Goal: Task Accomplishment & Management: Manage account settings

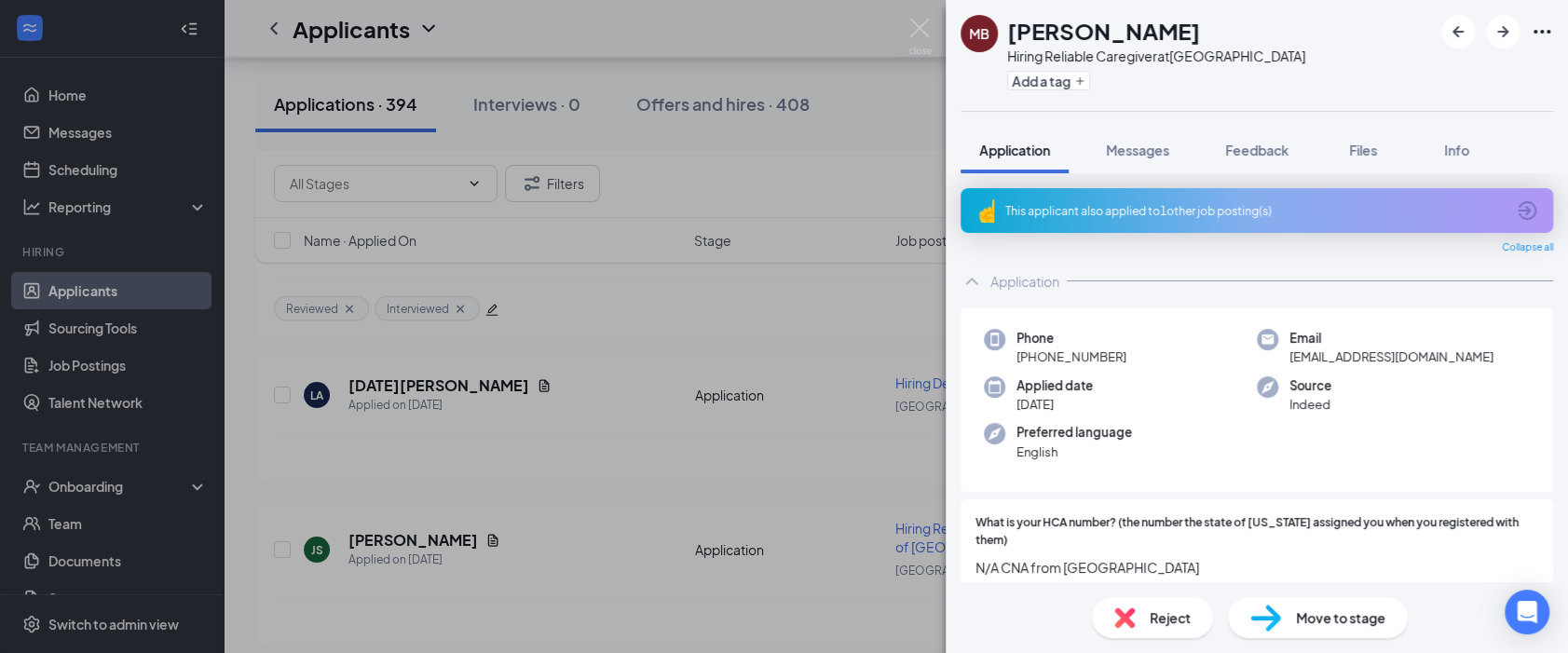
scroll to position [413, 0]
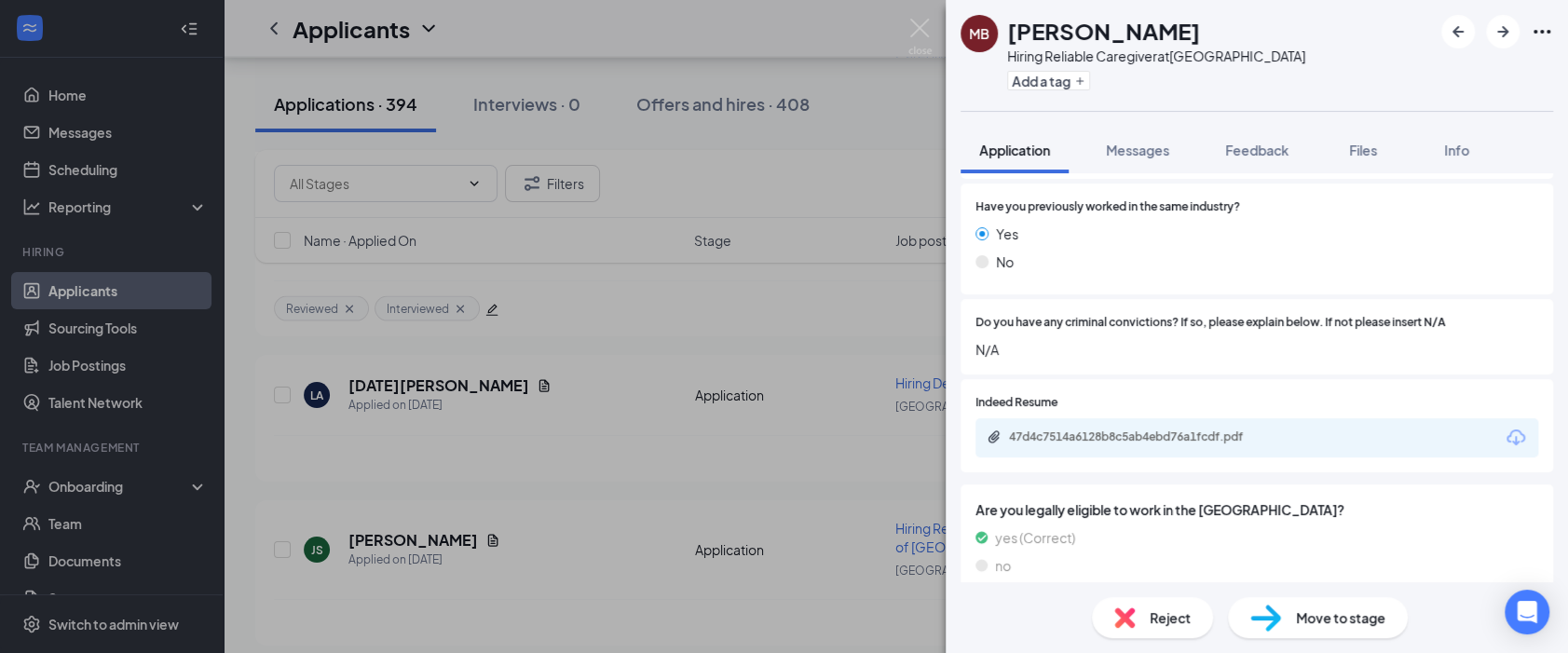
click at [1381, 75] on div "MB Maristela Braganca Hiring Reliable Caregiver at San Diego Add a tag" at bounding box center [1256, 56] width 622 height 111
click at [922, 27] on img at bounding box center [920, 36] width 23 height 36
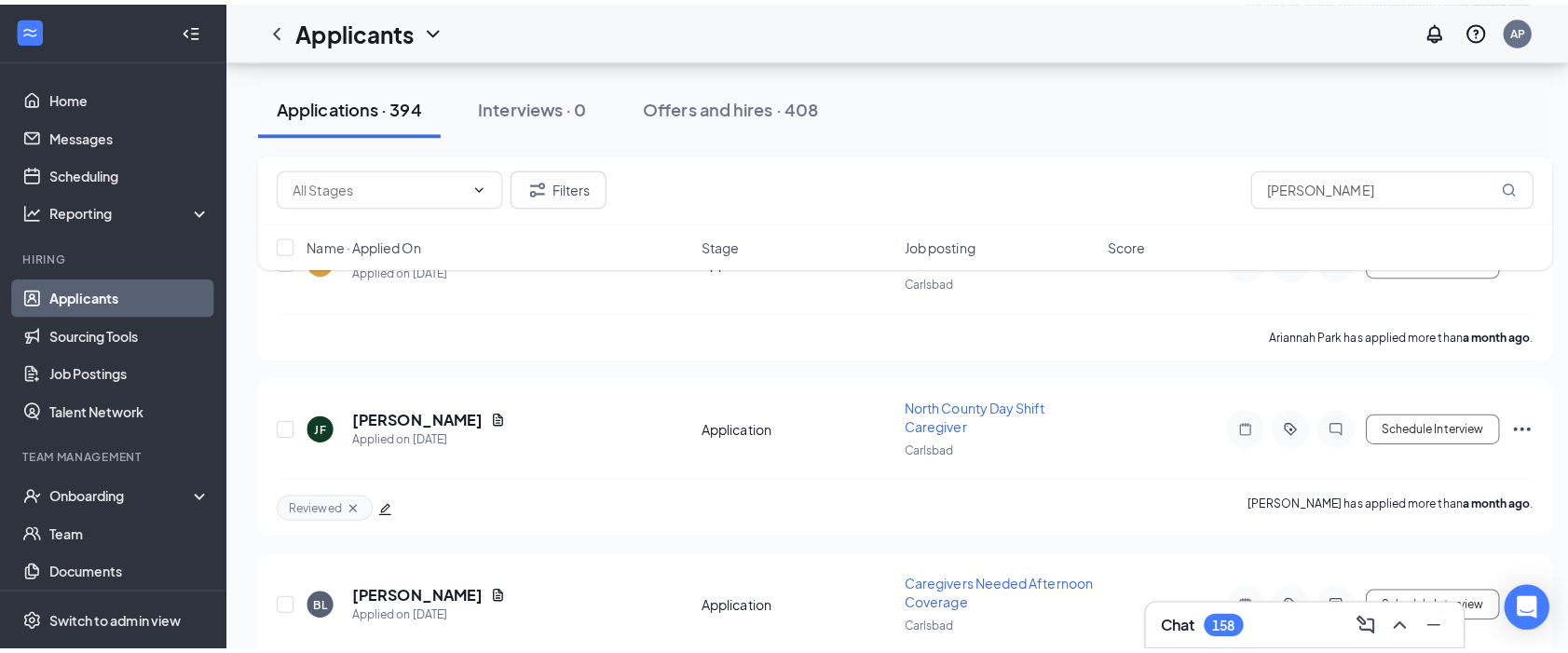
scroll to position [48829, 0]
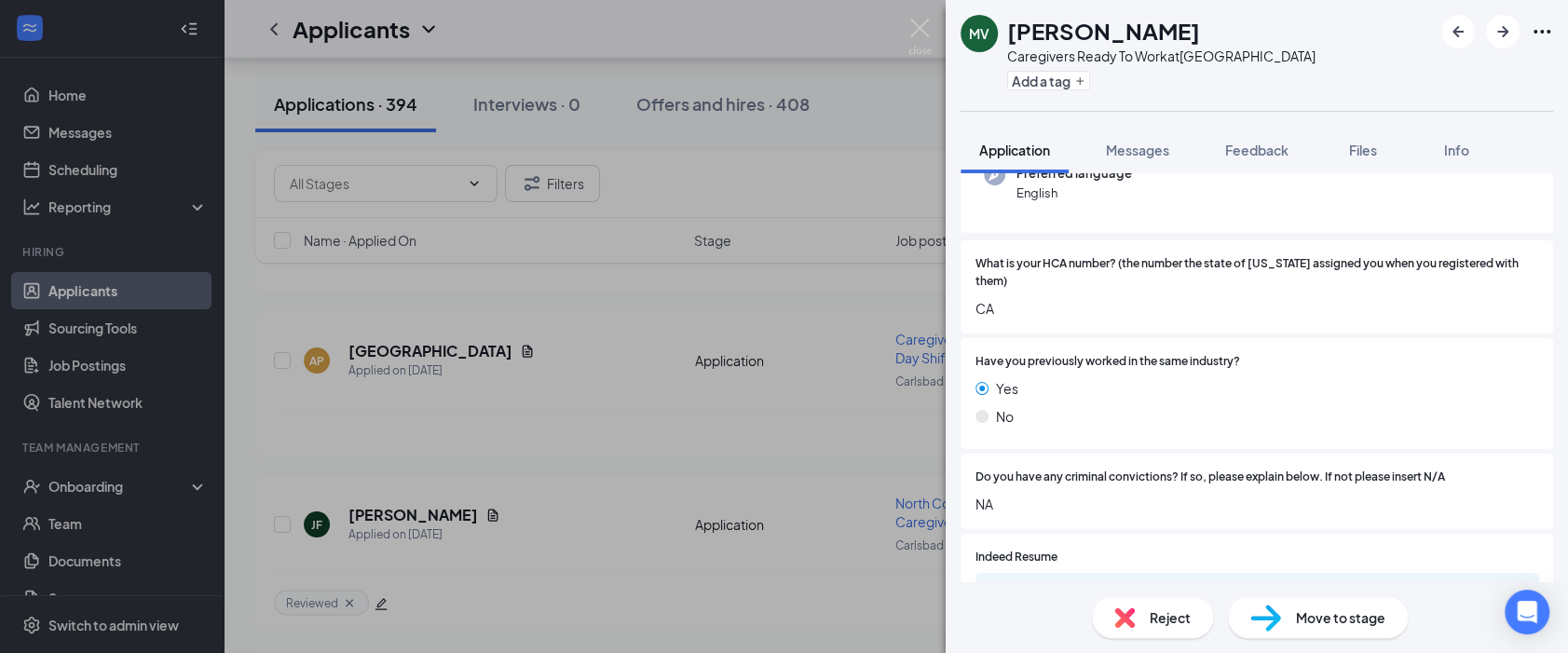
scroll to position [380, 0]
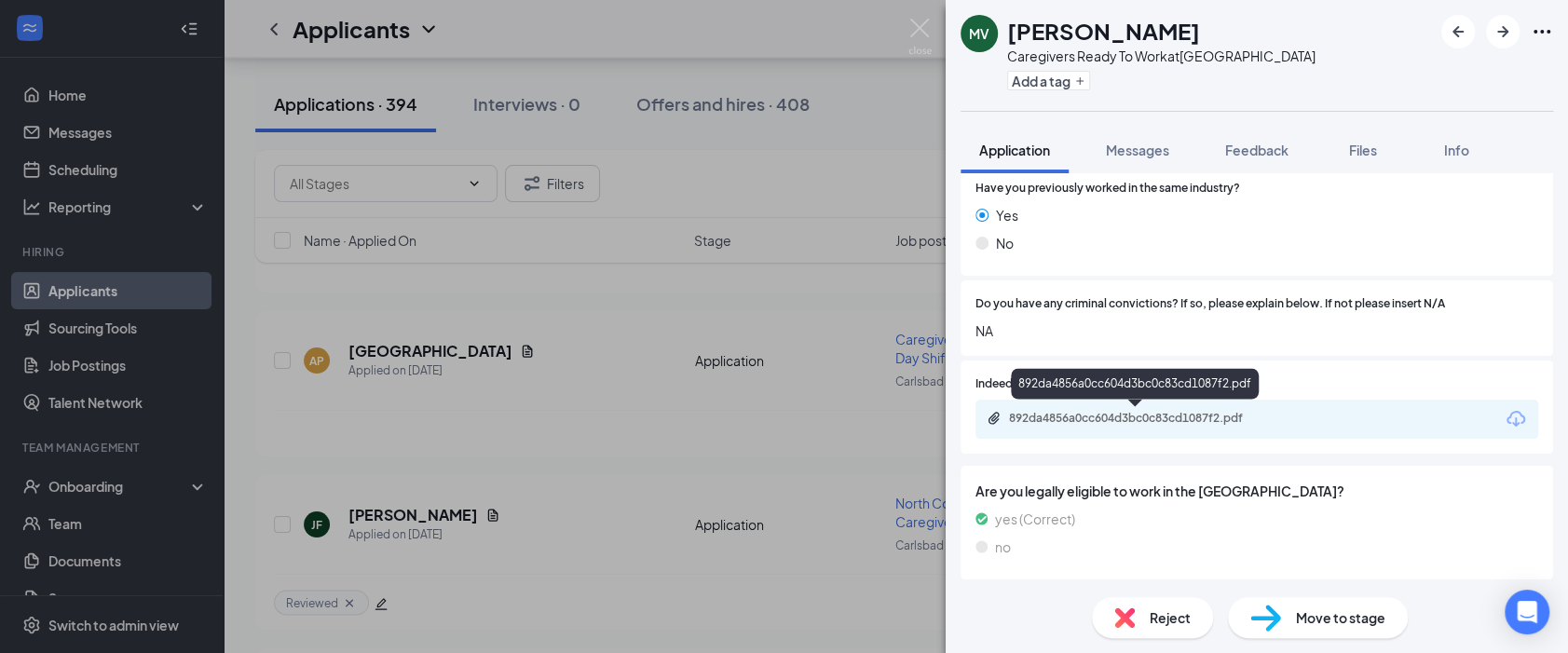
click at [1102, 410] on div "892da4856a0cc604d3bc0c83cd1087f2.pdf" at bounding box center [1139, 418] width 261 height 15
drag, startPoint x: 1019, startPoint y: 25, endPoint x: 1010, endPoint y: 22, distance: 9.5
click at [1007, 25] on div "[PERSON_NAME]" at bounding box center [1161, 31] width 309 height 32
drag, startPoint x: 1317, startPoint y: 17, endPoint x: 1132, endPoint y: 148, distance: 226.7
click at [1316, 17] on div "MV Mary Velasquez Caregivers Ready To Work at San Diego Add a tag" at bounding box center [1256, 56] width 622 height 111
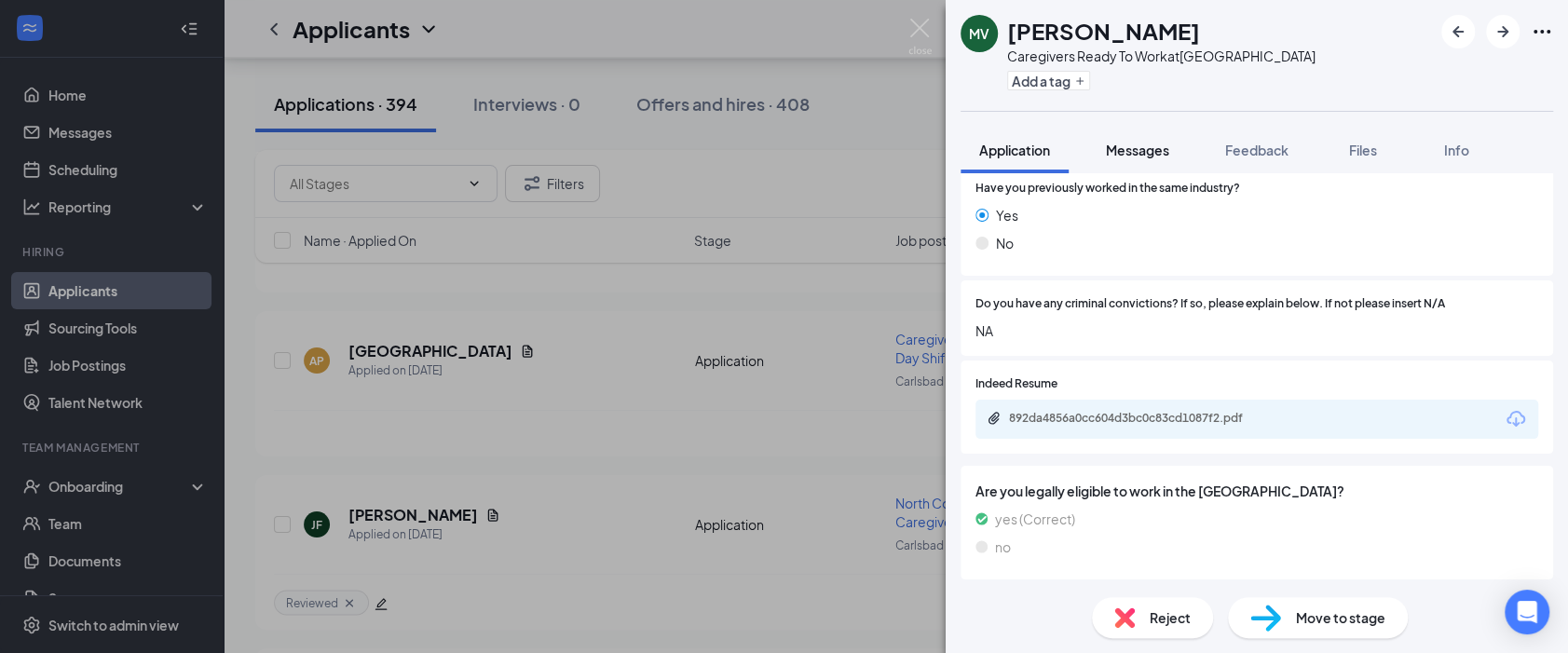
click at [1132, 148] on span "Messages" at bounding box center [1137, 150] width 63 height 16
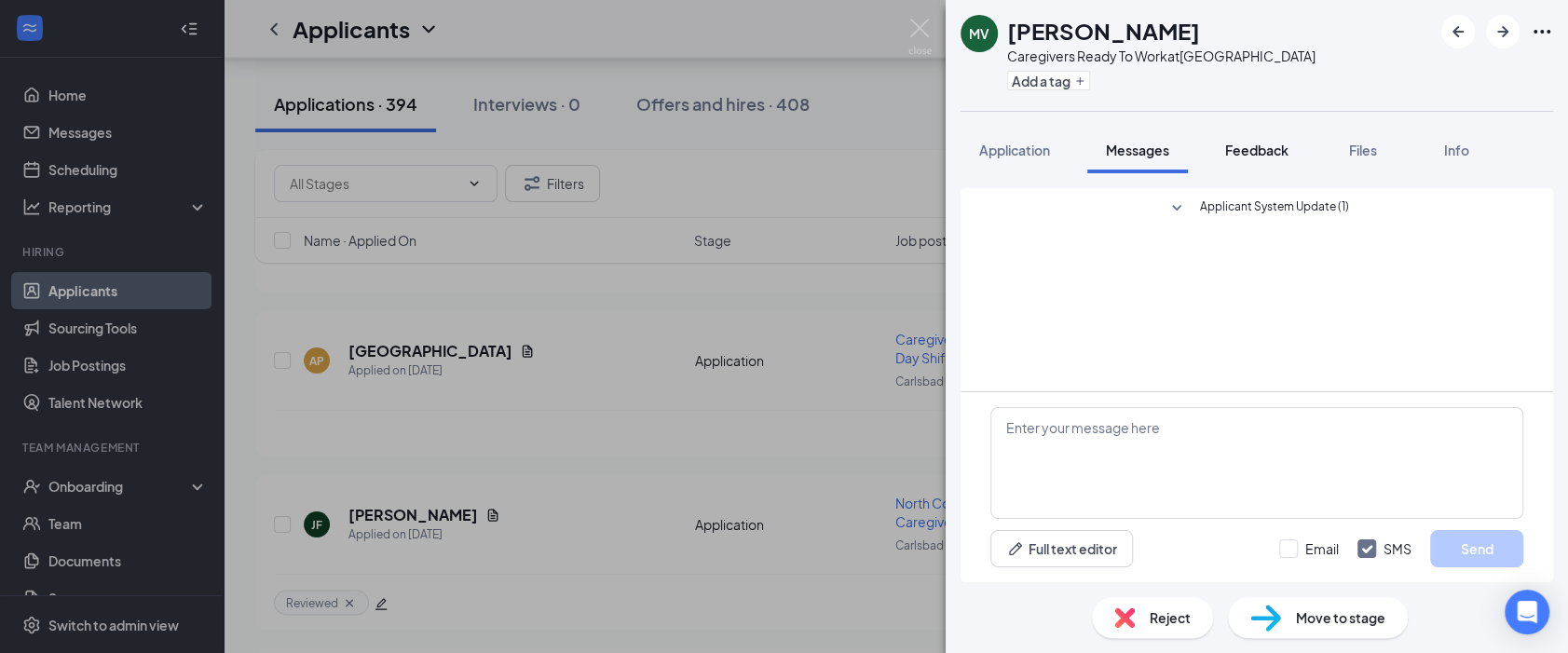
click at [1256, 151] on span "Feedback" at bounding box center [1256, 150] width 63 height 16
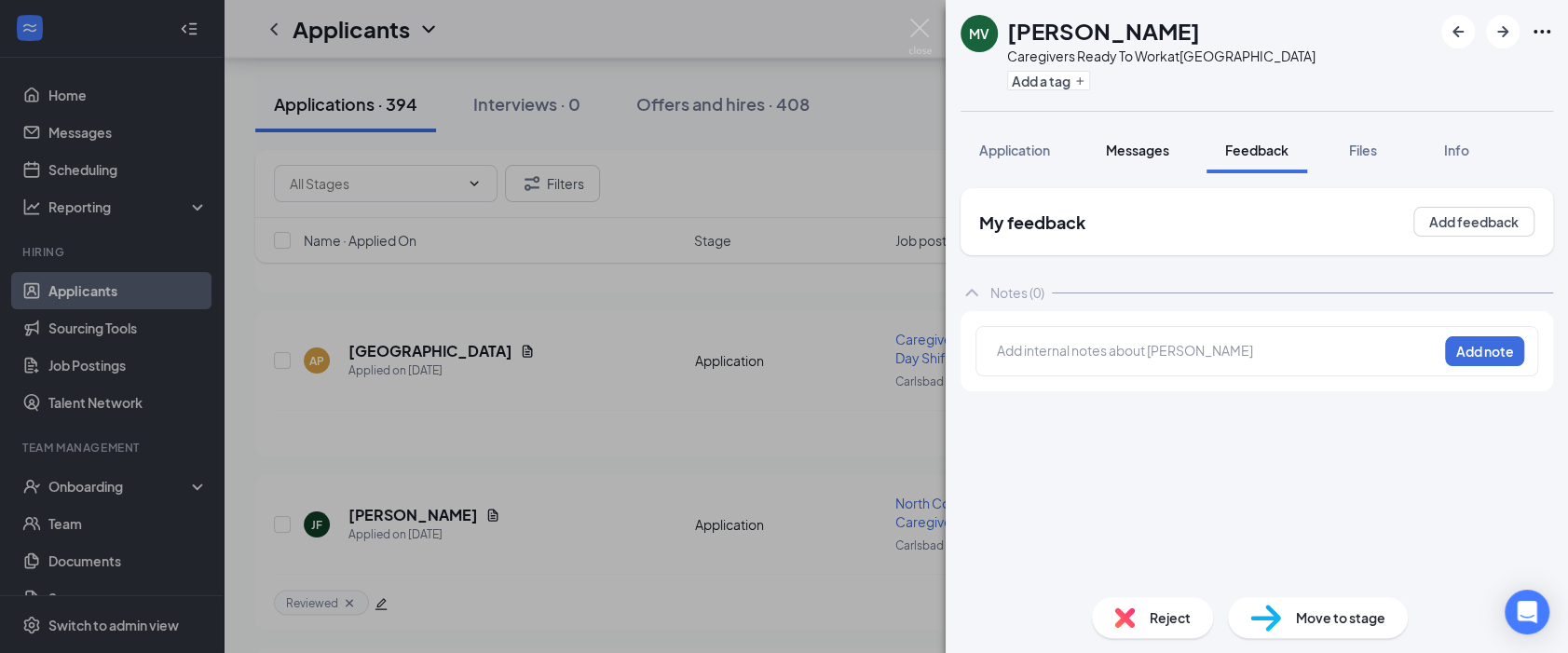
click at [1149, 151] on span "Messages" at bounding box center [1137, 150] width 63 height 16
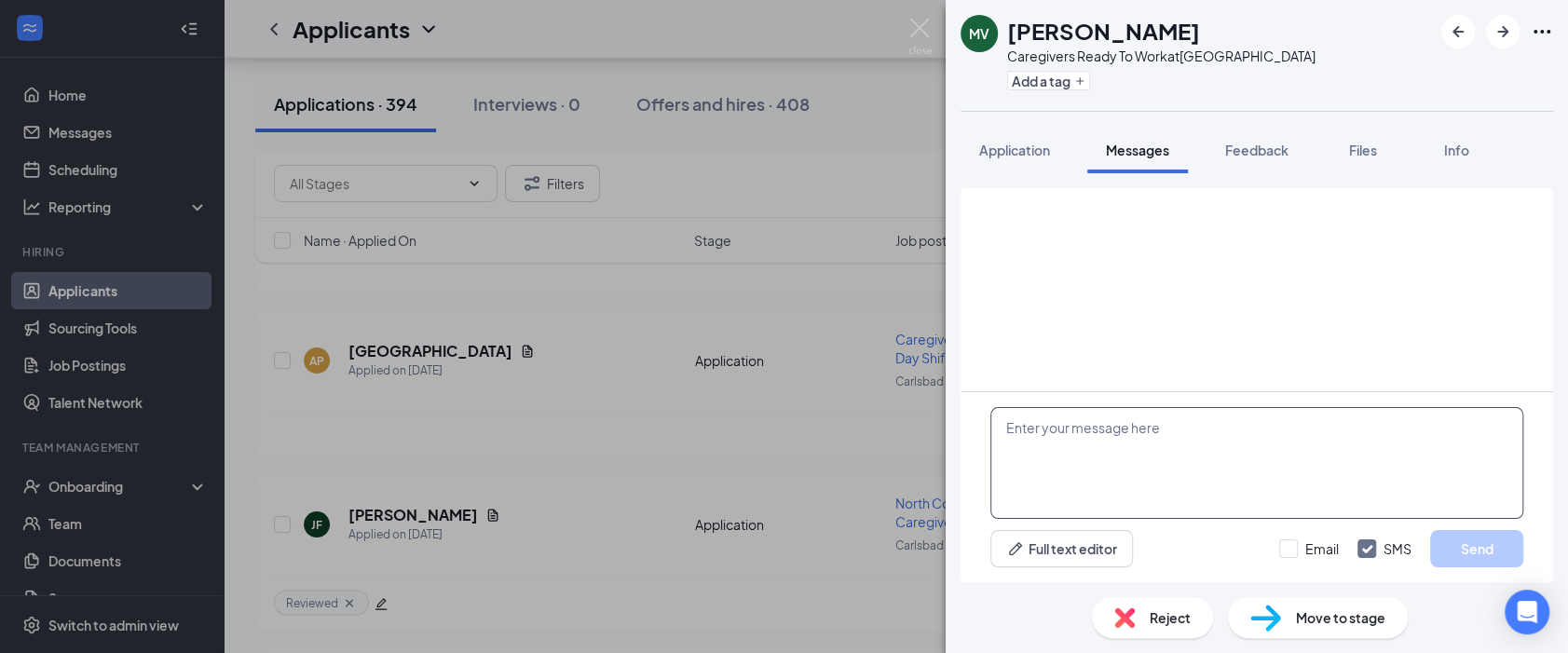
click at [1108, 437] on textarea at bounding box center [1257, 462] width 533 height 112
paste textarea "Hi Madison, Thanks for applying with Safe Harbor Homecare. I wanted to ask you …"
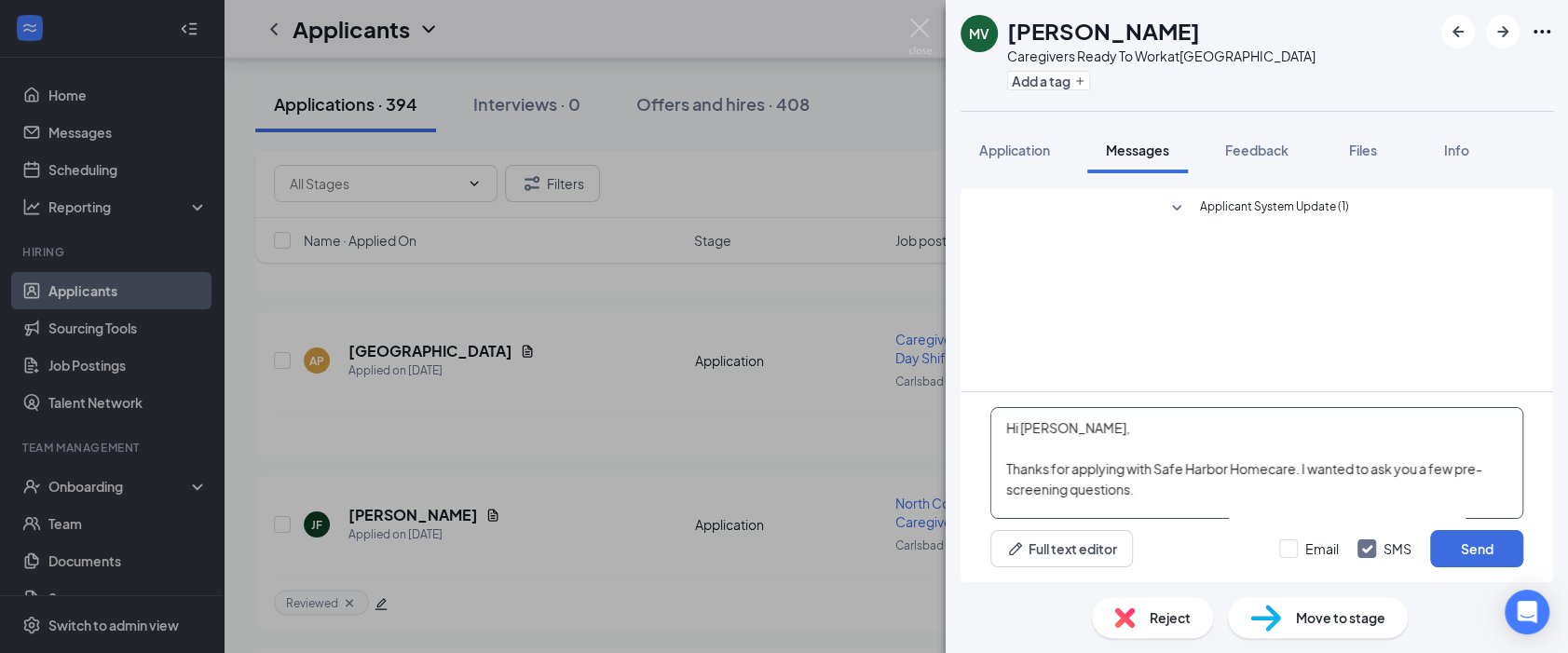
click at [1052, 431] on textarea "Hi Madison, Thanks for applying with Safe Harbor Homecare. I wanted to ask you …" at bounding box center [1257, 462] width 533 height 112
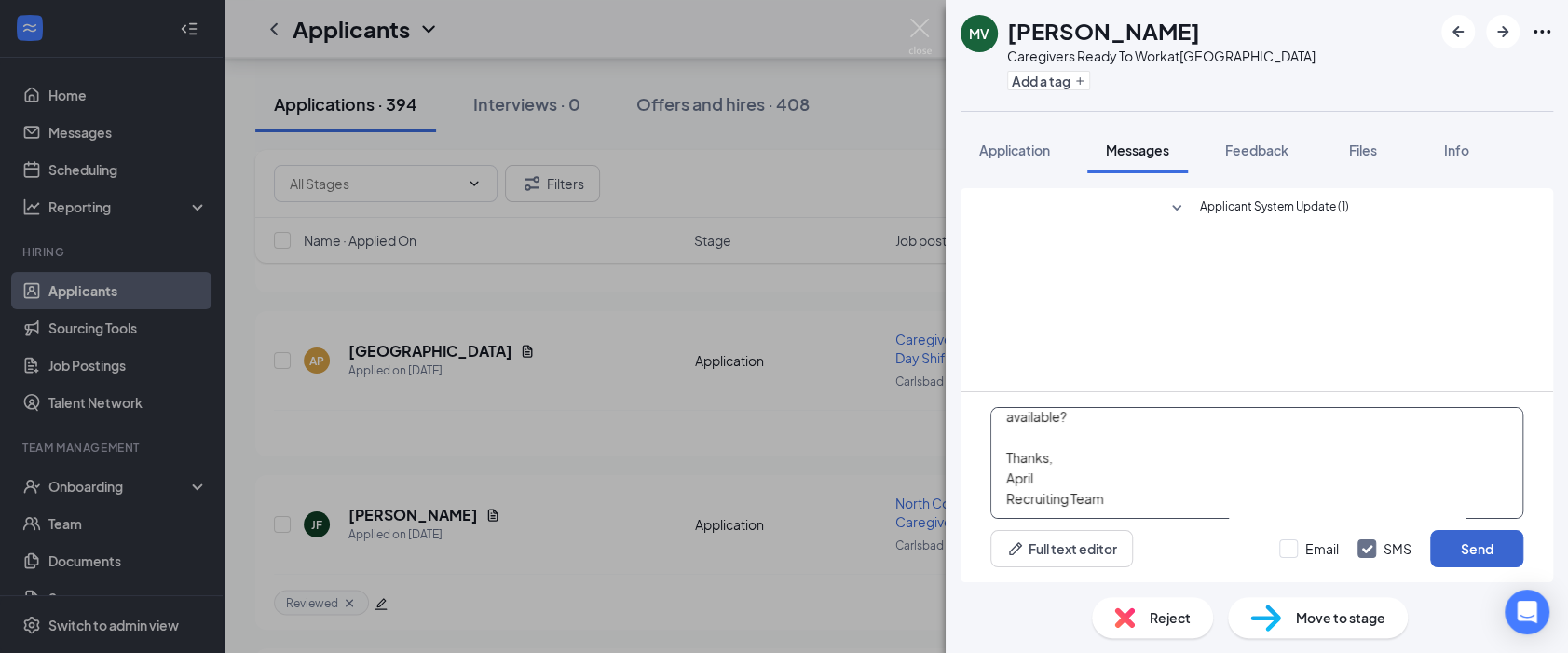
type textarea "Hi Mary, Thanks for applying with Safe Harbor Homecare. I wanted to ask you a f…"
click at [1456, 555] on button "Send" at bounding box center [1476, 548] width 93 height 37
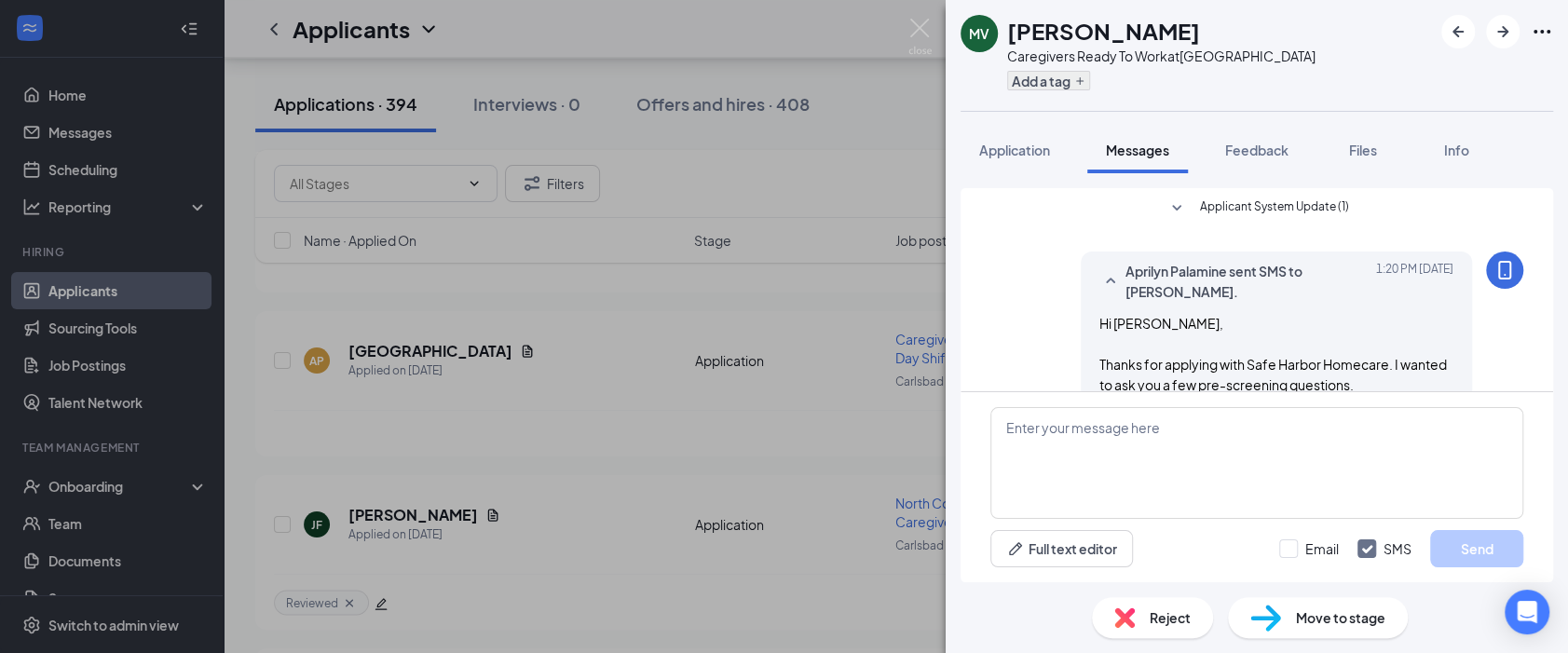
scroll to position [256, 0]
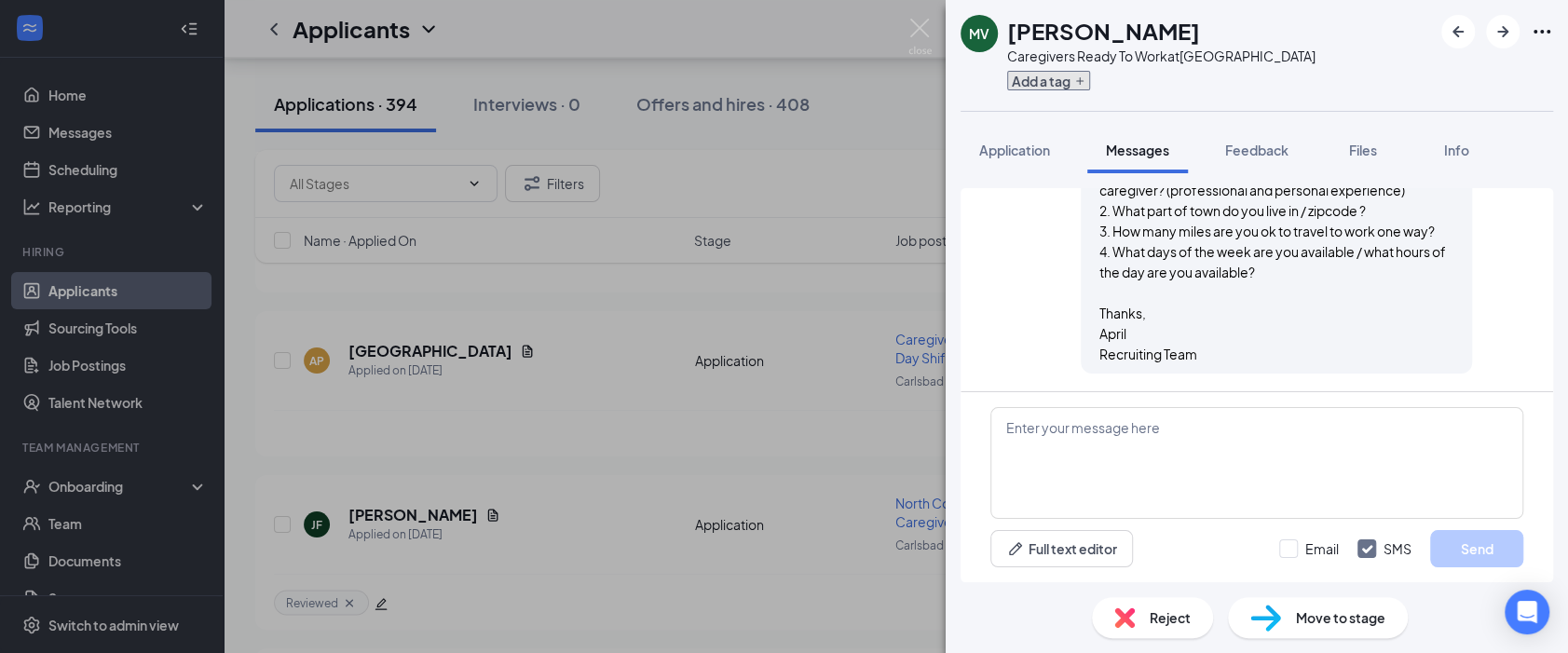
click at [1075, 82] on icon "Plus" at bounding box center [1080, 82] width 12 height 12
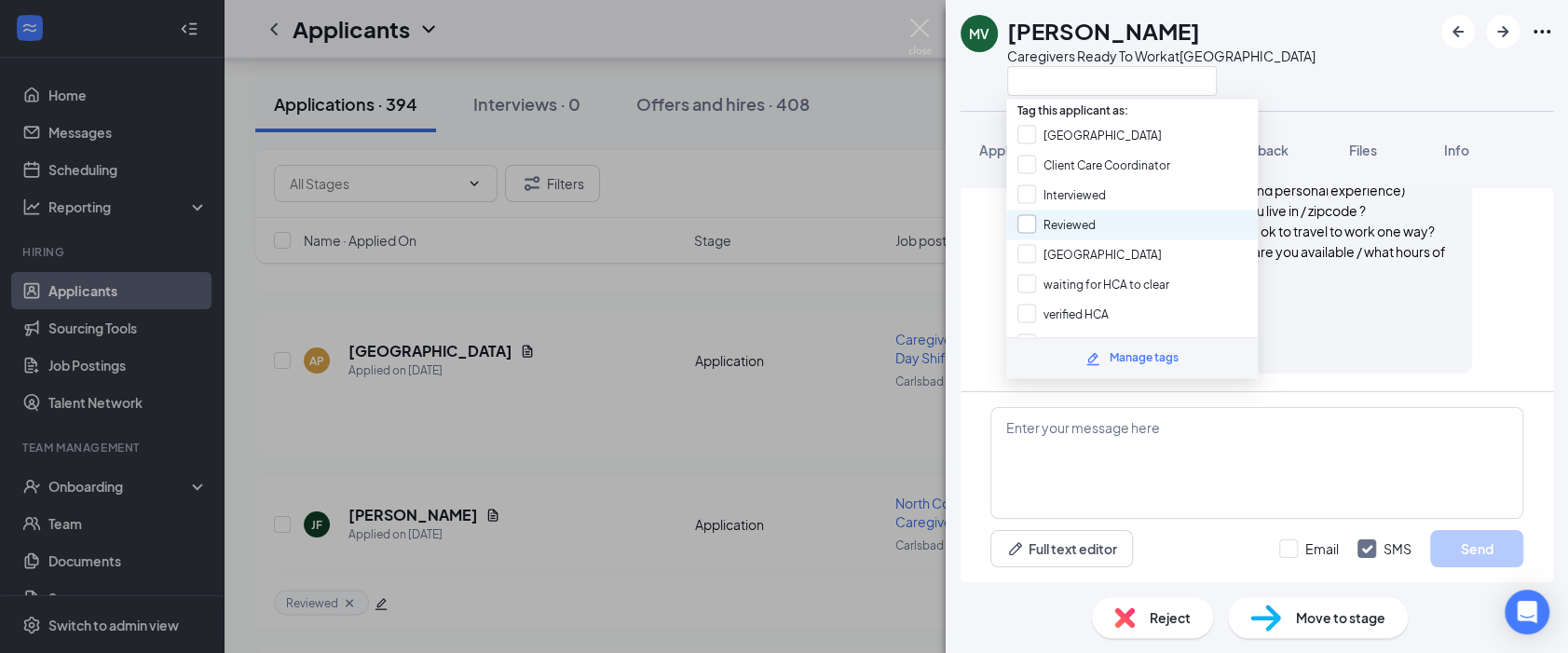
click at [1069, 222] on input "Reviewed" at bounding box center [1057, 223] width 79 height 20
checkbox input "true"
click at [1312, 65] on div "MV Mary Velasquez Caregivers Ready To Work at San Diego" at bounding box center [1256, 56] width 622 height 111
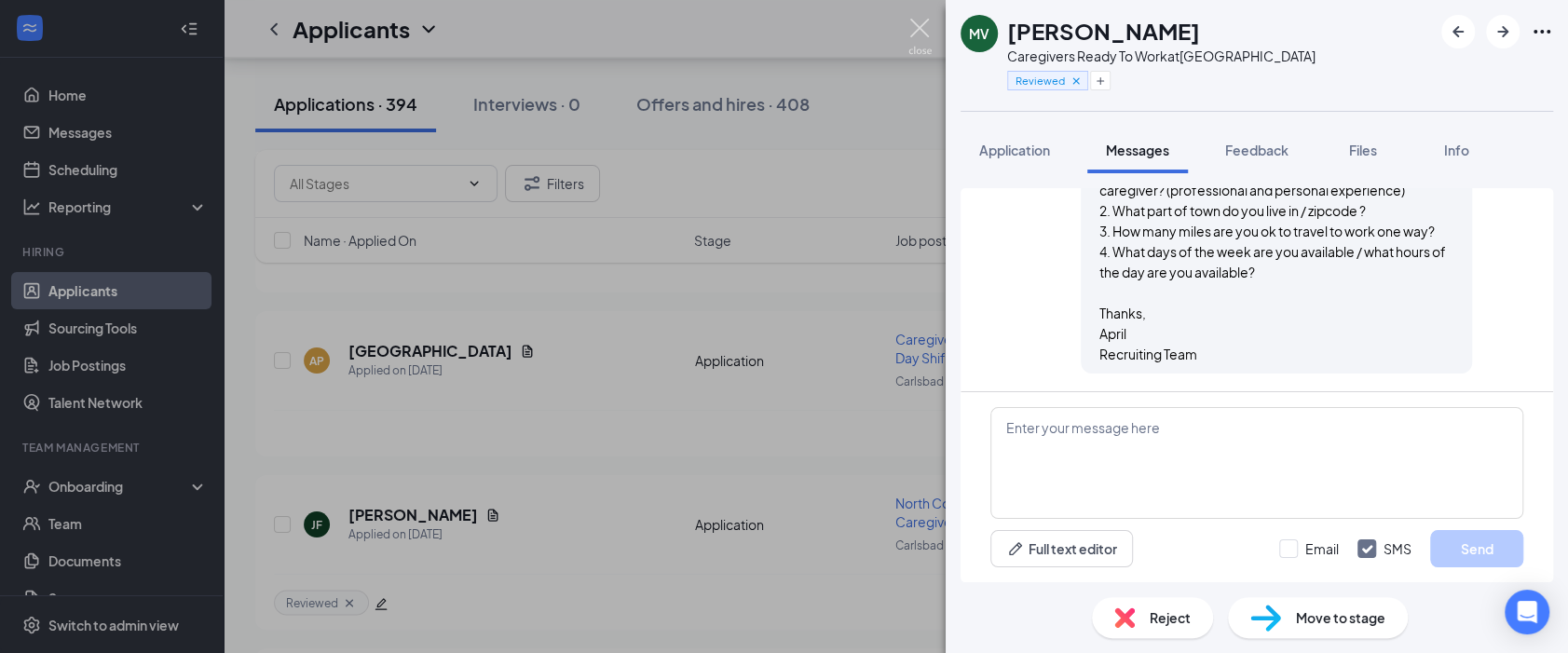
click at [921, 26] on img at bounding box center [920, 36] width 23 height 36
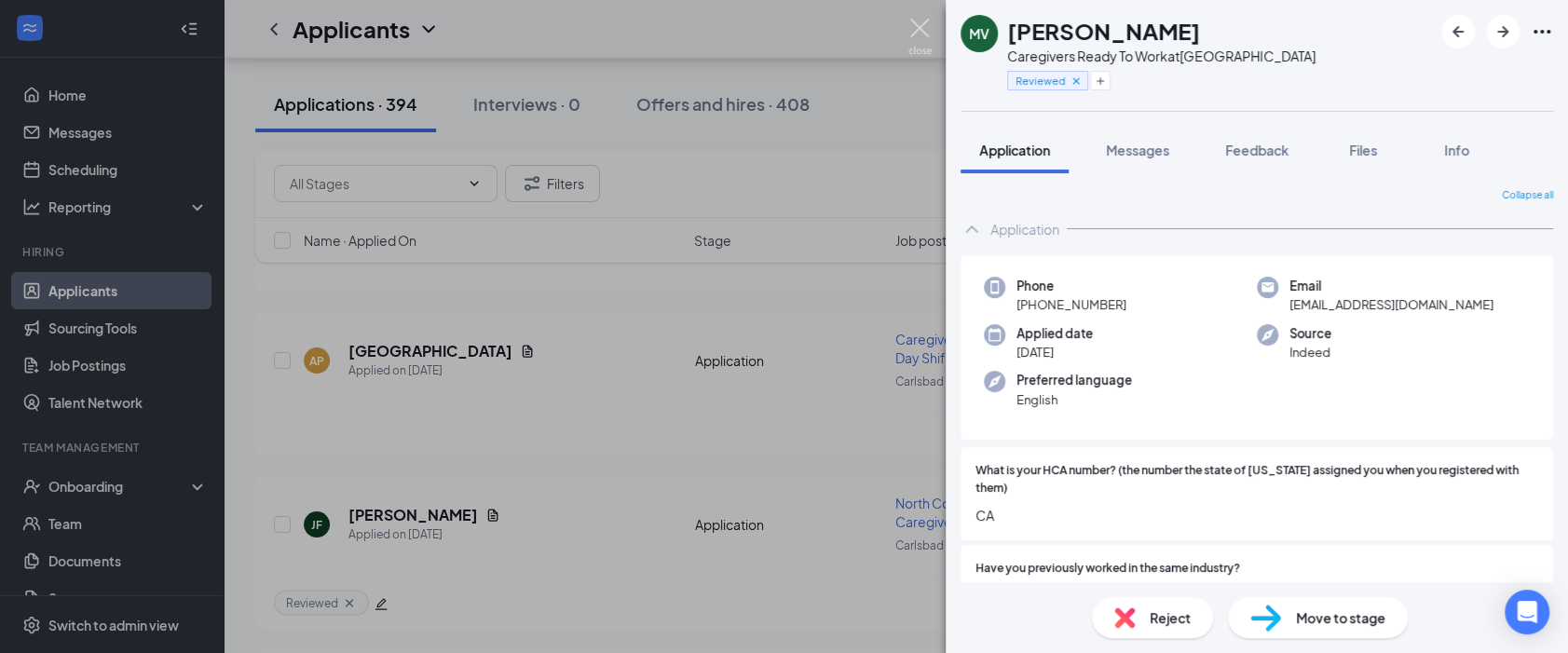
click at [920, 25] on img at bounding box center [920, 36] width 23 height 36
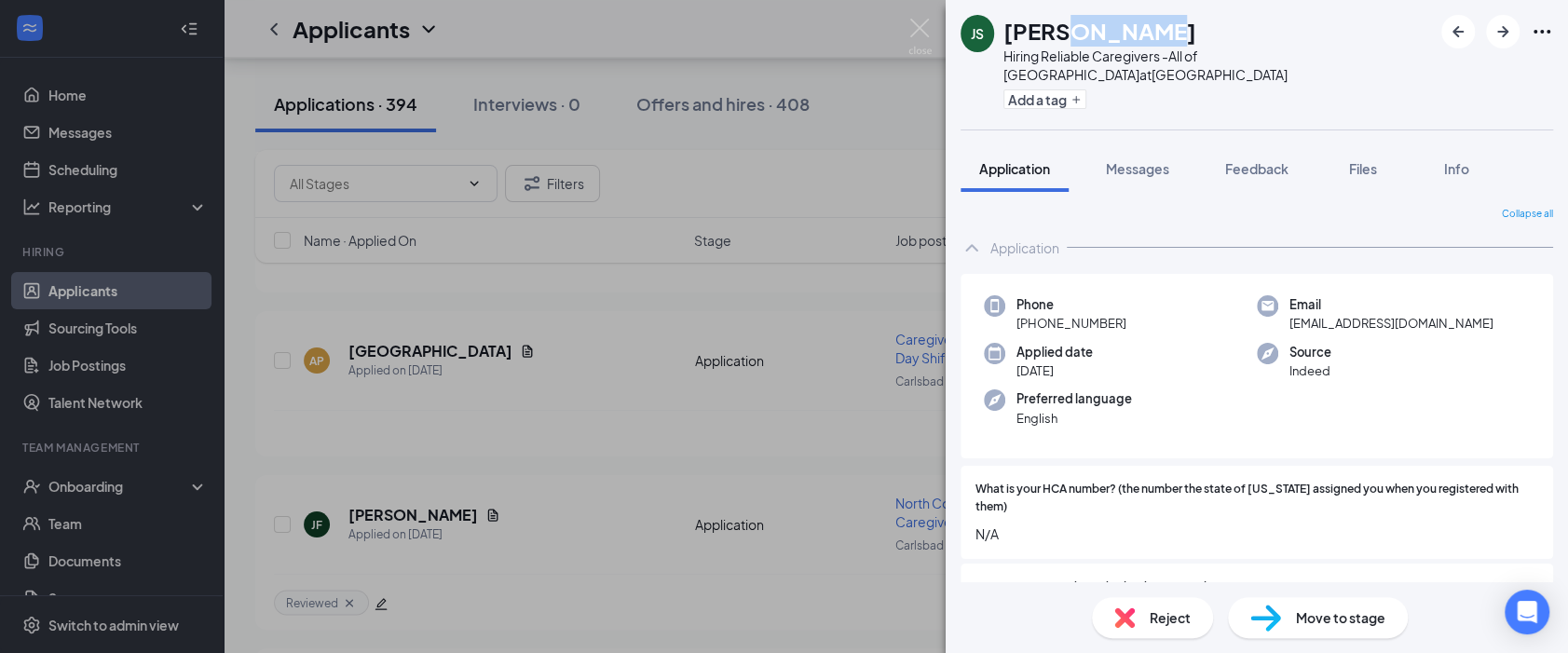
drag, startPoint x: 1178, startPoint y: 26, endPoint x: 1080, endPoint y: 19, distance: 98.2
click at [1080, 19] on div "[PERSON_NAME]" at bounding box center [1217, 31] width 429 height 32
drag, startPoint x: 1080, startPoint y: 19, endPoint x: 1277, endPoint y: 5, distance: 197.5
click at [1278, 5] on div "JS JANAYA STONE Hiring Reliable Caregivers -All of San Diego County at San Dieg…" at bounding box center [1256, 64] width 622 height 129
click at [1178, 32] on div "[PERSON_NAME]" at bounding box center [1217, 31] width 429 height 32
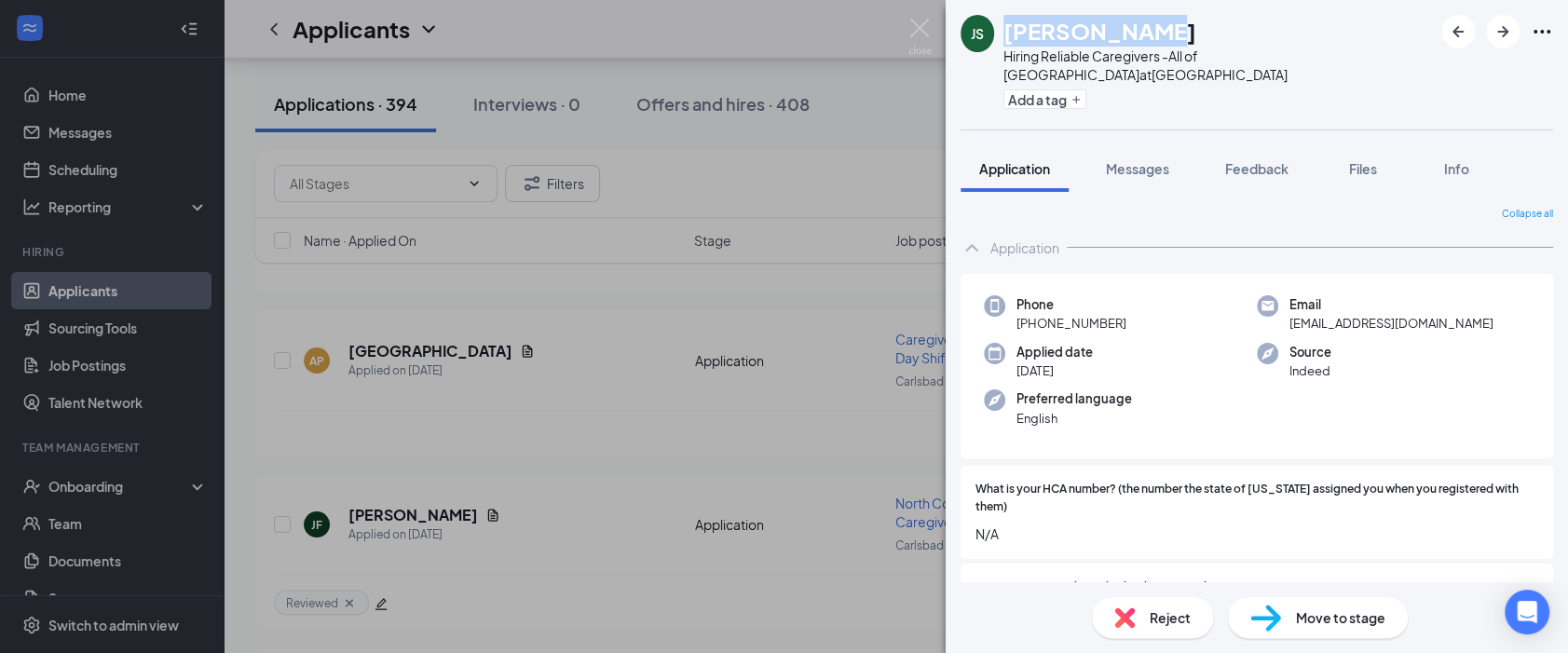
drag, startPoint x: 1185, startPoint y: 26, endPoint x: 1005, endPoint y: 33, distance: 180.1
click at [1005, 33] on div "JS JANAYA STONE Hiring Reliable Caregivers -All of San Diego County at San Dieg…" at bounding box center [1196, 65] width 472 height 100
copy h1 "[PERSON_NAME]"
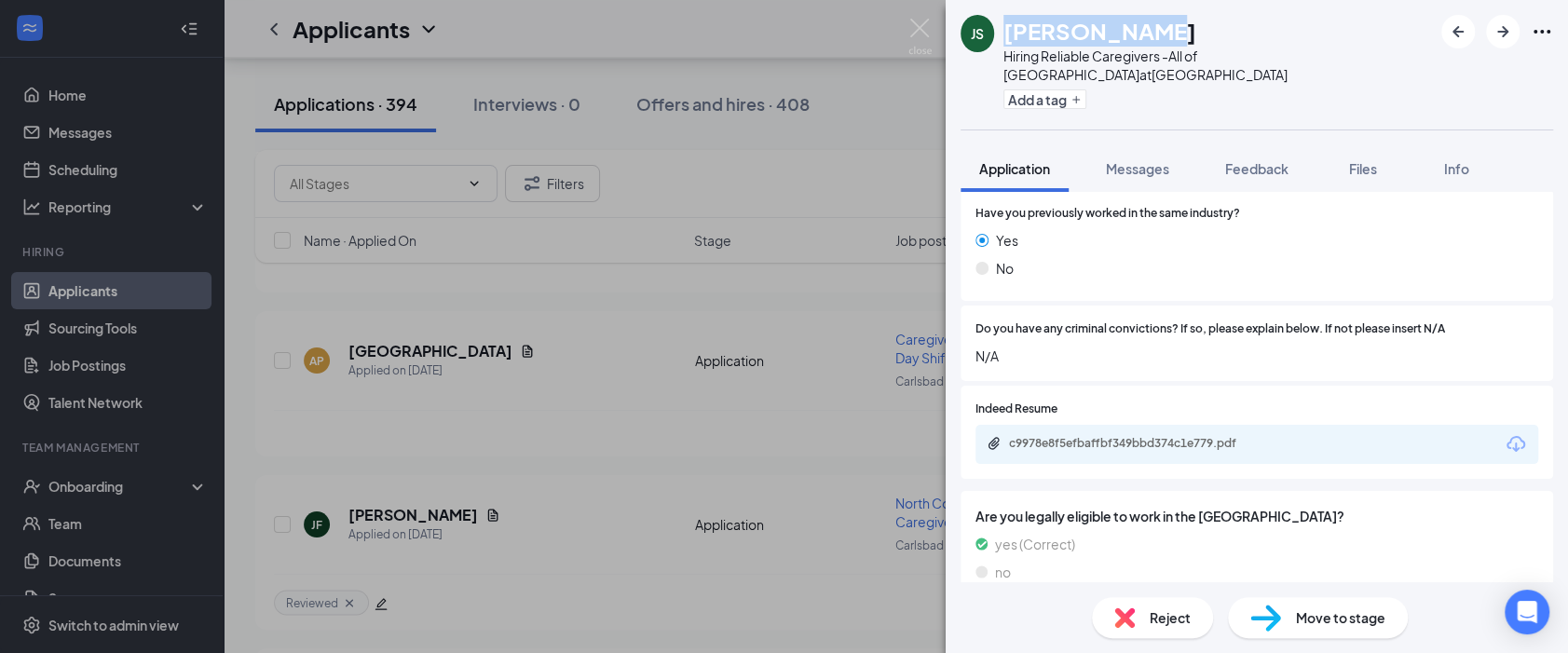
scroll to position [63, 0]
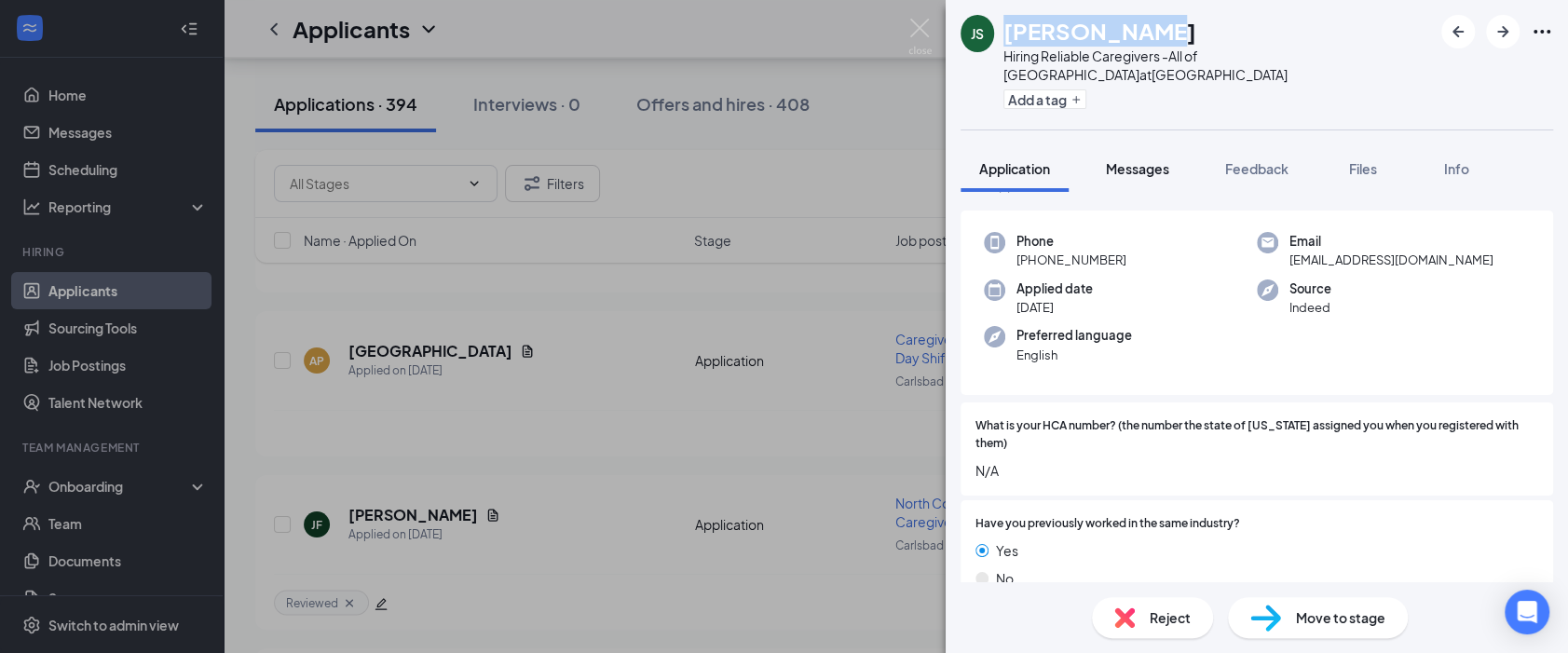
click at [1133, 160] on span "Messages" at bounding box center [1137, 168] width 63 height 16
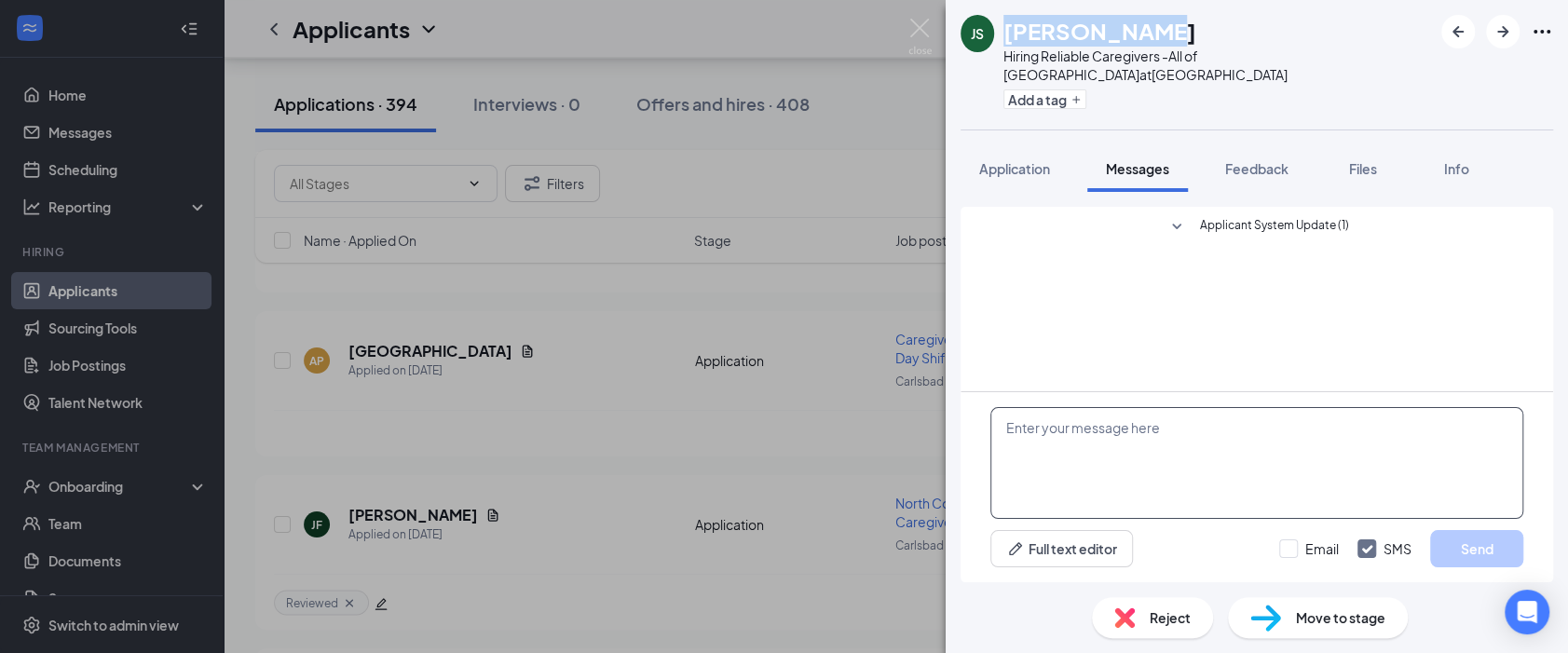
click at [1246, 28] on div "[PERSON_NAME]" at bounding box center [1217, 31] width 429 height 32
click at [1115, 438] on textarea at bounding box center [1257, 462] width 533 height 112
paste textarea "Hi Madison, Thanks for applying with Safe Harbor Homecare. I wanted to ask you …"
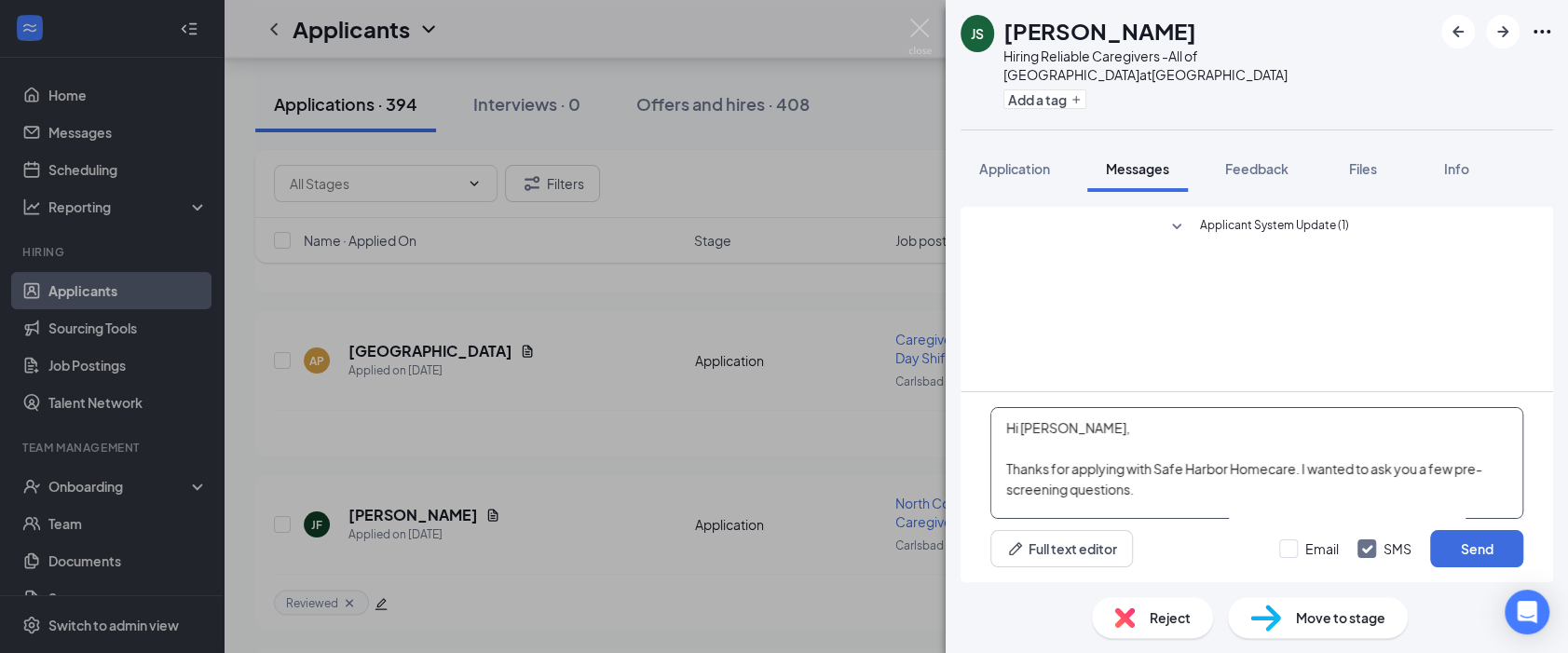
scroll to position [203, 0]
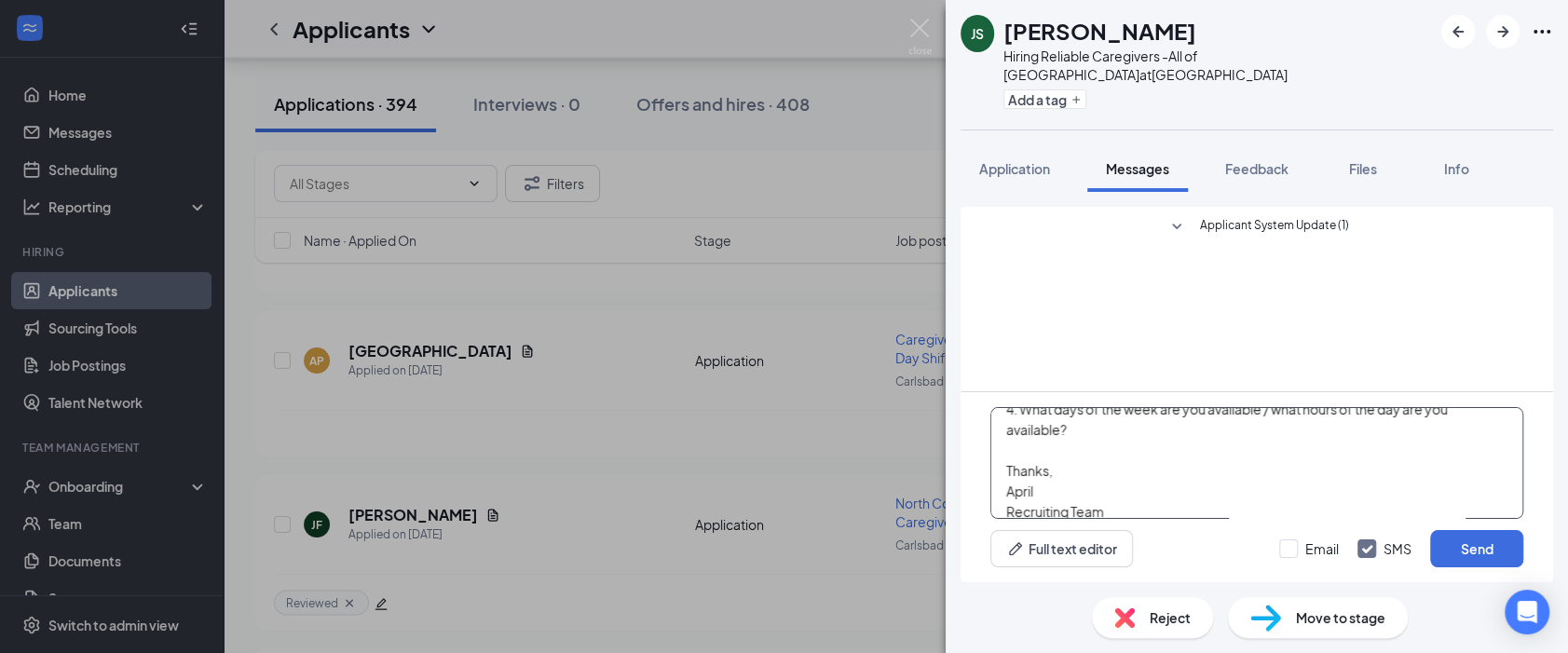
click at [1051, 427] on textarea "Hi Madison, Thanks for applying with Safe Harbor Homecare. I wanted to ask you …" at bounding box center [1257, 462] width 533 height 112
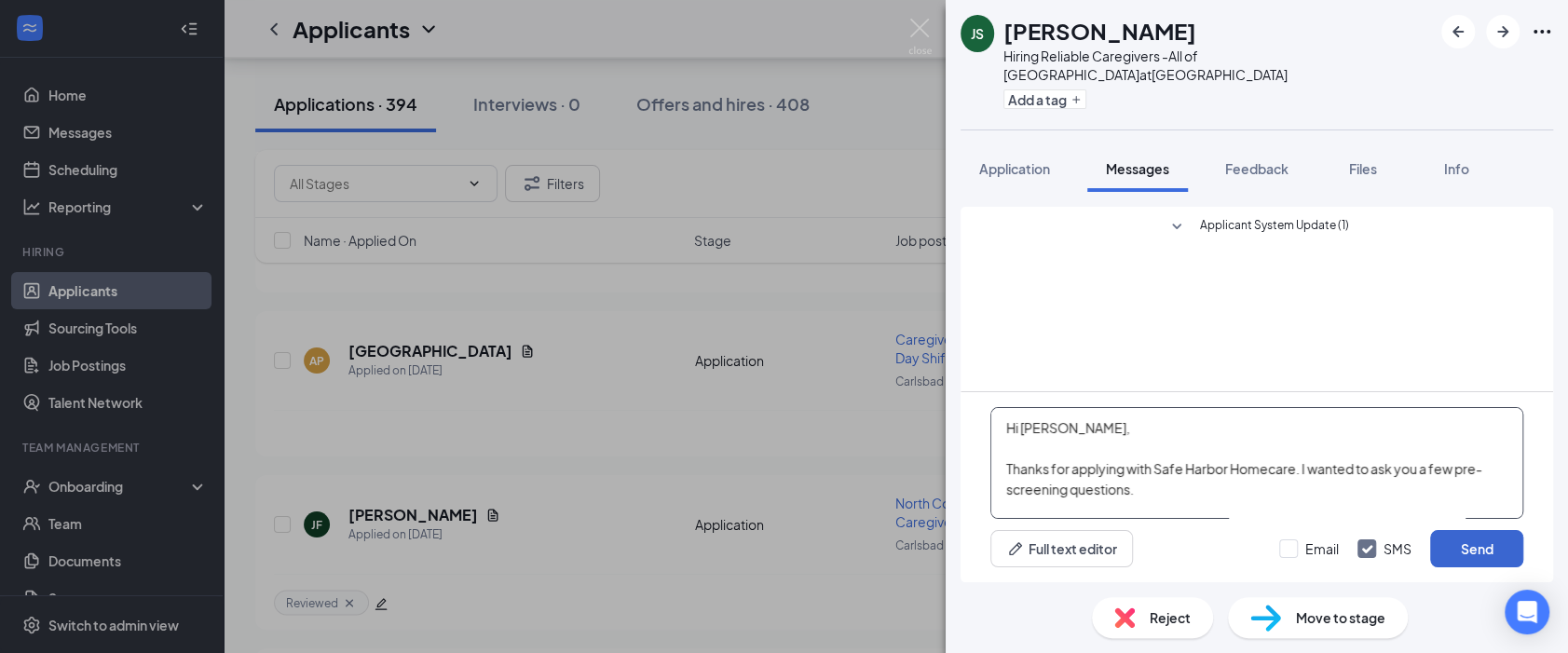
type textarea "Hi Janaya, Thanks for applying with Safe Harbor Homecare. I wanted to ask you a…"
click at [1437, 551] on button "Send" at bounding box center [1476, 548] width 93 height 37
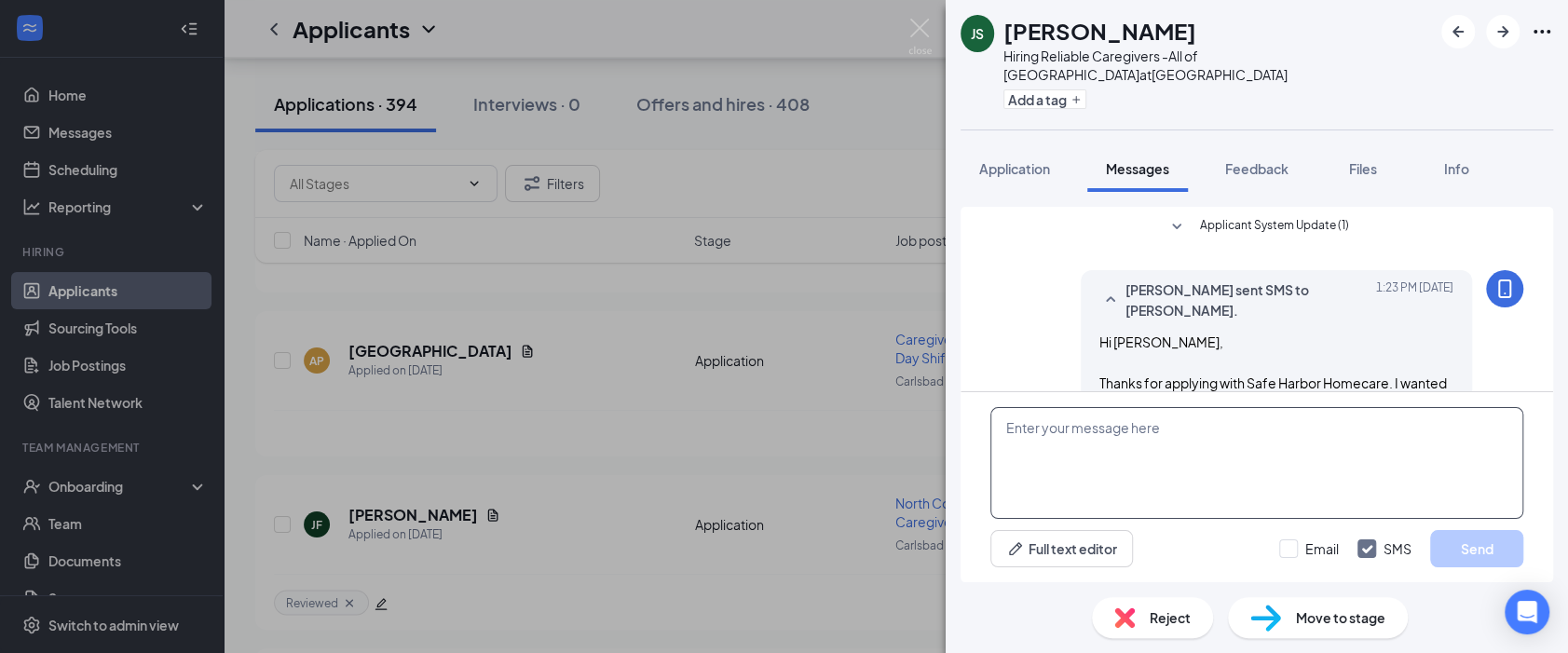
scroll to position [256, 0]
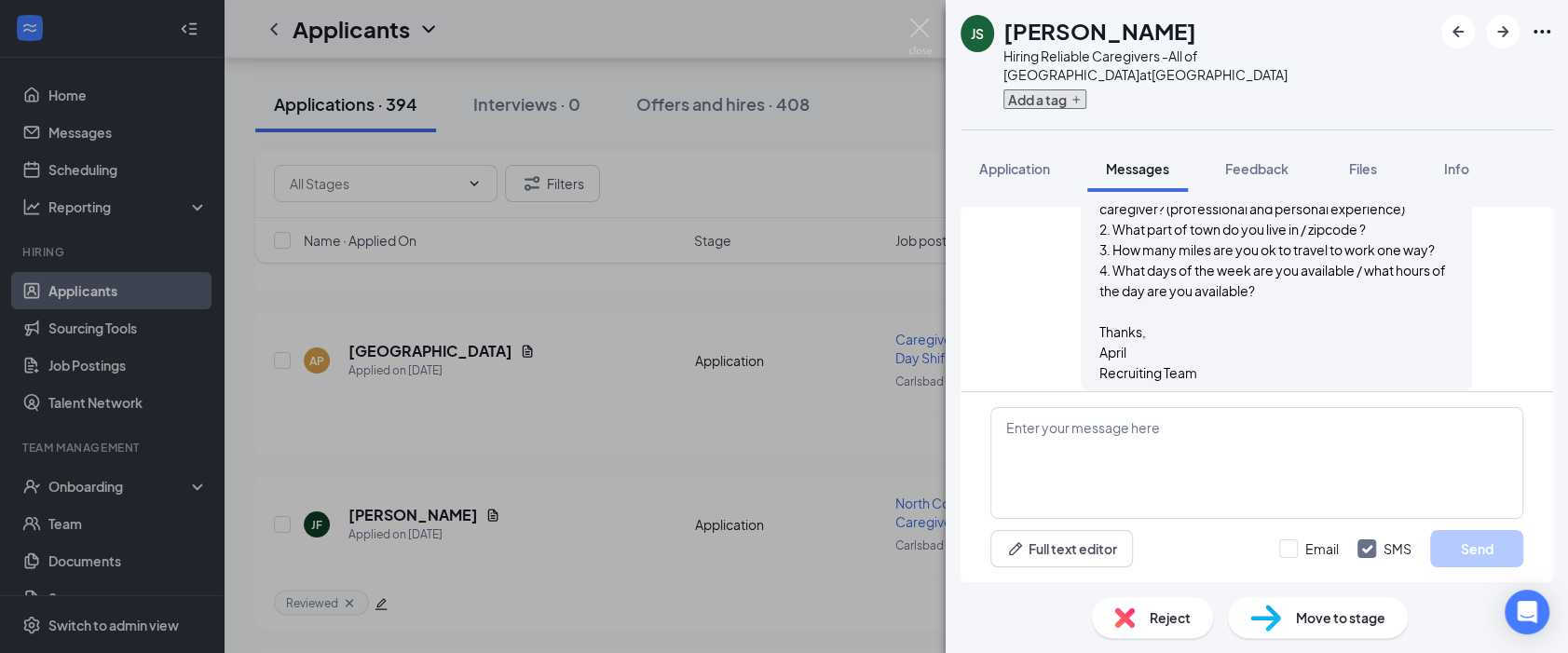
click at [1073, 89] on button "Add a tag" at bounding box center [1044, 99] width 82 height 19
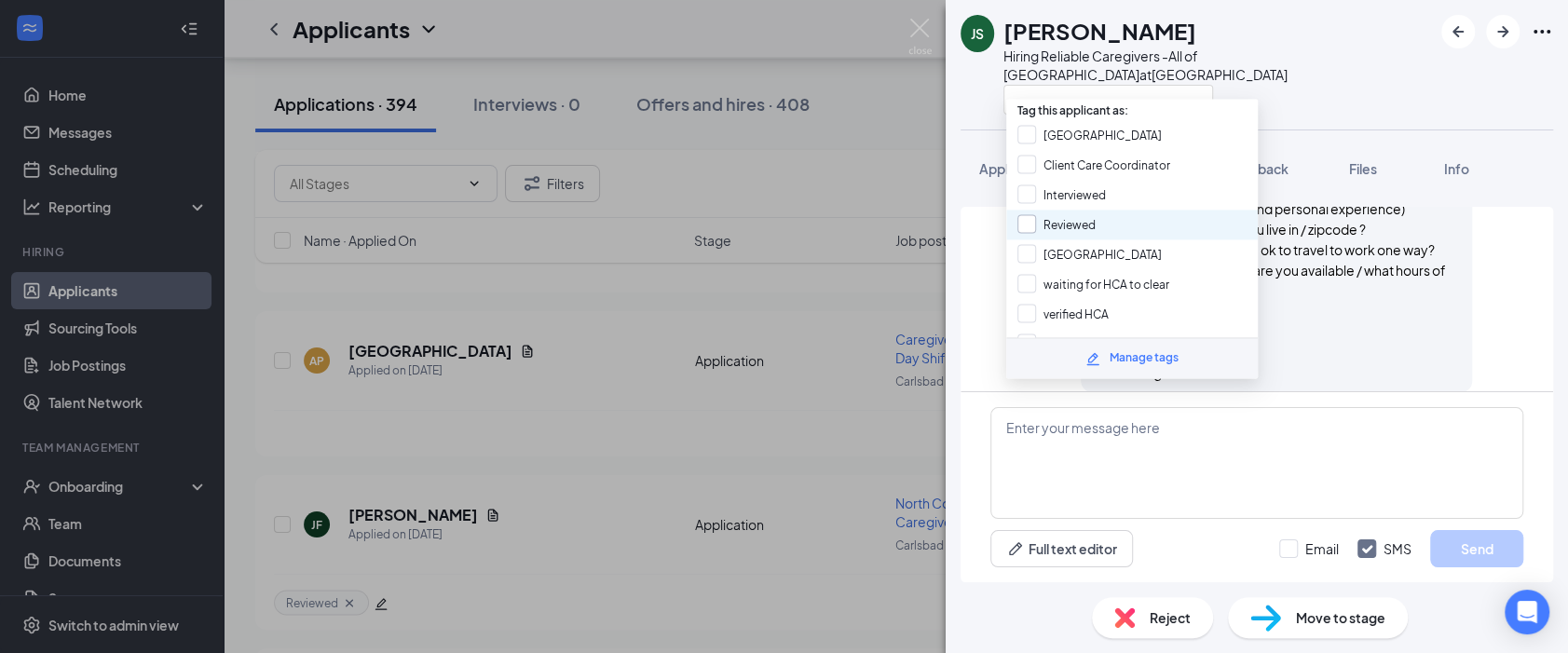
click at [1065, 223] on input "Reviewed" at bounding box center [1057, 223] width 79 height 20
checkbox input "true"
click at [1279, 83] on div at bounding box center [1217, 99] width 429 height 31
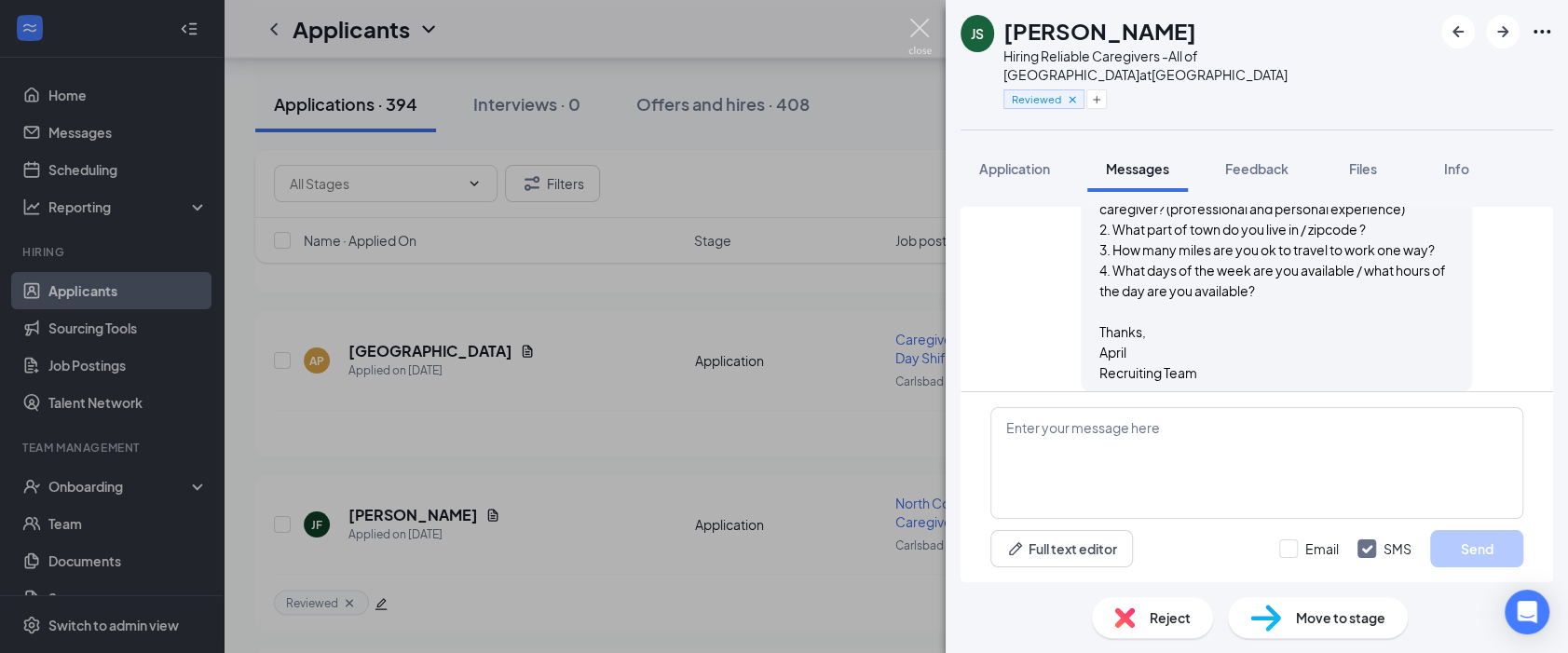
click at [919, 21] on img at bounding box center [920, 36] width 23 height 36
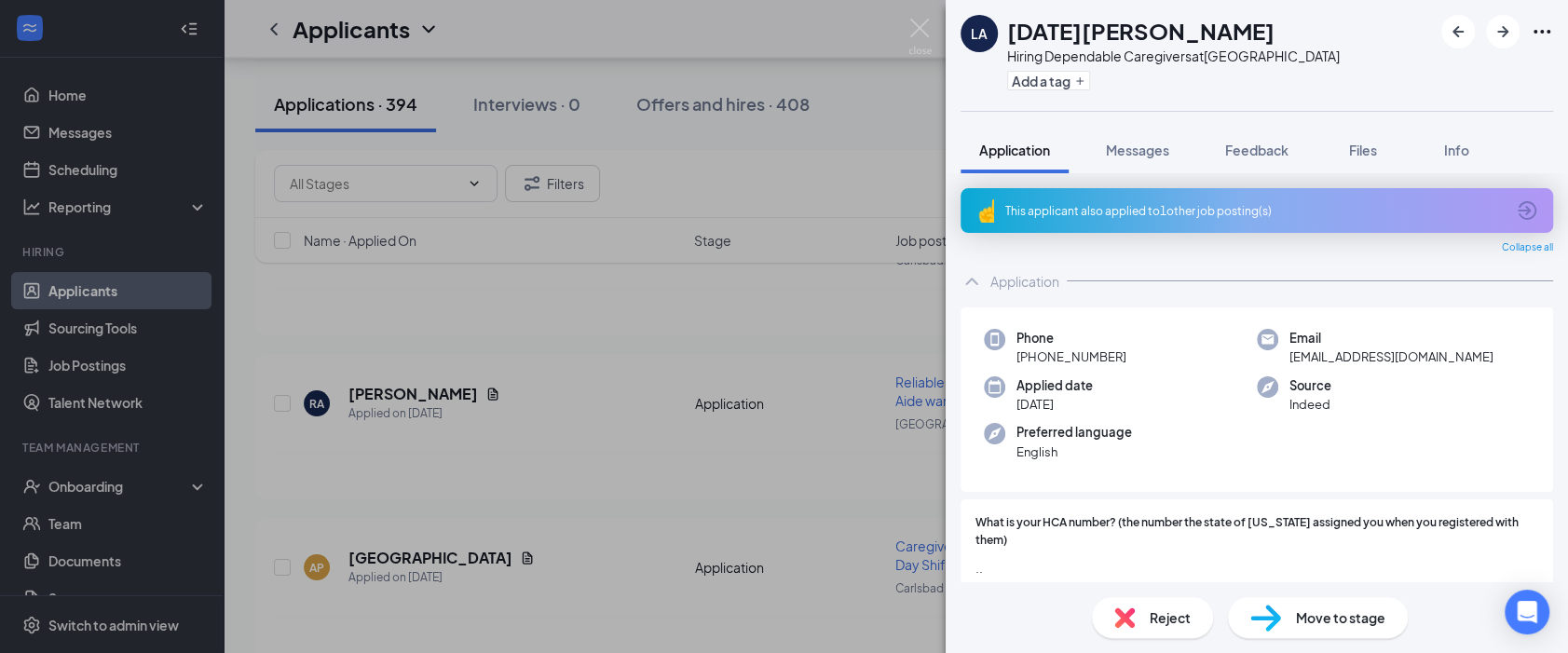
click at [1147, 216] on div "This applicant also applied to 1 other job posting(s)" at bounding box center [1254, 211] width 500 height 16
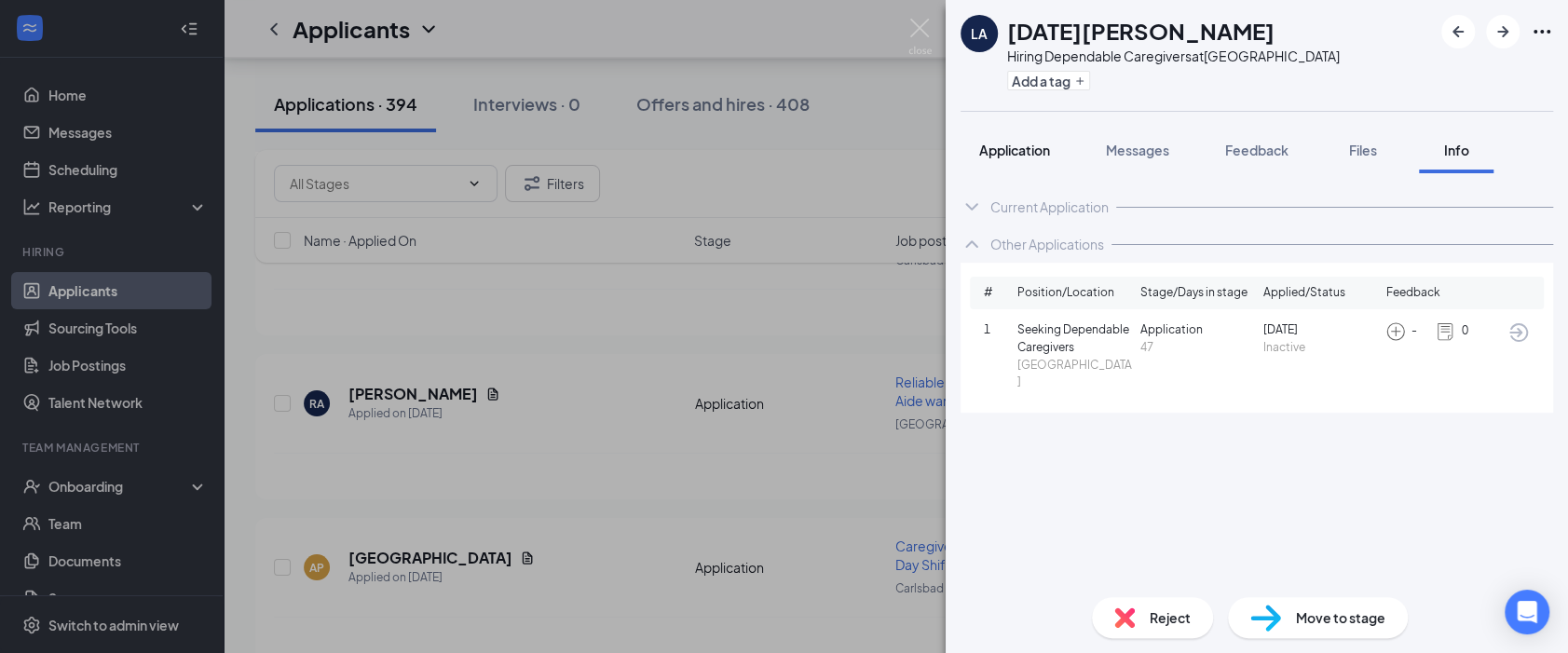
click at [990, 148] on span "Application" at bounding box center [1015, 150] width 71 height 16
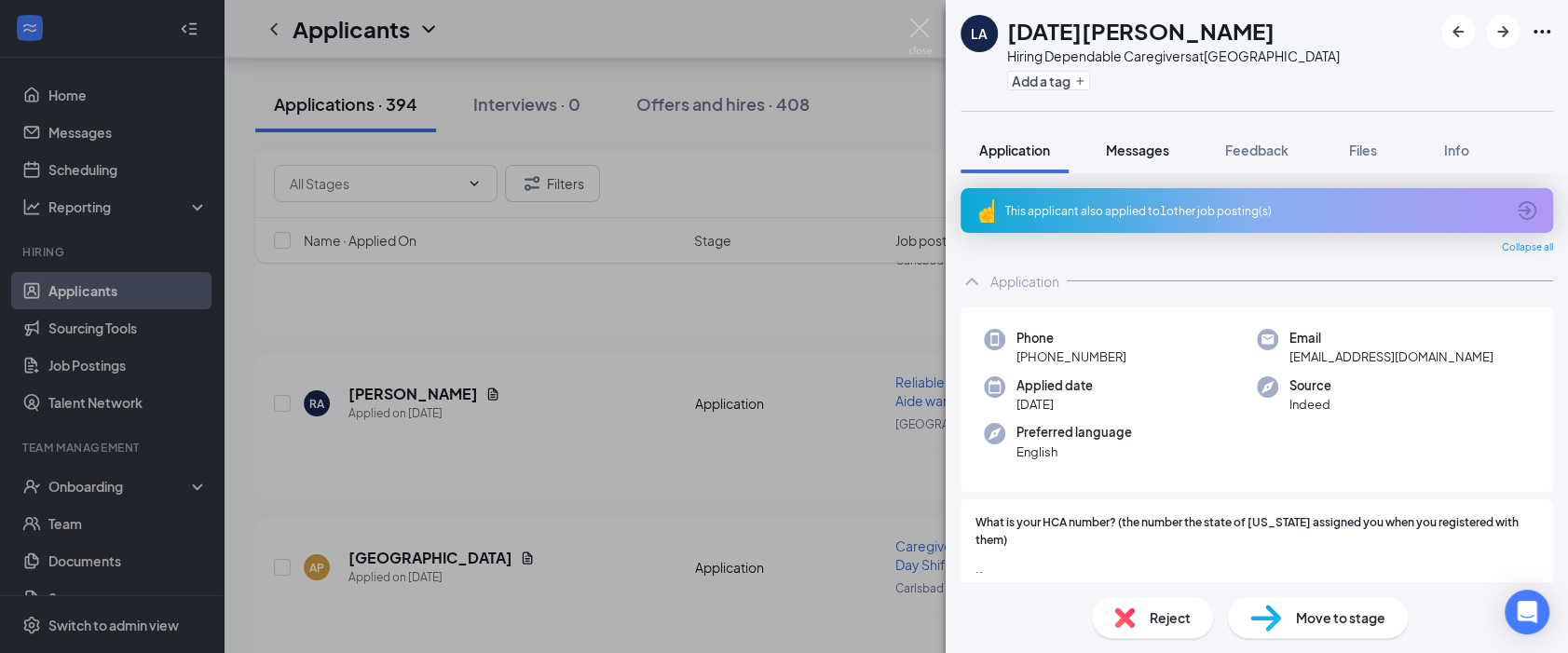
click at [1124, 154] on span "Messages" at bounding box center [1137, 150] width 63 height 16
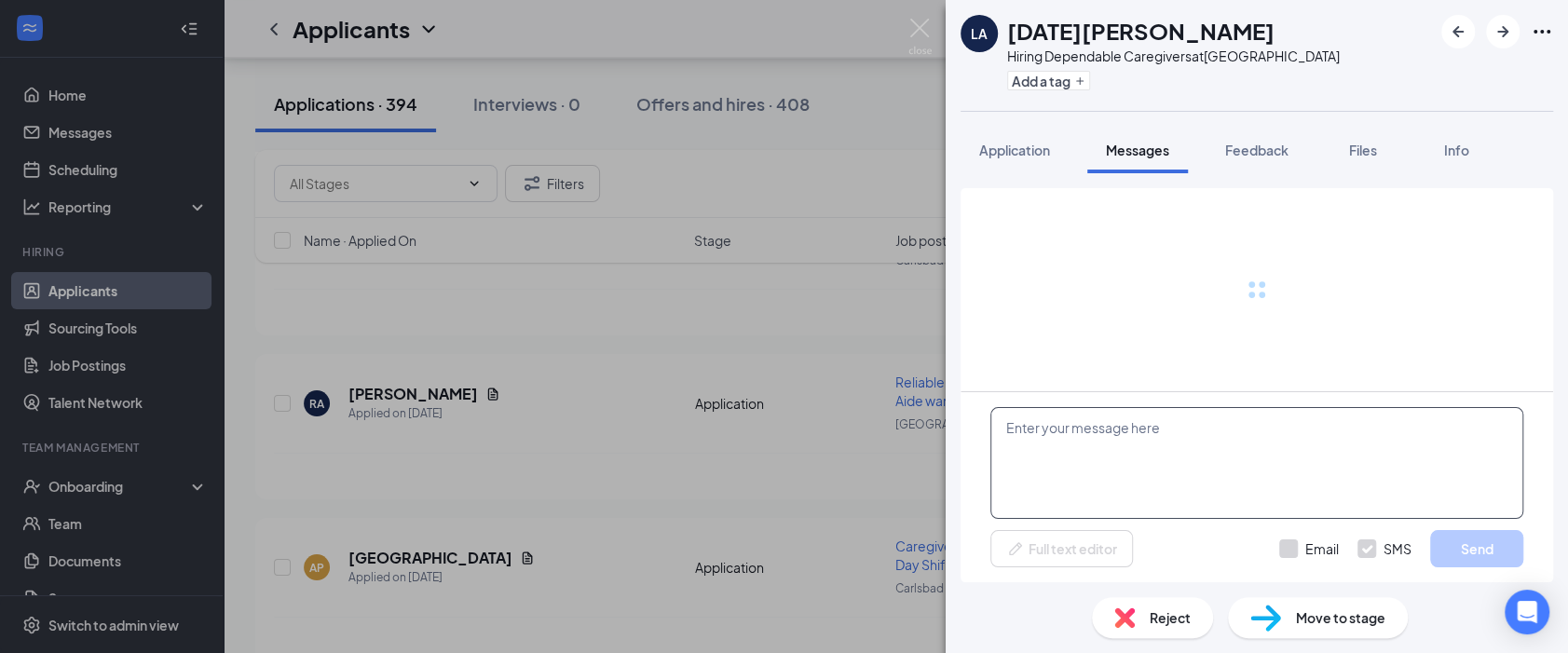
click at [1246, 37] on div "[DATE][PERSON_NAME]" at bounding box center [1173, 31] width 333 height 32
click at [1106, 434] on textarea at bounding box center [1257, 462] width 533 height 112
paste textarea "Hi Madison, Thanks for applying with Safe Harbor Homecare. I wanted to ask you …"
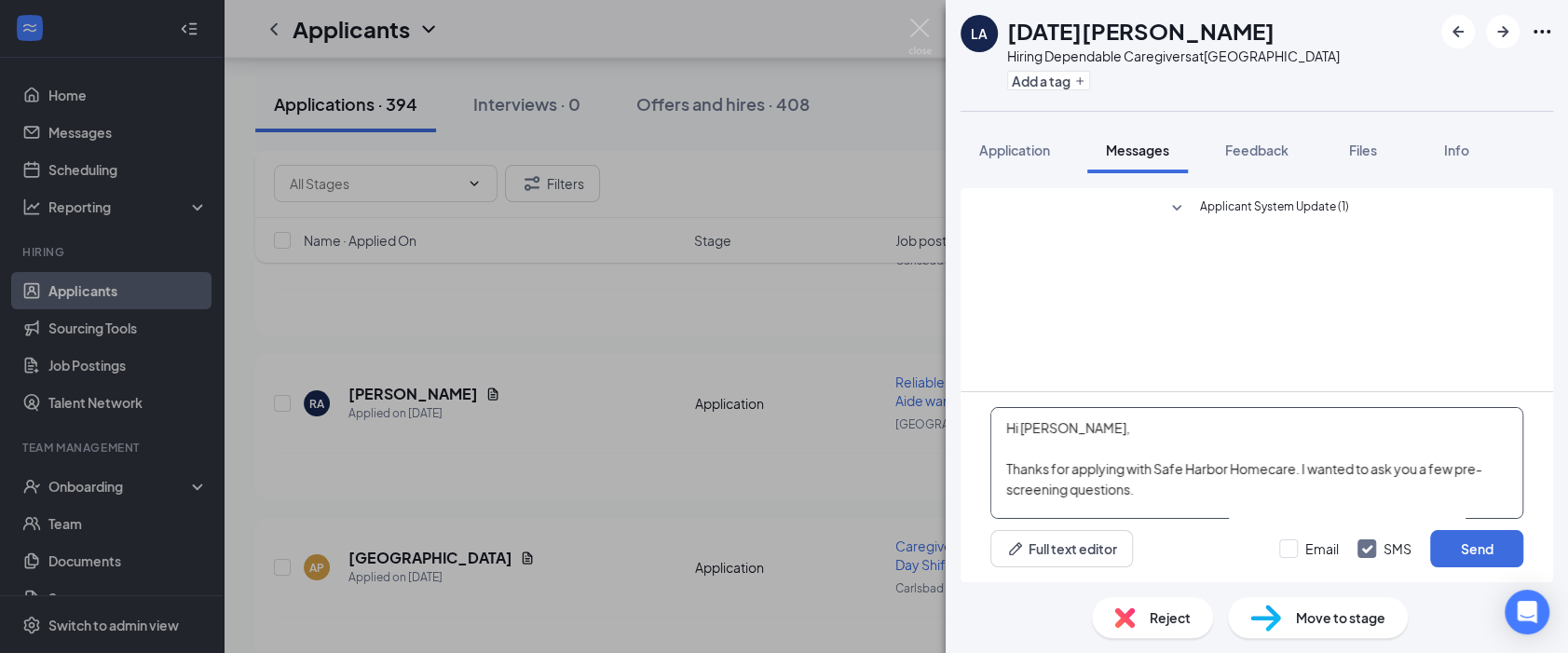
scroll to position [203, 0]
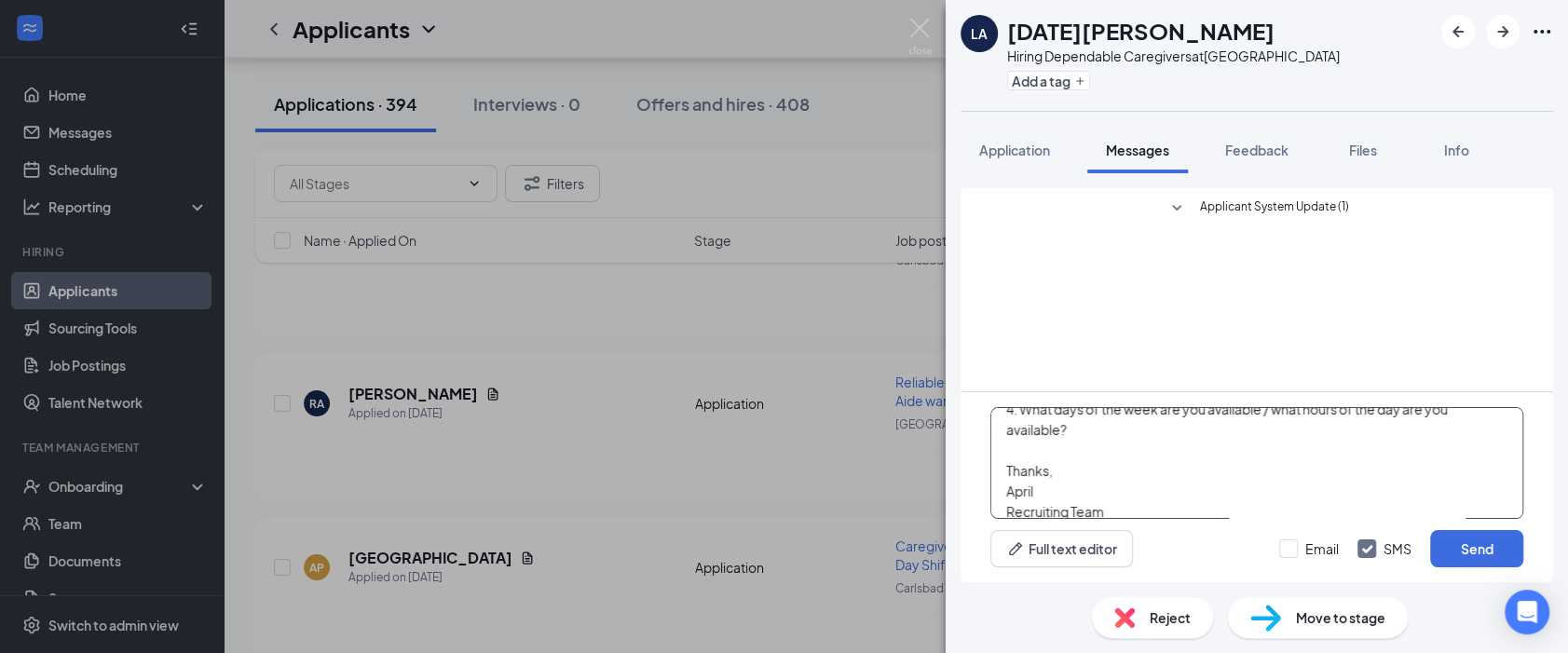
click at [1041, 433] on textarea "Hi Madison, Thanks for applying with Safe Harbor Homecare. I wanted to ask you …" at bounding box center [1257, 462] width 533 height 112
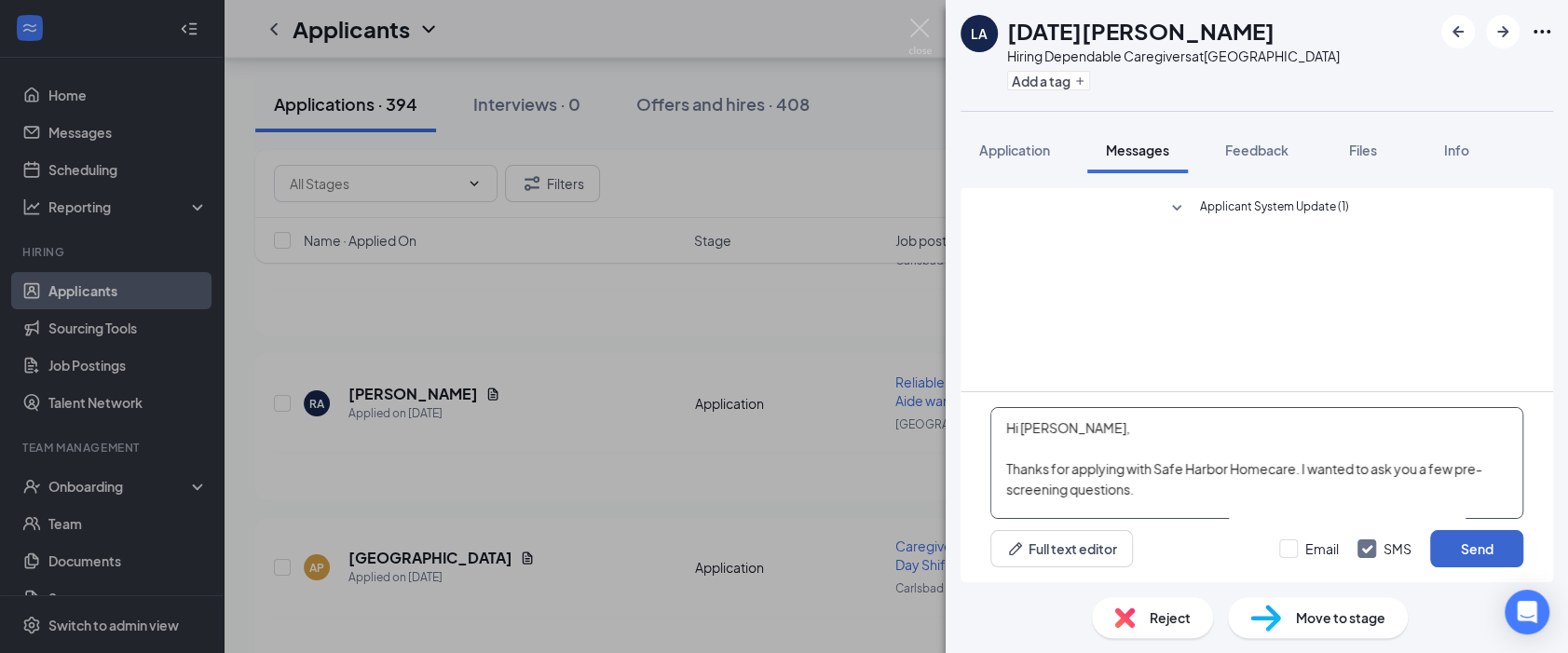
type textarea "Hi Lucia, Thanks for applying with Safe Harbor Homecare. I wanted to ask you a …"
click at [1437, 547] on button "Send" at bounding box center [1476, 548] width 93 height 37
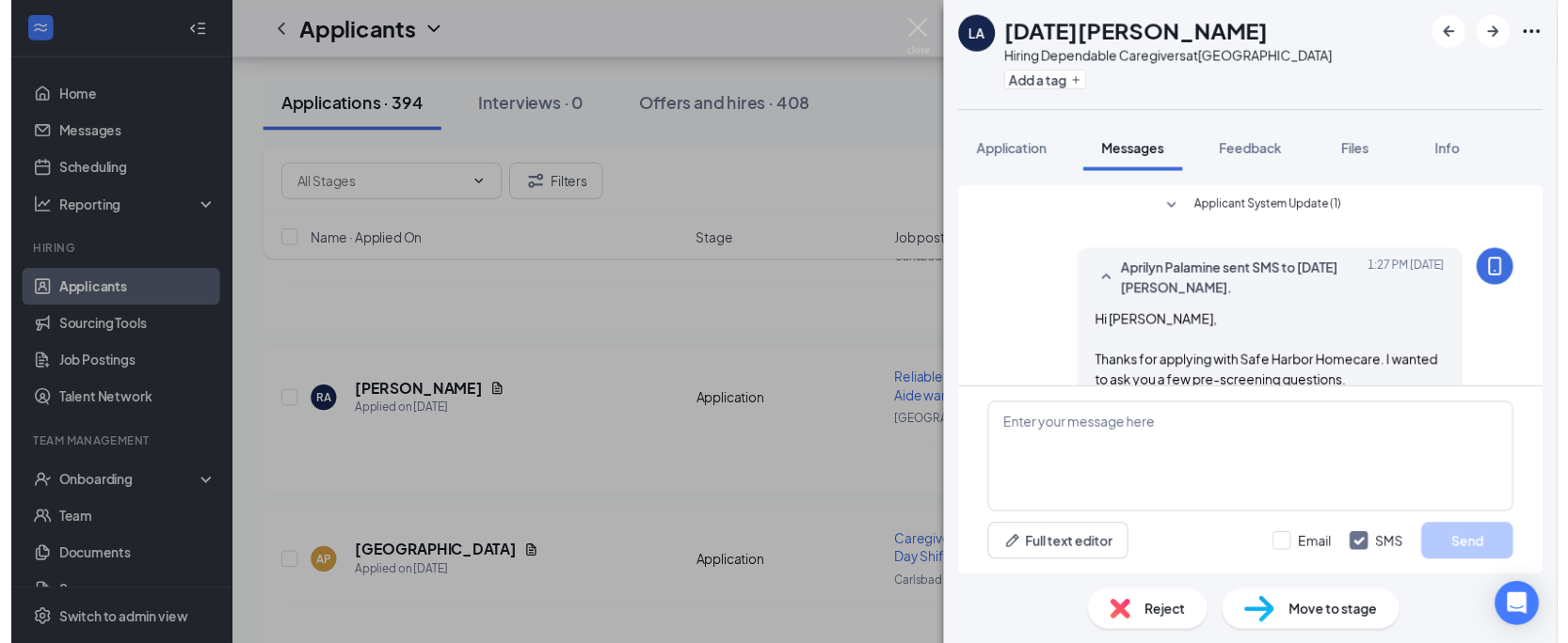
scroll to position [259, 0]
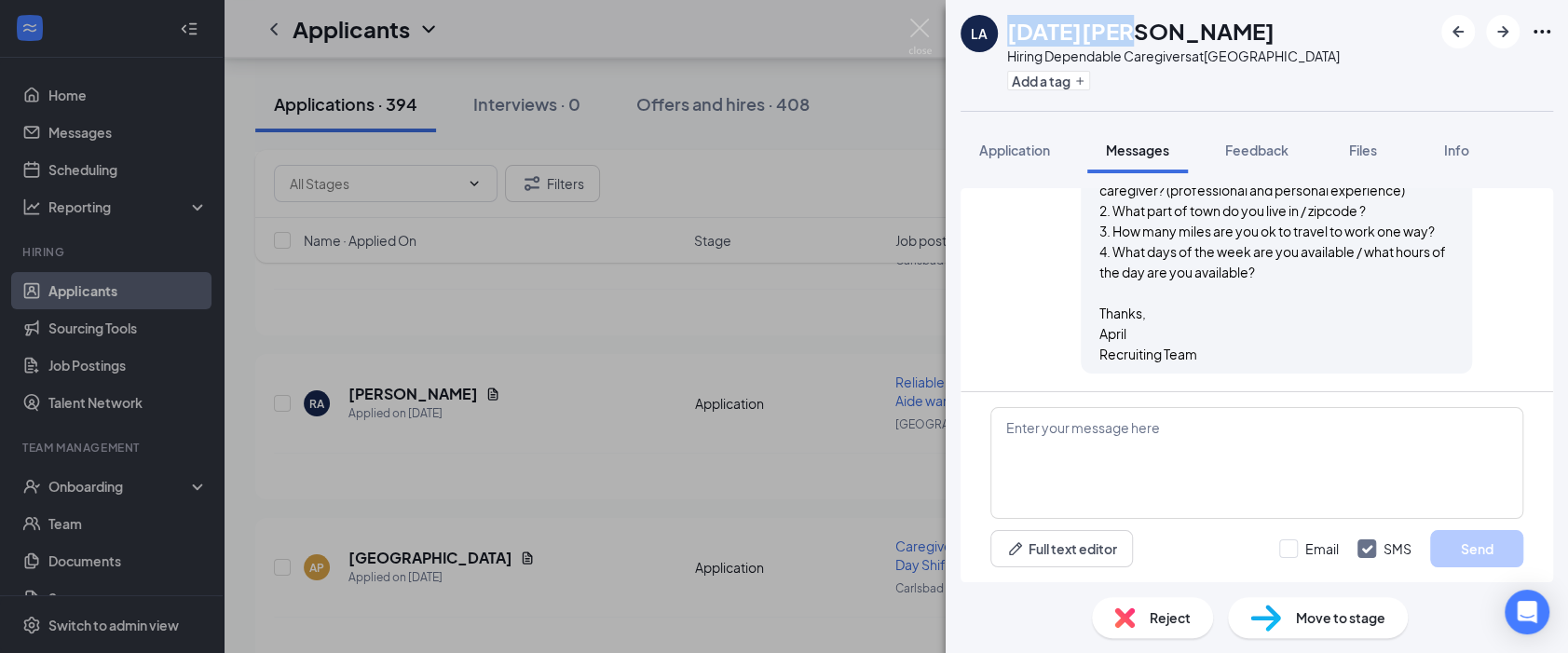
drag, startPoint x: 1046, startPoint y: 35, endPoint x: 1012, endPoint y: 35, distance: 34.0
click at [1012, 35] on div "[DATE][PERSON_NAME]" at bounding box center [1173, 31] width 333 height 32
copy h1 "[DATE][PERSON_NAME]"
click at [1058, 77] on button "Add a tag" at bounding box center [1048, 81] width 82 height 19
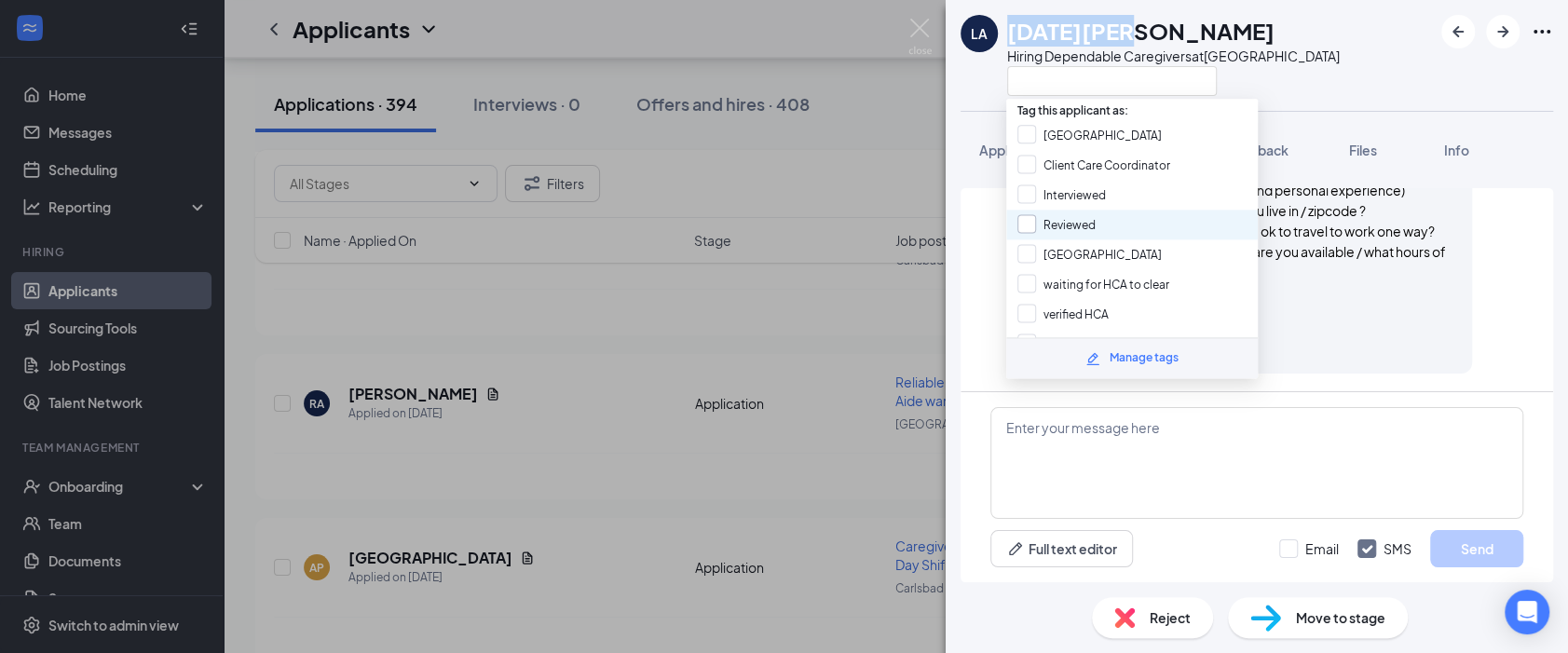
click at [1048, 222] on input "Reviewed" at bounding box center [1057, 223] width 79 height 20
checkbox input "true"
click at [1409, 78] on div "LA Lucia Alba Hiring Dependable Caregivers at San Diego" at bounding box center [1256, 56] width 622 height 111
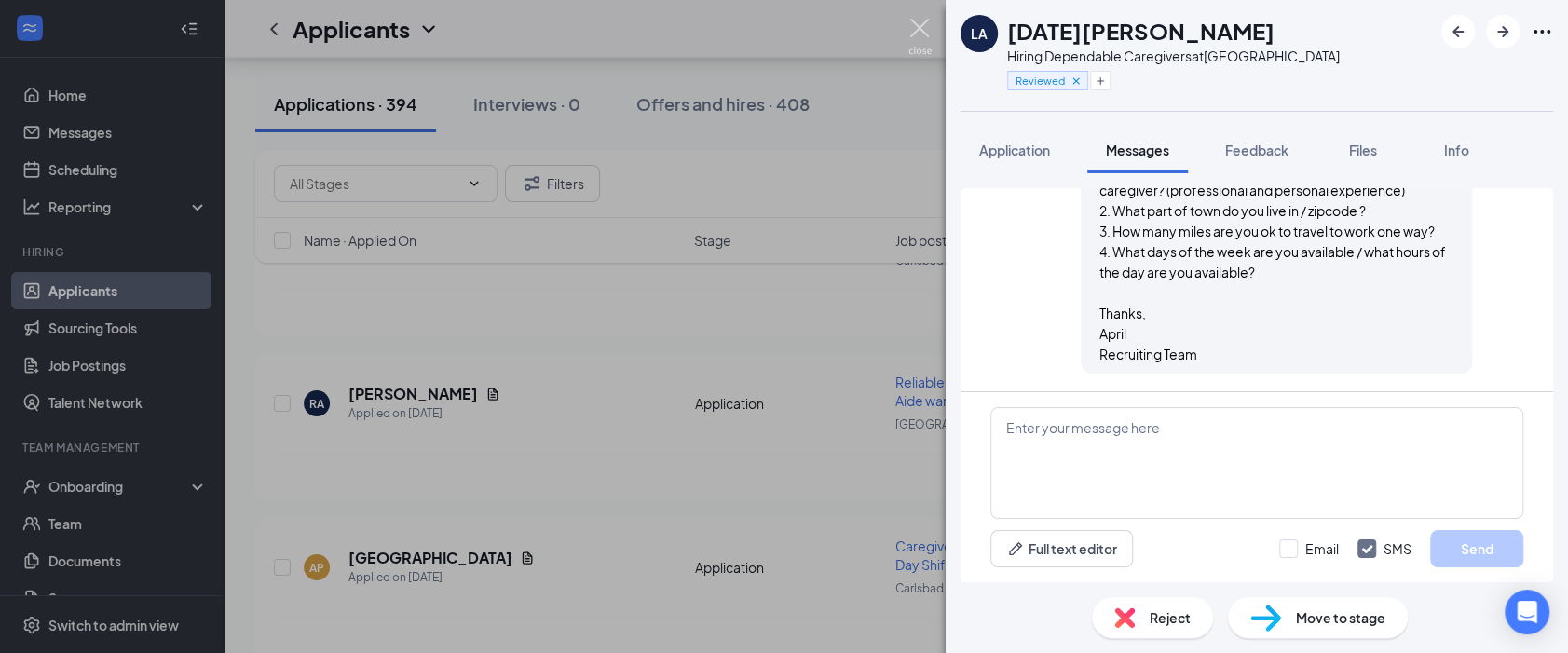
click at [914, 32] on img at bounding box center [920, 36] width 23 height 36
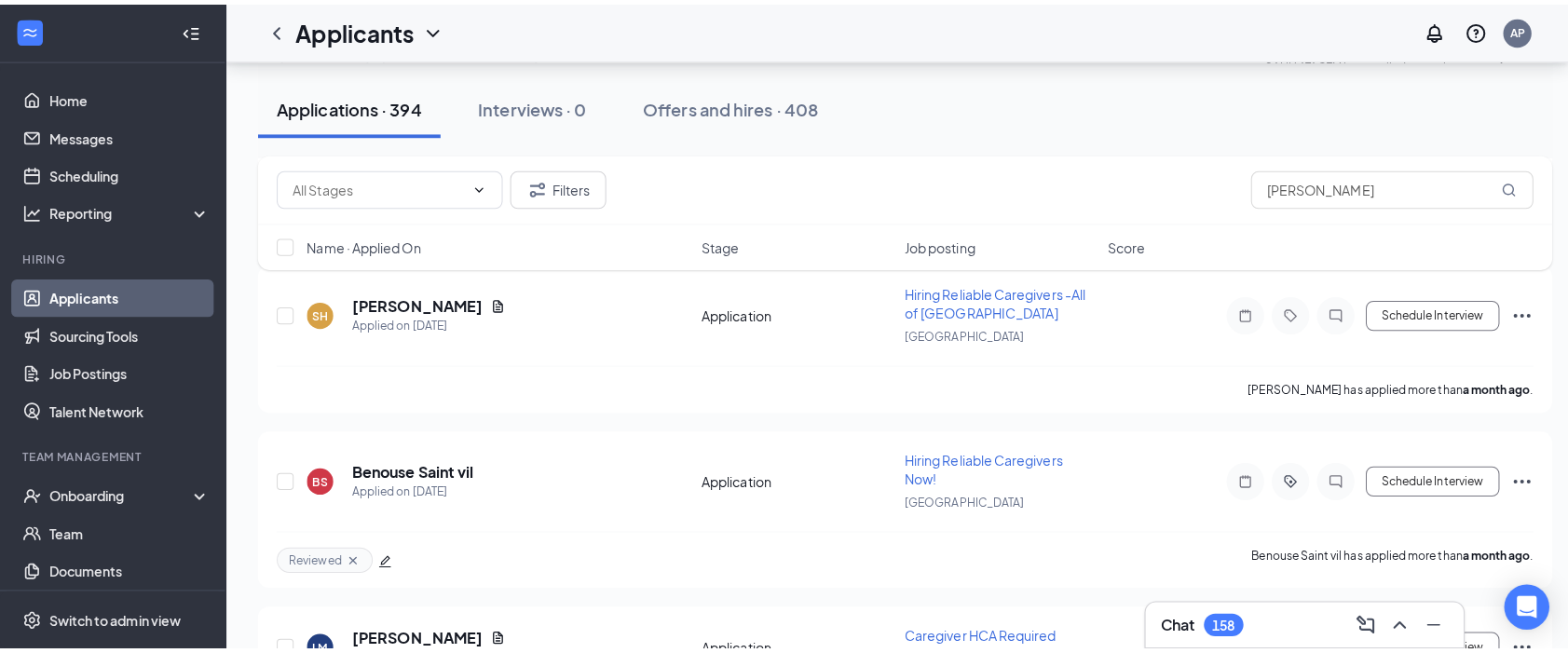
scroll to position [48003, 0]
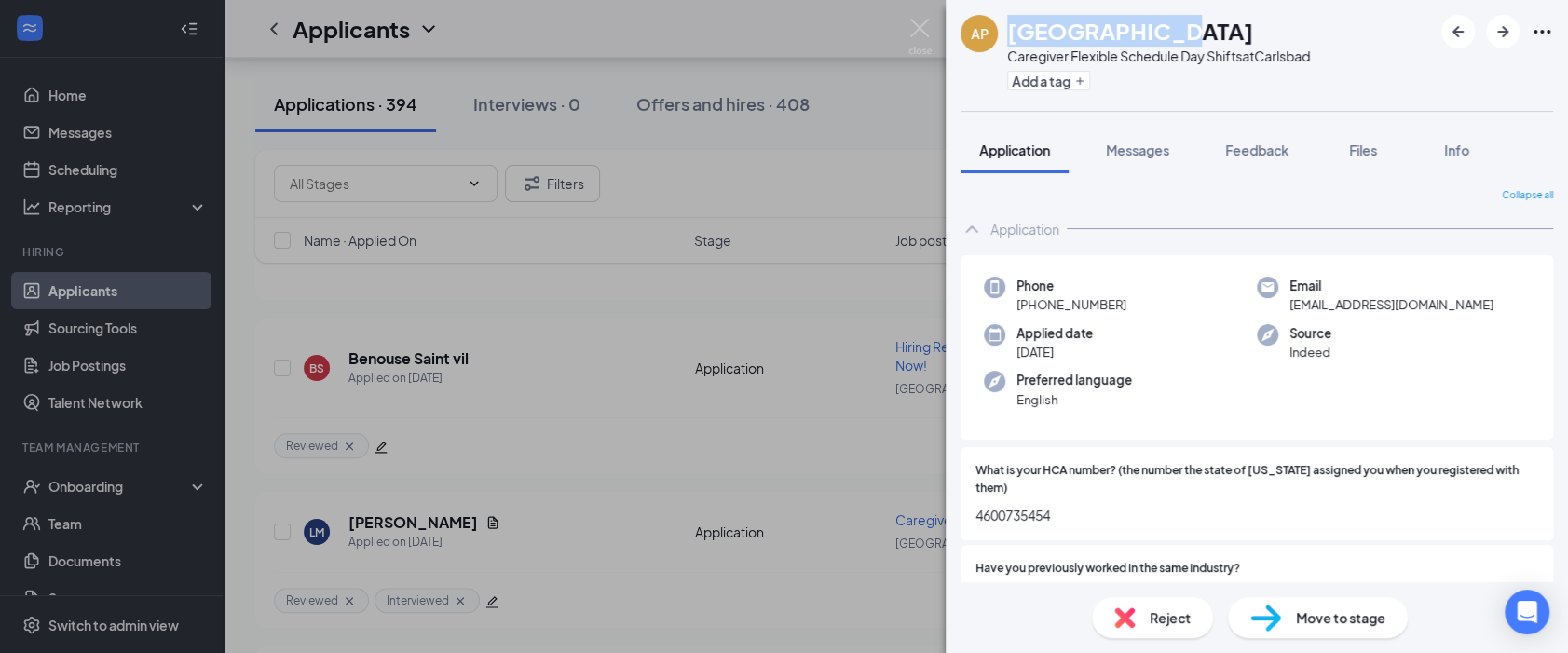
click at [1014, 29] on div "[GEOGRAPHIC_DATA]" at bounding box center [1158, 31] width 303 height 32
click at [1203, 90] on div "Add a tag" at bounding box center [1158, 81] width 303 height 31
drag, startPoint x: 1177, startPoint y: 30, endPoint x: 1009, endPoint y: 24, distance: 168.1
click at [1009, 24] on div "[GEOGRAPHIC_DATA]" at bounding box center [1158, 31] width 303 height 32
copy h1 "[GEOGRAPHIC_DATA]"
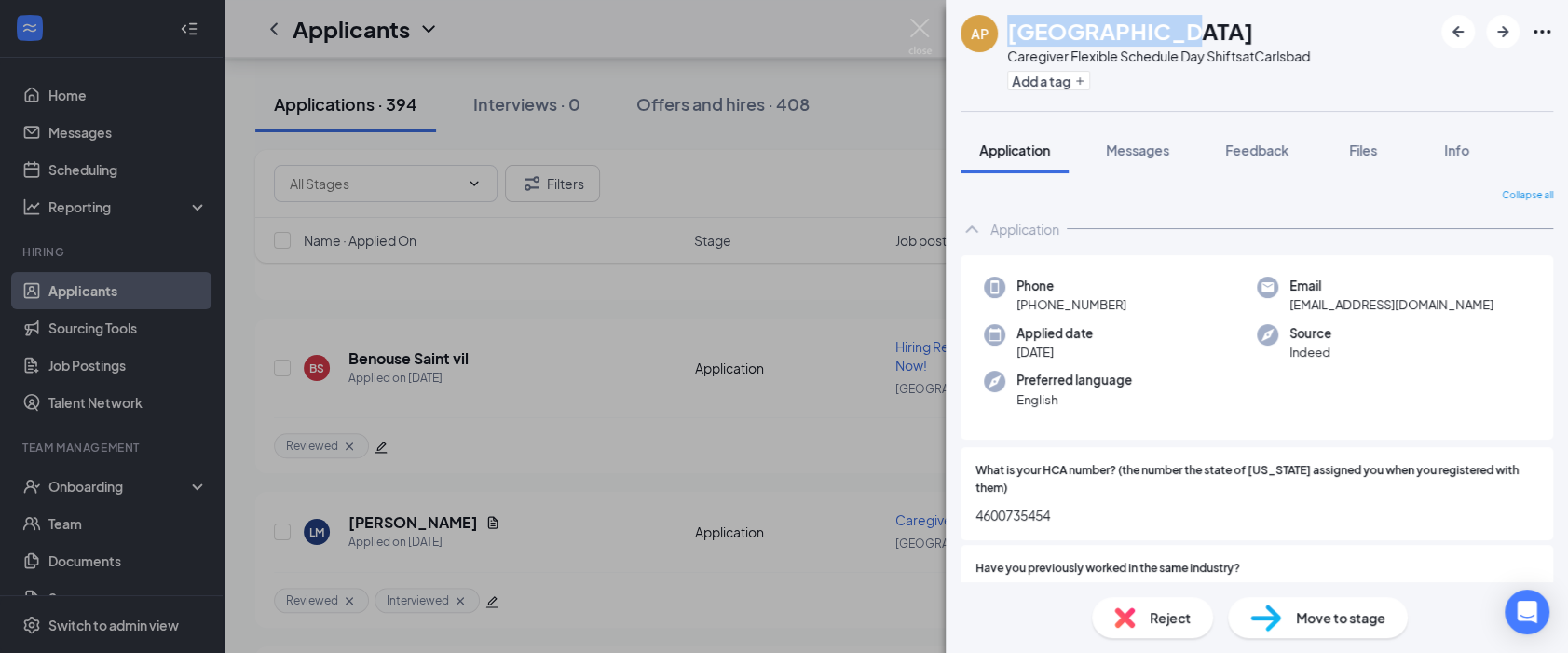
click at [1012, 514] on span "4600735454" at bounding box center [1256, 514] width 563 height 20
copy h1 "[GEOGRAPHIC_DATA]"
click at [1041, 82] on button "Add a tag" at bounding box center [1048, 81] width 82 height 19
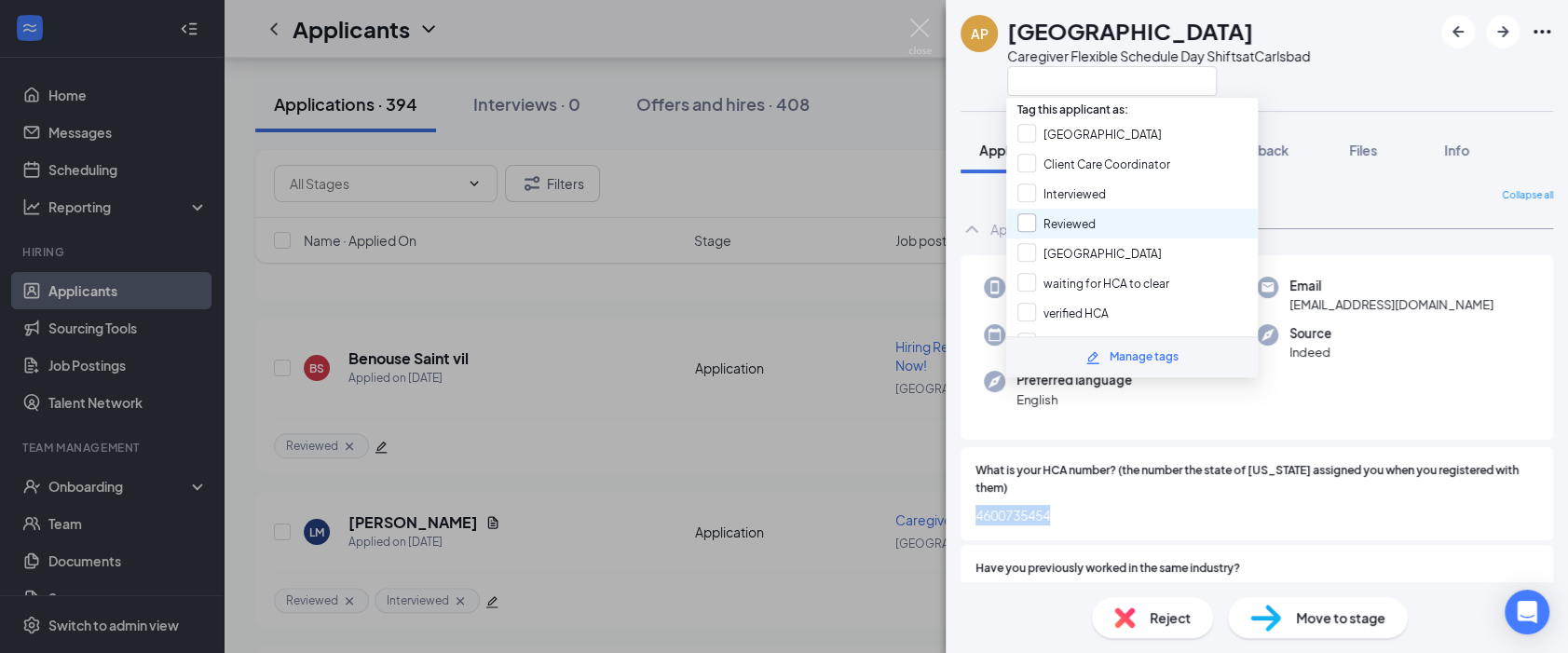
click at [1070, 222] on input "Reviewed" at bounding box center [1057, 222] width 79 height 20
checkbox input "true"
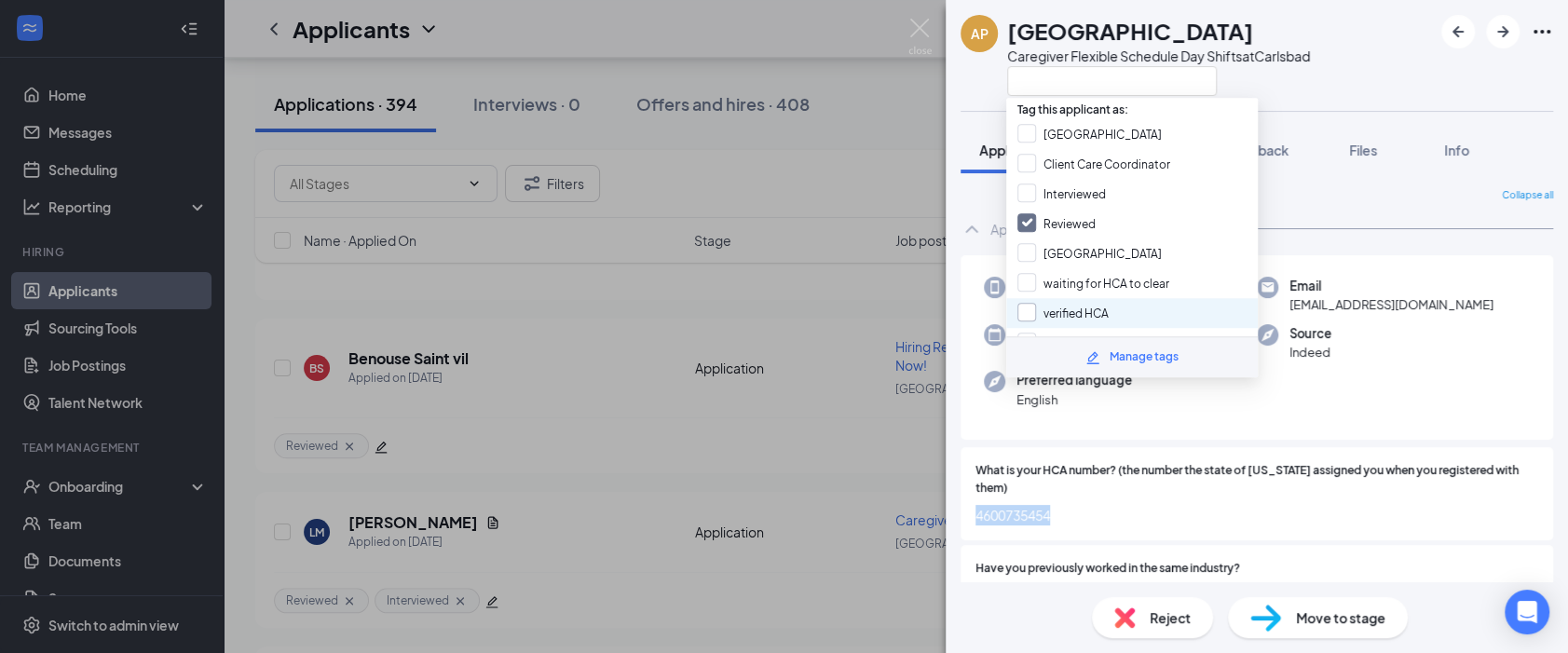
click at [1095, 303] on input "verified HCA" at bounding box center [1063, 313] width 91 height 20
checkbox input "true"
click at [1334, 100] on div "AP Ariannah Park Caregiver Flexible Schedule Day Shifts at Carlsbad" at bounding box center [1256, 56] width 622 height 111
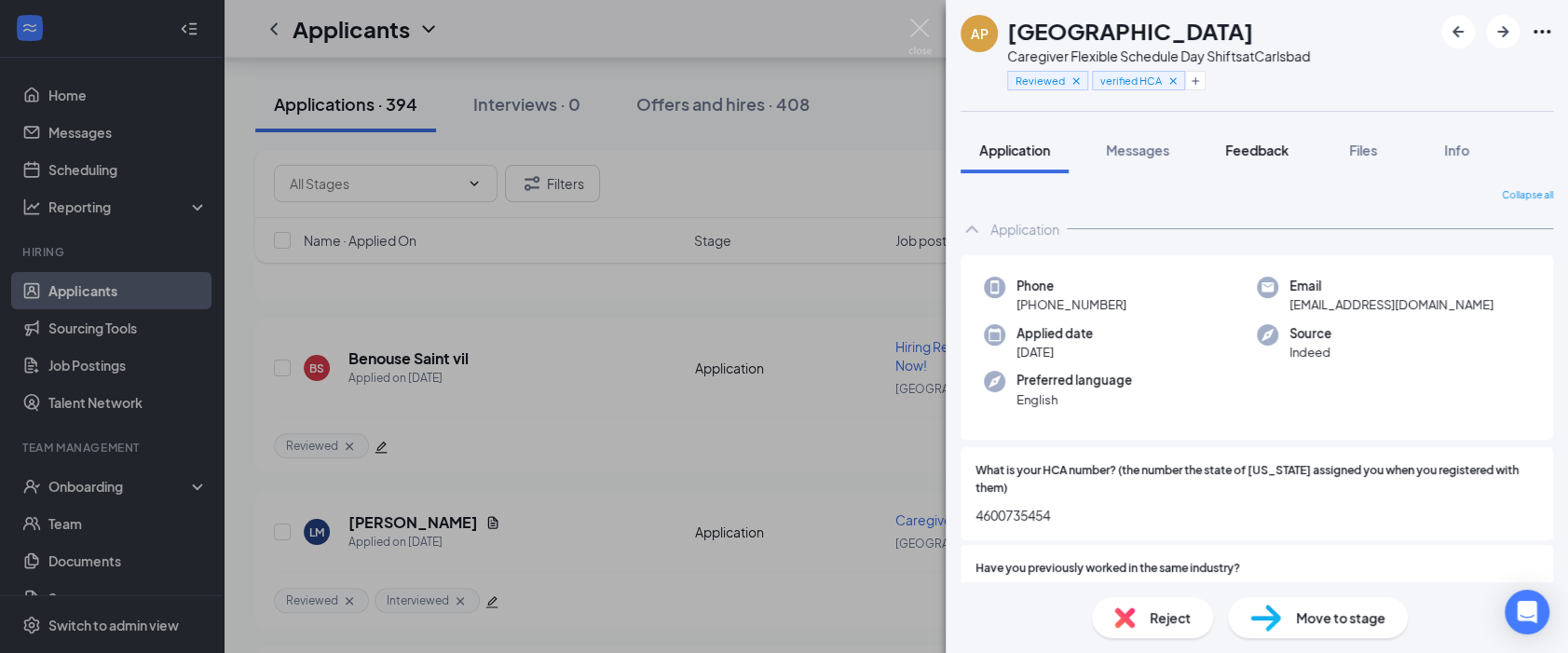
click at [1147, 156] on div "Messages" at bounding box center [1137, 150] width 63 height 18
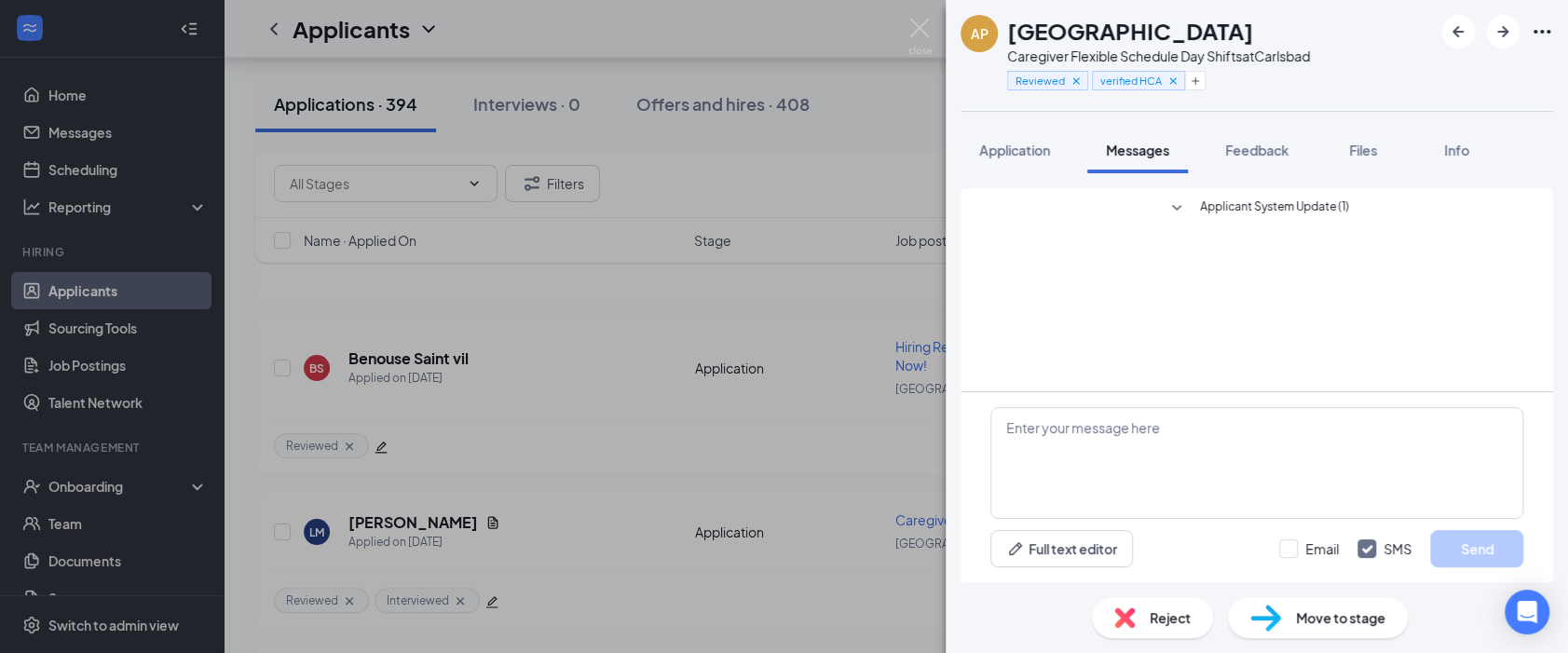
click at [1246, 156] on span "Feedback" at bounding box center [1256, 150] width 63 height 16
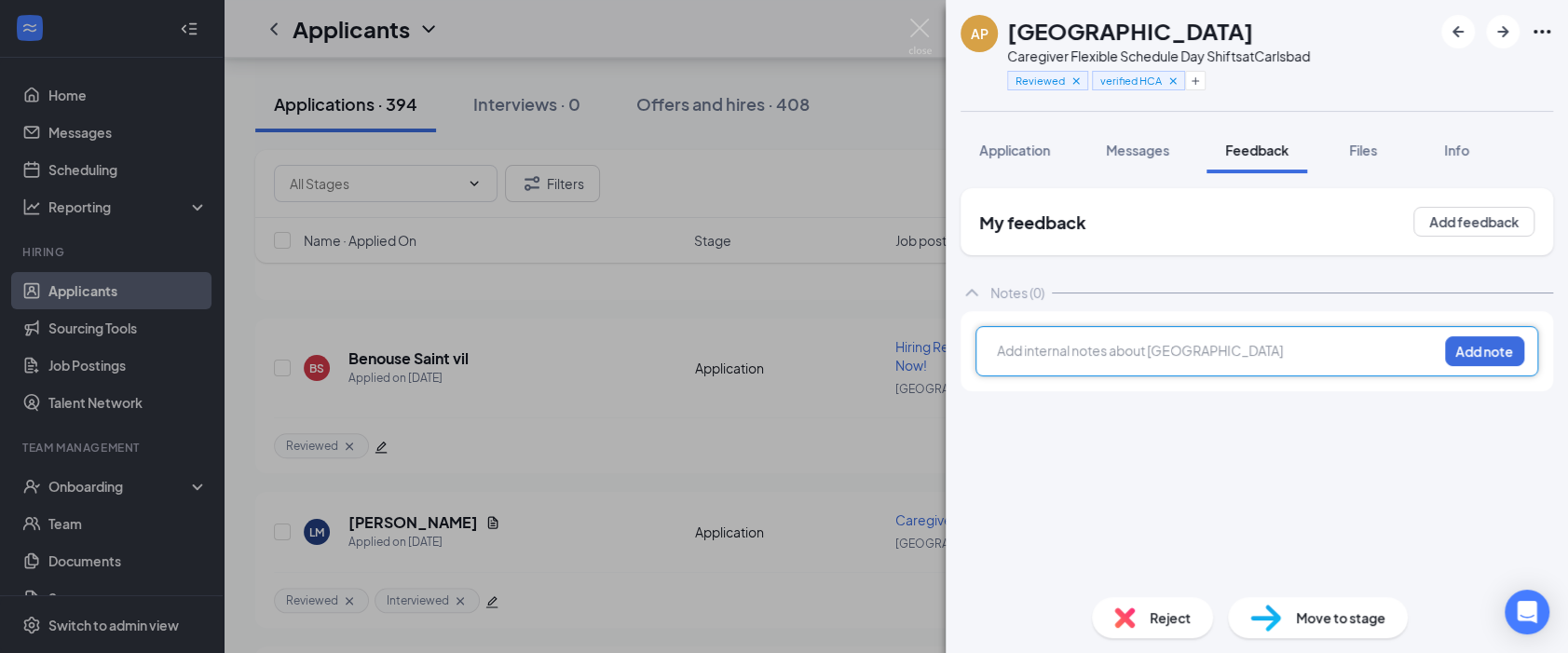
click at [1103, 347] on div at bounding box center [1217, 351] width 439 height 19
click at [1513, 353] on button "Add note" at bounding box center [1485, 351] width 80 height 30
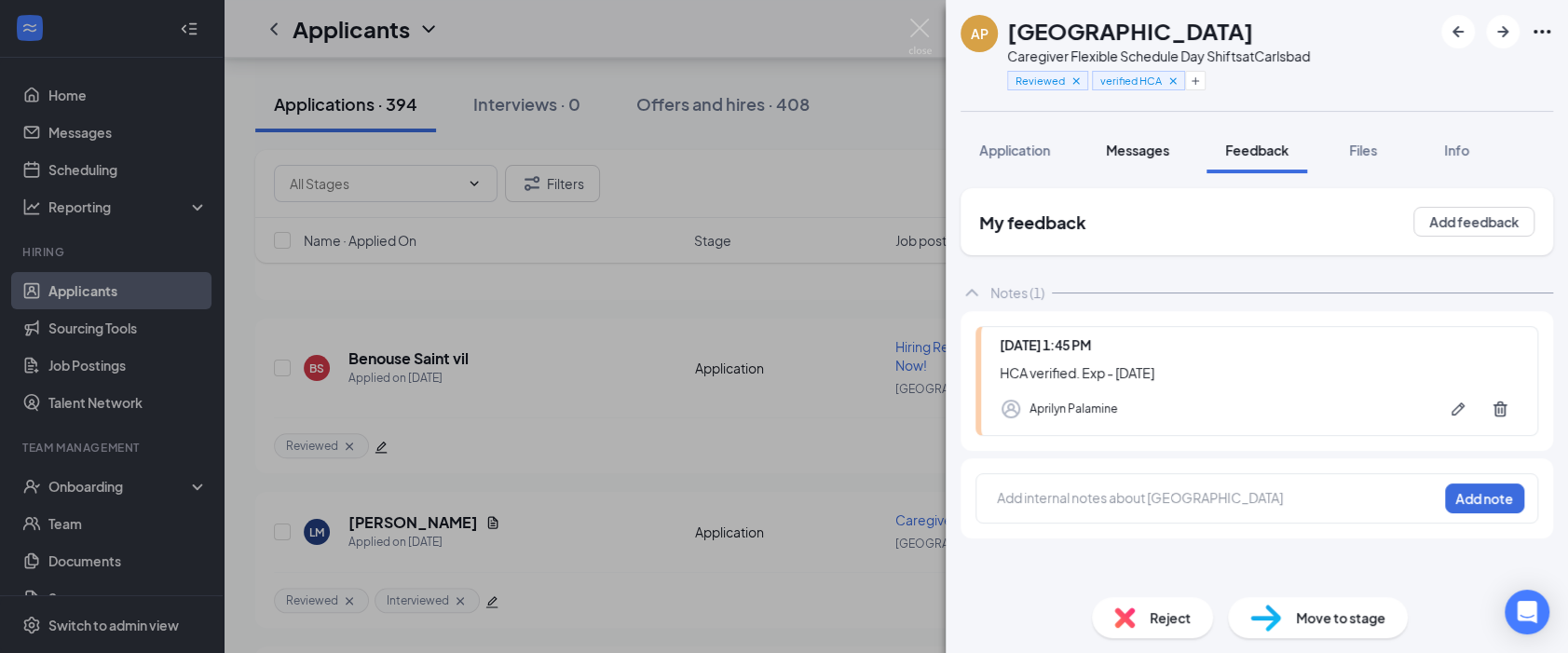
click at [1118, 143] on span "Messages" at bounding box center [1137, 150] width 63 height 16
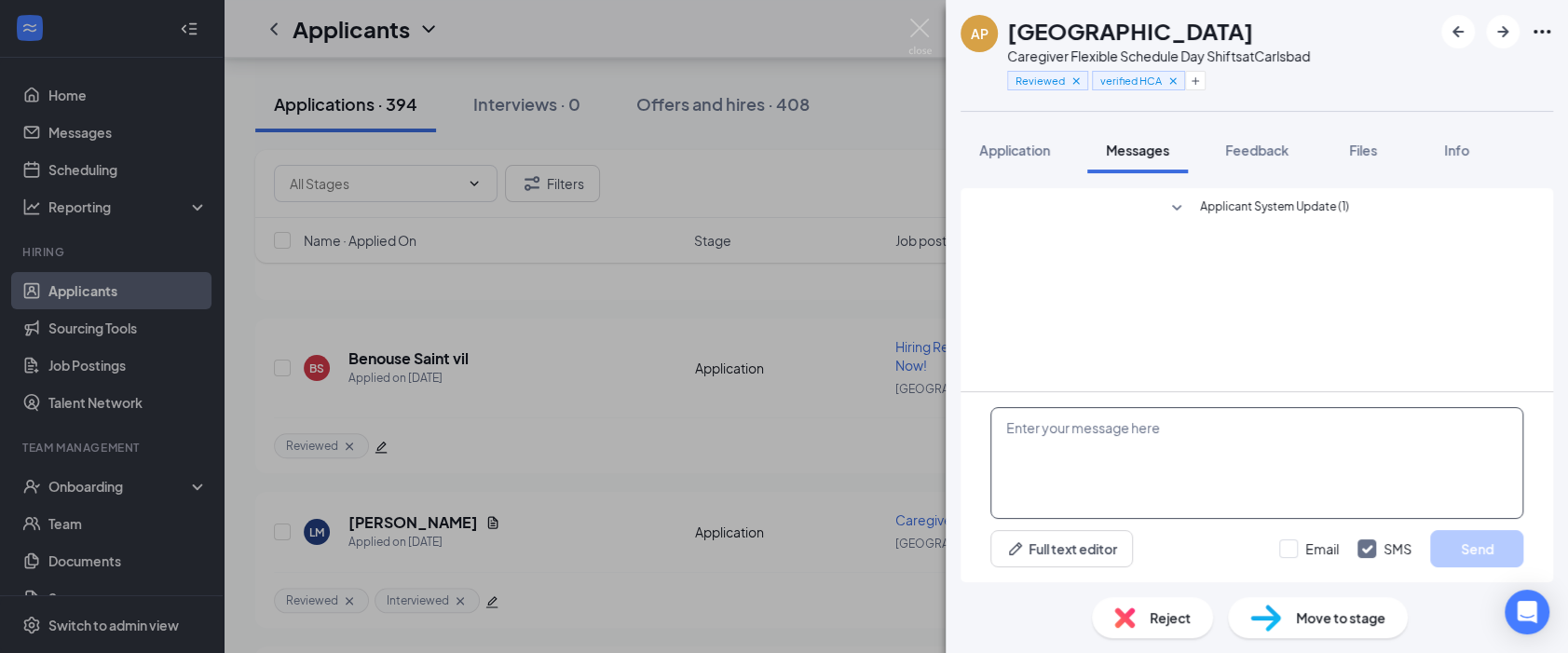
drag, startPoint x: 1336, startPoint y: 3, endPoint x: 1136, endPoint y: 454, distance: 493.4
click at [1336, 3] on div "AP Ariannah Park Caregiver Flexible Schedule Day Shifts at Carlsbad Reviewed ve…" at bounding box center [1256, 56] width 622 height 111
click at [1136, 454] on textarea at bounding box center [1257, 462] width 533 height 112
paste textarea "Hi Madison, Thanks for applying with Safe Harbor Homecare. I wanted to ask you …"
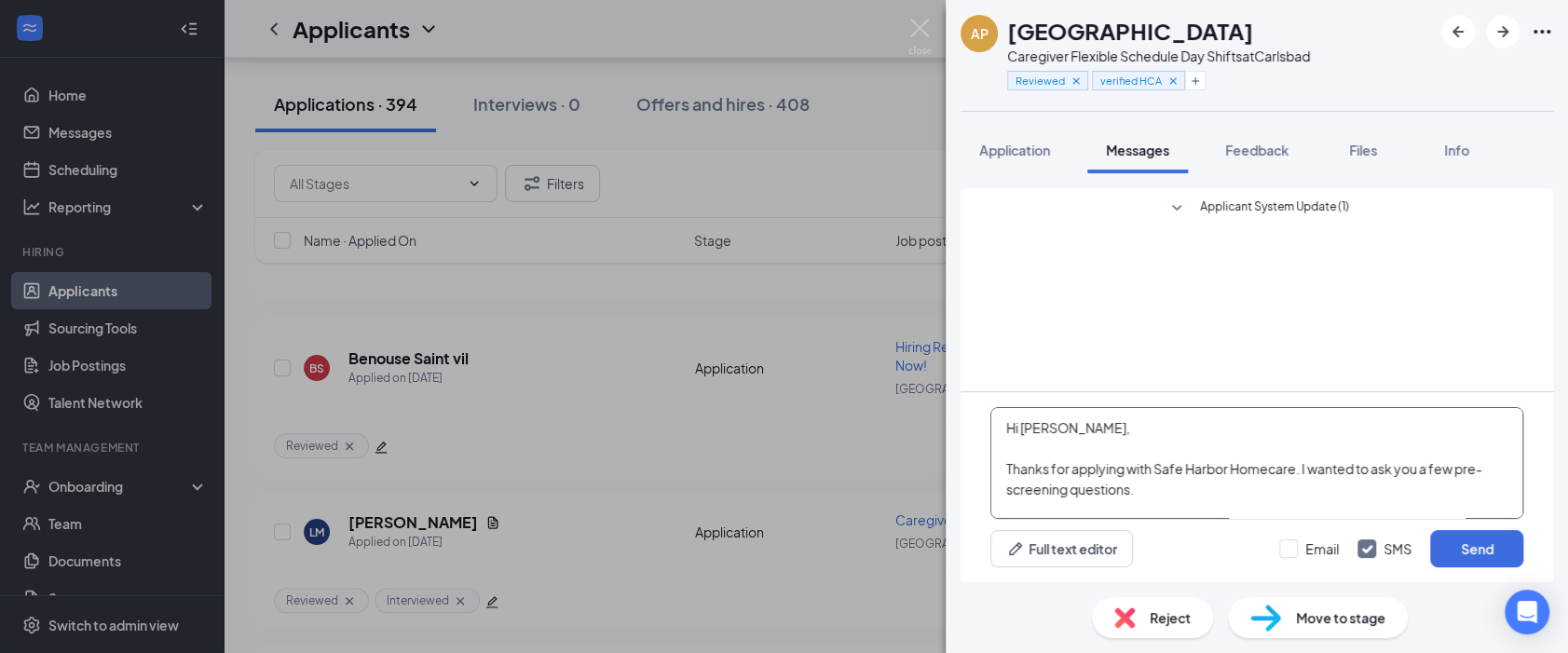
click at [1056, 420] on textarea "Hi Madison, Thanks for applying with Safe Harbor Homecare. I wanted to ask you …" at bounding box center [1257, 462] width 533 height 112
type textarea "Hi Ariannah, Thanks for applying with Safe Harbor Homecare. I wanted to ask you…"
click at [1461, 551] on button "Send" at bounding box center [1476, 548] width 93 height 37
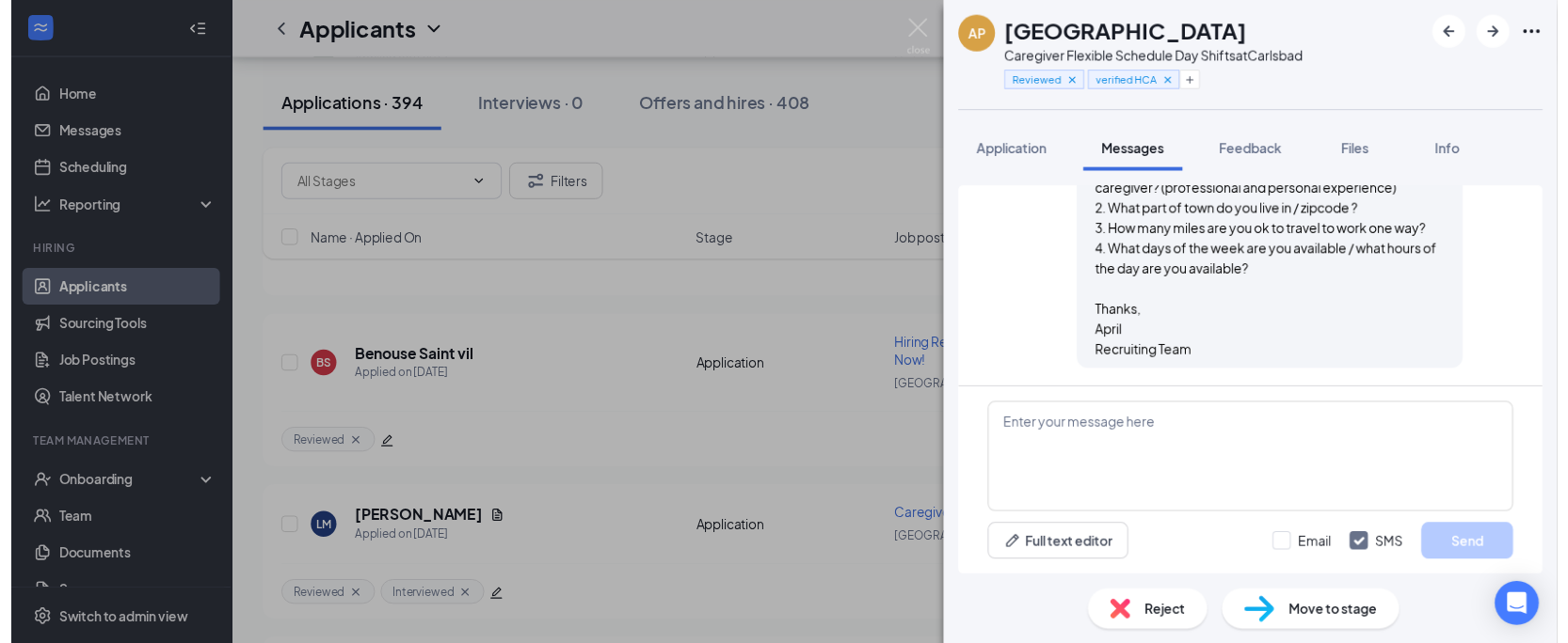
scroll to position [258, 0]
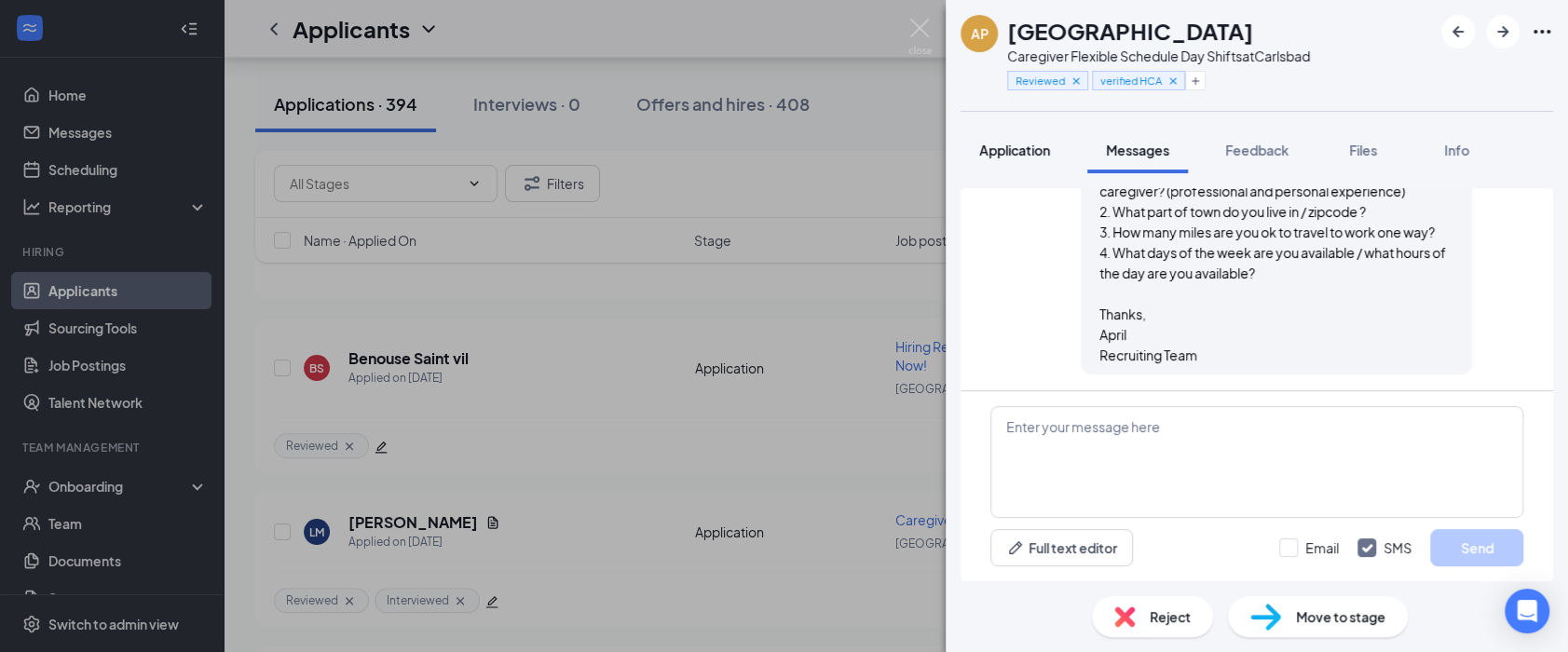
click at [1241, 18] on div "[GEOGRAPHIC_DATA]" at bounding box center [1158, 31] width 303 height 32
click at [921, 24] on img at bounding box center [920, 36] width 23 height 36
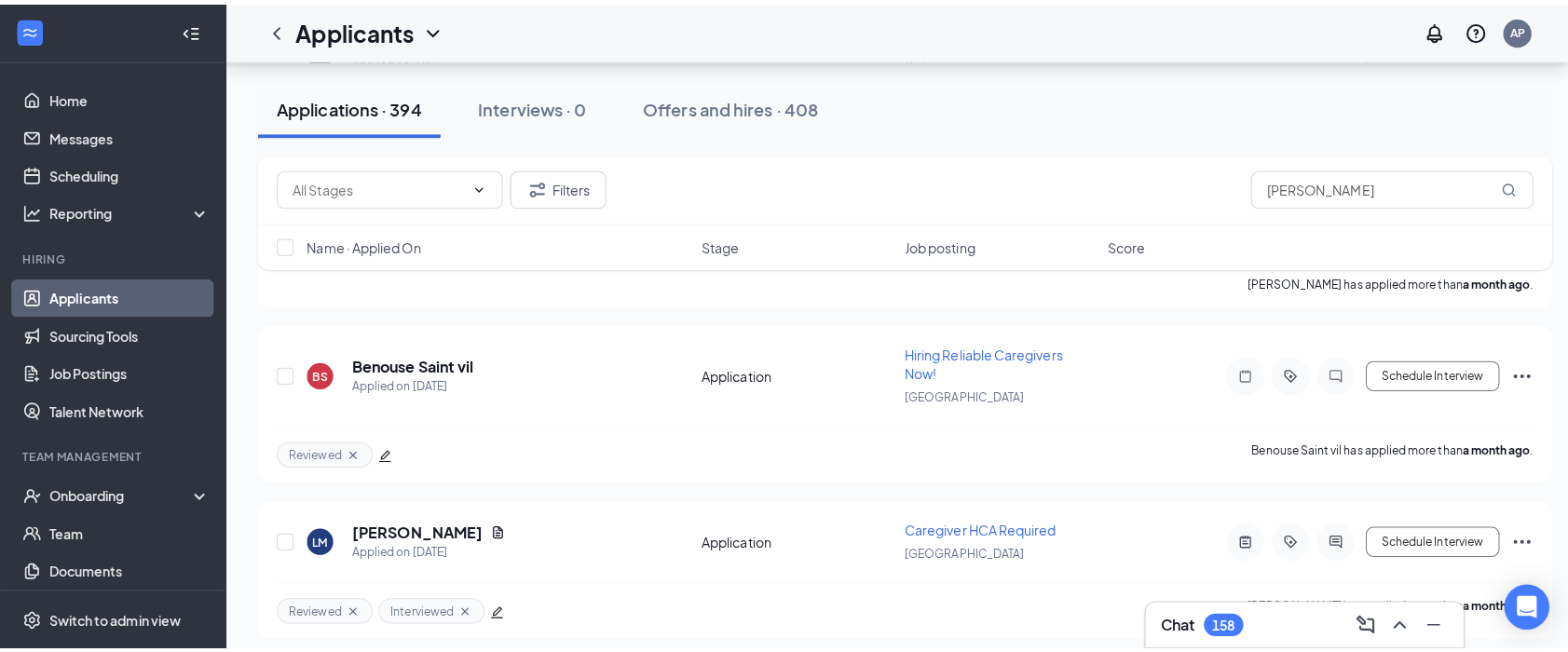
scroll to position [47792, 0]
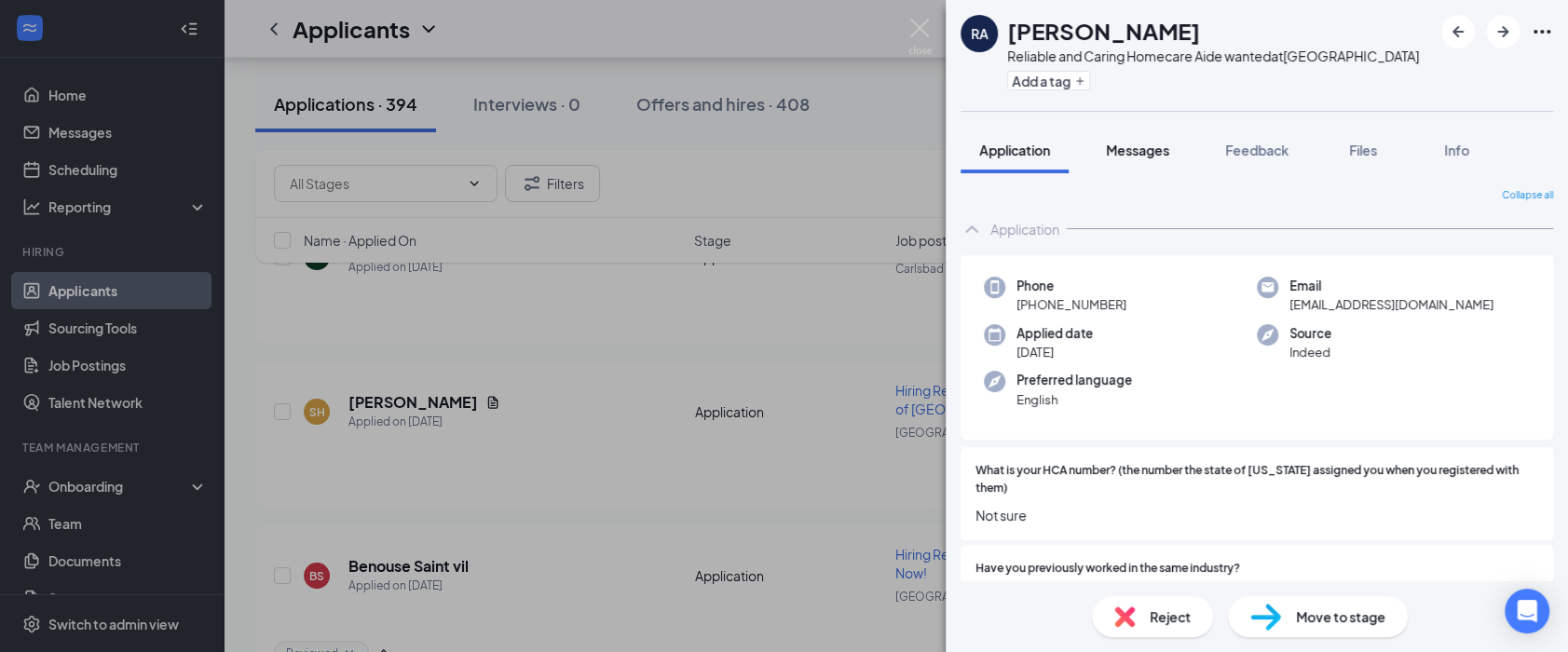
click at [1125, 149] on span "Messages" at bounding box center [1137, 150] width 63 height 16
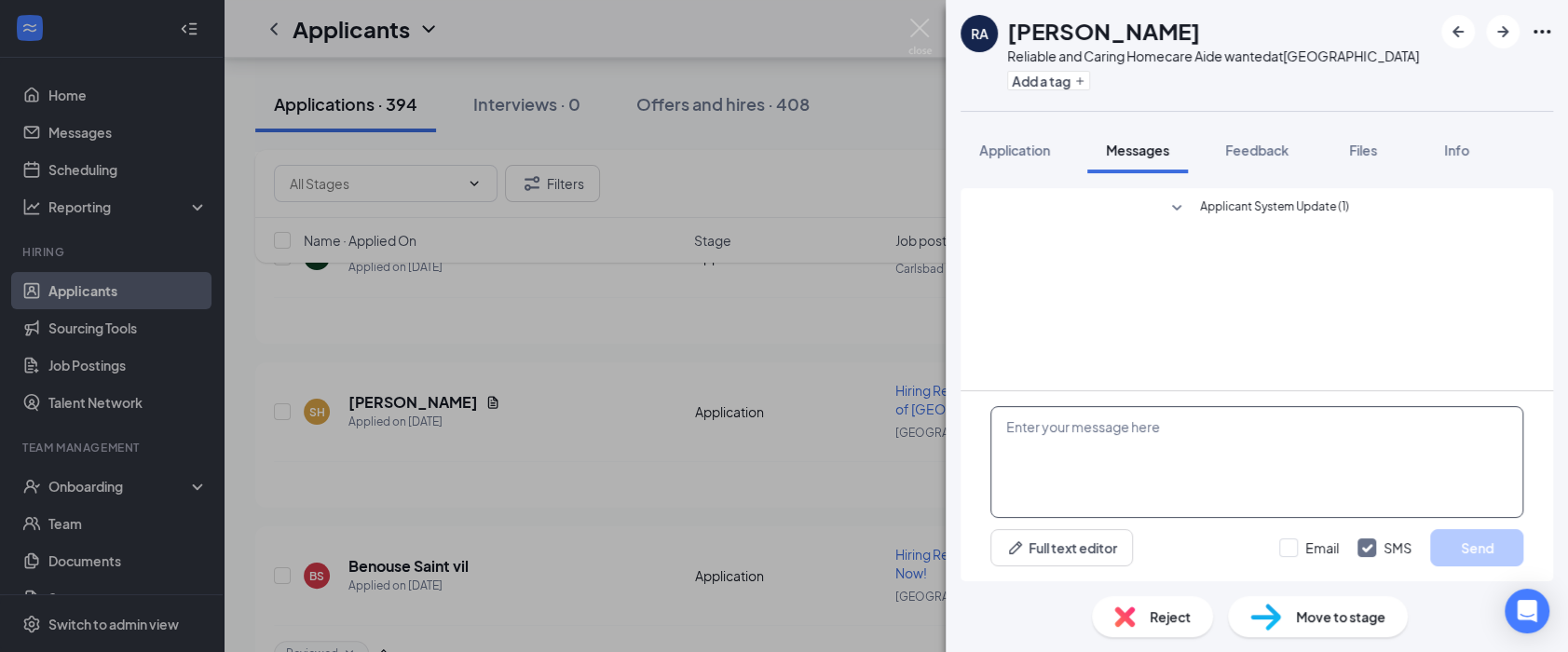
click at [1023, 156] on div "Application" at bounding box center [1015, 150] width 71 height 18
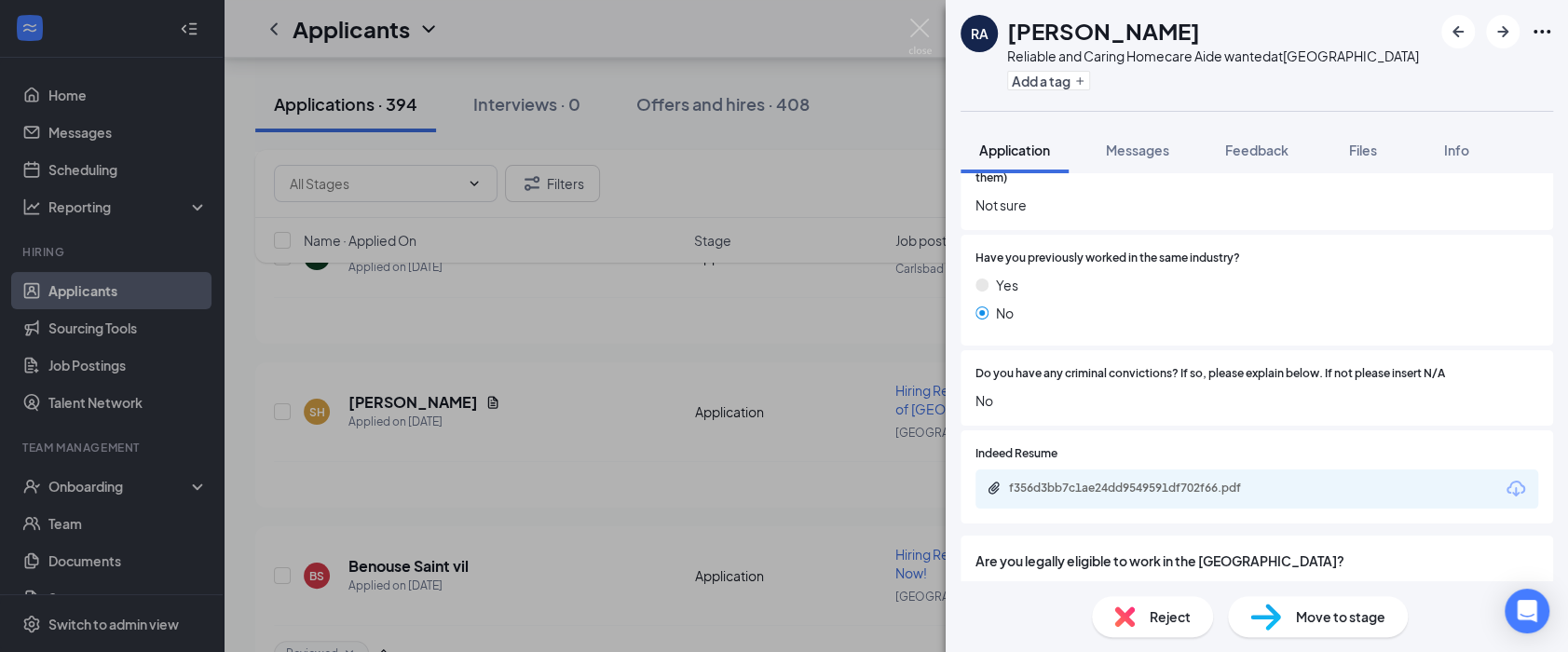
scroll to position [381, 0]
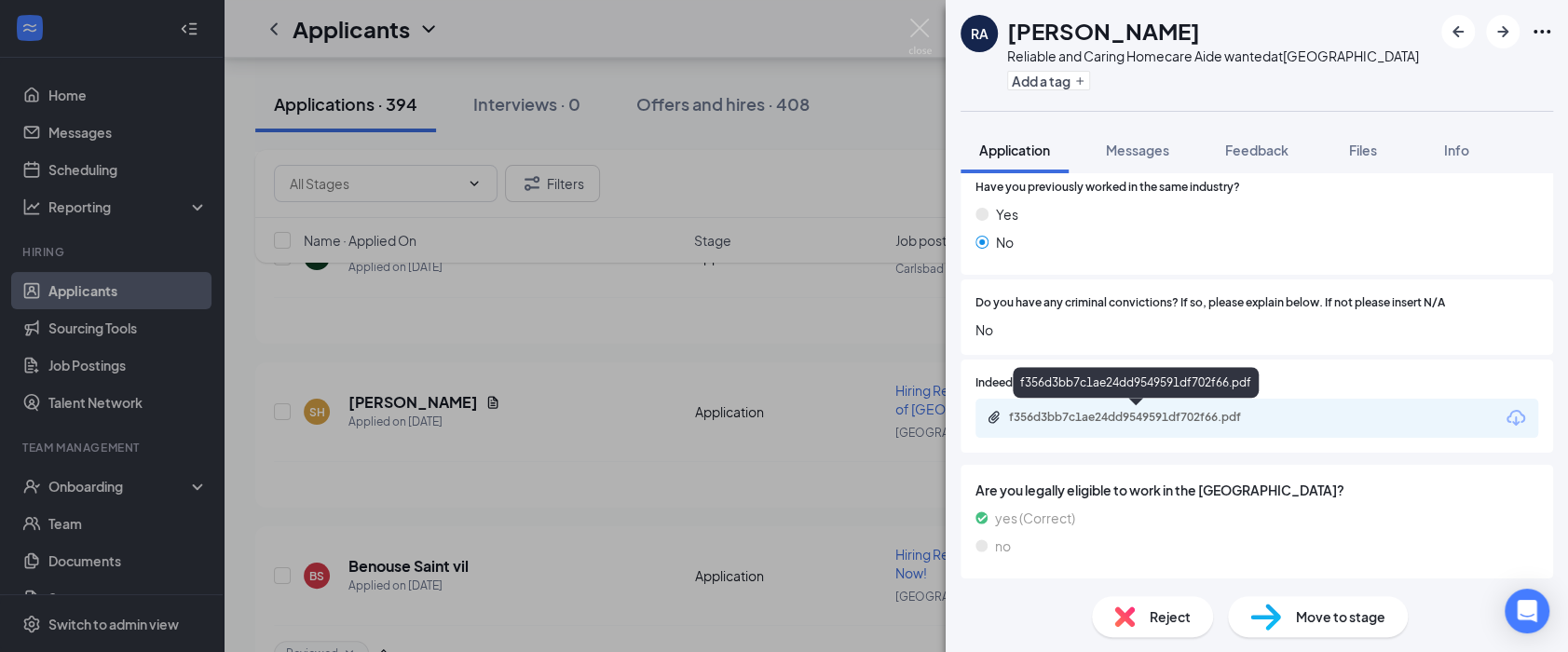
click at [1122, 415] on div "f356d3bb7c1ae24dd9549591df702f66.pdf" at bounding box center [1139, 417] width 261 height 15
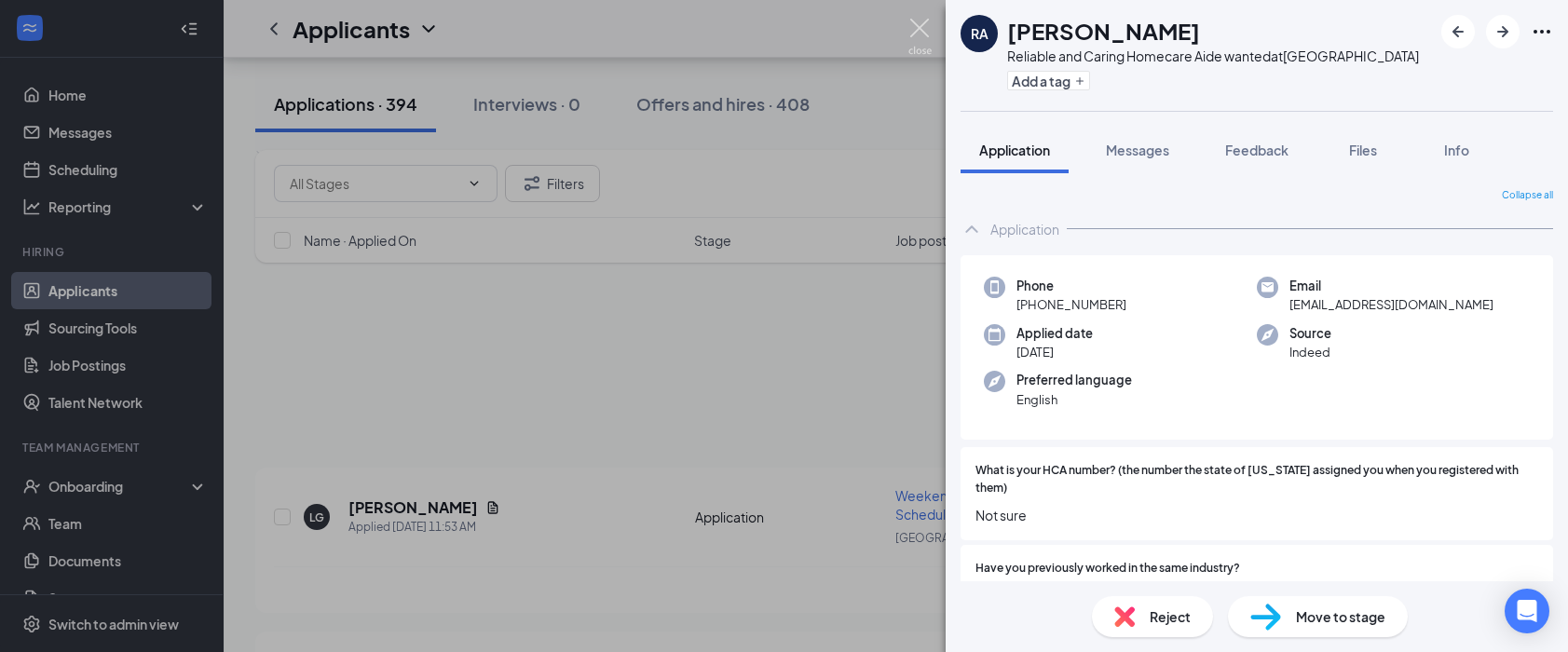
click at [915, 29] on img at bounding box center [920, 36] width 23 height 36
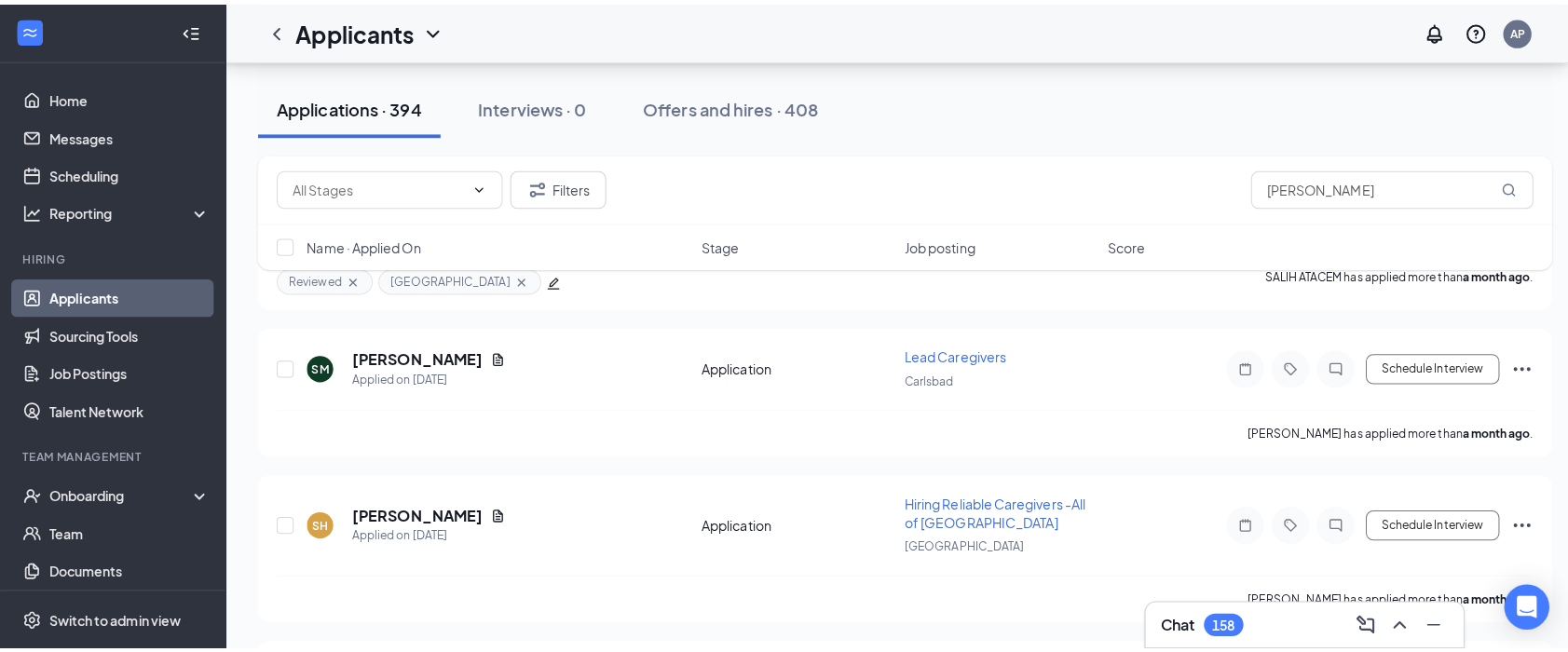
scroll to position [47584, 0]
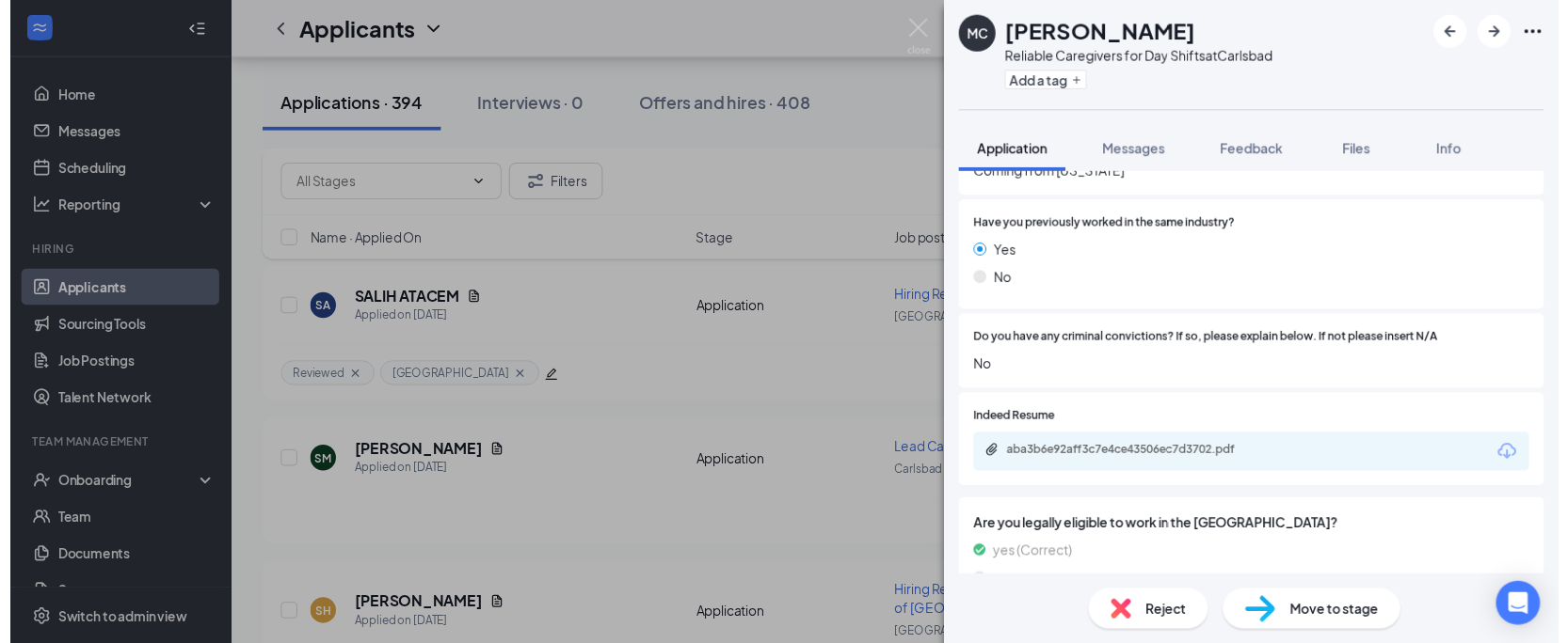
scroll to position [438, 0]
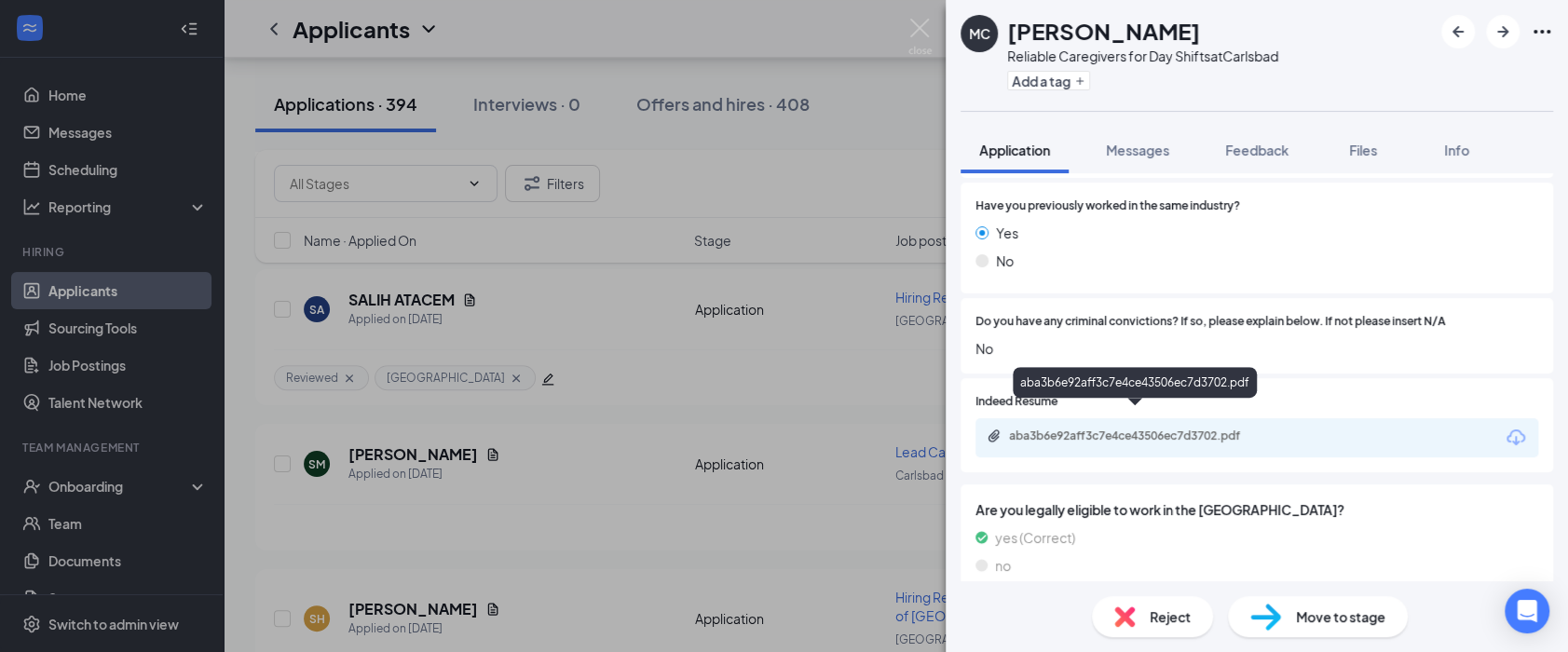
click at [1131, 429] on div "aba3b6e92aff3c7e4ce43506ec7d3702.pdf" at bounding box center [1139, 436] width 261 height 15
click at [915, 29] on img at bounding box center [920, 36] width 23 height 36
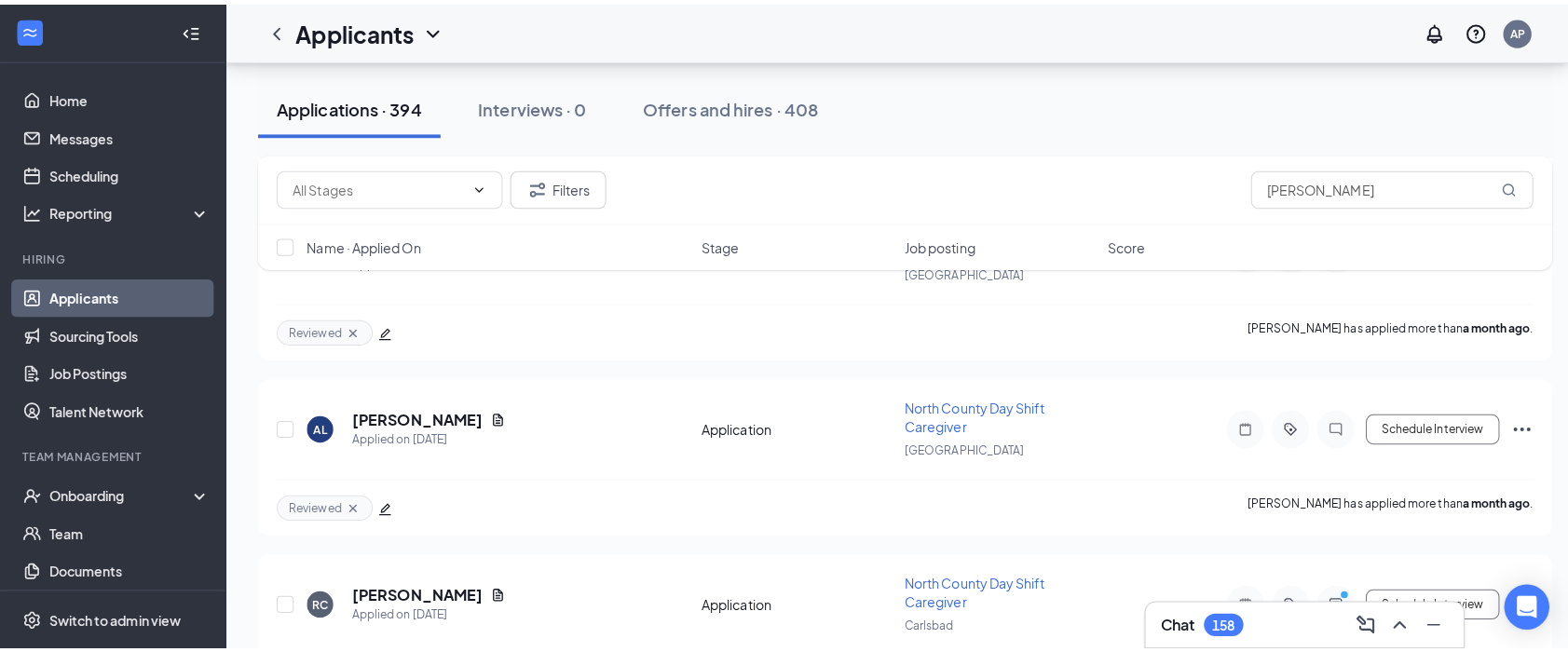
scroll to position [46861, 0]
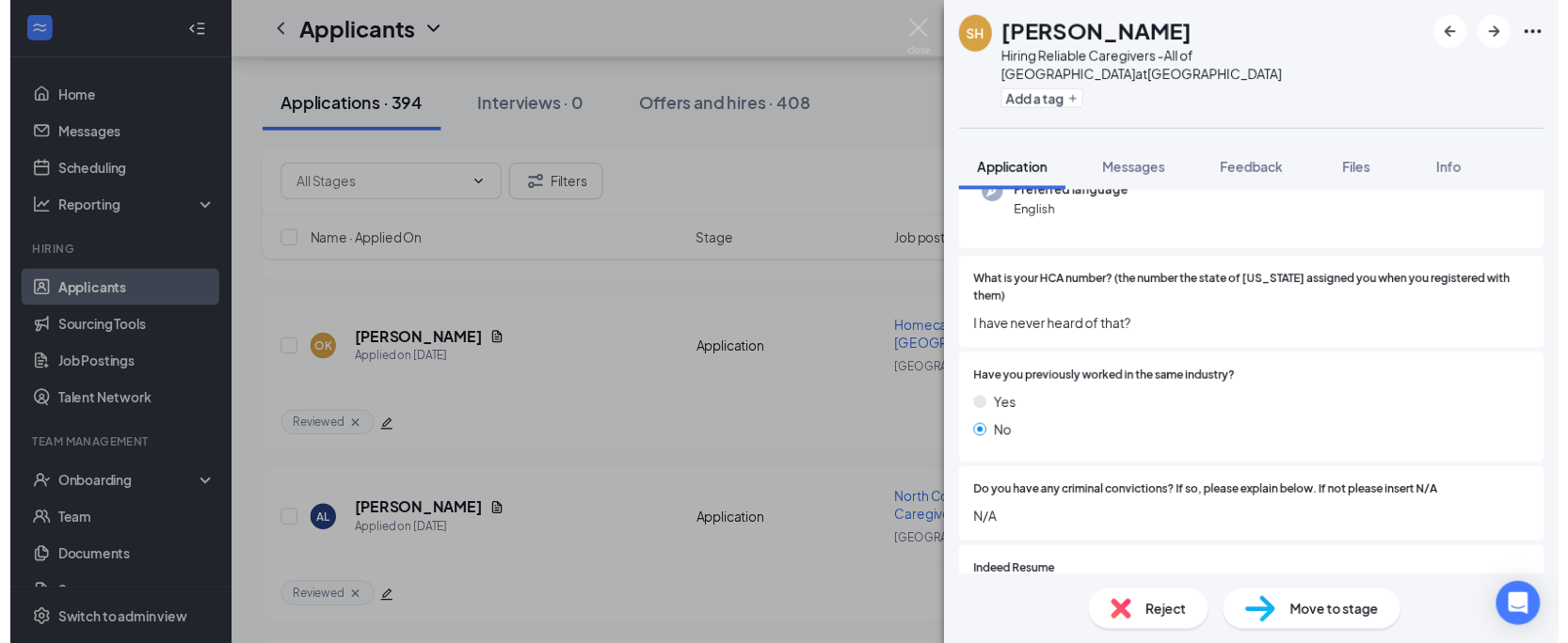
scroll to position [384, 0]
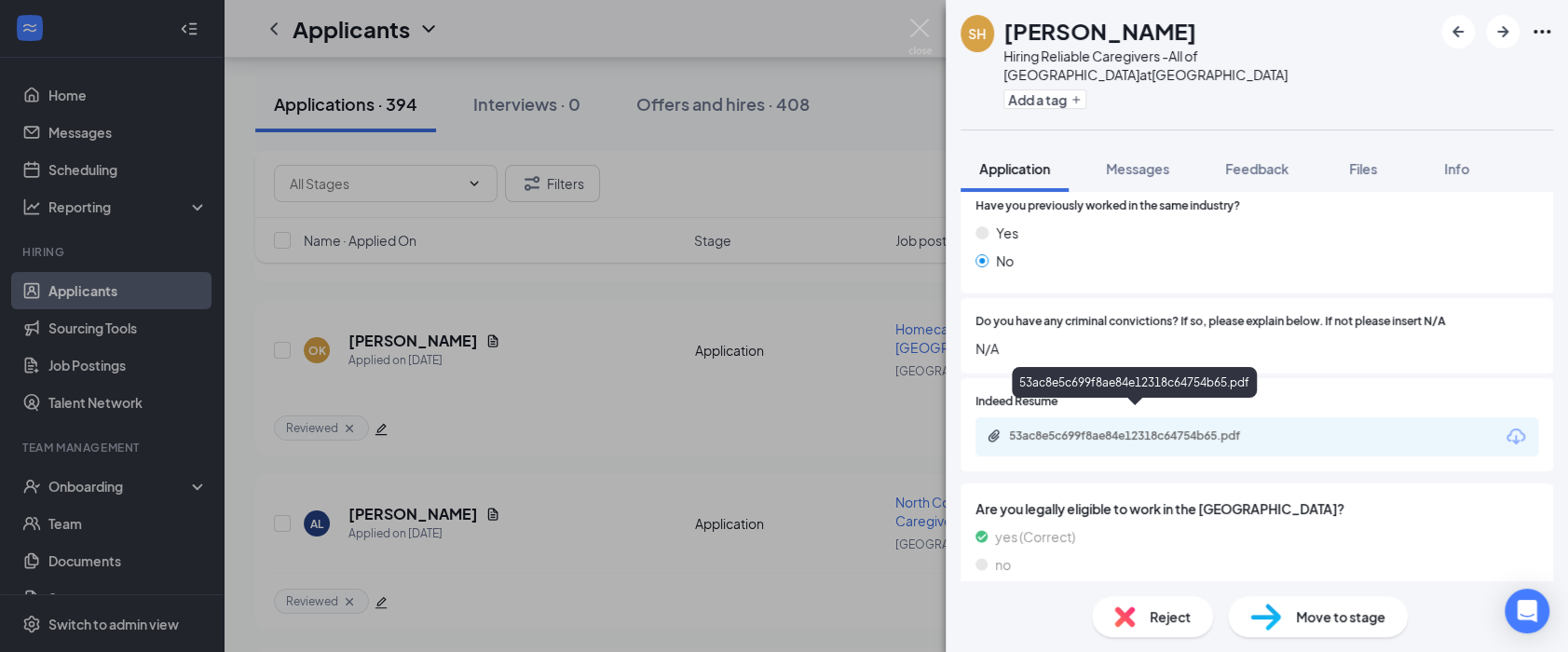
click at [1188, 429] on div "53ac8e5c699f8ae84e12318c64754b65.pdf" at bounding box center [1139, 436] width 261 height 15
click at [916, 27] on img at bounding box center [920, 36] width 23 height 36
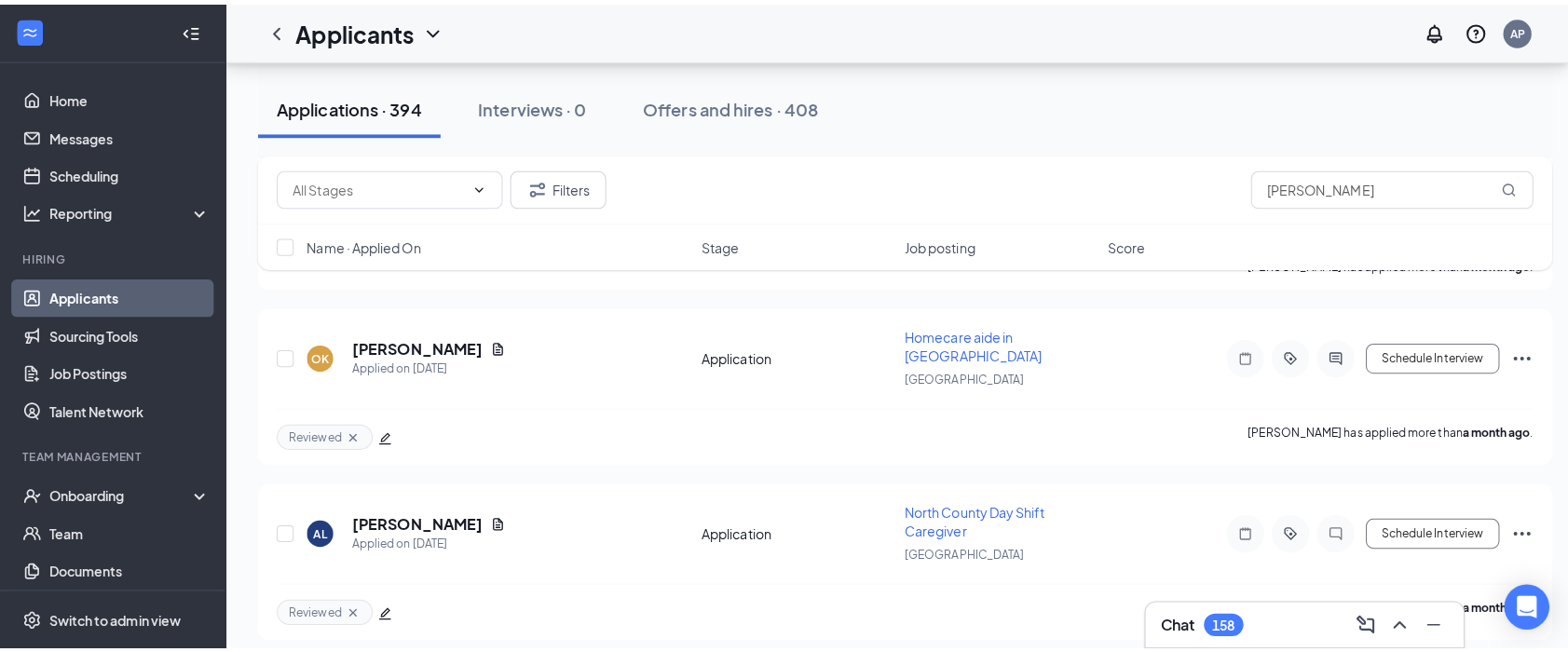
scroll to position [46757, 0]
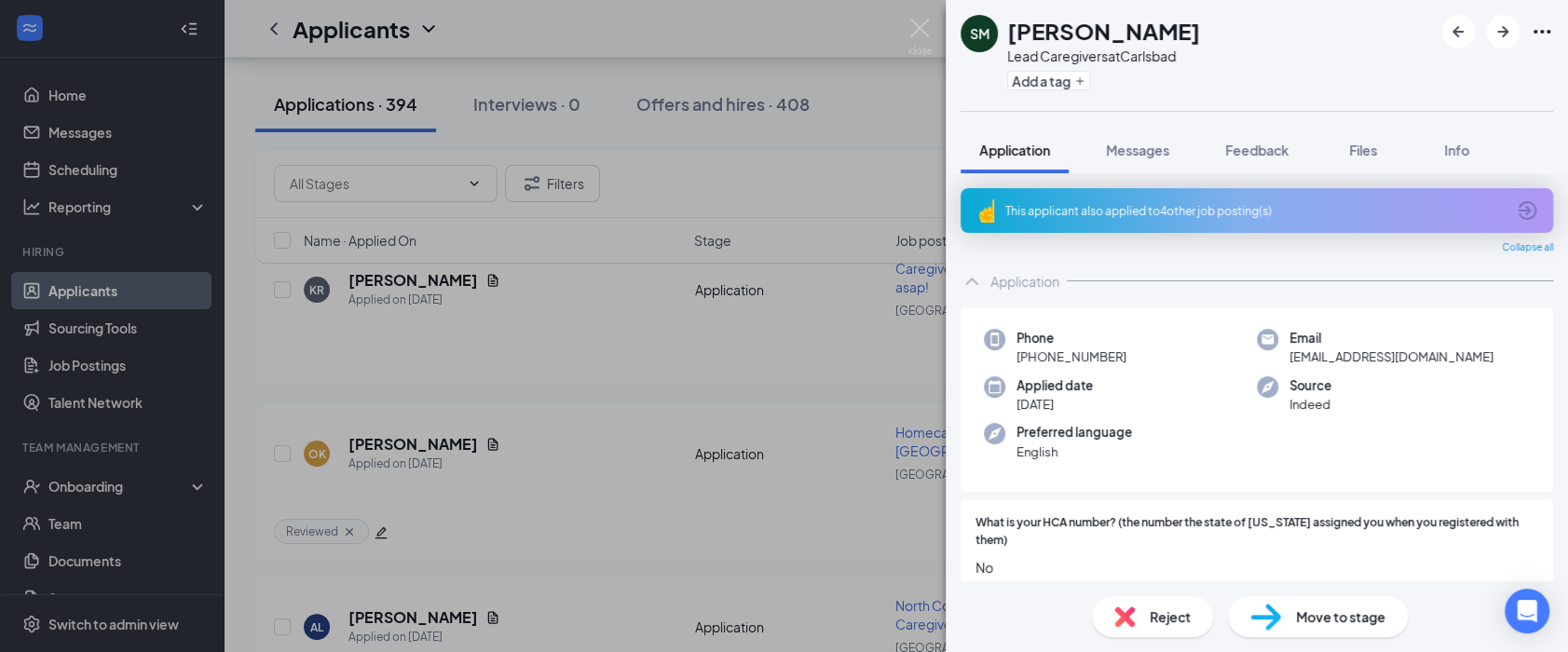
click at [1036, 209] on div "This applicant also applied to 4 other job posting(s)" at bounding box center [1254, 211] width 500 height 16
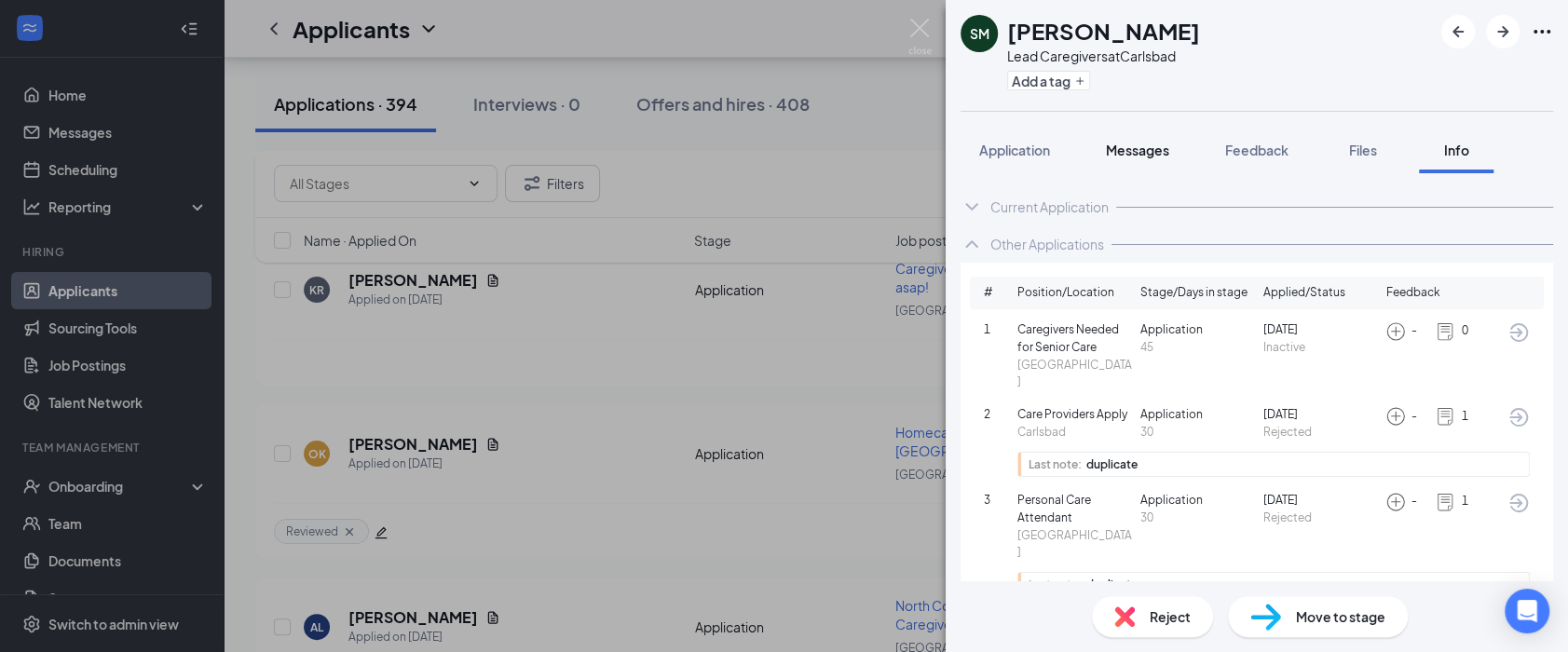
click at [1134, 149] on span "Messages" at bounding box center [1137, 150] width 63 height 16
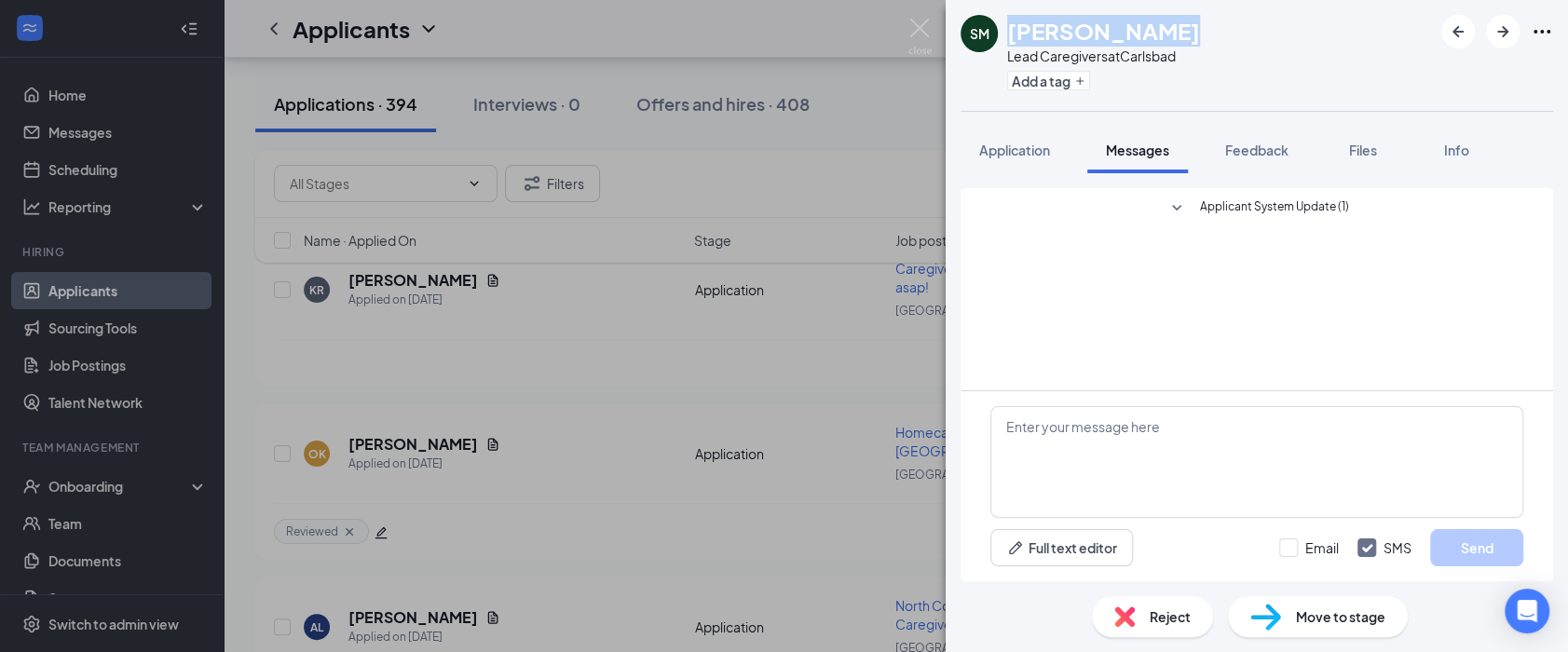
drag, startPoint x: 1099, startPoint y: 32, endPoint x: 1011, endPoint y: 30, distance: 88.0
click at [1011, 30] on h1 "[PERSON_NAME]" at bounding box center [1103, 31] width 193 height 32
drag, startPoint x: 1084, startPoint y: 82, endPoint x: 1047, endPoint y: 141, distance: 69.6
click at [1084, 81] on icon "Plus" at bounding box center [1080, 82] width 12 height 12
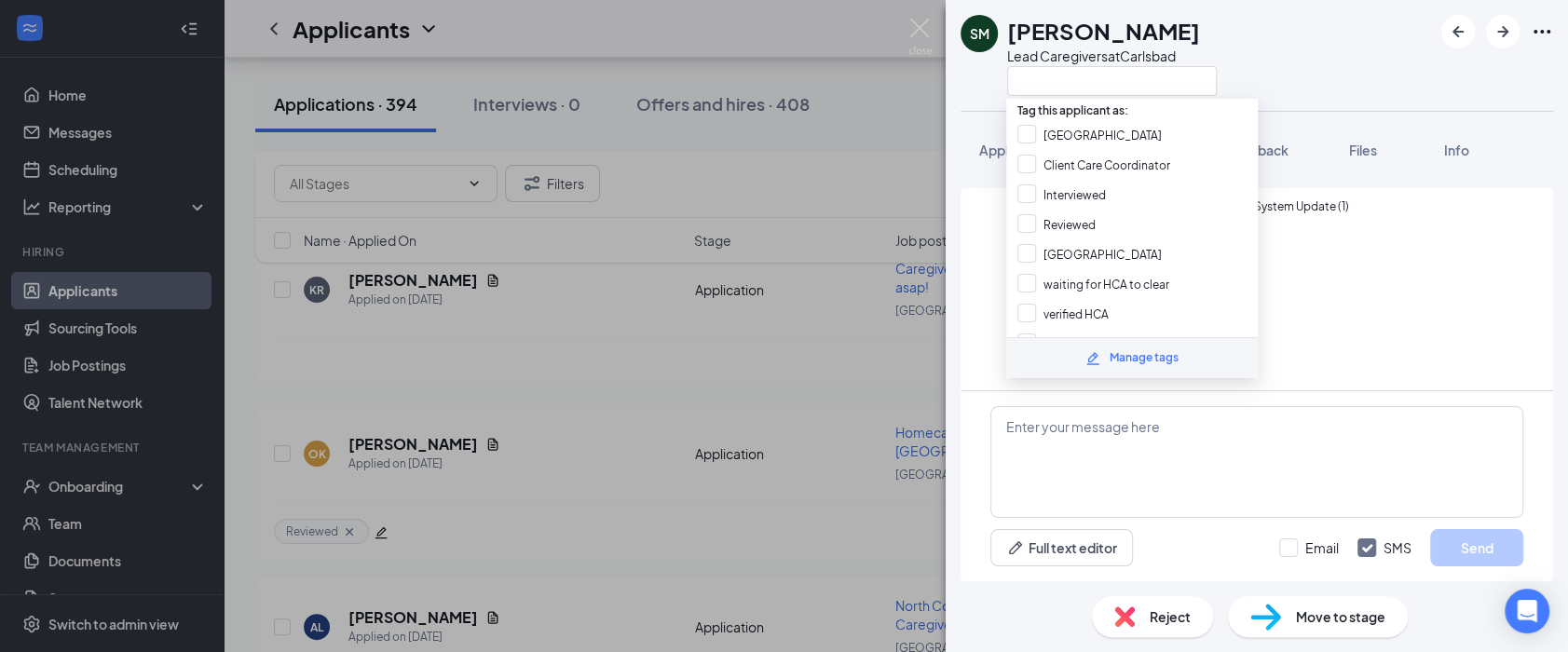
click at [1327, 79] on div "SM [PERSON_NAME] Lead Caregivers at [GEOGRAPHIC_DATA]" at bounding box center [1256, 56] width 622 height 111
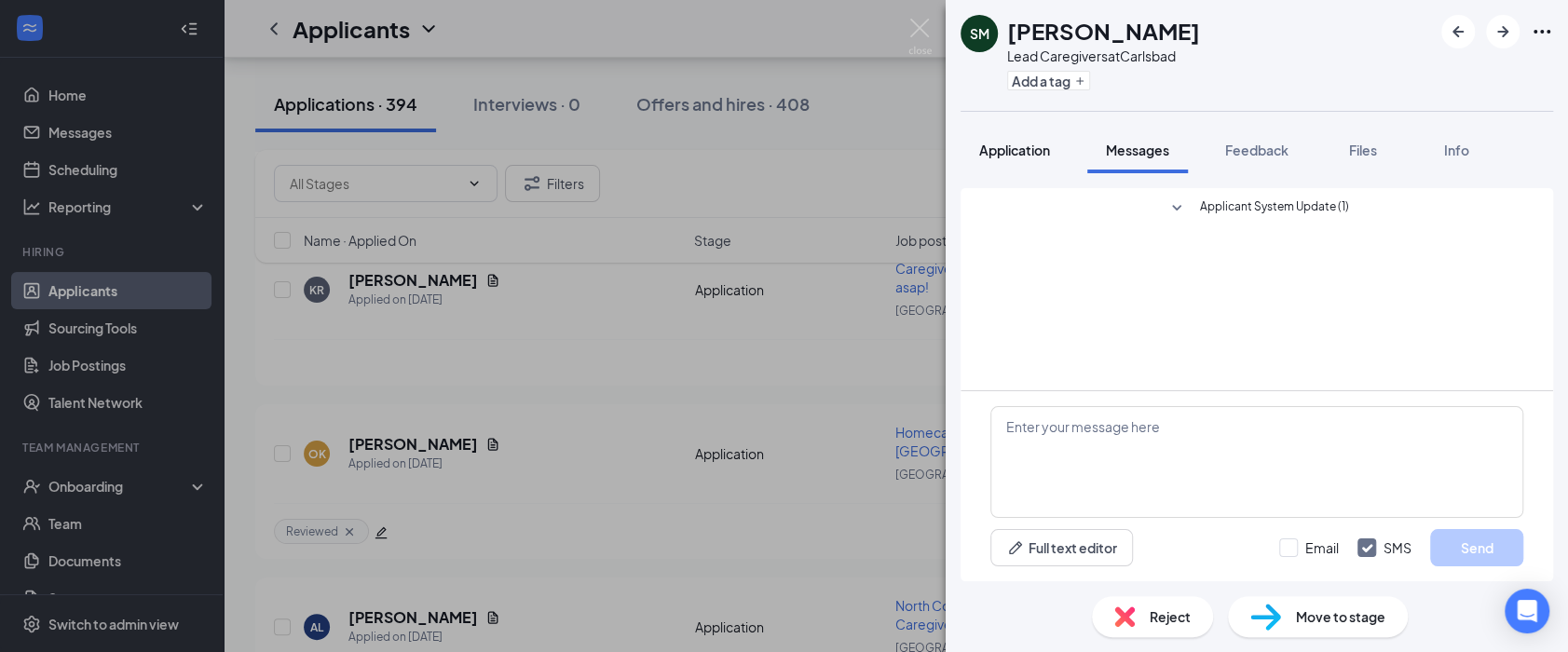
click at [1041, 156] on span "Application" at bounding box center [1015, 150] width 71 height 16
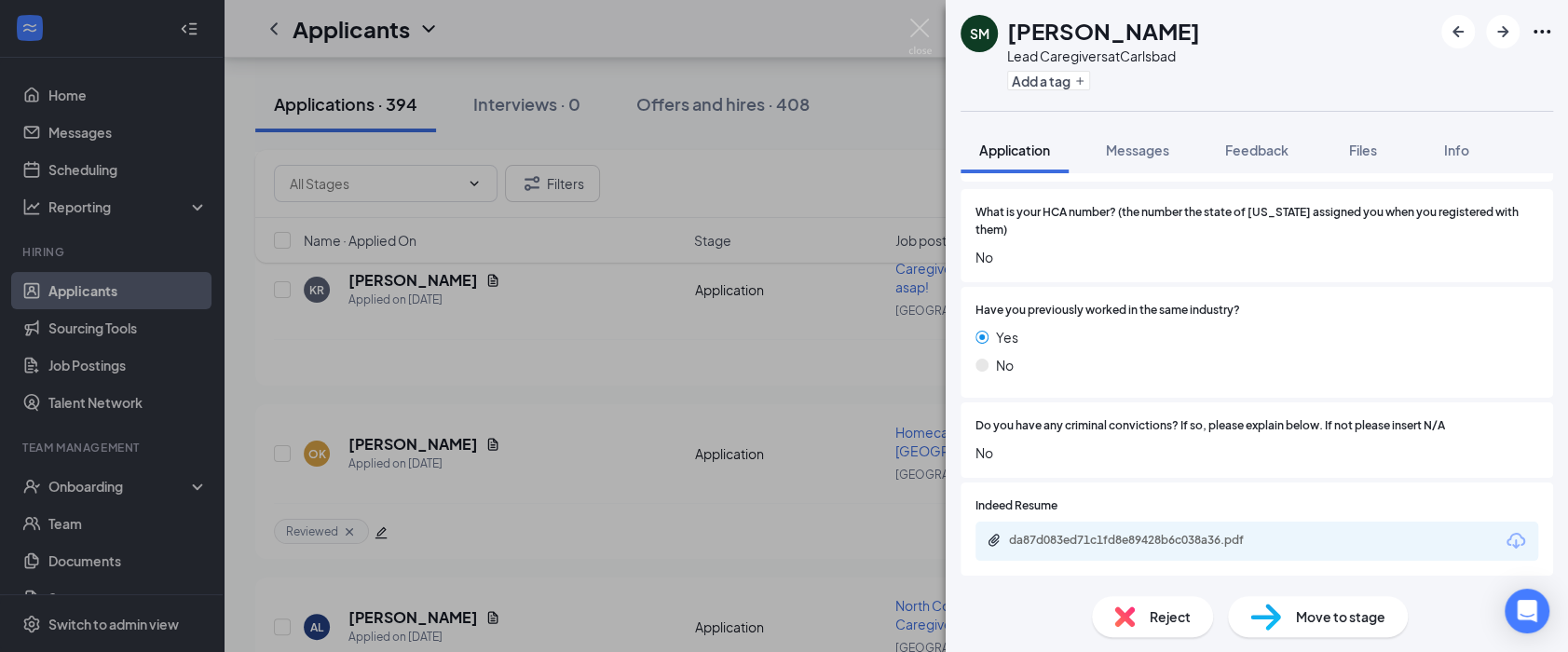
scroll to position [433, 0]
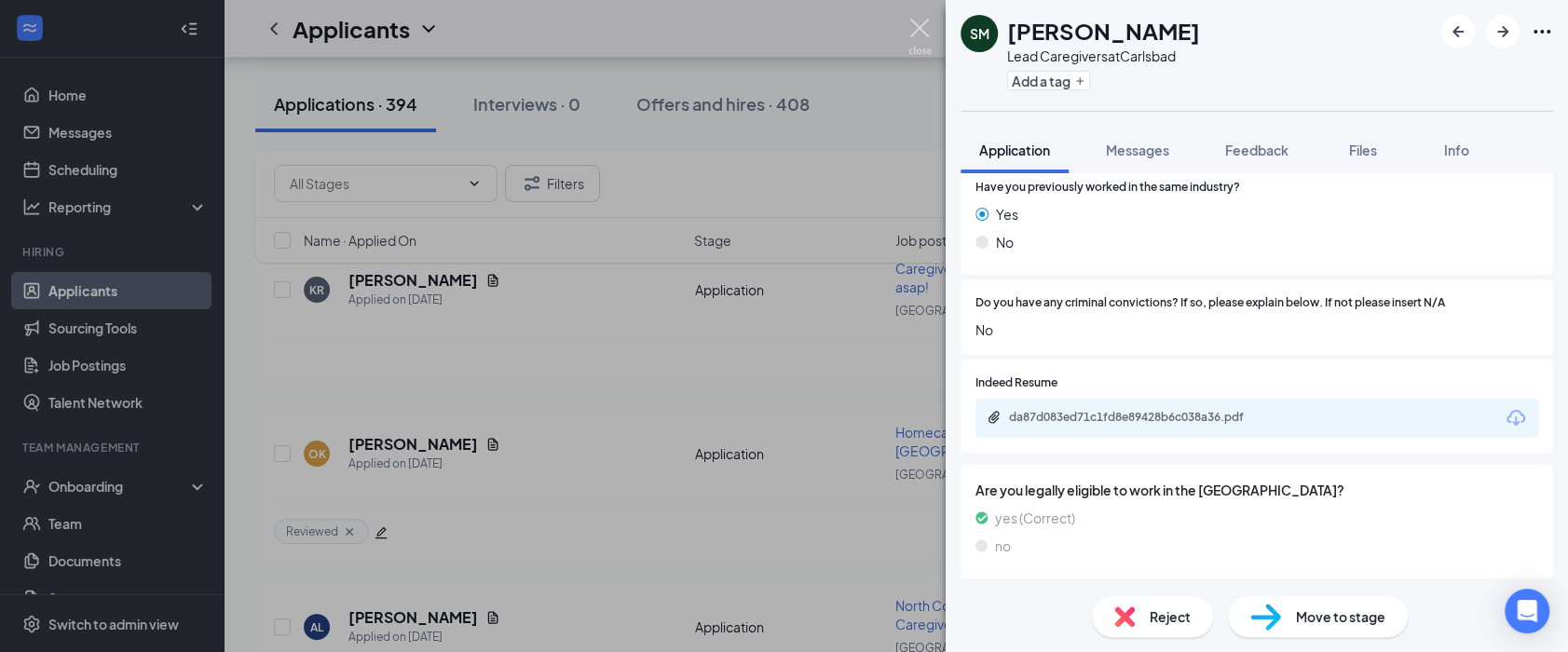
click at [923, 26] on img at bounding box center [920, 36] width 23 height 36
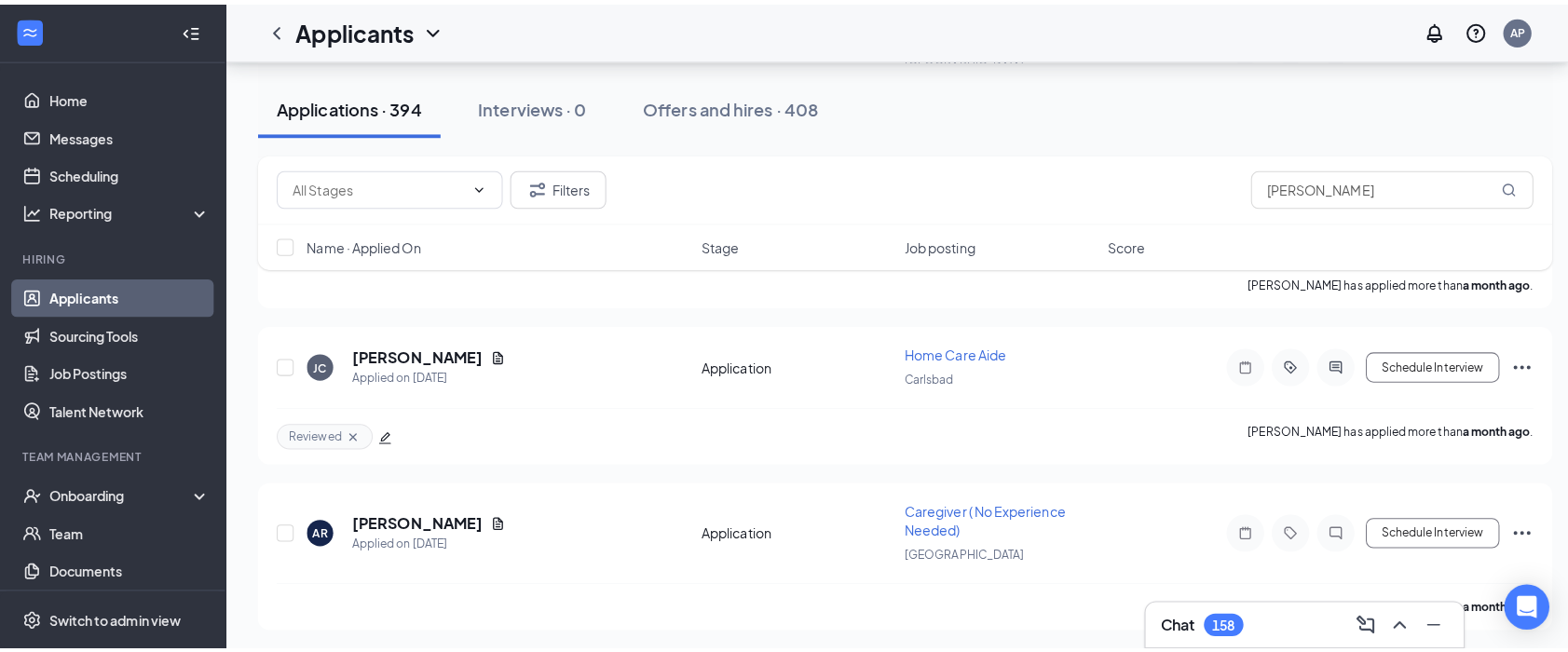
scroll to position [45825, 0]
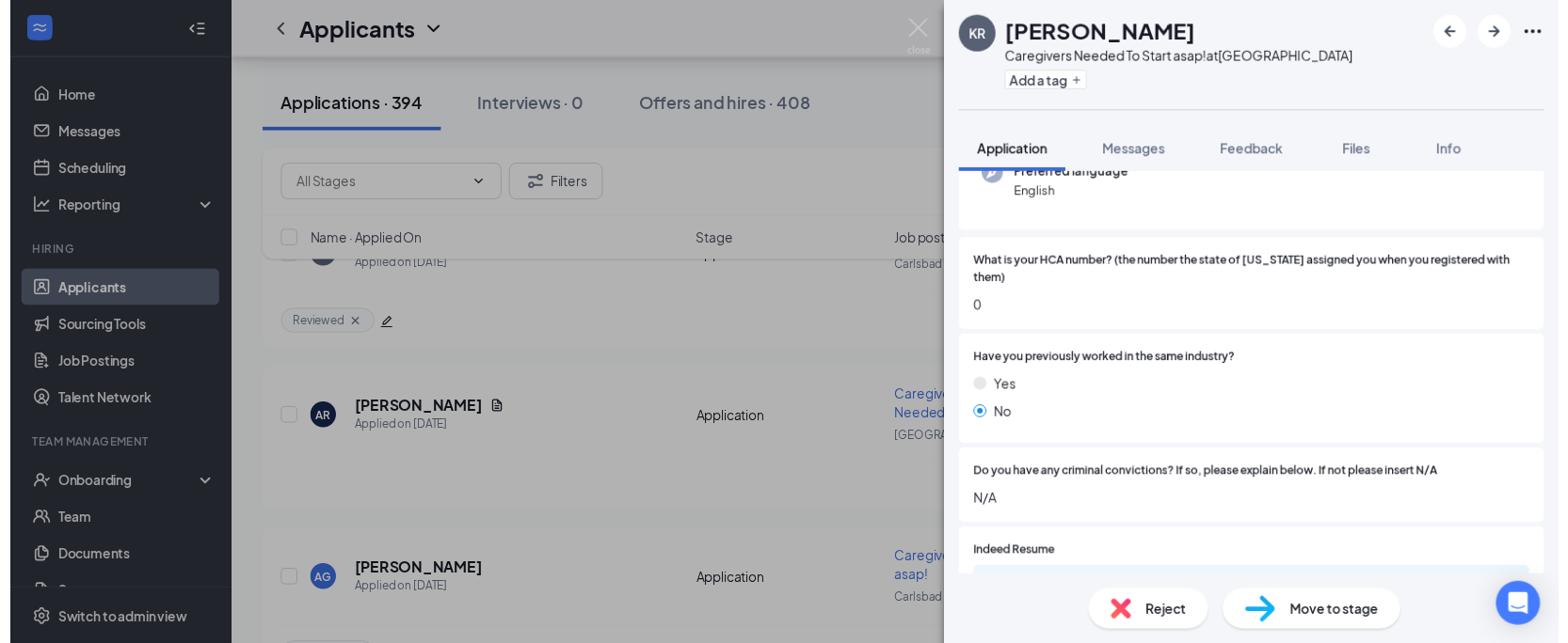
scroll to position [384, 0]
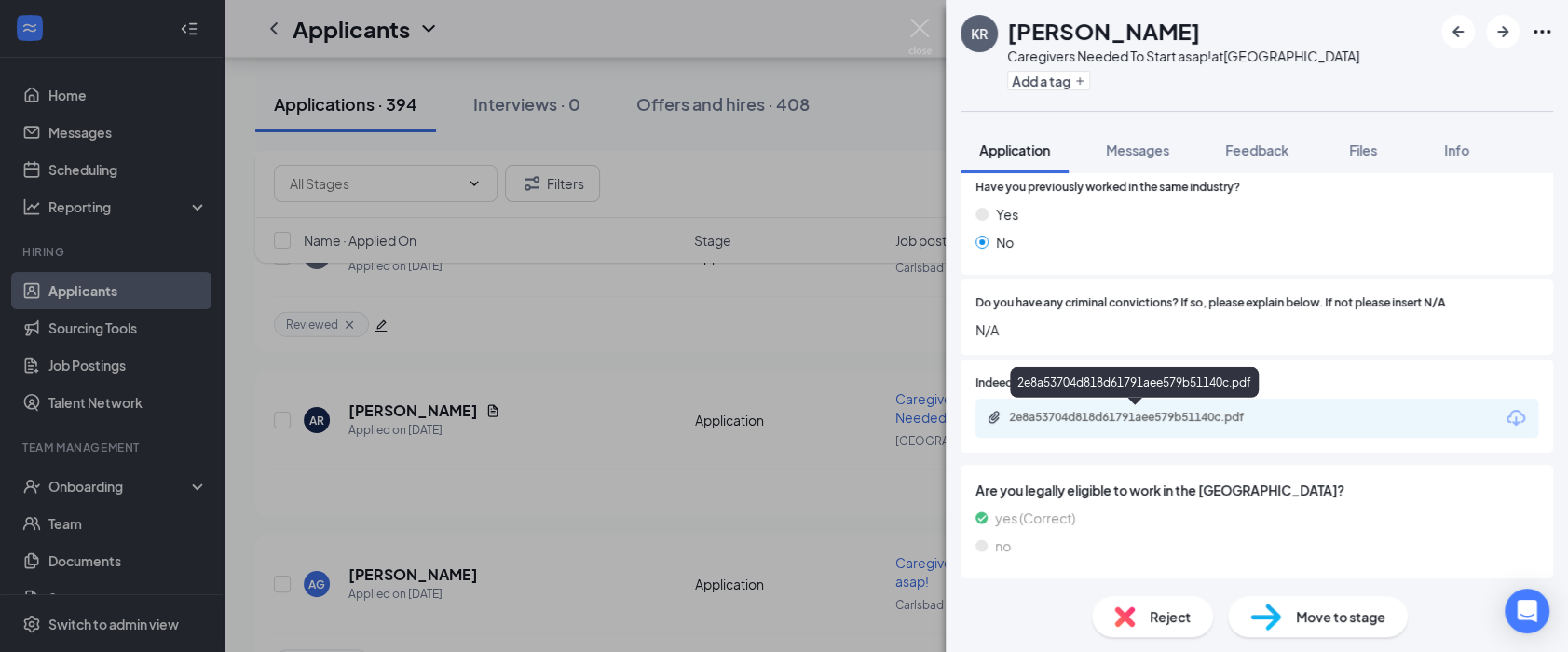
click at [1088, 409] on div "2e8a53704d818d61791aee579b51140c.pdf" at bounding box center [1139, 417] width 261 height 15
click at [914, 21] on img at bounding box center [920, 36] width 23 height 36
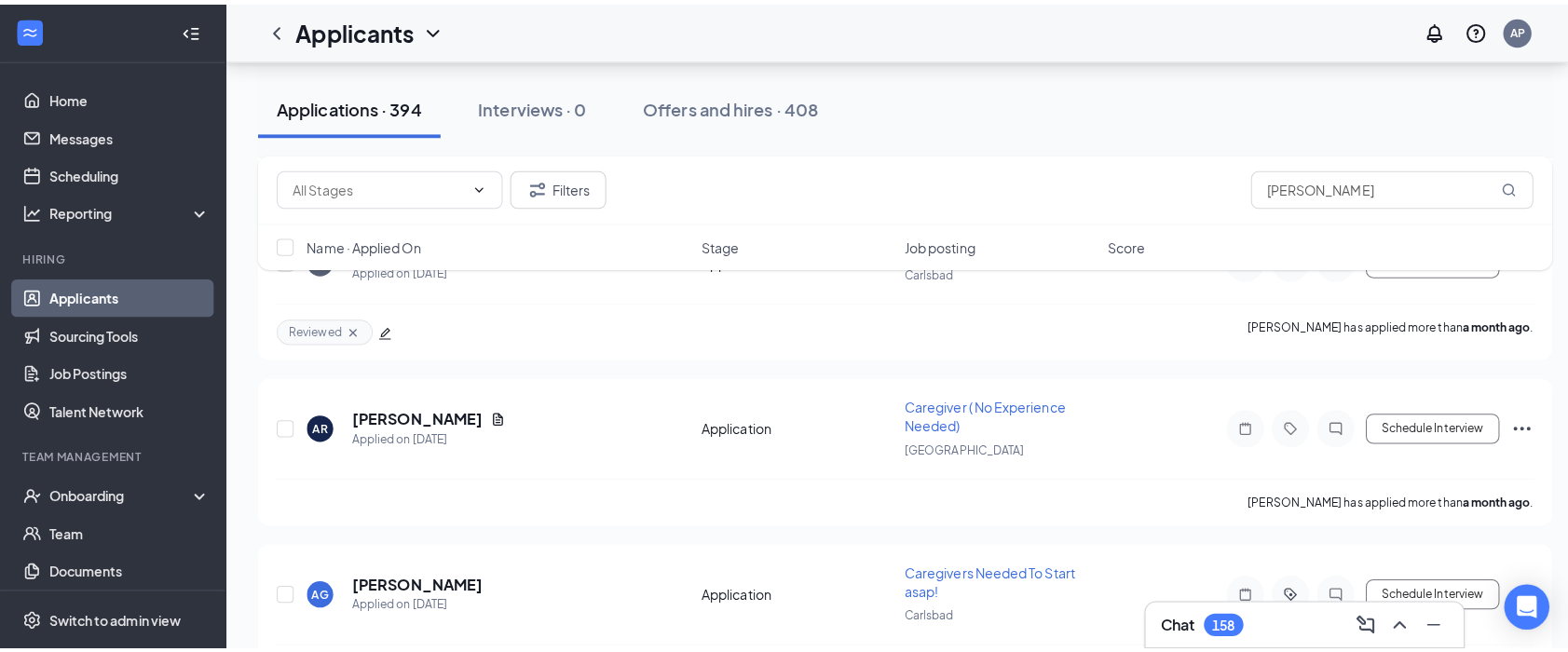
scroll to position [45722, 0]
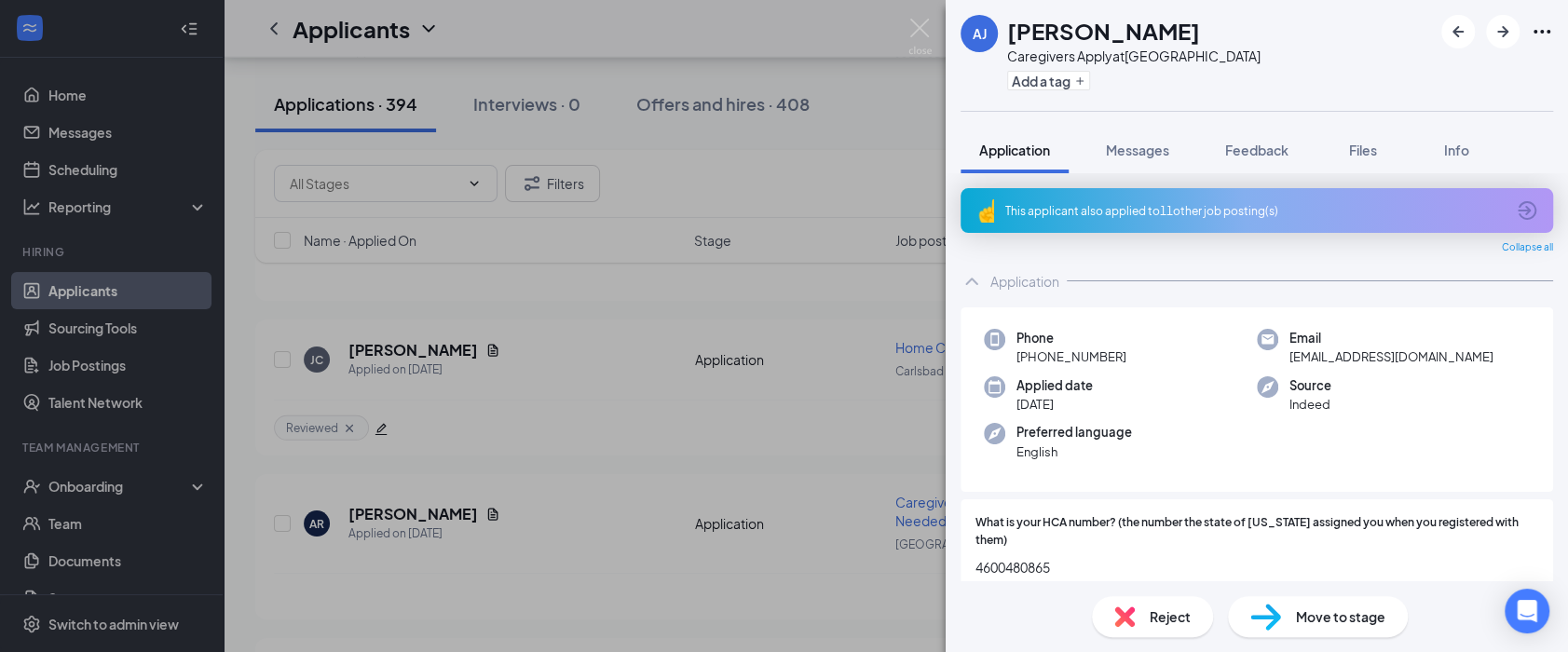
click at [1142, 212] on div "This applicant also applied to 11 other job posting(s)" at bounding box center [1254, 211] width 500 height 16
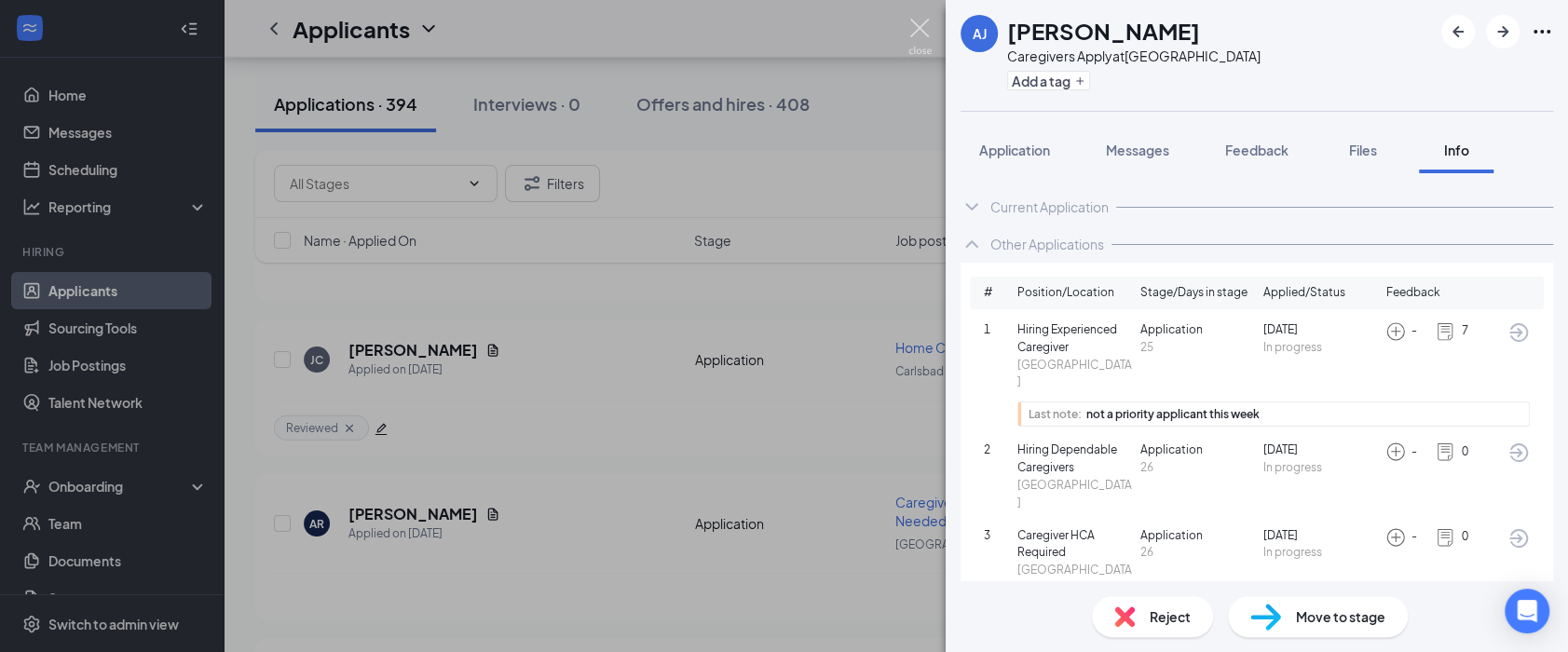
click at [919, 30] on img at bounding box center [920, 36] width 23 height 36
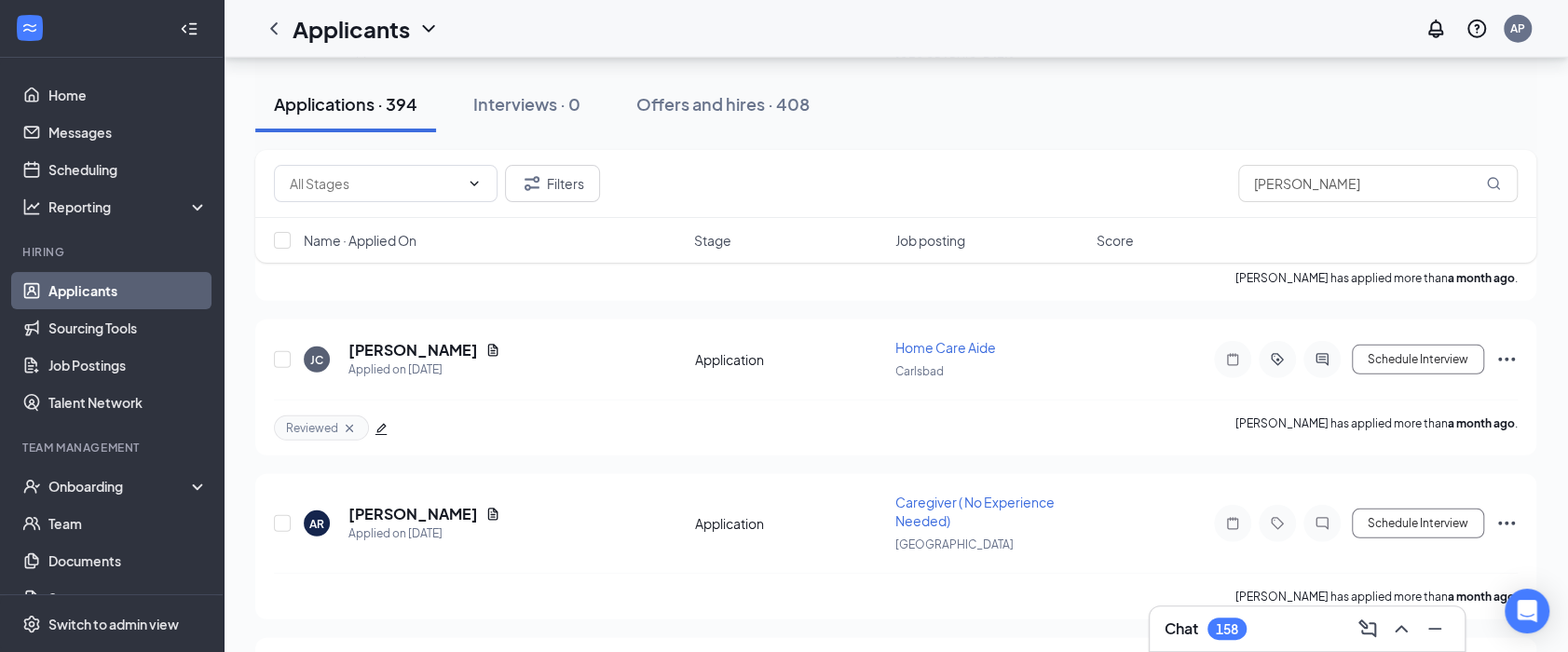
scroll to position [45308, 0]
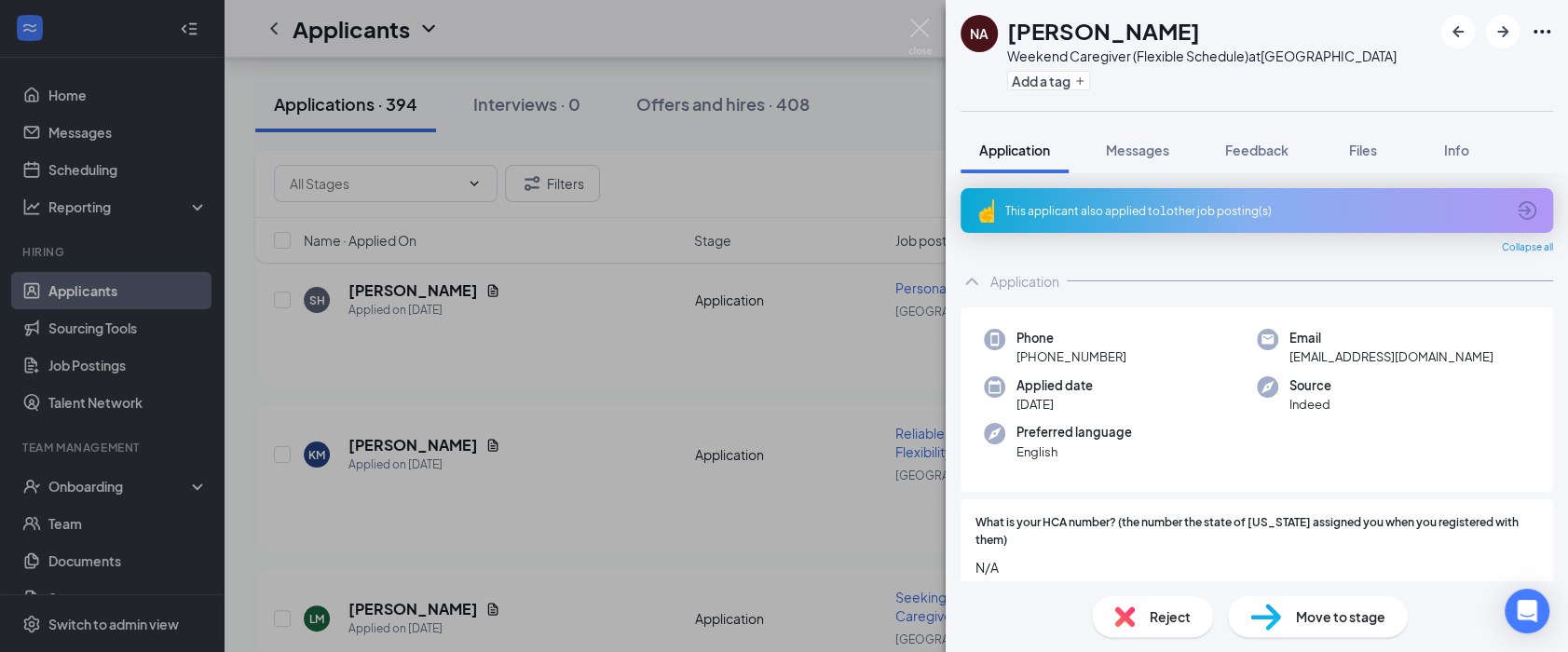
click at [1155, 207] on div "This applicant also applied to 1 other job posting(s)" at bounding box center [1254, 211] width 500 height 16
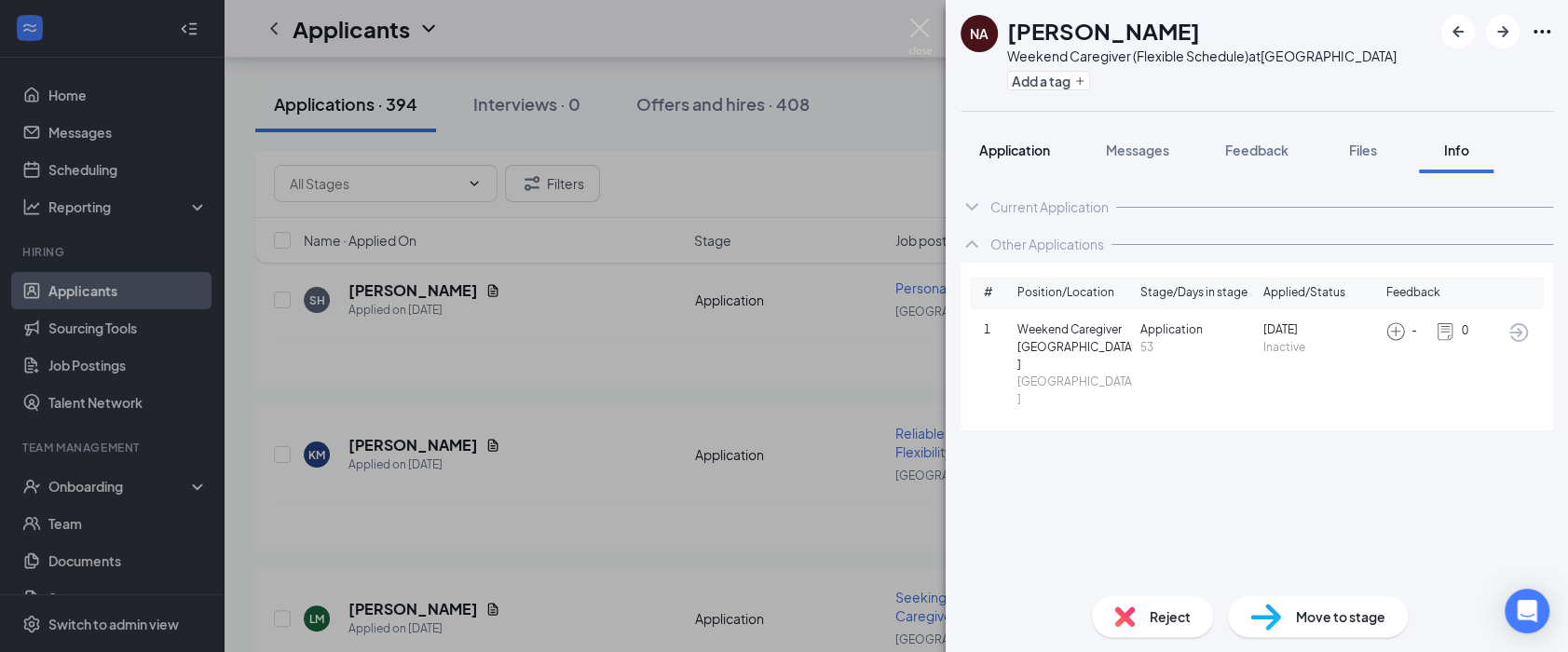
click at [1014, 151] on span "Application" at bounding box center [1015, 150] width 71 height 16
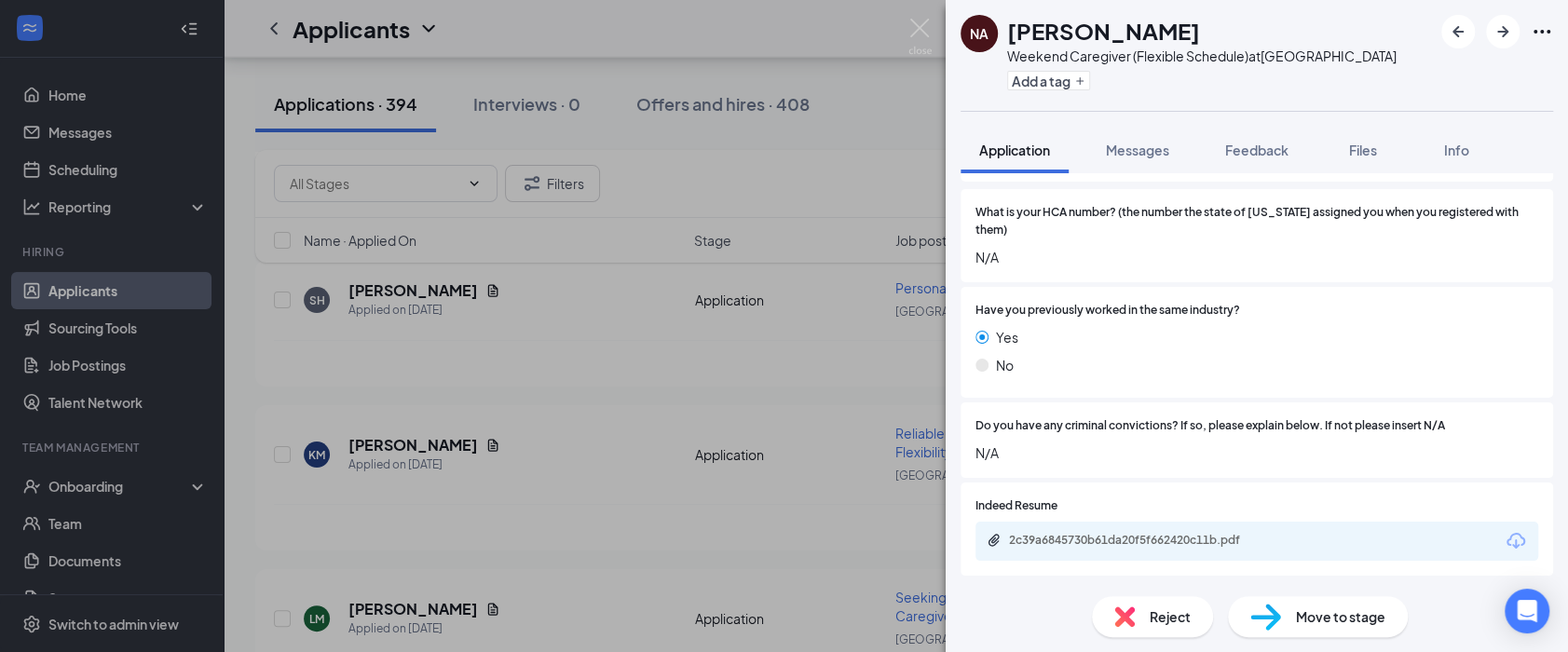
scroll to position [413, 0]
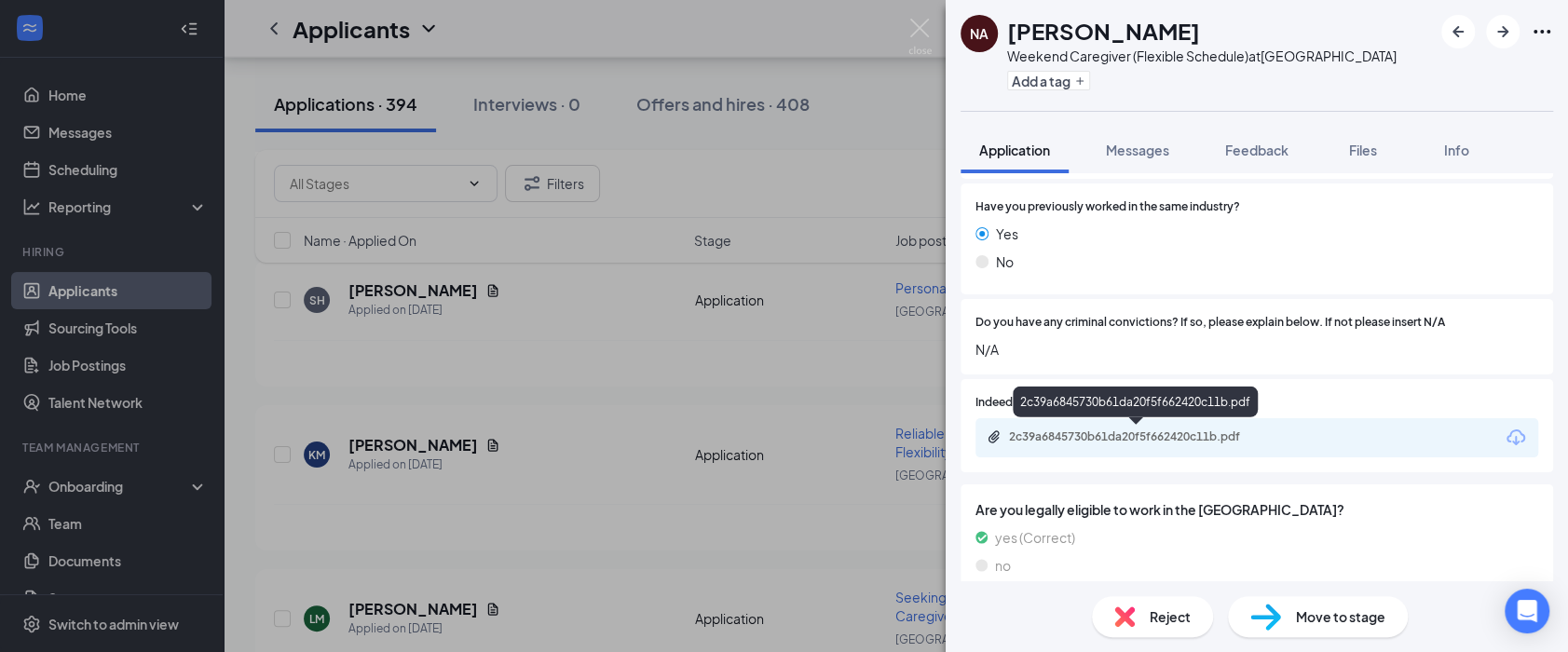
click at [1219, 430] on div "2c39a6845730b61da20f5f662420c11b.pdf" at bounding box center [1139, 437] width 261 height 15
click at [920, 29] on img at bounding box center [920, 36] width 23 height 36
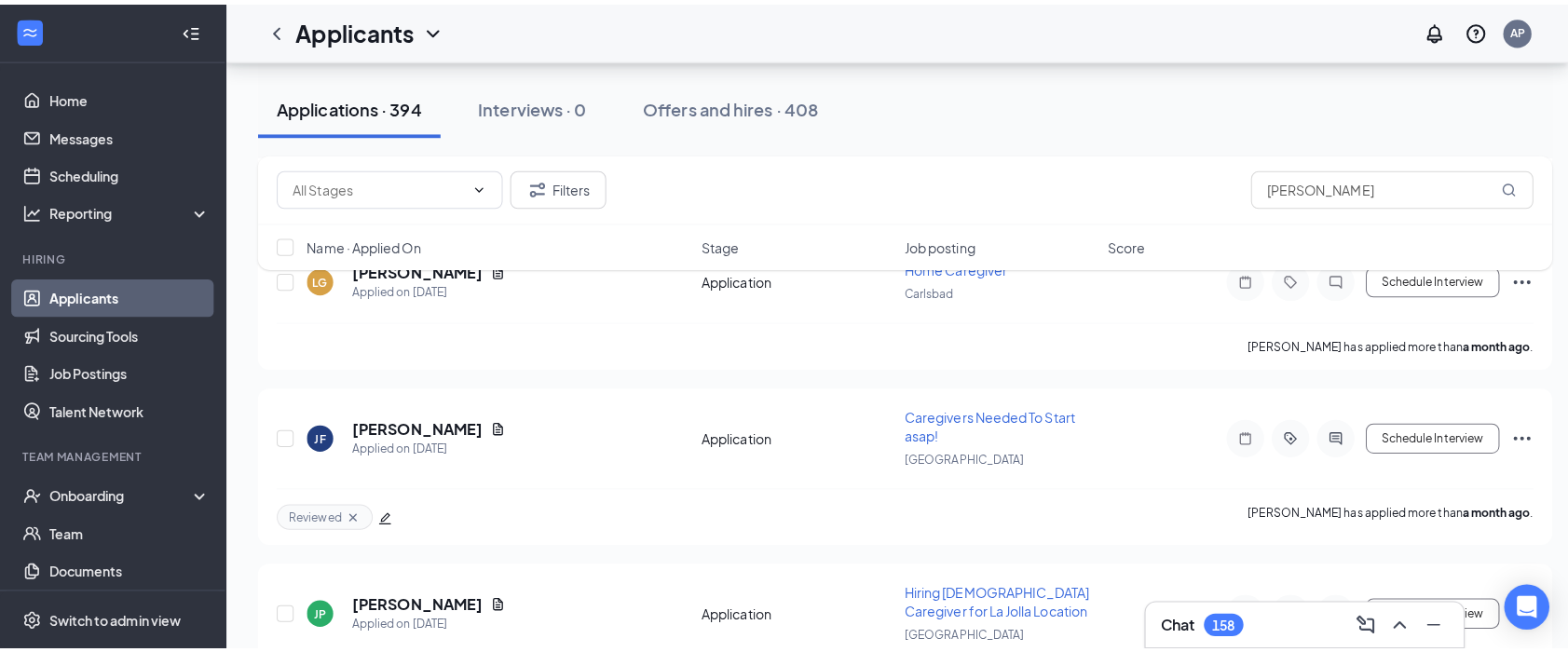
scroll to position [44790, 0]
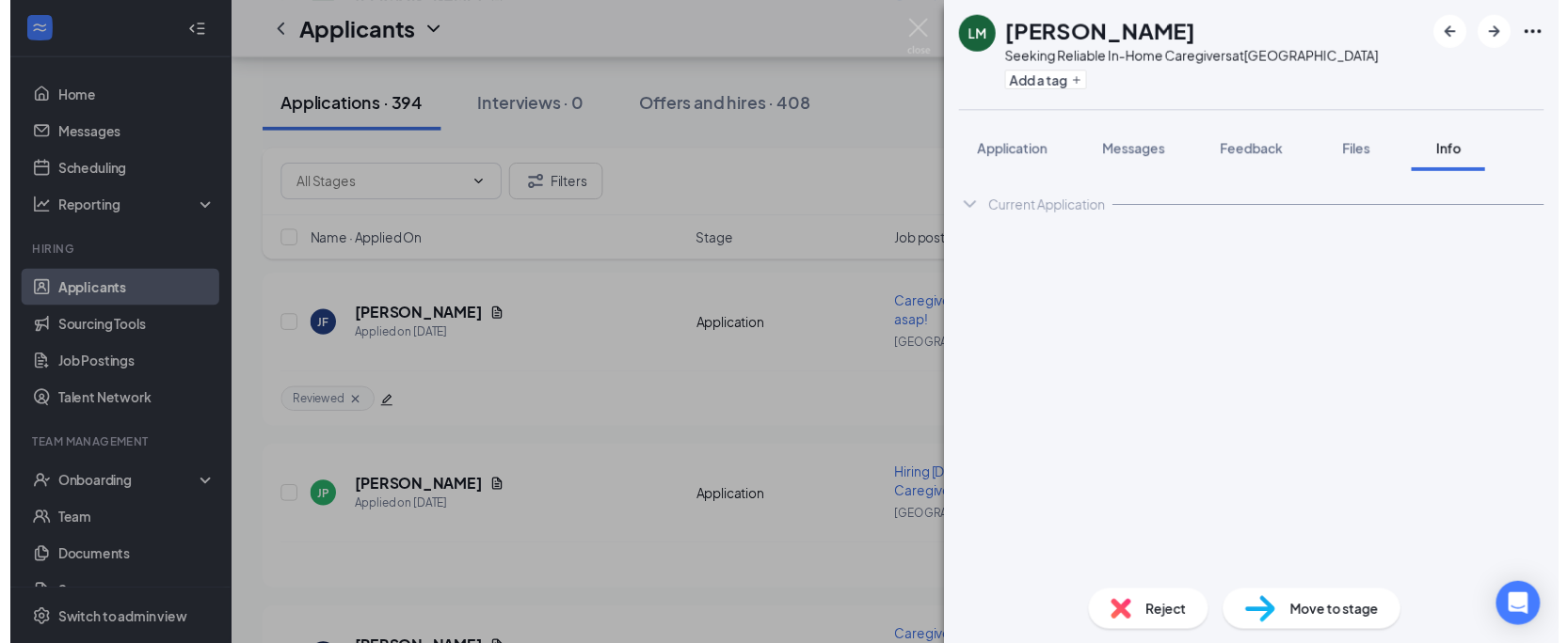
scroll to position [45237, 0]
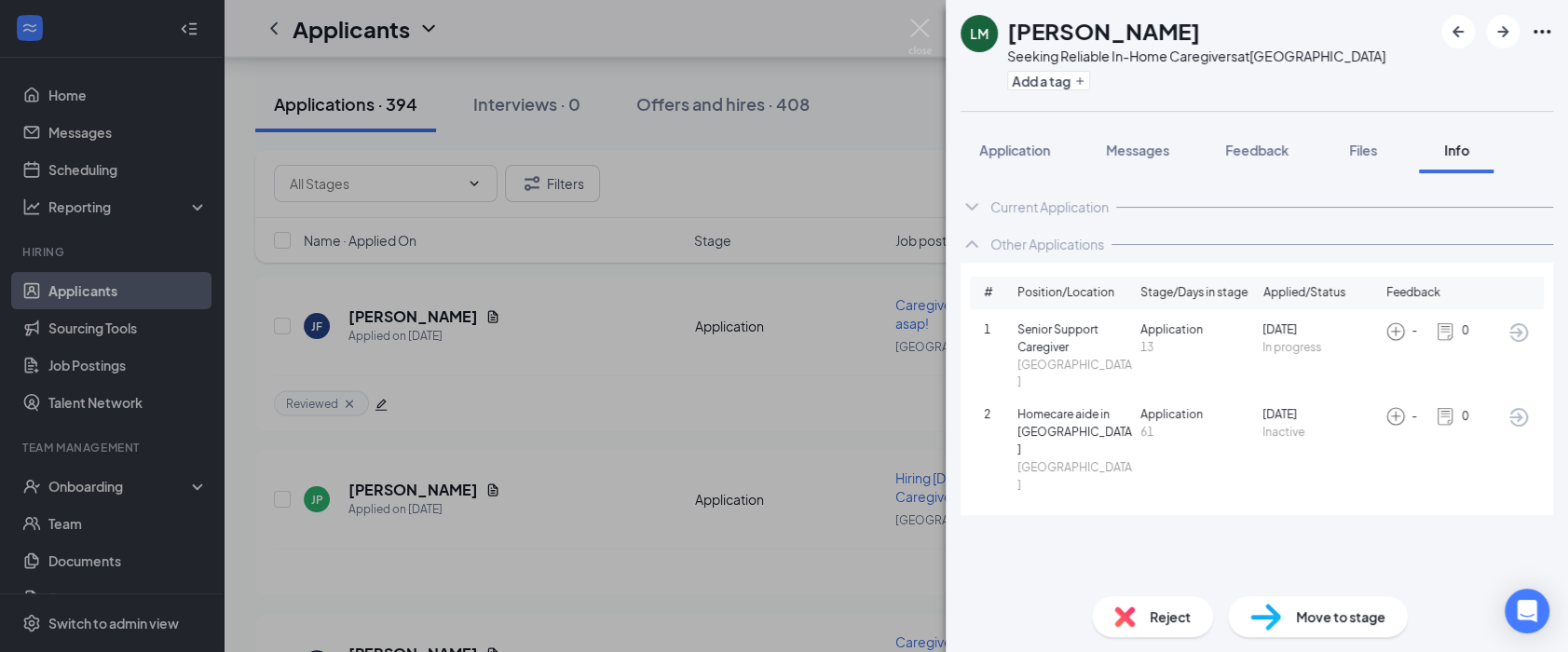
drag, startPoint x: 1101, startPoint y: 23, endPoint x: 1011, endPoint y: 30, distance: 90.3
click at [1011, 30] on div "[PERSON_NAME]" at bounding box center [1196, 31] width 378 height 32
click at [1344, 2] on div "LM Lauraine Masimango Seeking Reliable In-Home Caregivers at San Diego Add a tag" at bounding box center [1256, 56] width 622 height 111
click at [1034, 147] on span "Application" at bounding box center [1015, 150] width 71 height 16
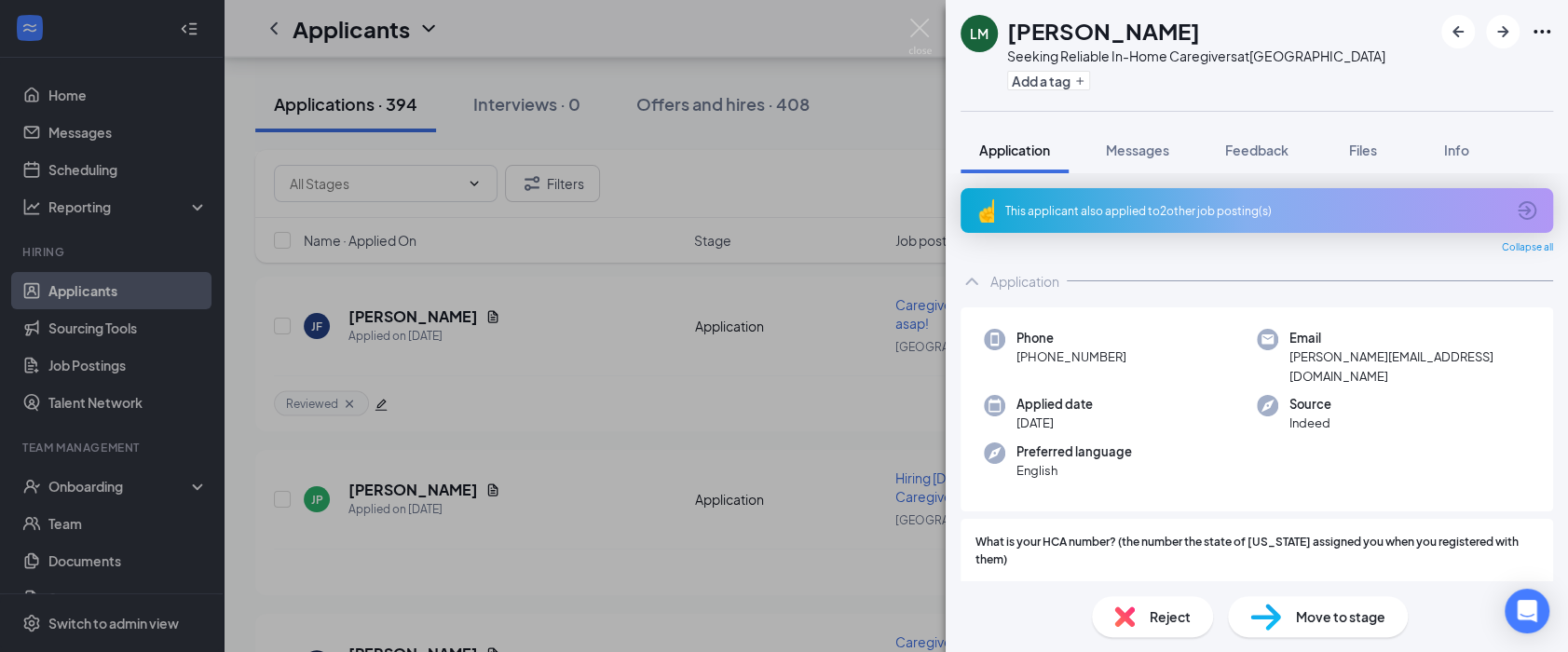
click at [1150, 616] on span "Reject" at bounding box center [1170, 616] width 41 height 20
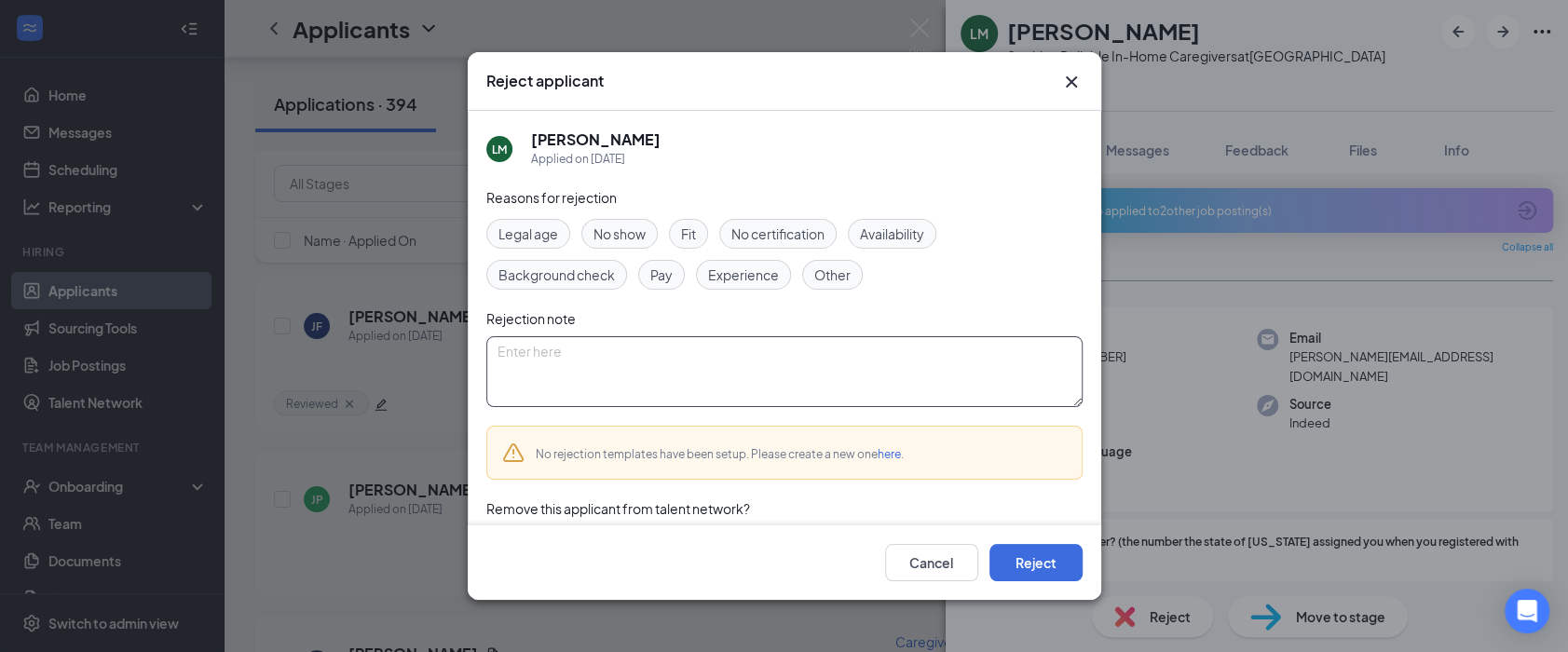
click at [656, 387] on textarea at bounding box center [784, 372] width 597 height 71
type textarea "Duplicate"
click at [1014, 563] on button "Reject" at bounding box center [1036, 562] width 93 height 37
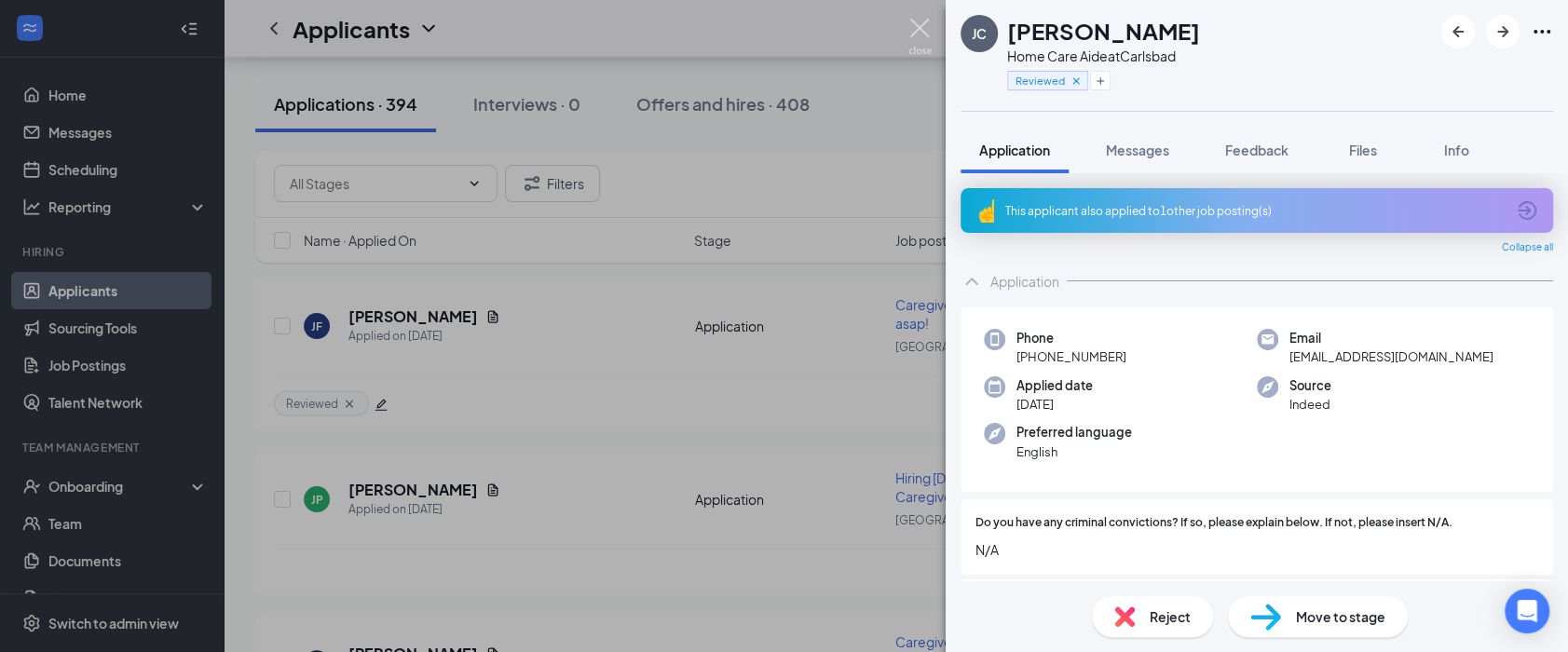
click at [918, 27] on img at bounding box center [920, 36] width 23 height 36
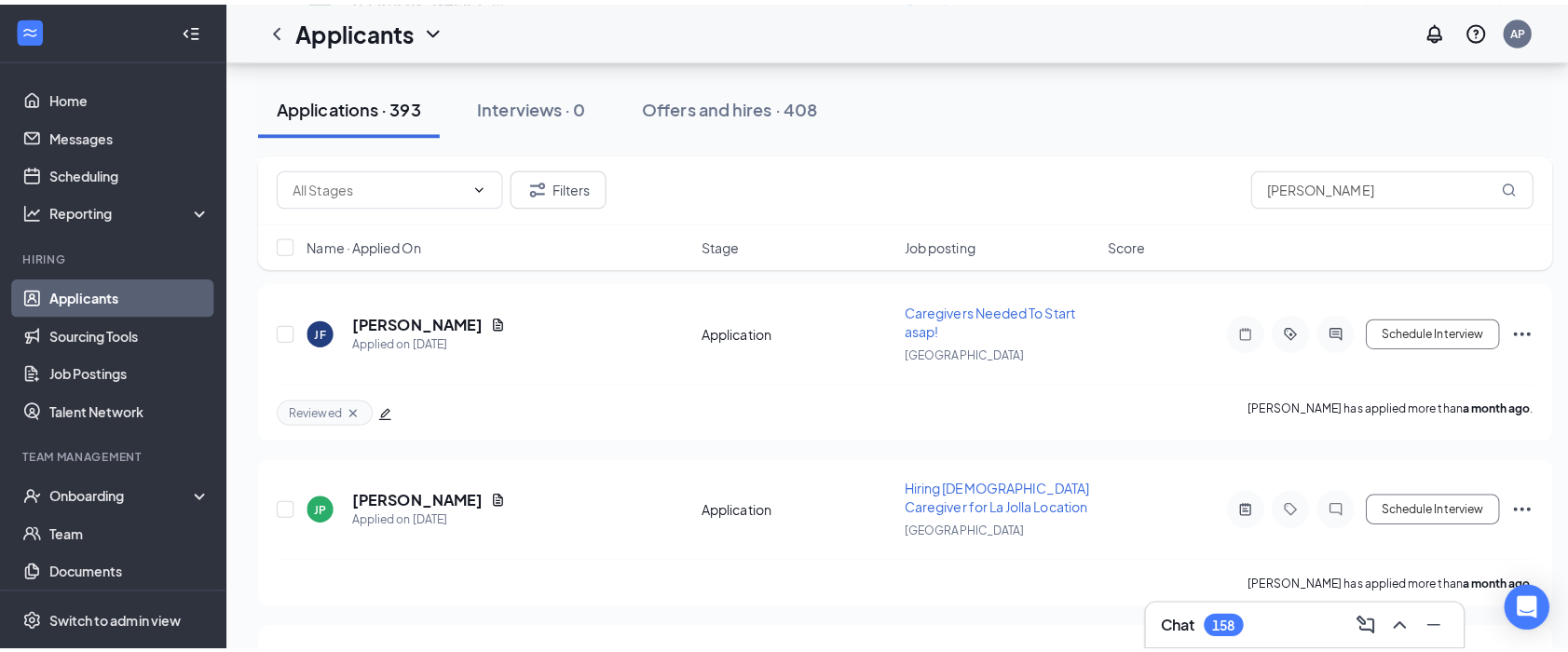
scroll to position [44583, 0]
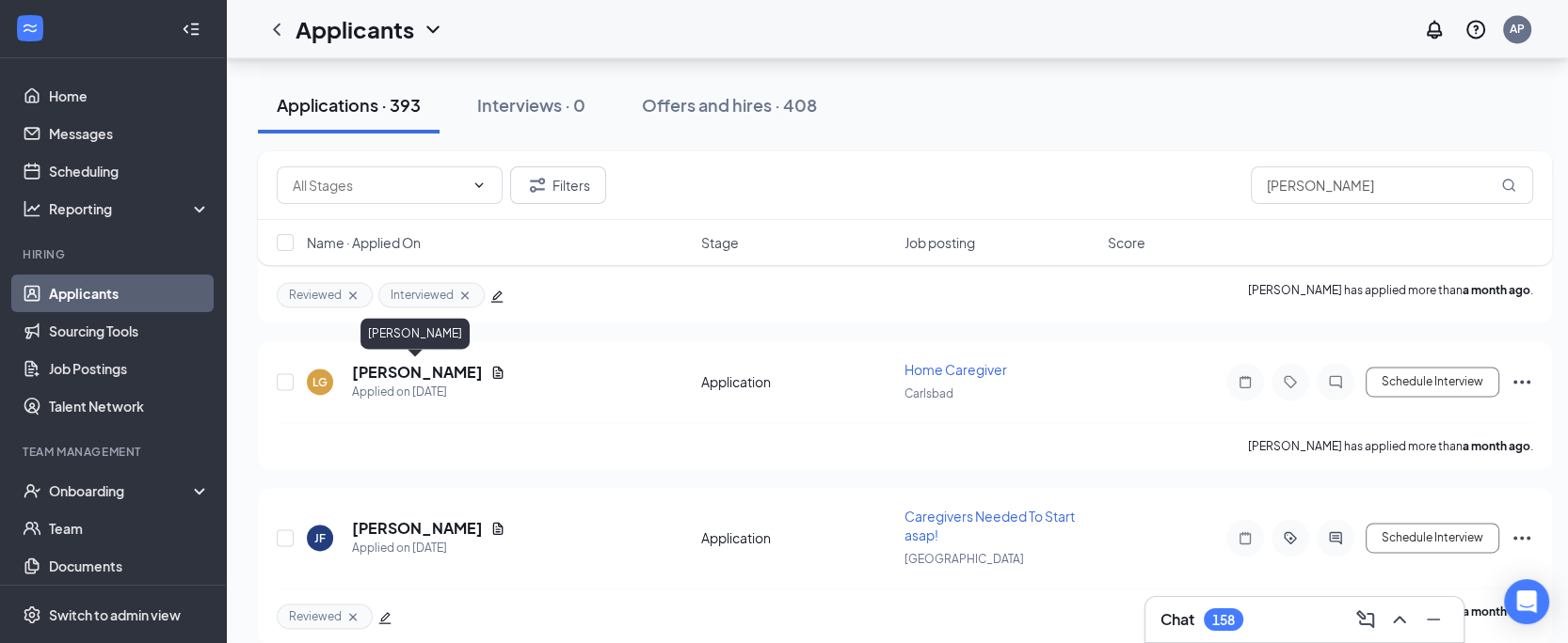
drag, startPoint x: 409, startPoint y: 371, endPoint x: 991, endPoint y: 475, distance: 591.2
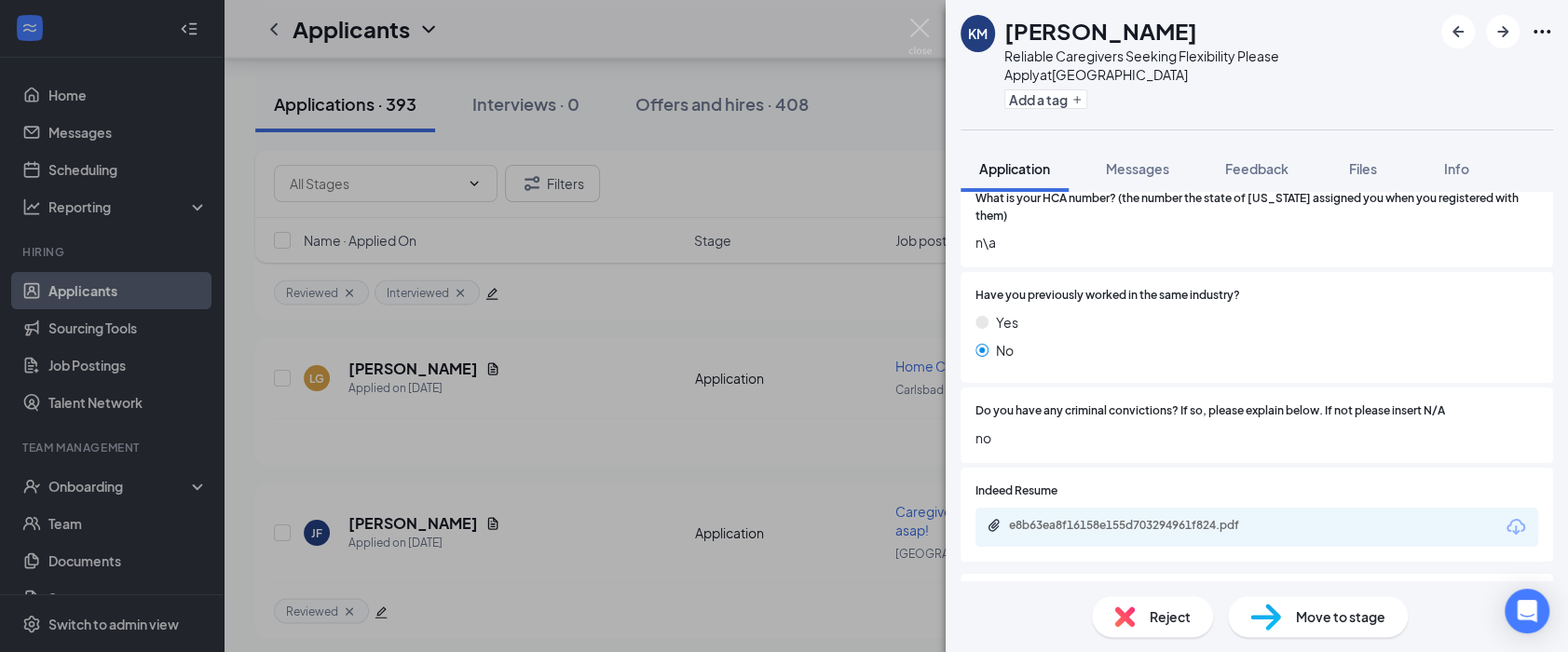
scroll to position [381, 0]
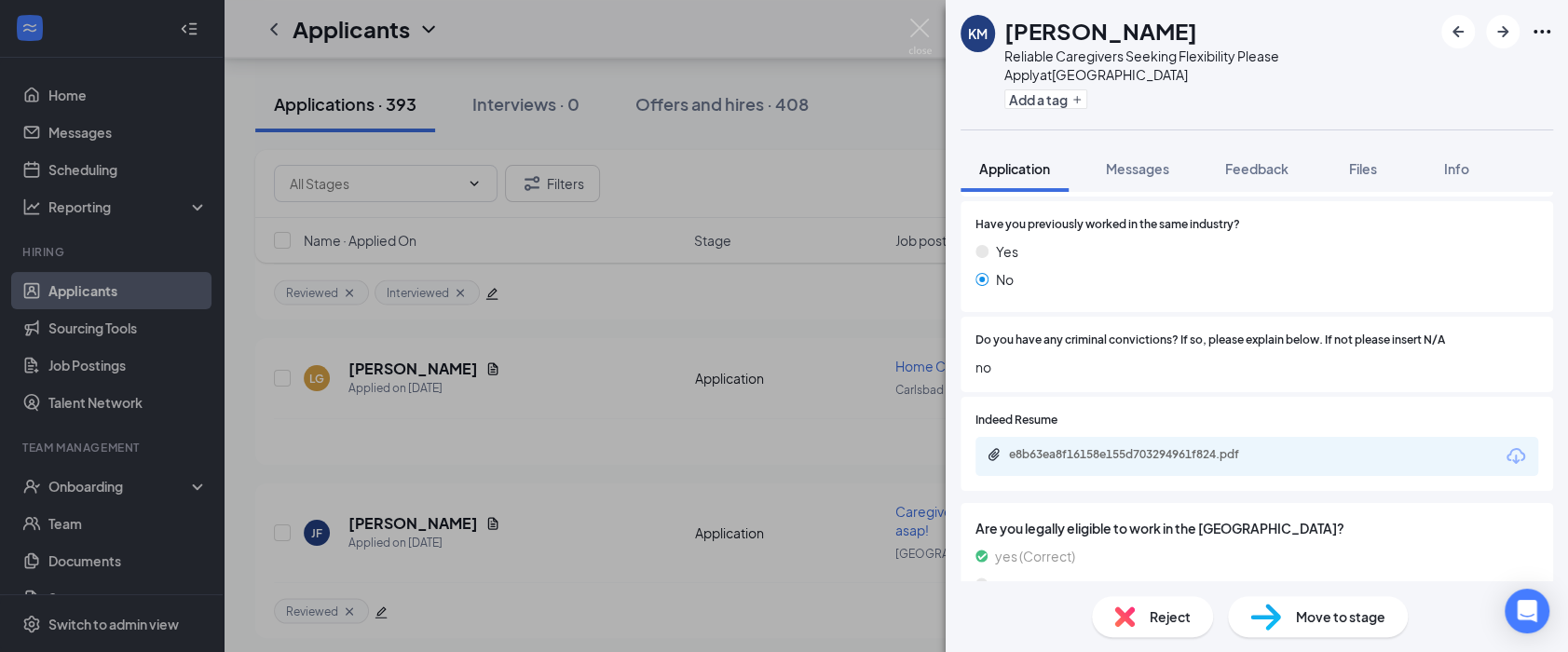
click at [1092, 447] on div "e8b63ea8f16158e155d703294961f824.pdf" at bounding box center [1139, 454] width 261 height 15
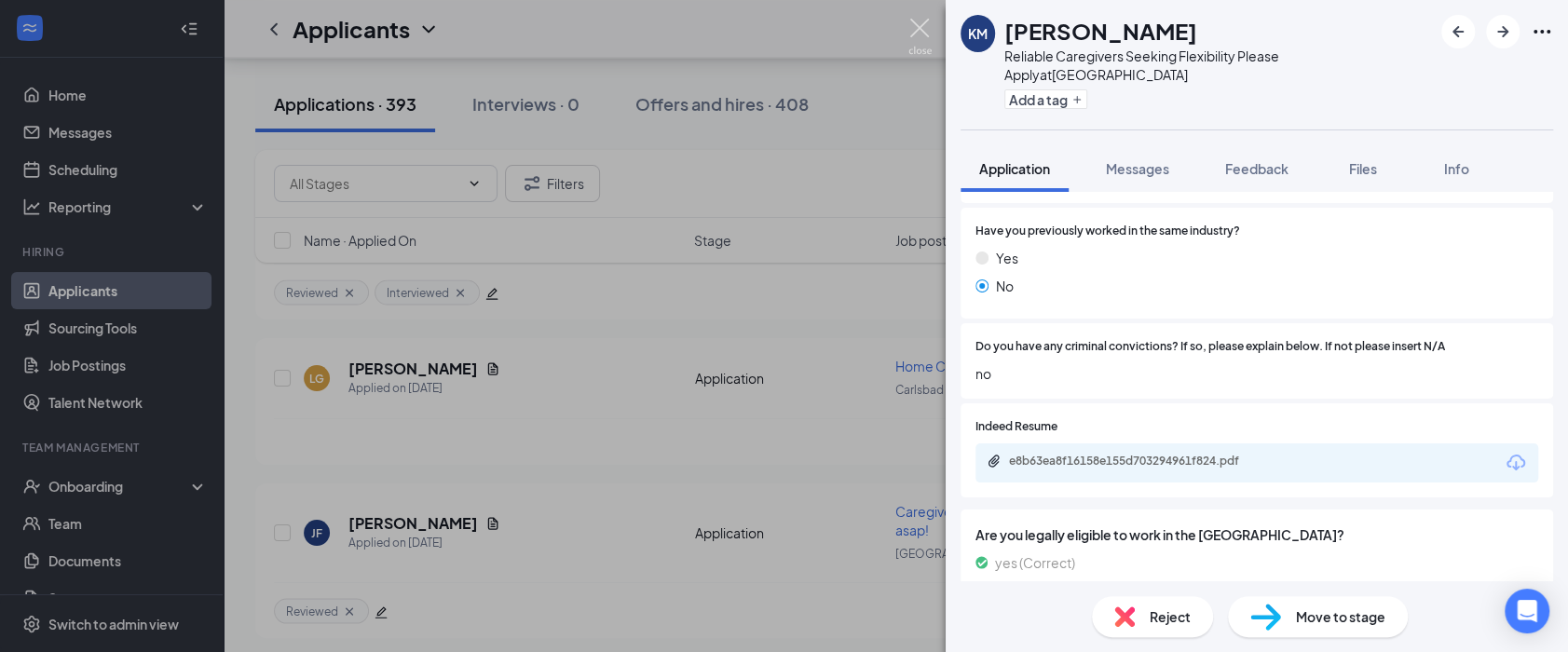
click at [922, 21] on img at bounding box center [920, 36] width 23 height 36
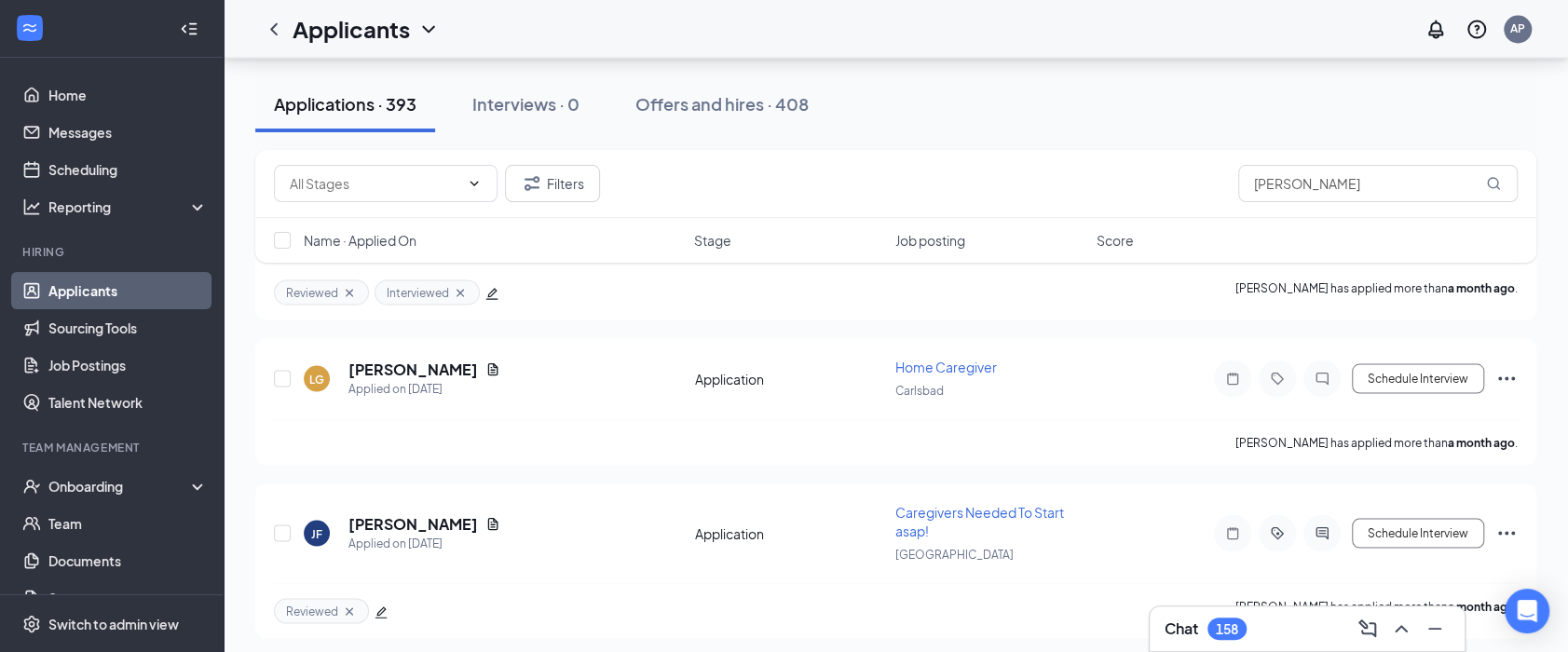
scroll to position [44377, 0]
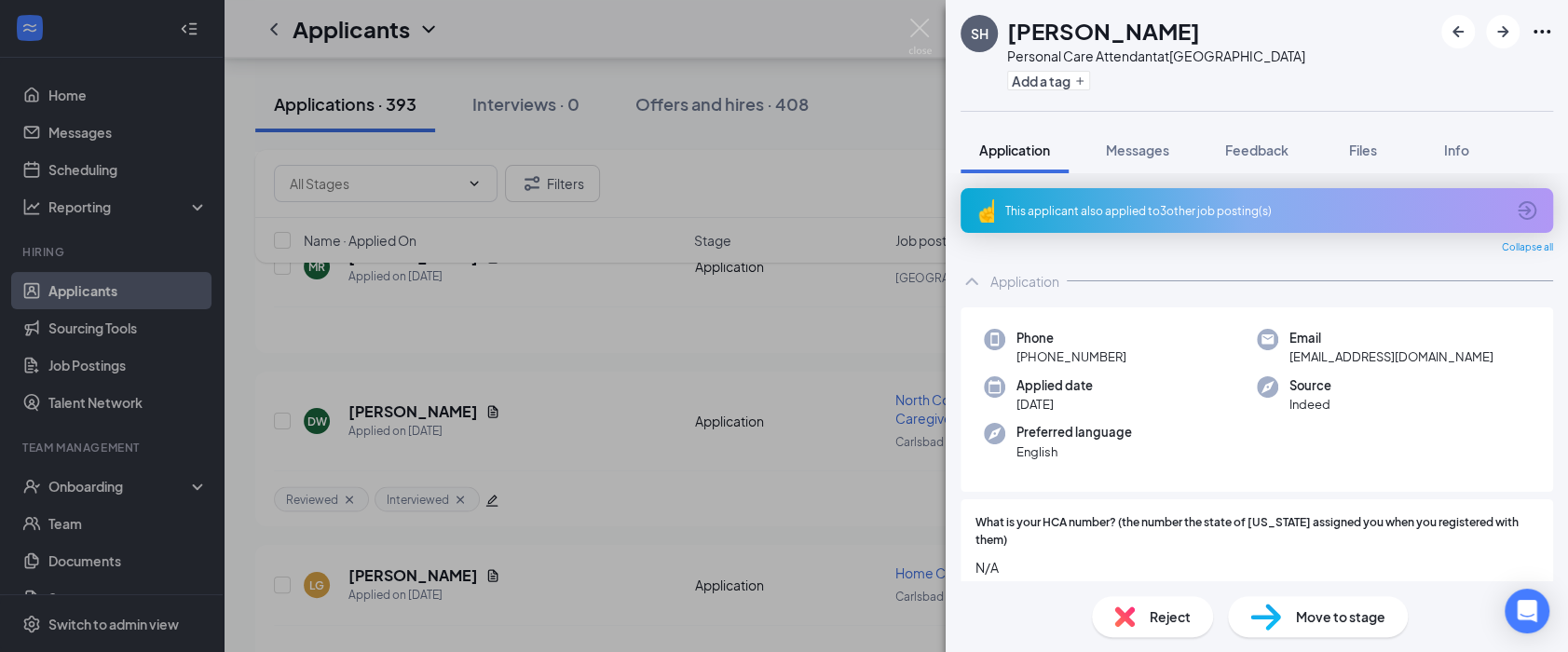
click at [1122, 214] on div "This applicant also applied to 3 other job posting(s)" at bounding box center [1254, 211] width 500 height 16
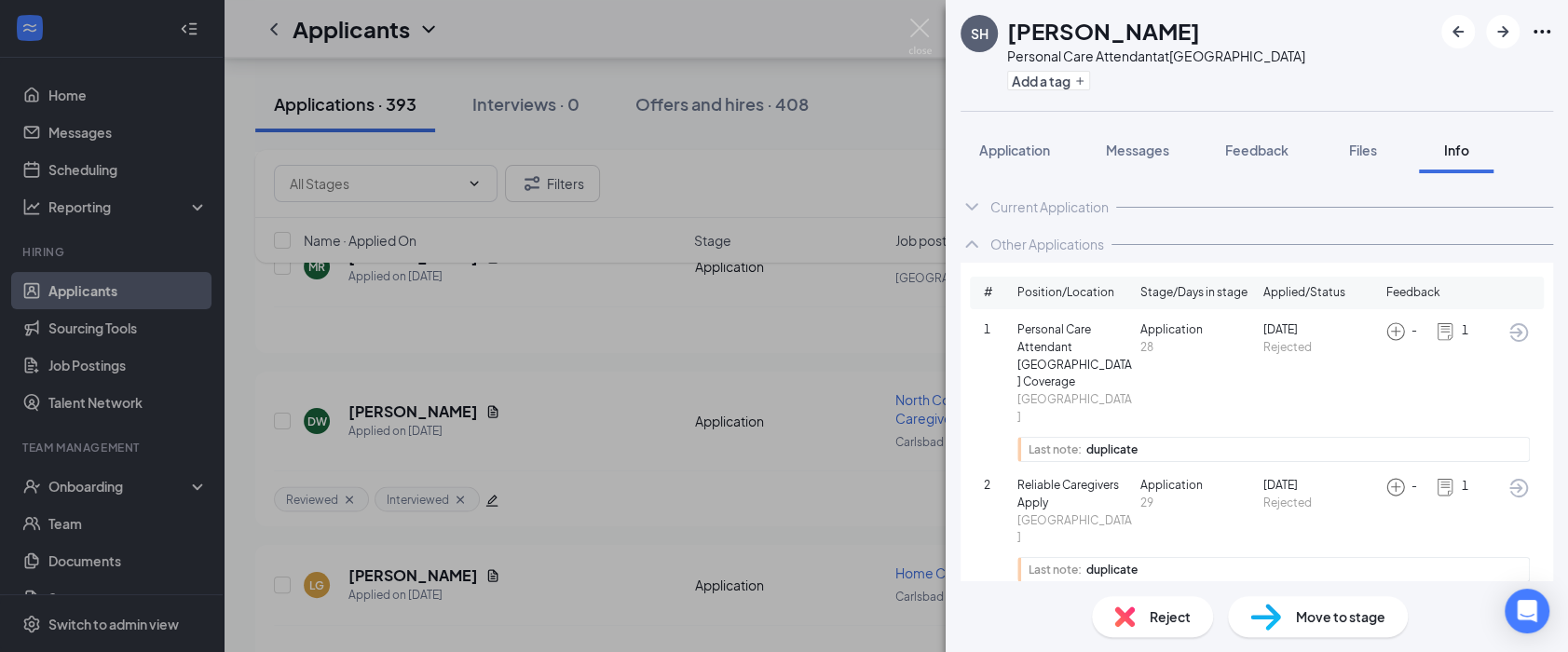
scroll to position [35, 0]
click at [1013, 25] on h1 "[PERSON_NAME]" at bounding box center [1103, 31] width 193 height 32
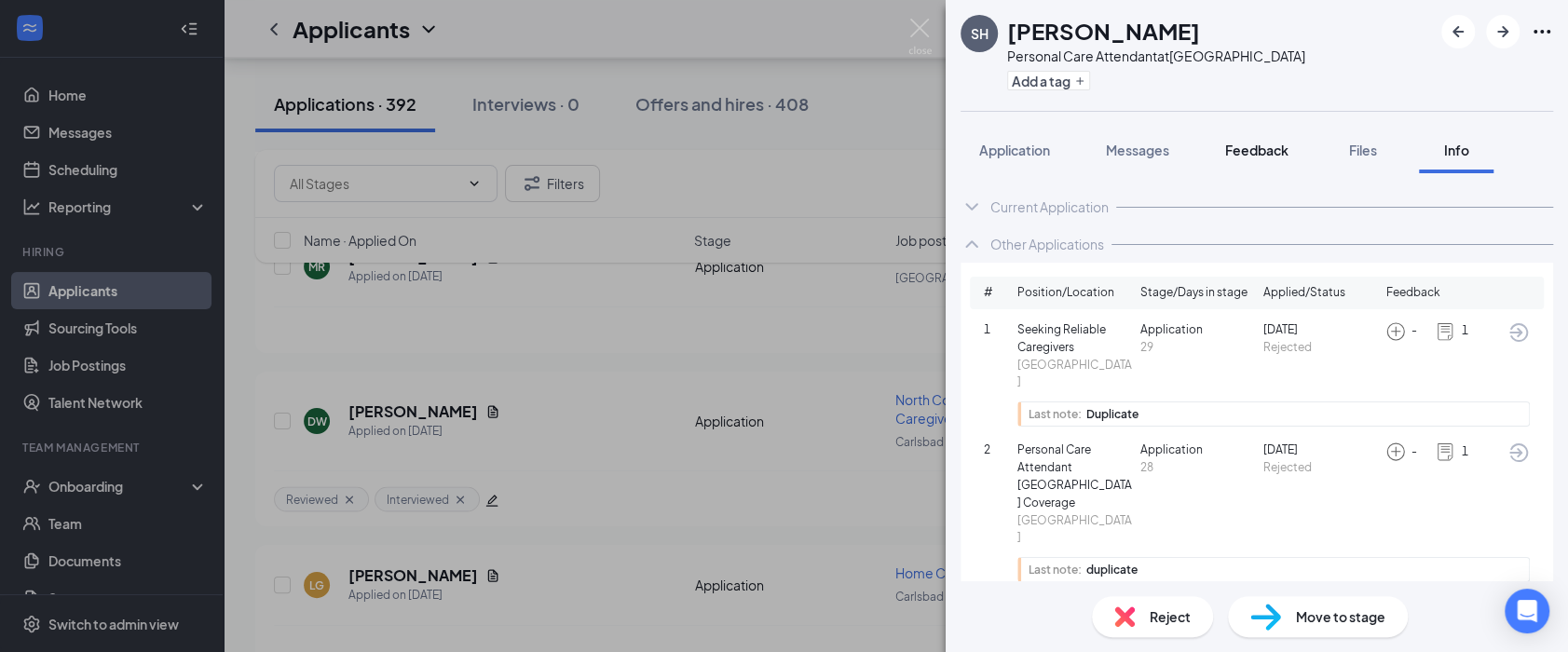
click at [1226, 149] on button "Feedback" at bounding box center [1256, 150] width 101 height 47
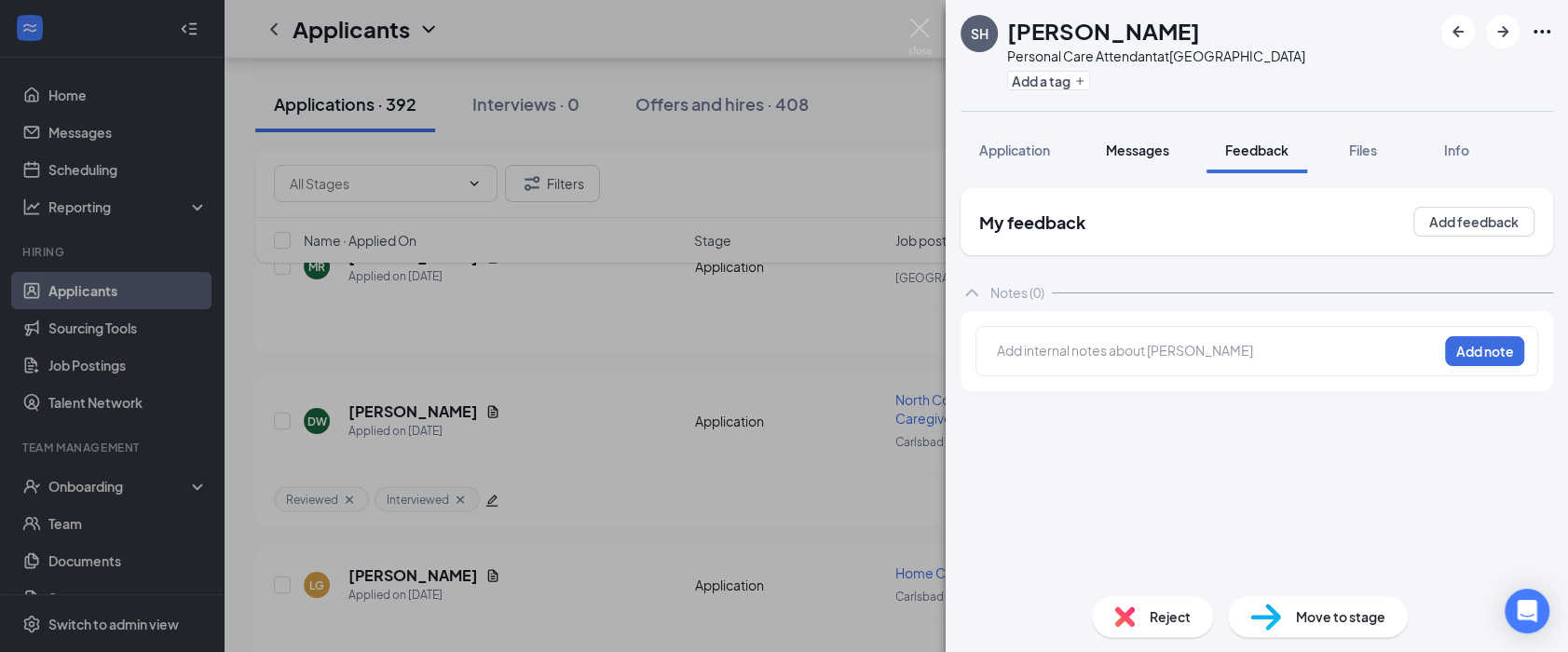
click at [1145, 150] on span "Messages" at bounding box center [1137, 150] width 63 height 16
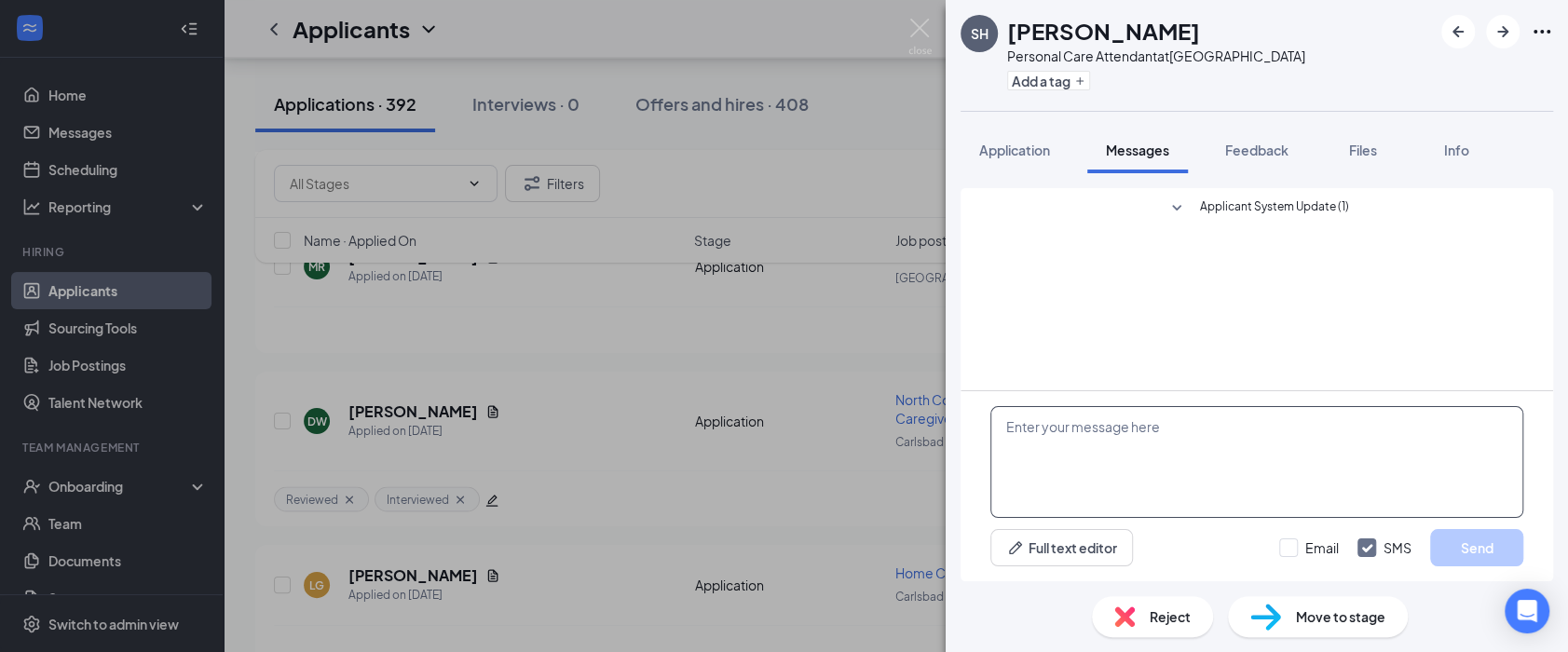
click at [1296, 45] on div "SH Sofia Hermosillo Personal Care Attendant at San Diego Add a tag" at bounding box center [1256, 56] width 622 height 111
click at [1119, 439] on textarea at bounding box center [1257, 462] width 533 height 112
paste textarea "Hi Madison, Thanks for applying with Safe Harbor Homecare. I wanted to ask you …"
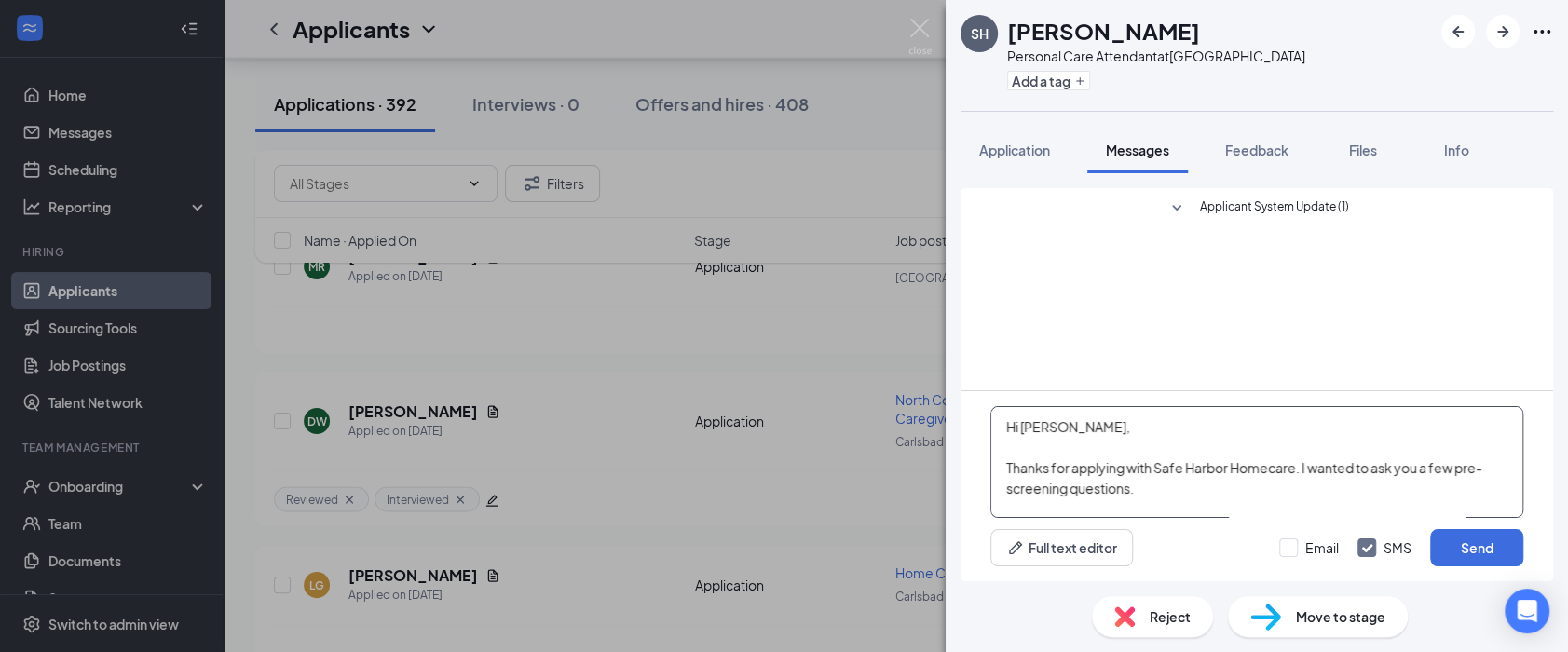
click at [1048, 432] on textarea "Hi Madison, Thanks for applying with Safe Harbor Homecare. I wanted to ask you …" at bounding box center [1257, 462] width 533 height 112
type textarea "Hi Sofia, Thanks for applying with Safe Harbor Homecare. I wanted to ask you a …"
click at [1501, 543] on button "Send" at bounding box center [1476, 547] width 93 height 37
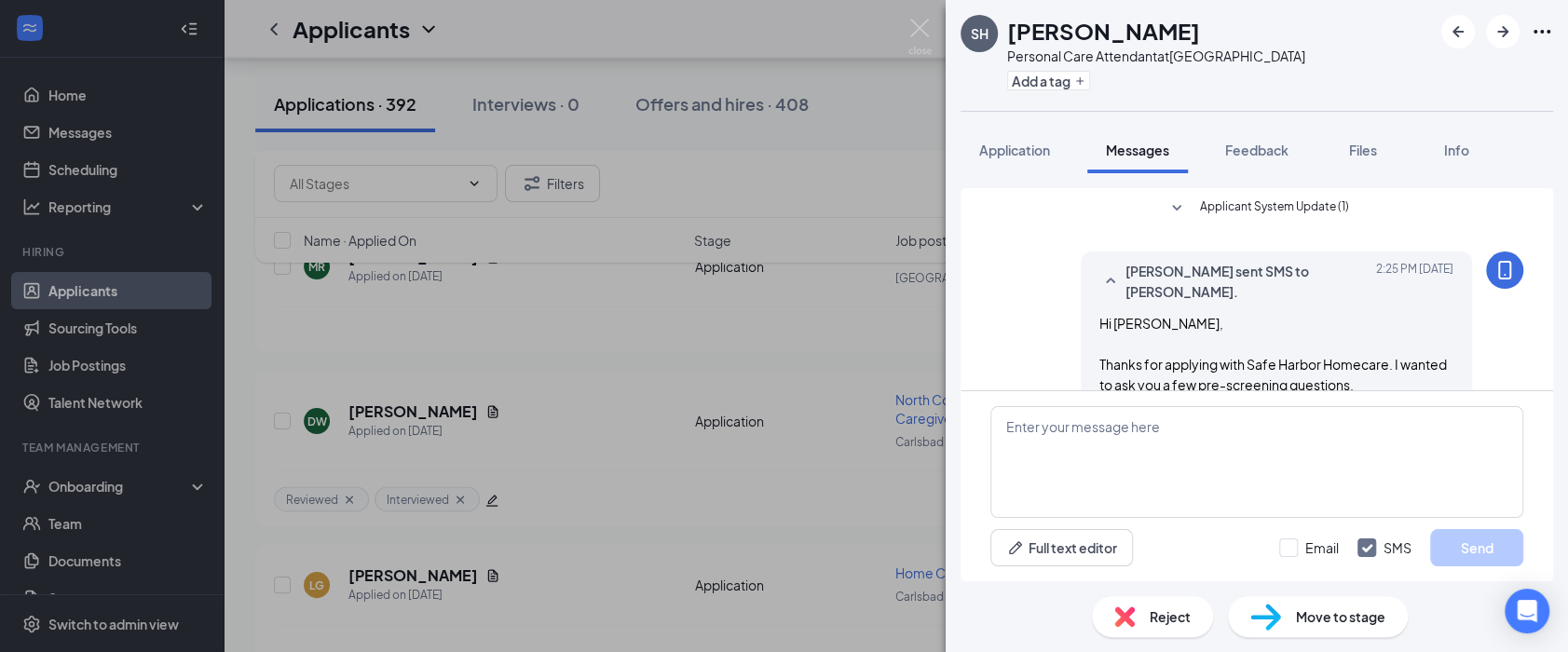
scroll to position [257, 0]
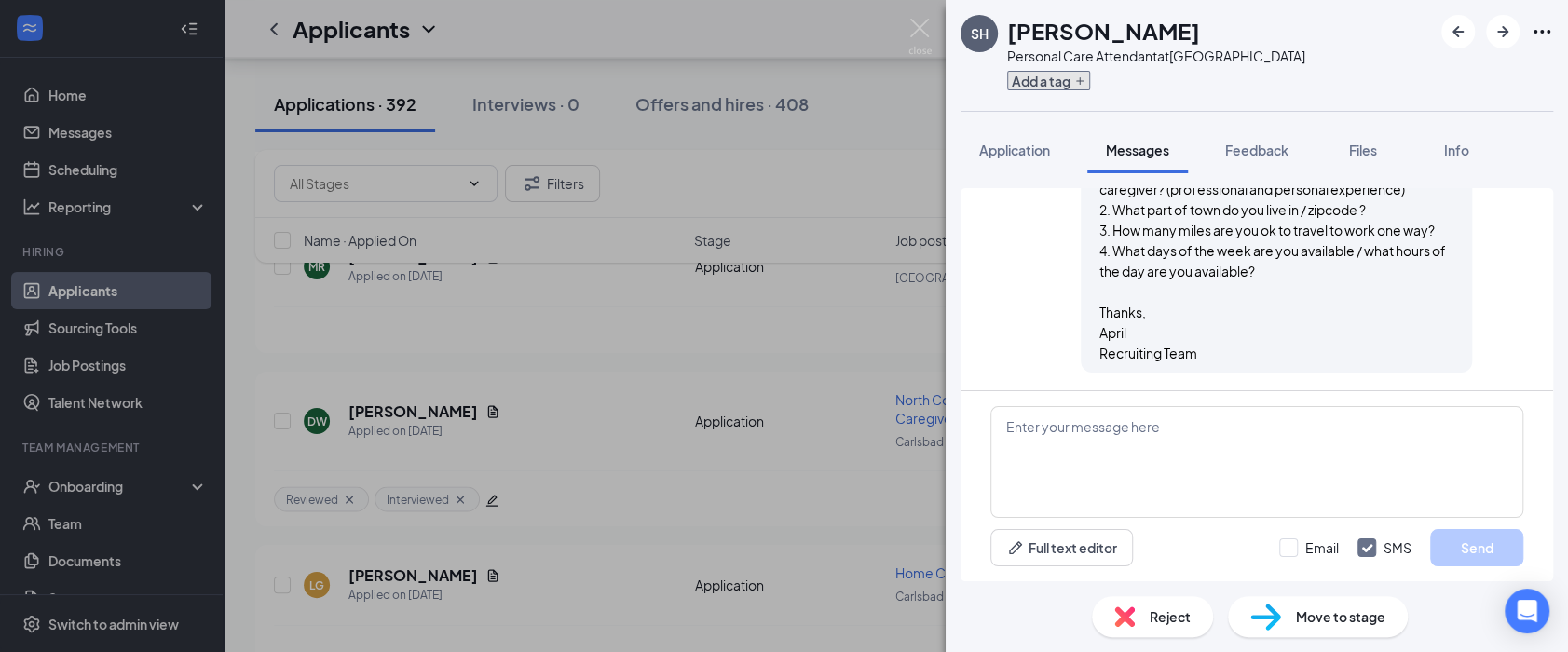
click at [1081, 87] on button "Add a tag" at bounding box center [1048, 81] width 82 height 19
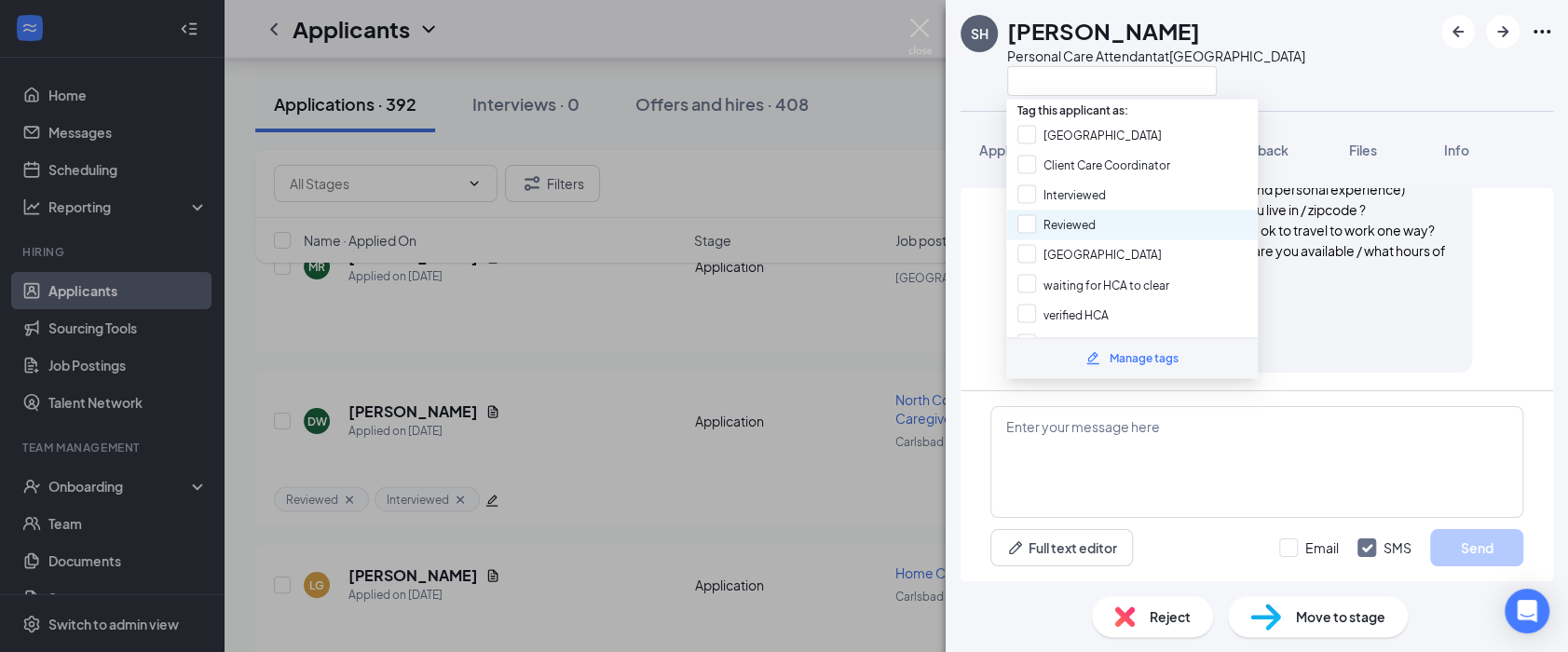
click at [1065, 230] on div "Reviewed" at bounding box center [1132, 224] width 251 height 30
checkbox input "true"
click at [1353, 80] on div "SH Sofia Hermosillo Personal Care Attendant at San Diego" at bounding box center [1256, 56] width 622 height 111
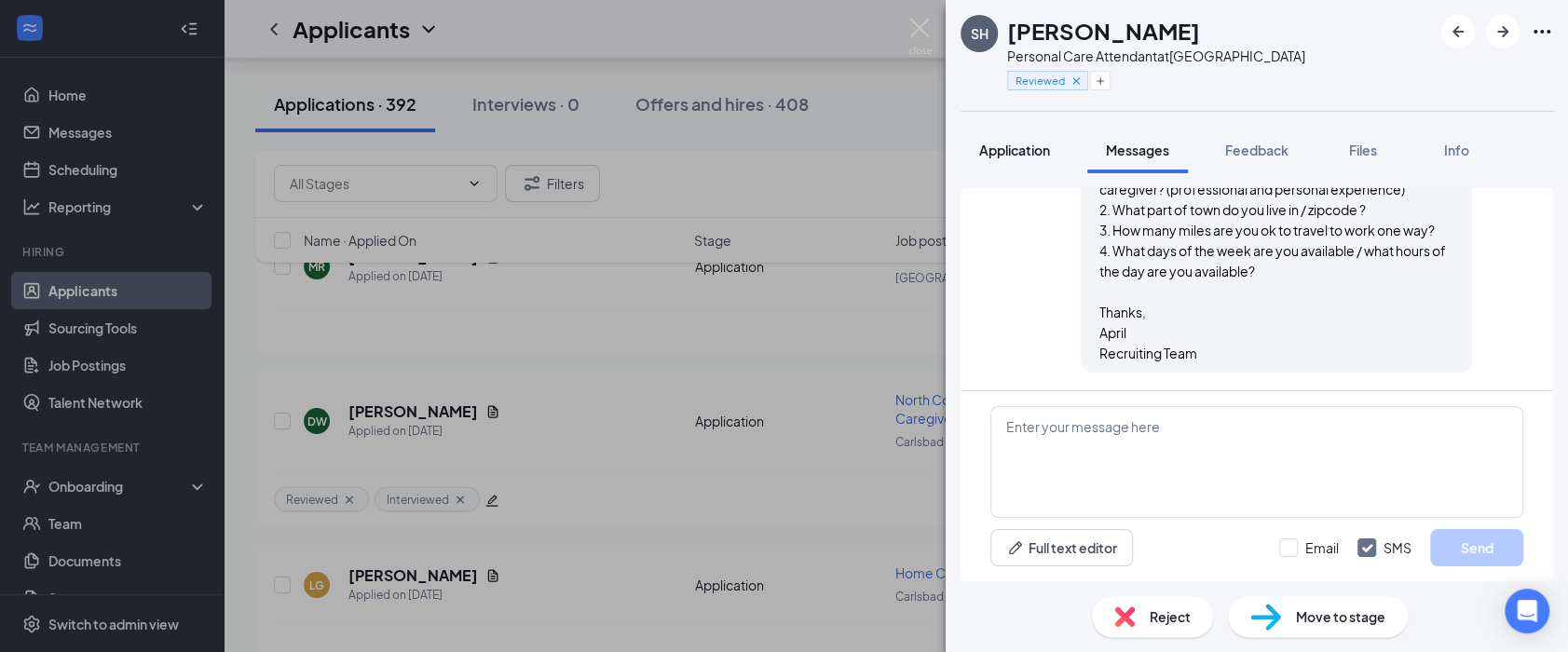
click at [1030, 146] on span "Application" at bounding box center [1015, 150] width 71 height 16
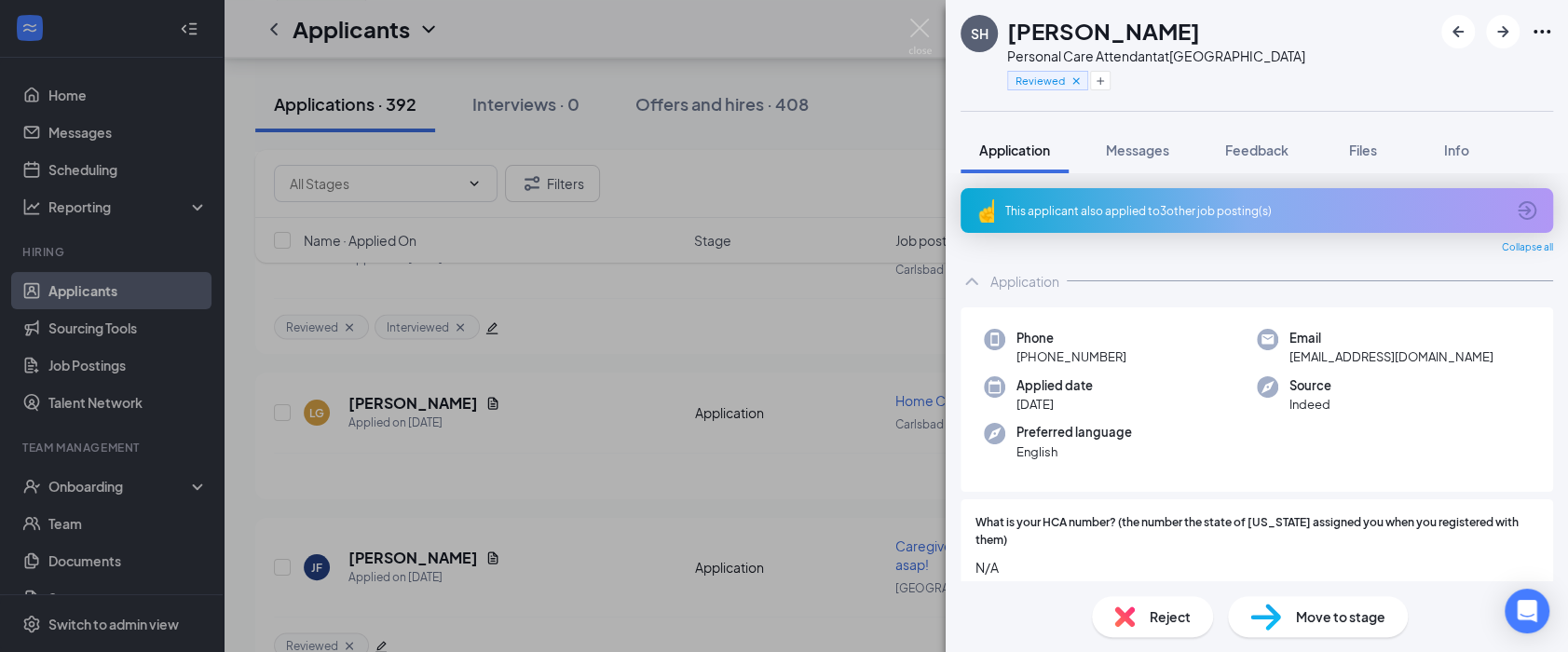
drag, startPoint x: 1191, startPoint y: 24, endPoint x: 1011, endPoint y: 23, distance: 180.0
click at [1011, 23] on div "[PERSON_NAME]" at bounding box center [1156, 31] width 298 height 32
copy h1 "[PERSON_NAME]"
click at [915, 31] on img at bounding box center [920, 36] width 23 height 36
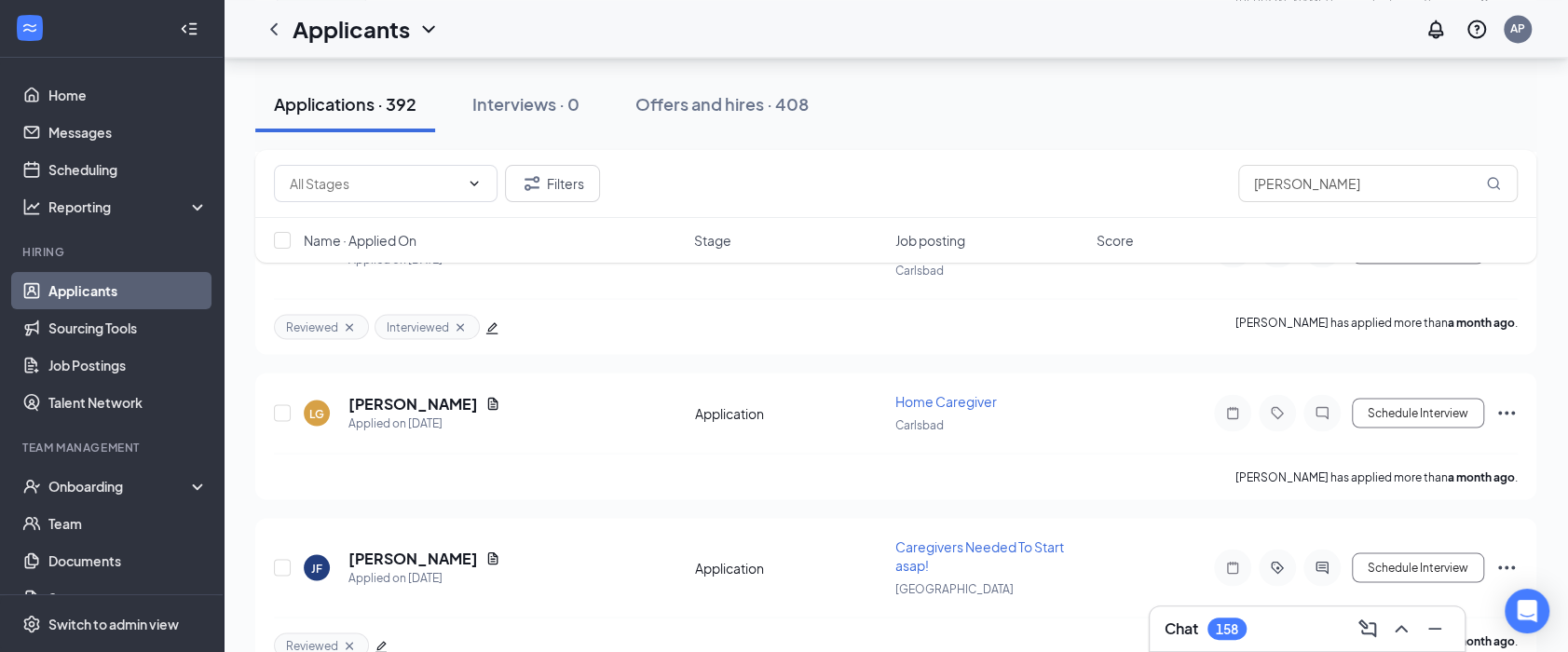
scroll to position [44094, 0]
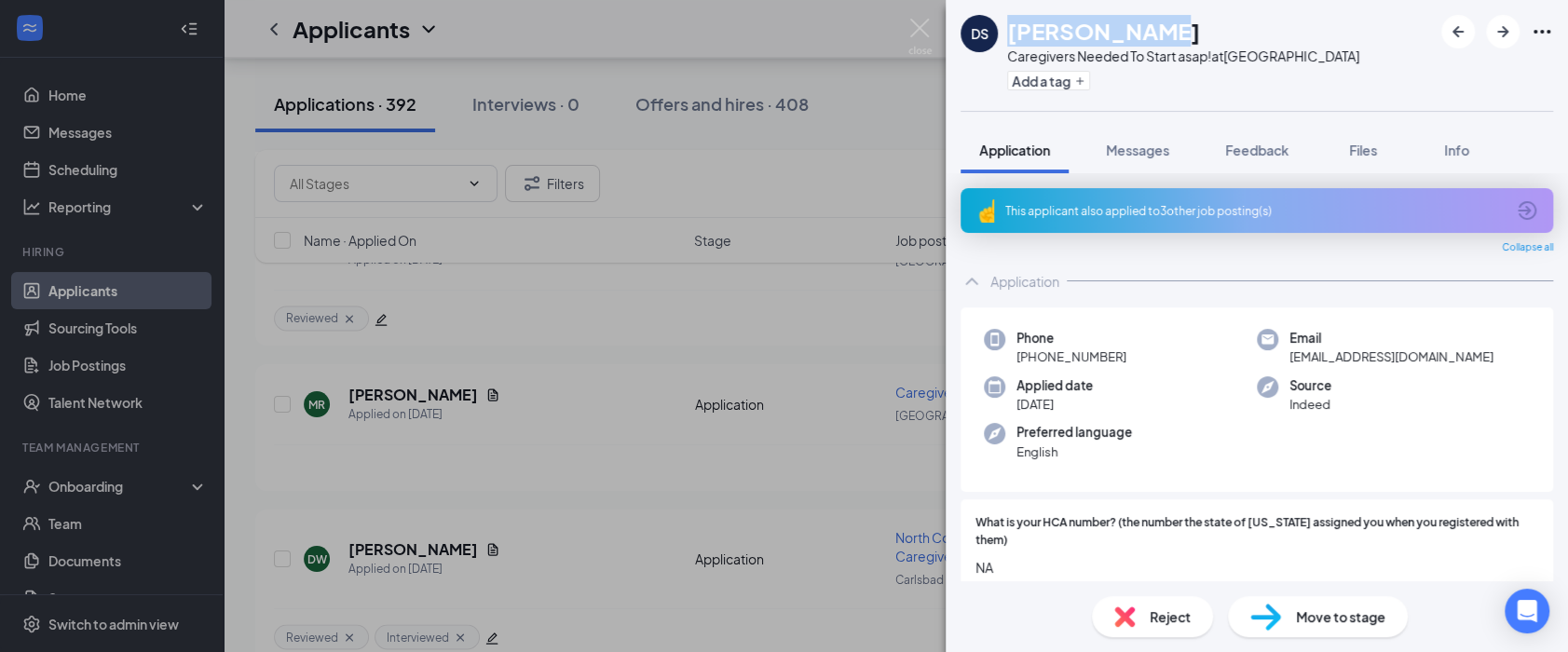
drag, startPoint x: 1146, startPoint y: 31, endPoint x: 990, endPoint y: 22, distance: 156.3
click at [990, 22] on div "DS Donjai Stone Caregivers Needed To Start asap! at San Diego Add a tag" at bounding box center [1159, 56] width 399 height 82
copy div "[PERSON_NAME]"
click at [1120, 215] on div "This applicant also applied to 3 other job posting(s)" at bounding box center [1254, 211] width 500 height 16
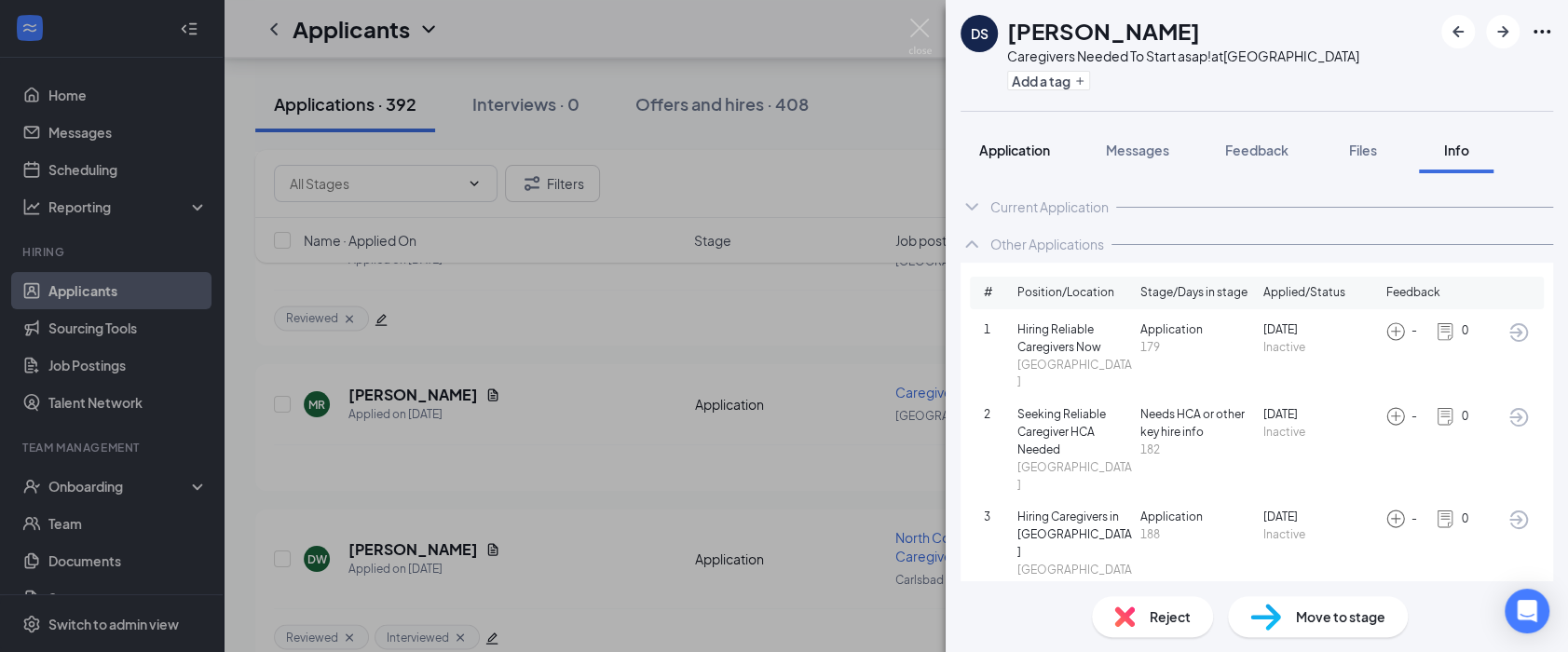
click at [993, 146] on span "Application" at bounding box center [1015, 150] width 71 height 16
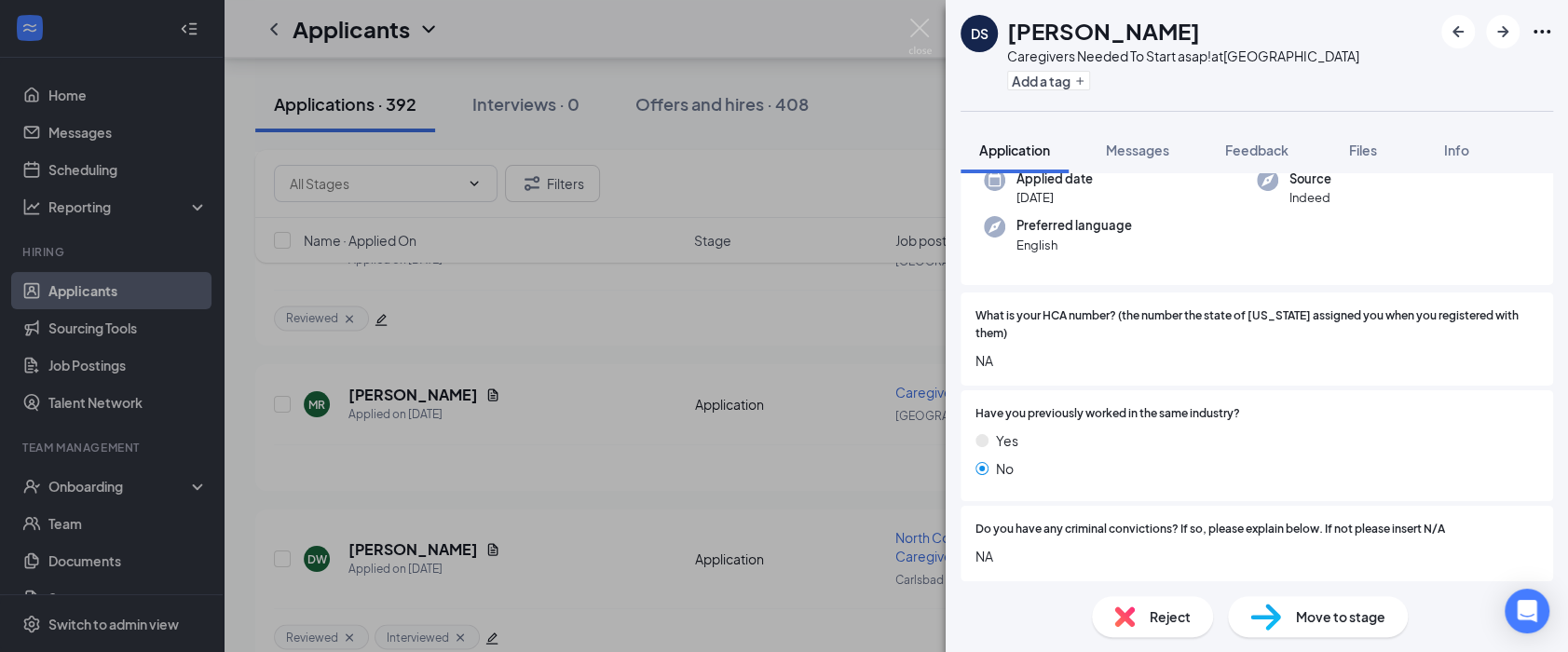
scroll to position [433, 0]
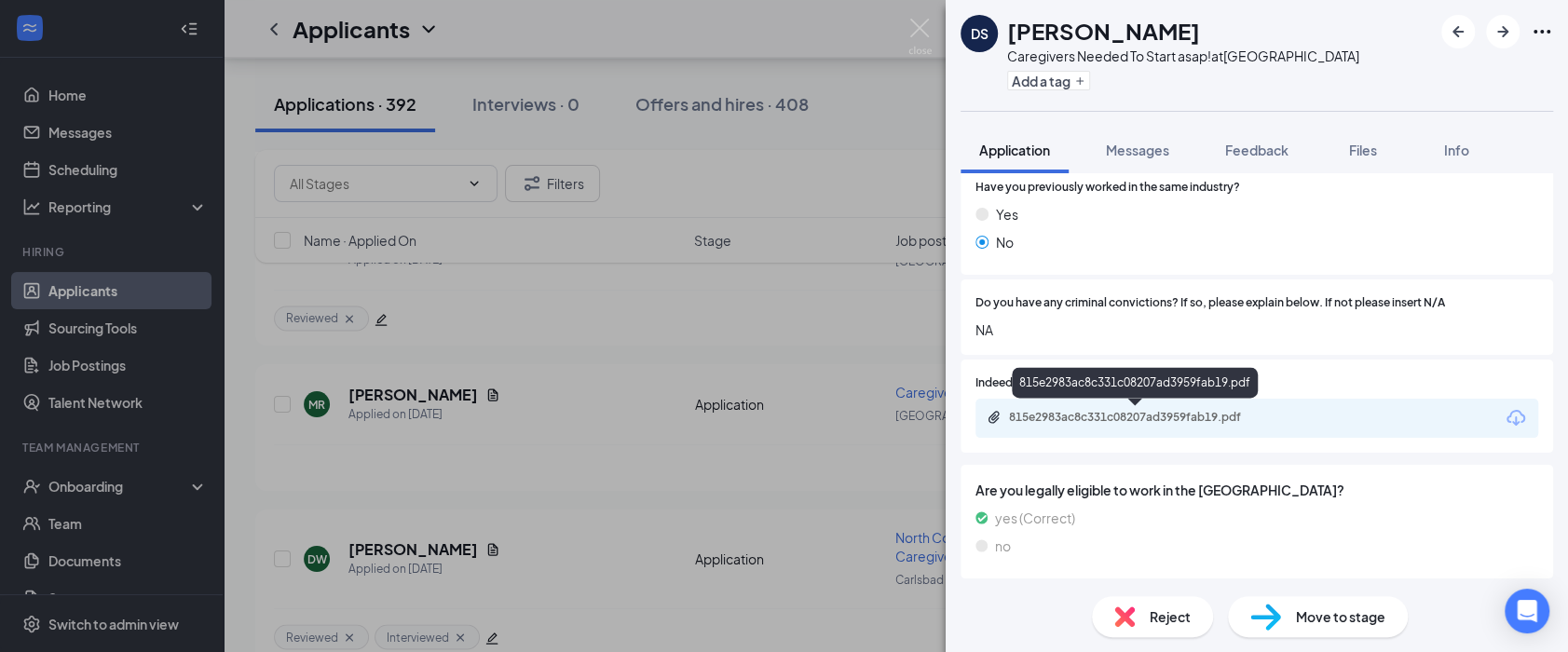
click at [1146, 422] on div "815e2983ac8c331c08207ad3959fab19.pdf" at bounding box center [1139, 417] width 261 height 15
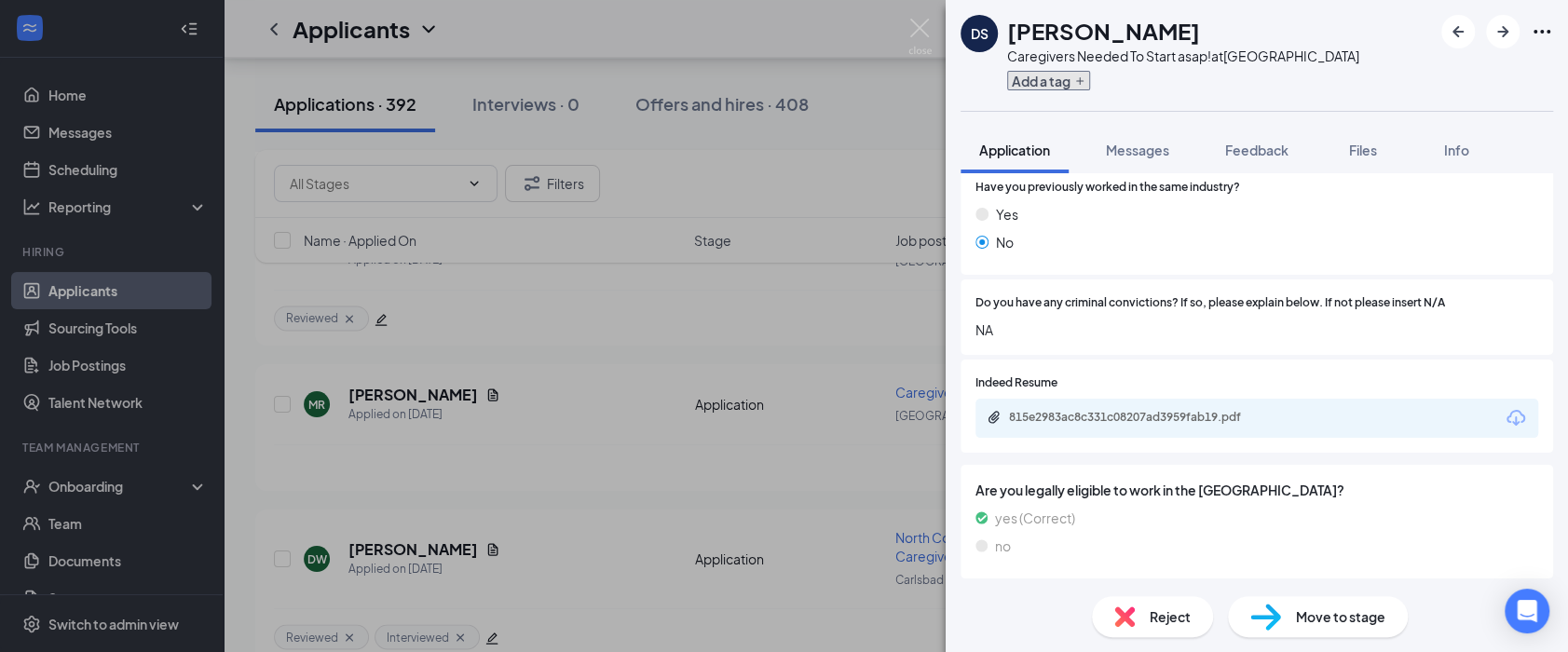
click at [1071, 85] on button "Add a tag" at bounding box center [1048, 81] width 82 height 19
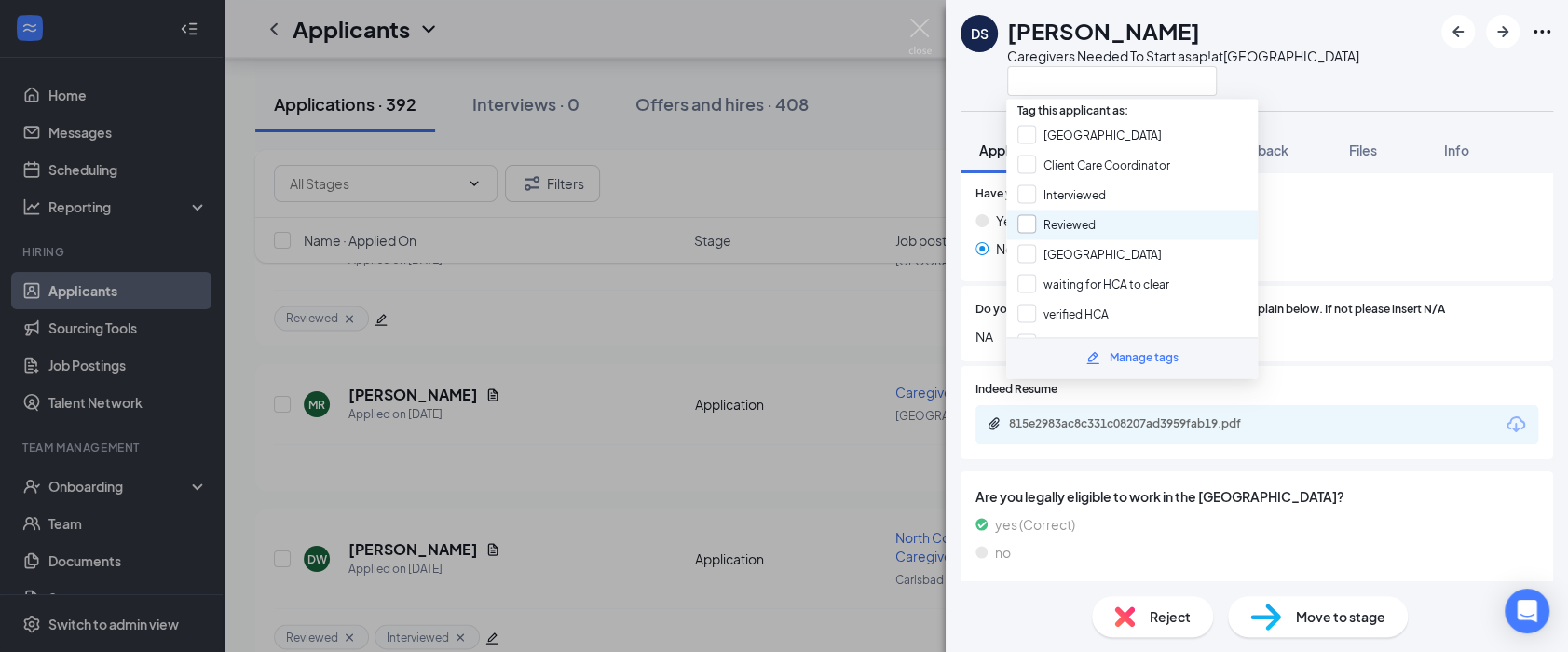
click at [1056, 223] on input "Reviewed" at bounding box center [1057, 223] width 79 height 20
checkbox input "true"
click at [1350, 104] on div "DS Donjai Stone Caregivers Needed To Start asap! at San Diego" at bounding box center [1256, 56] width 622 height 111
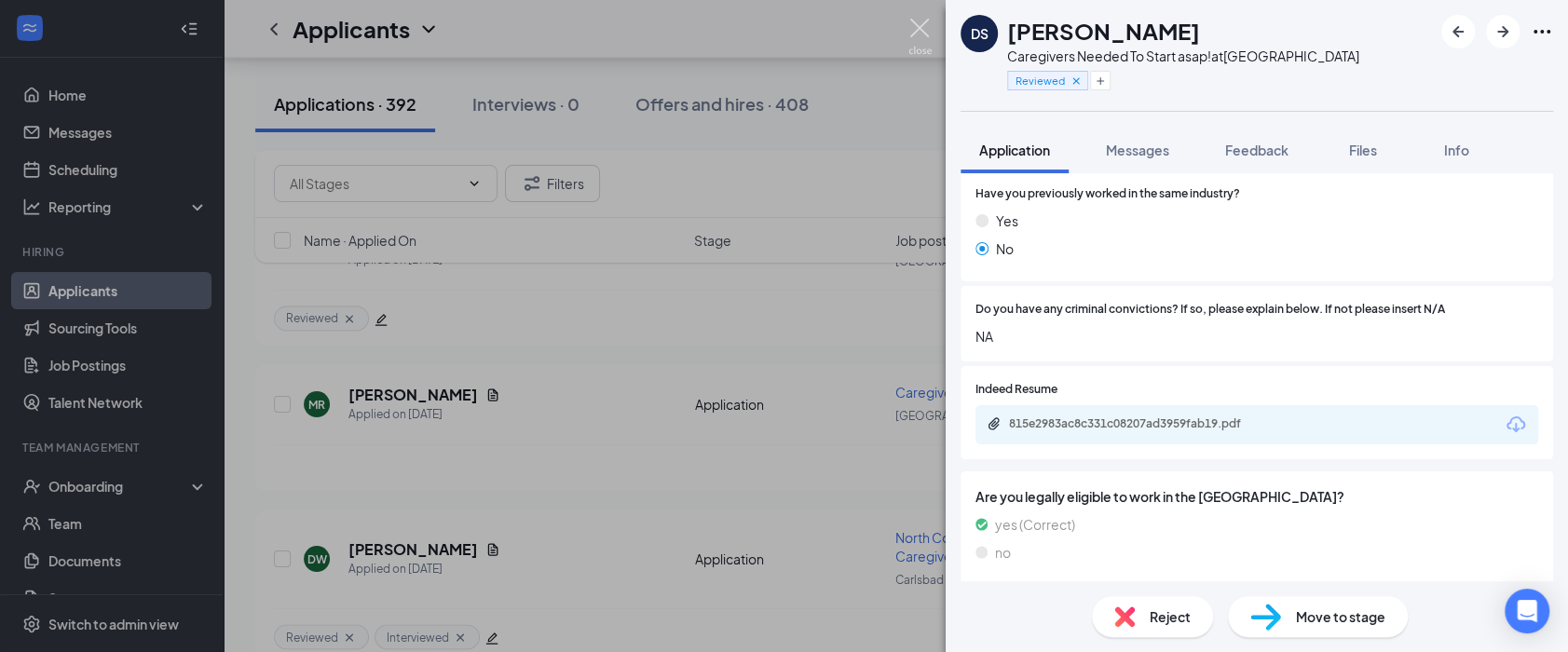
click at [917, 26] on img at bounding box center [920, 36] width 23 height 36
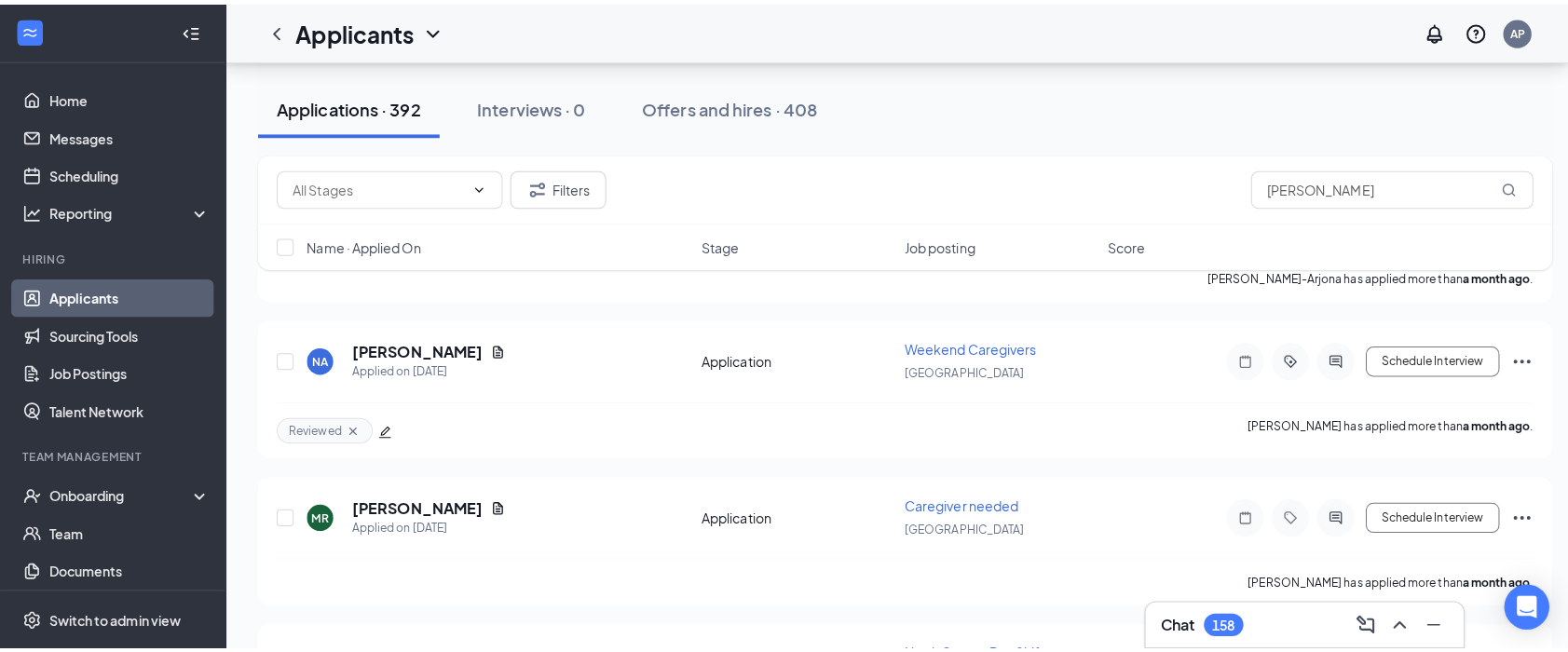
scroll to position [43886, 0]
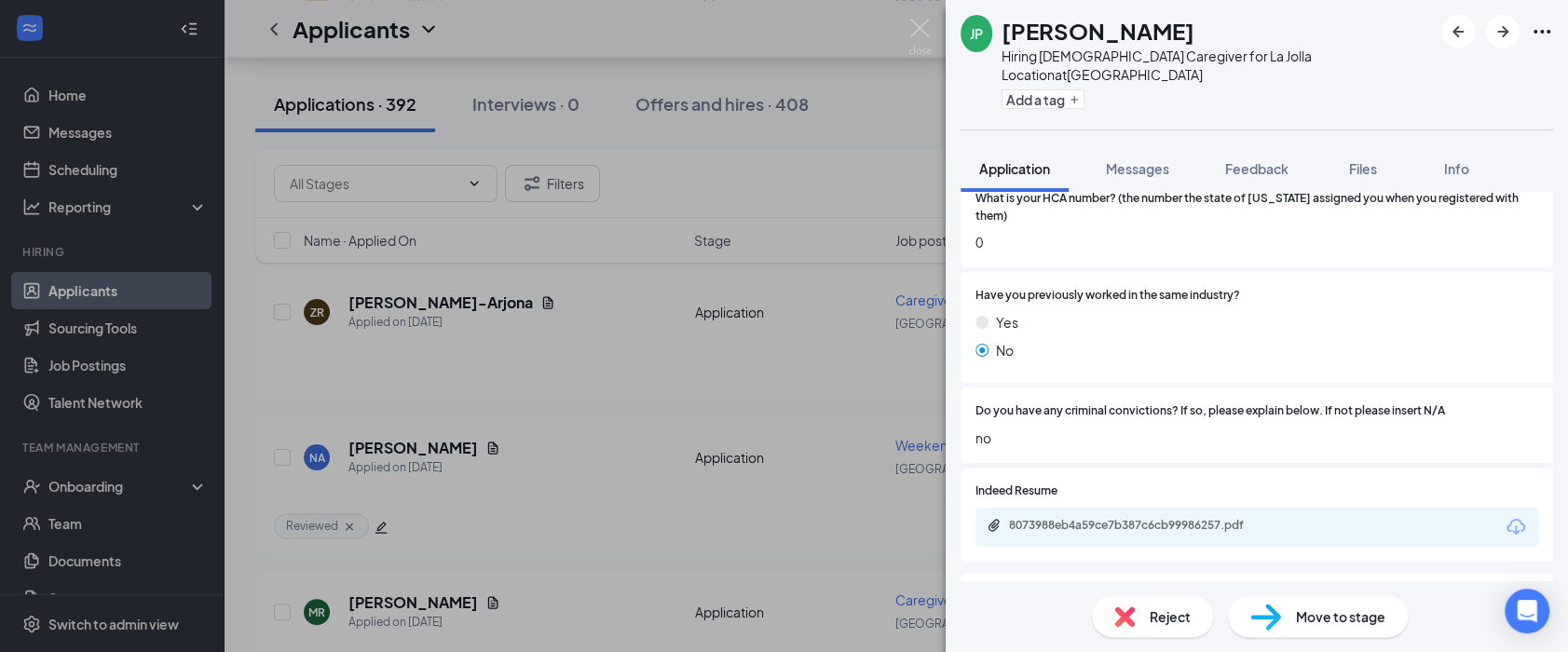
scroll to position [381, 0]
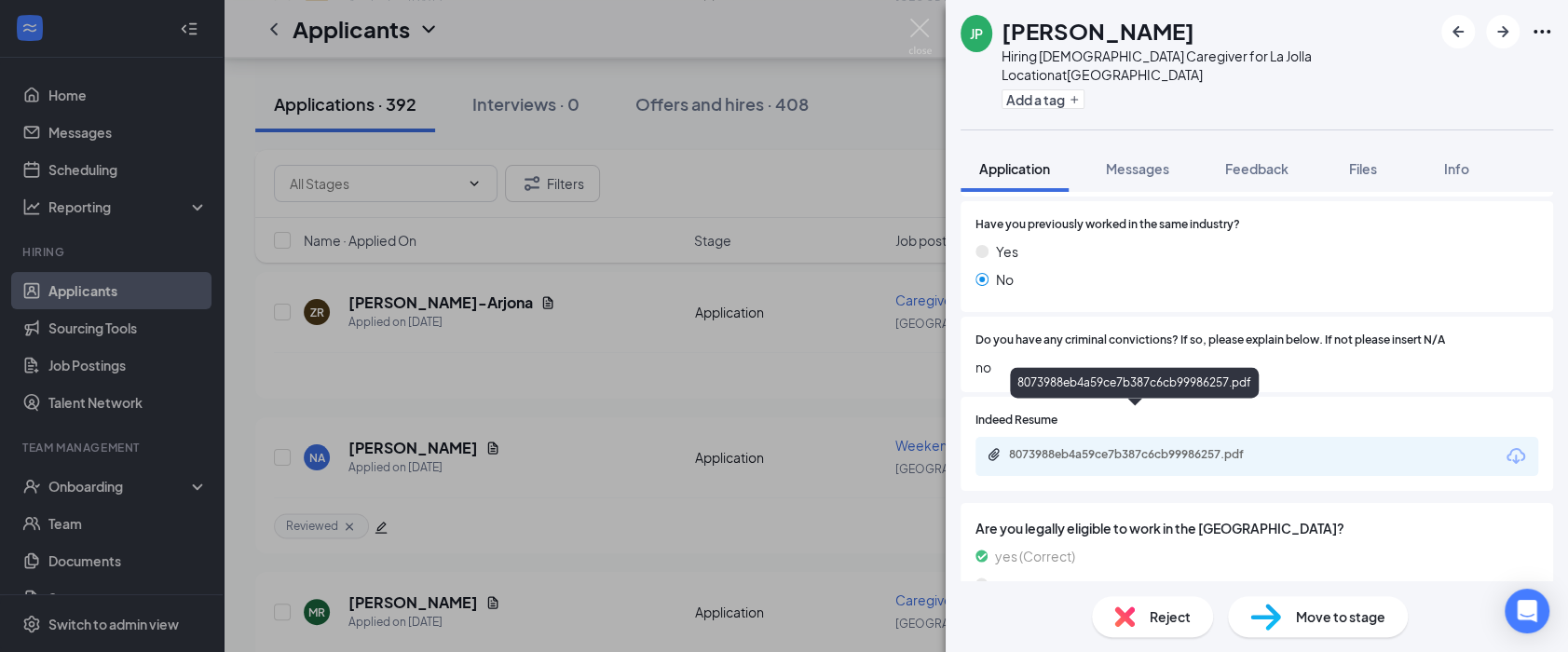
click at [1156, 447] on div "8073988eb4a59ce7b387c6cb99986257.pdf" at bounding box center [1139, 454] width 261 height 15
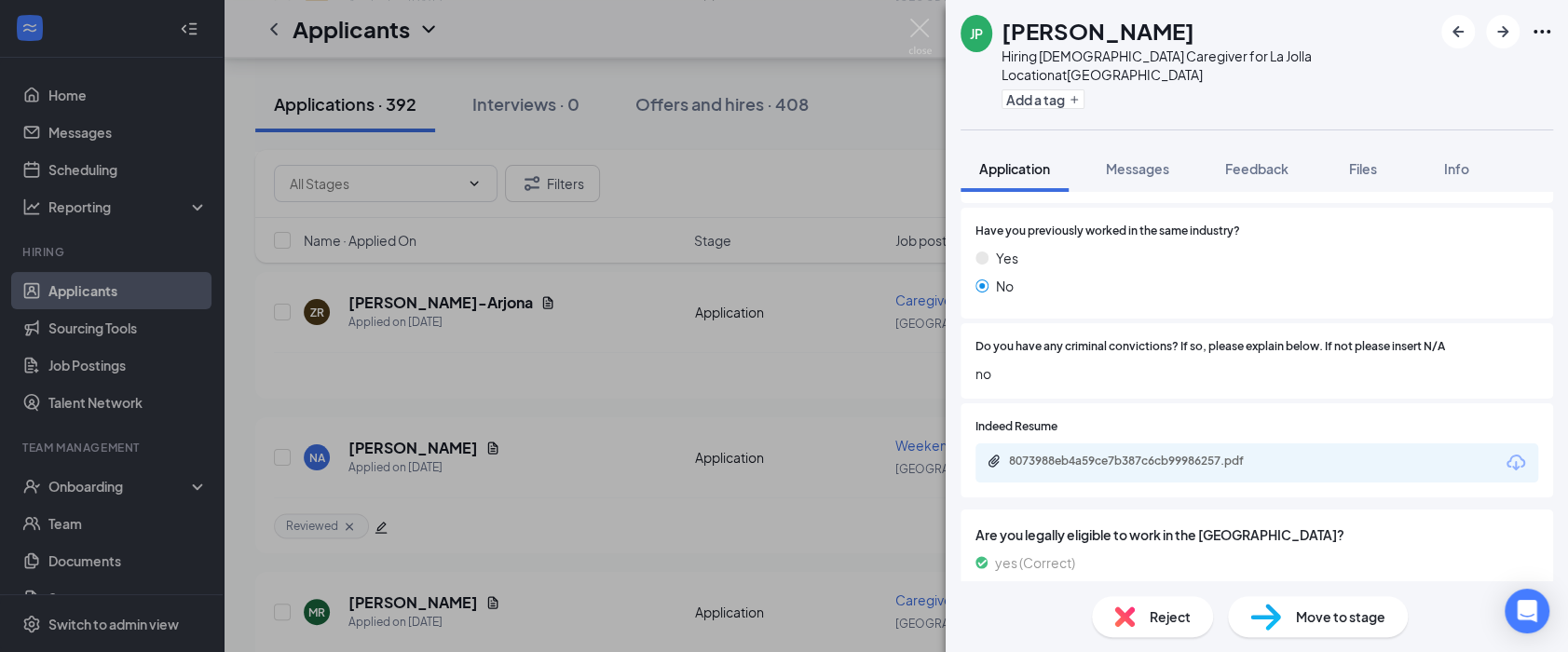
drag, startPoint x: 1043, startPoint y: 36, endPoint x: 1006, endPoint y: 30, distance: 37.5
click at [1006, 30] on div "[PERSON_NAME]" at bounding box center [1216, 31] width 431 height 32
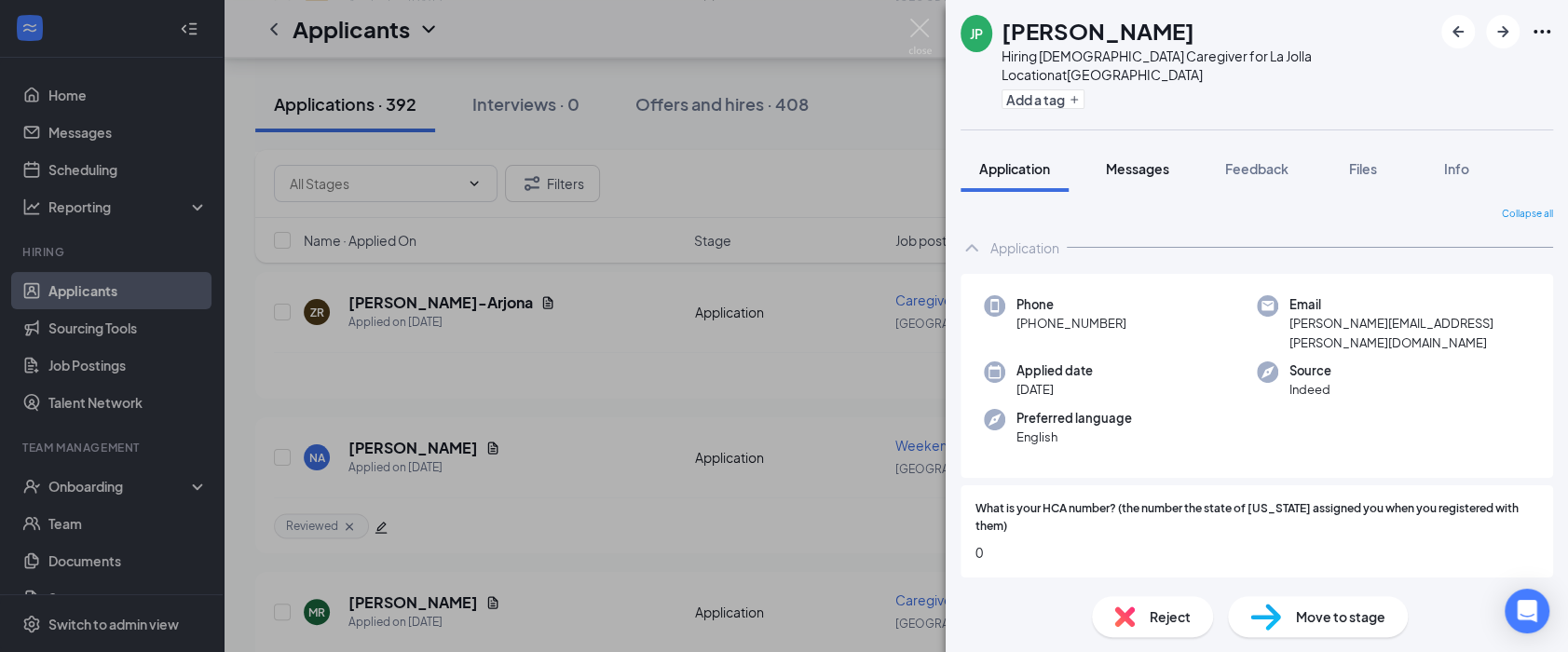
click at [1126, 160] on span "Messages" at bounding box center [1137, 168] width 63 height 16
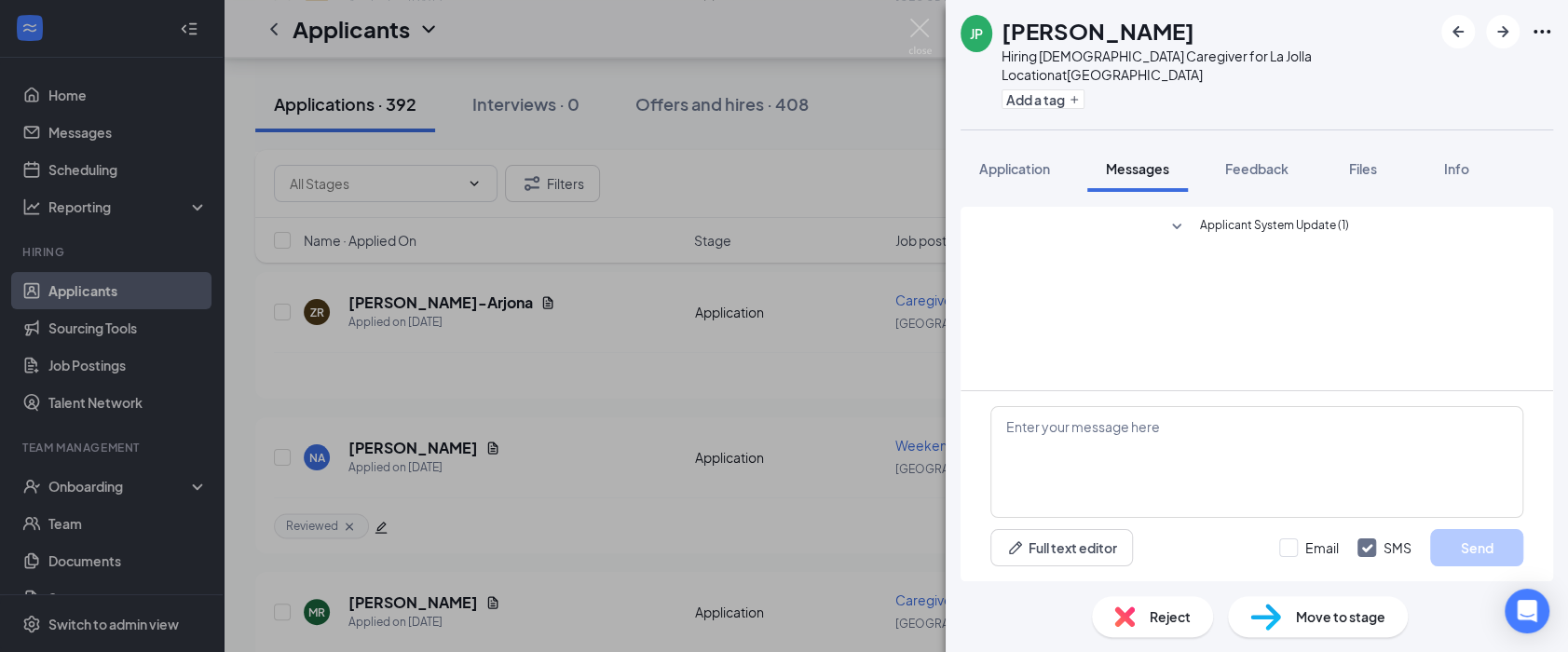
drag, startPoint x: 1295, startPoint y: 30, endPoint x: 1100, endPoint y: 380, distance: 400.7
click at [1295, 30] on div "[PERSON_NAME]" at bounding box center [1216, 31] width 431 height 32
click at [1102, 455] on textarea at bounding box center [1257, 462] width 533 height 112
paste textarea "Hi Madison, Thanks for applying with Safe Harbor Homecare. I wanted to ask you …"
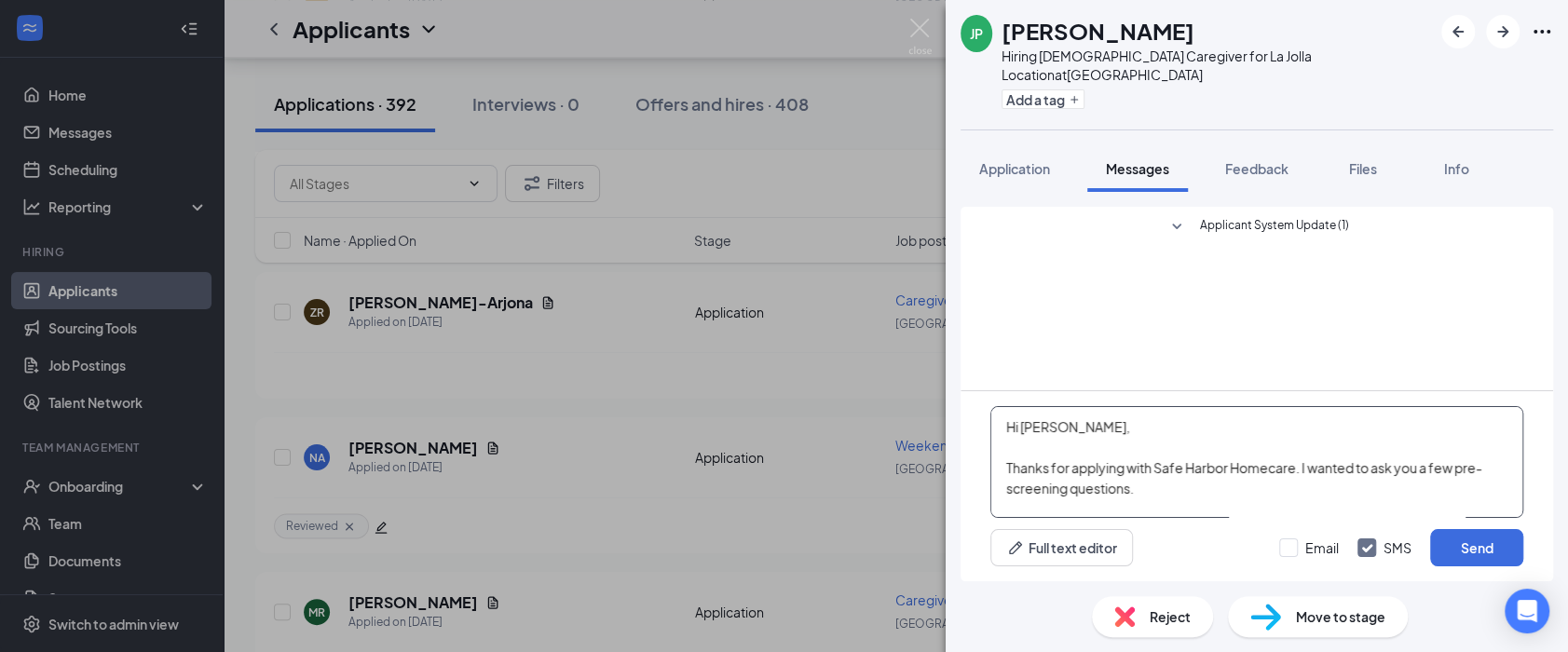
click at [1046, 423] on textarea "Hi Madison, Thanks for applying with Safe Harbor Homecare. I wanted to ask you …" at bounding box center [1257, 462] width 533 height 112
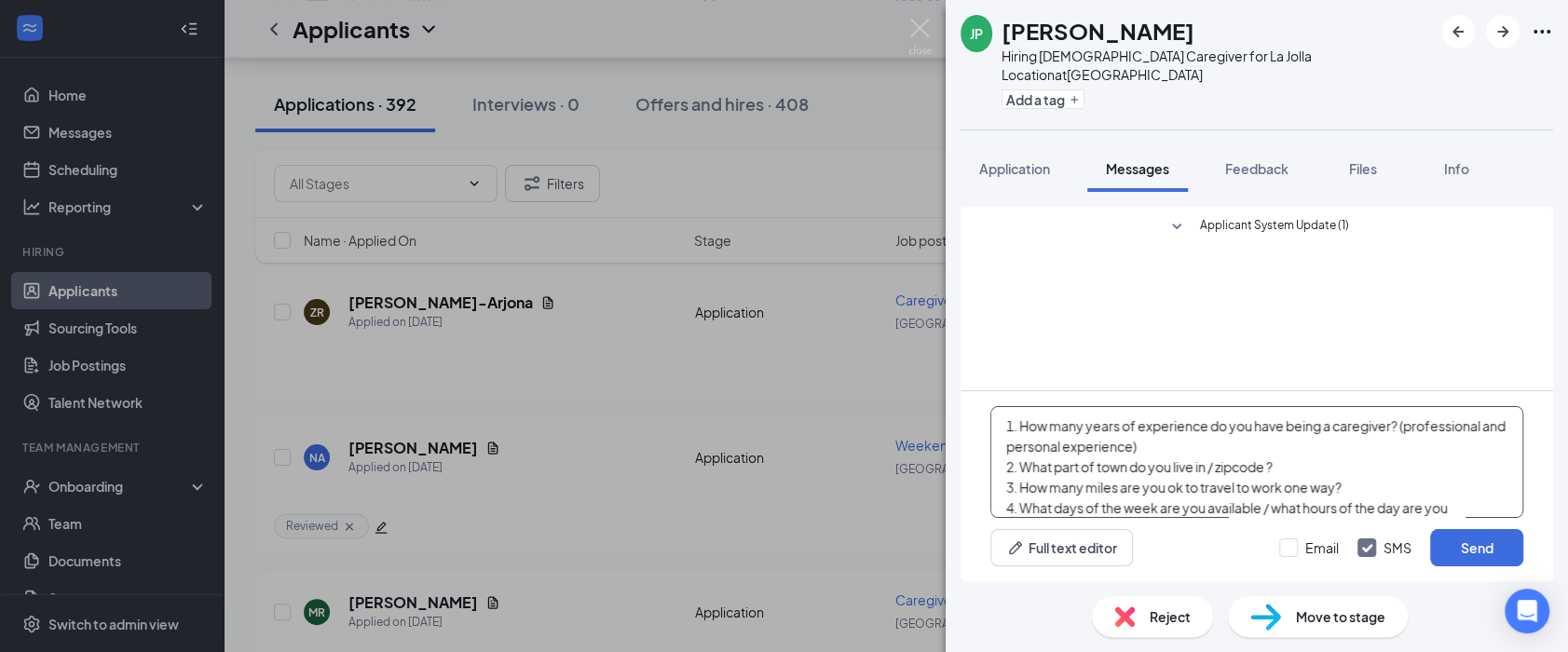
scroll to position [216, 0]
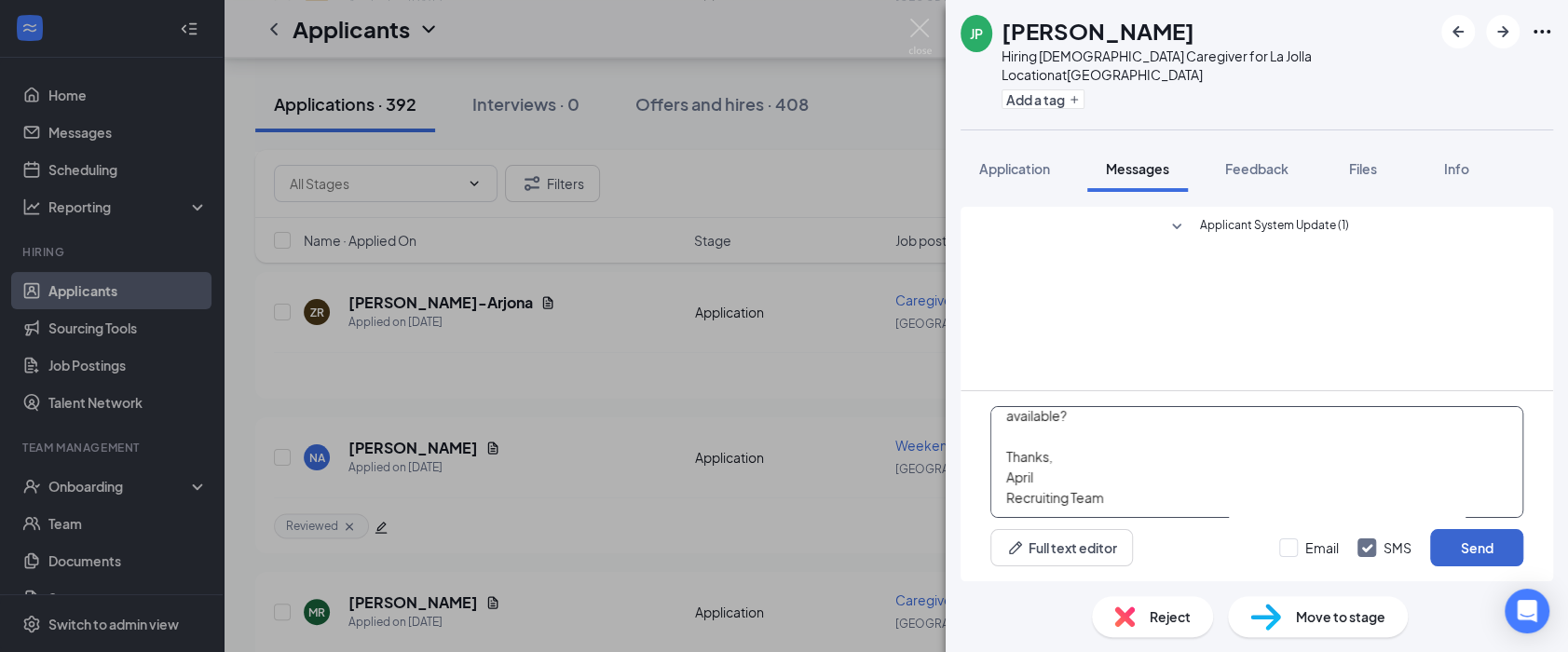
type textarea "Hi Javier, Thanks for applying with Safe Harbor Homecare. I wanted to ask you a…"
click at [1476, 554] on button "Send" at bounding box center [1476, 547] width 93 height 37
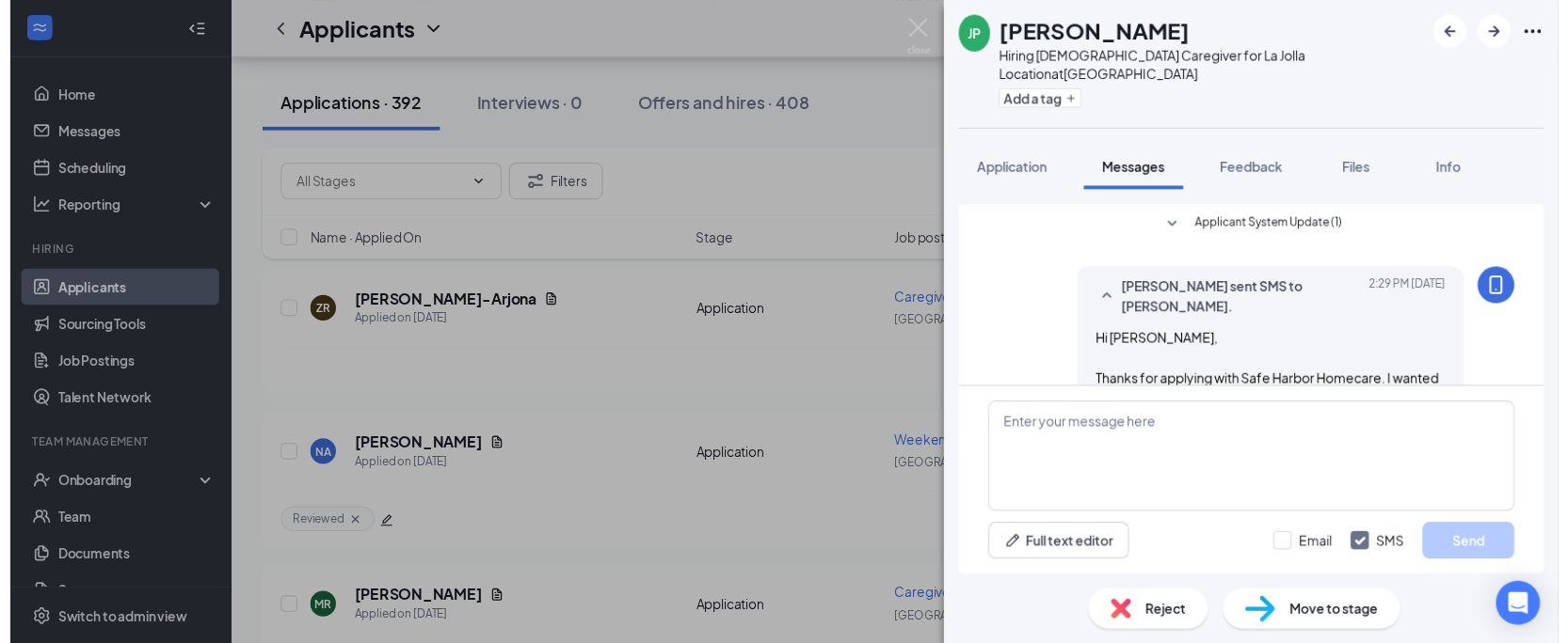
scroll to position [260, 0]
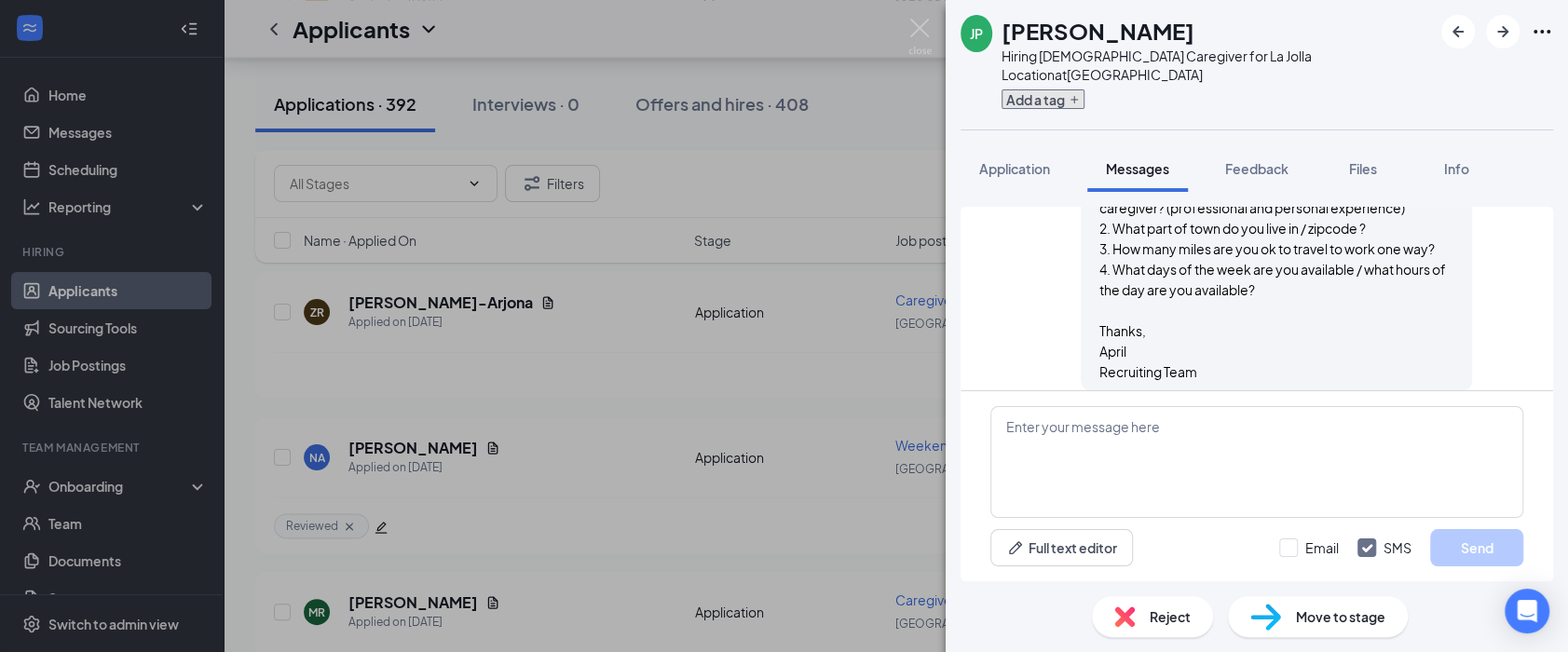
click at [1072, 89] on button "Add a tag" at bounding box center [1042, 99] width 82 height 19
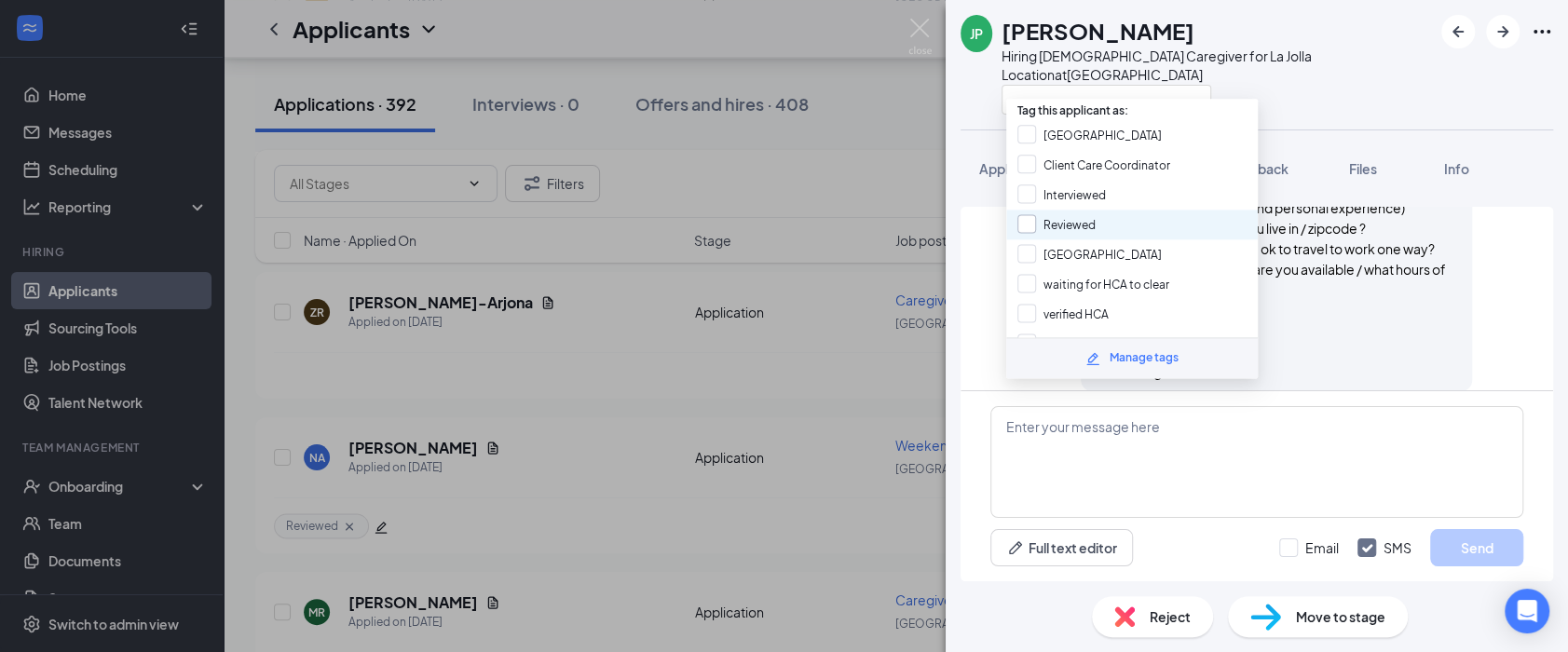
click at [1058, 221] on input "Reviewed" at bounding box center [1057, 223] width 79 height 20
checkbox input "true"
click at [1326, 97] on div "JP Javier Perez-Lara Hiring Male Caregiver for La Jolla Location at San Diego" at bounding box center [1256, 64] width 622 height 129
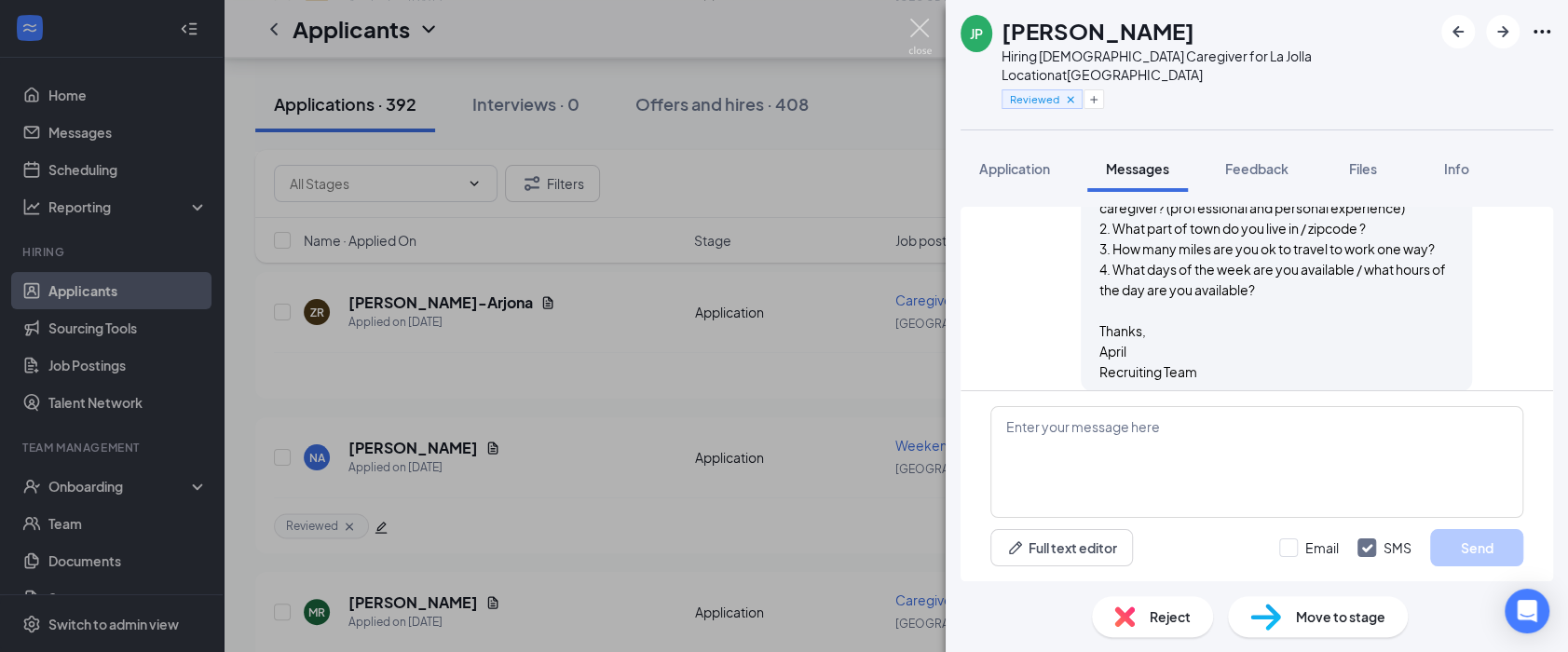
click at [912, 35] on img at bounding box center [920, 36] width 23 height 36
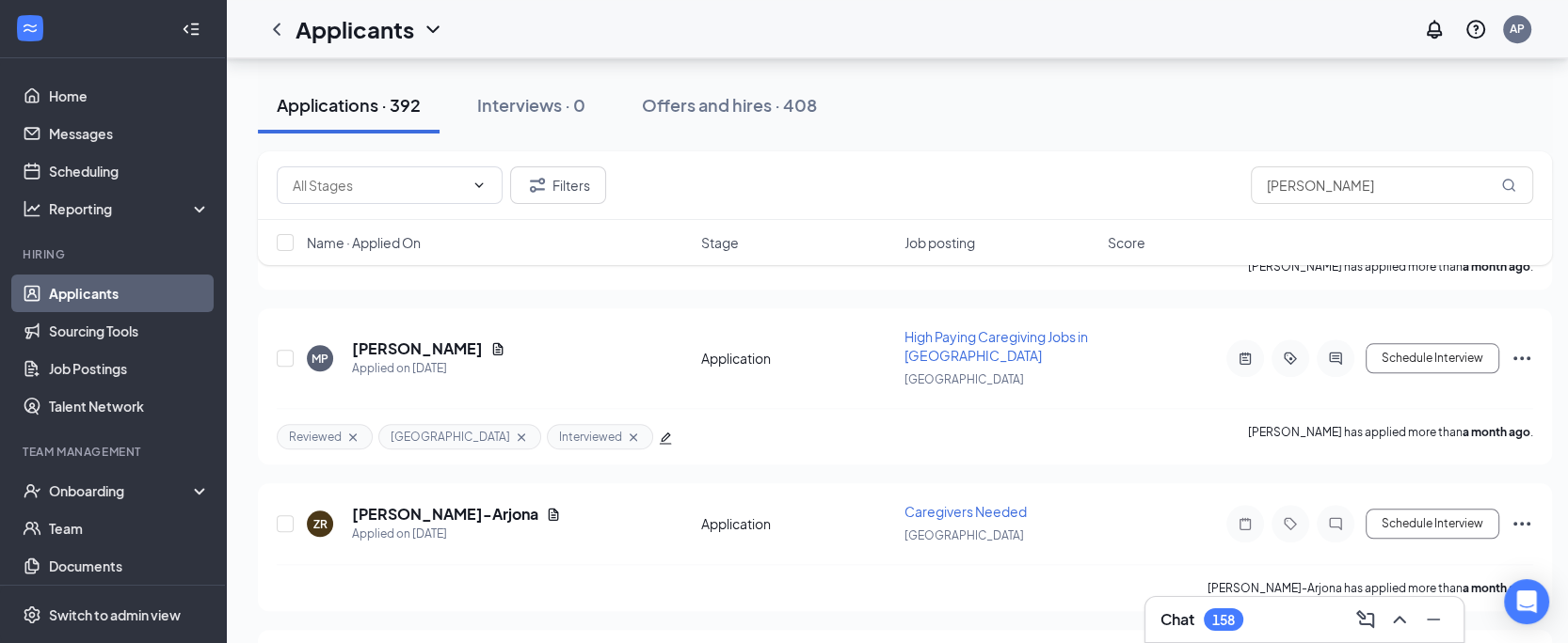
scroll to position [44010, 0]
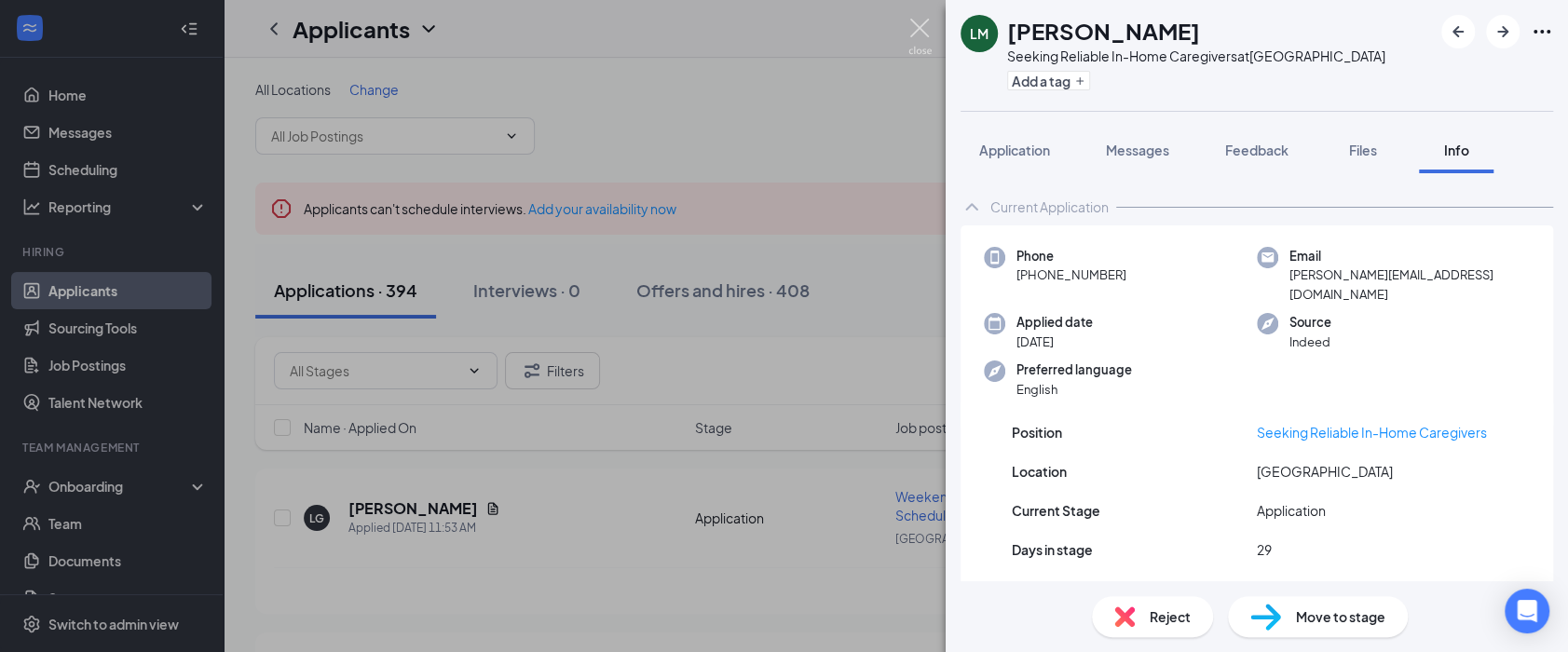
click at [924, 24] on img at bounding box center [920, 36] width 23 height 36
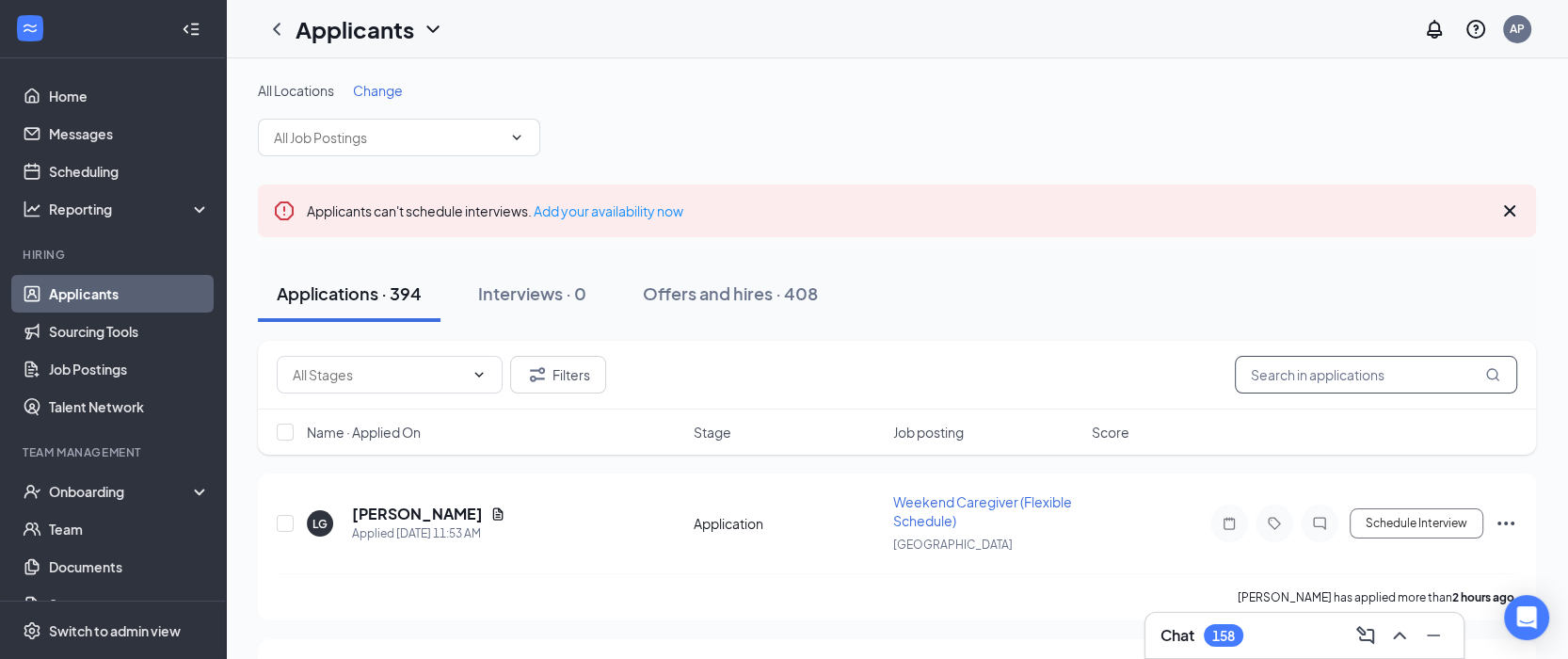
click at [1309, 386] on input "text" at bounding box center [1375, 374] width 282 height 38
paste input "[PERSON_NAME]"
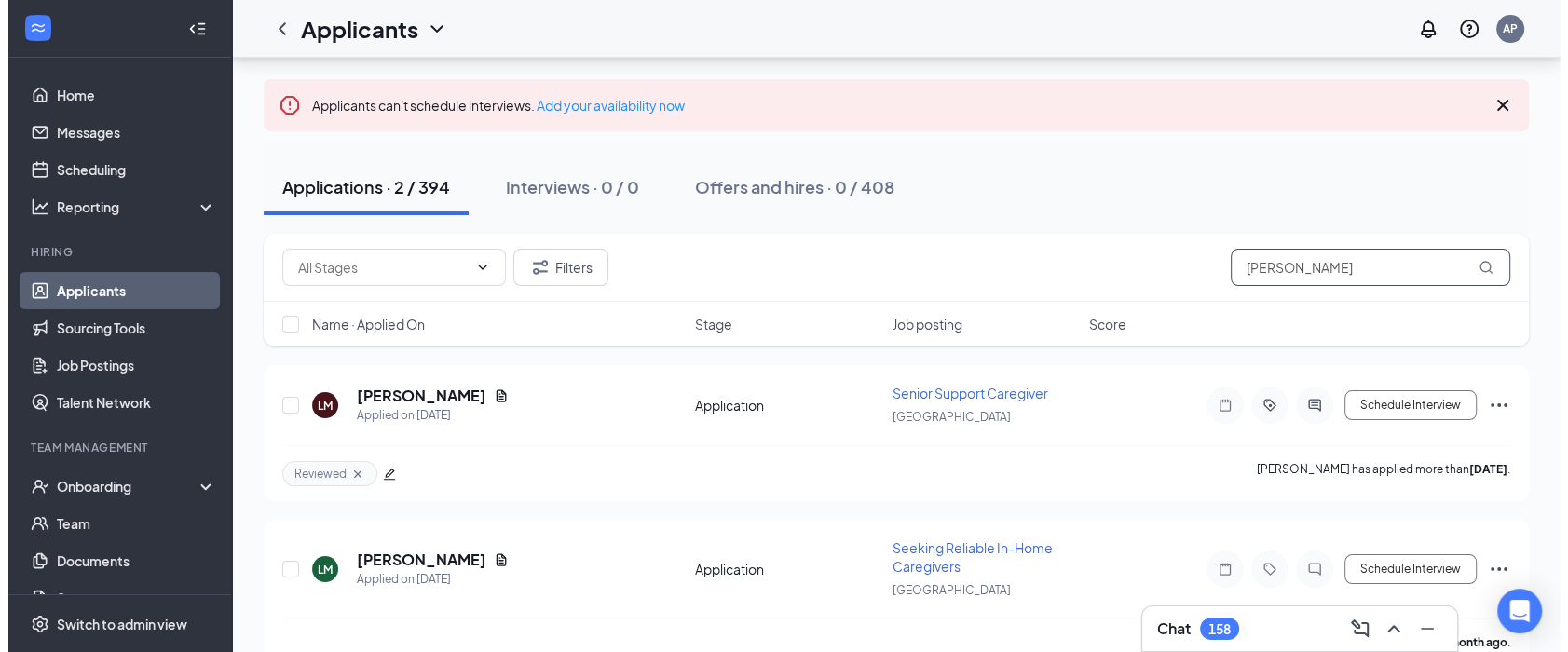
scroll to position [134, 0]
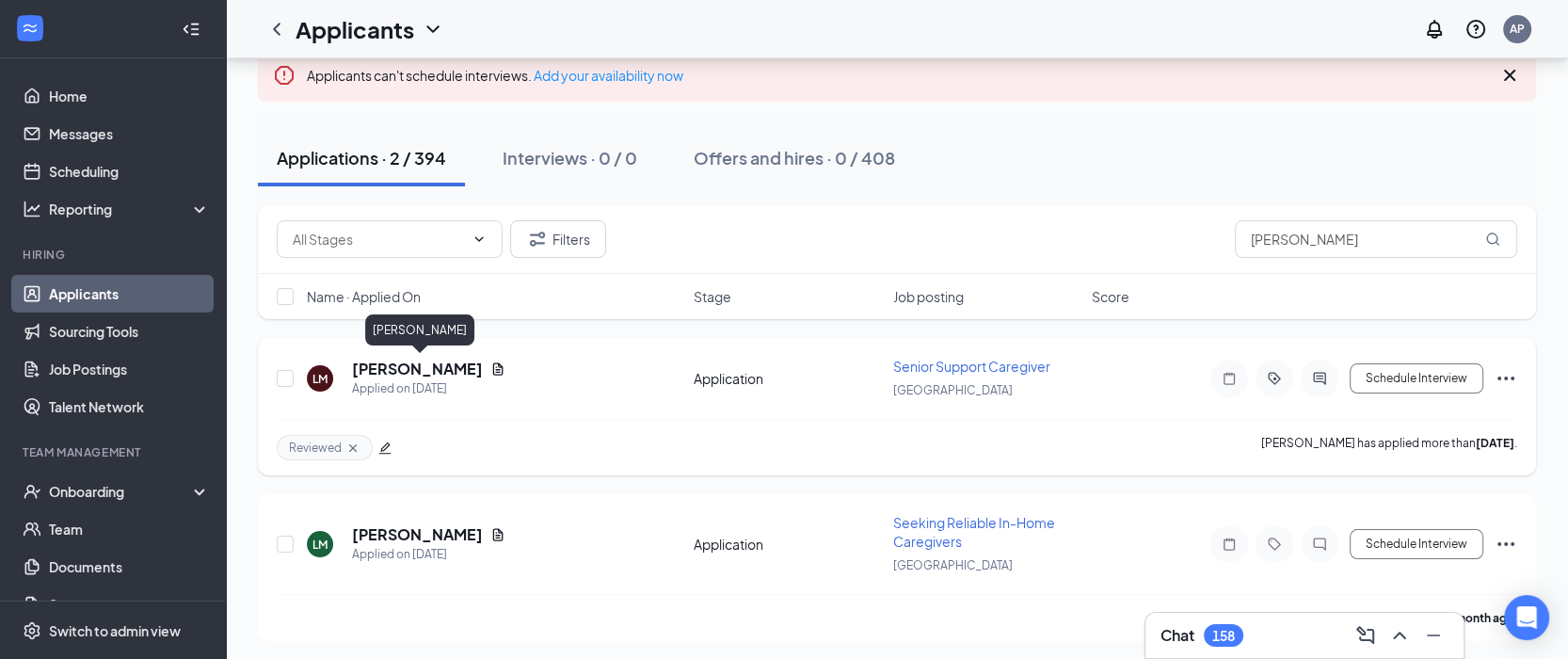
click at [467, 366] on h5 "[PERSON_NAME]" at bounding box center [417, 368] width 131 height 20
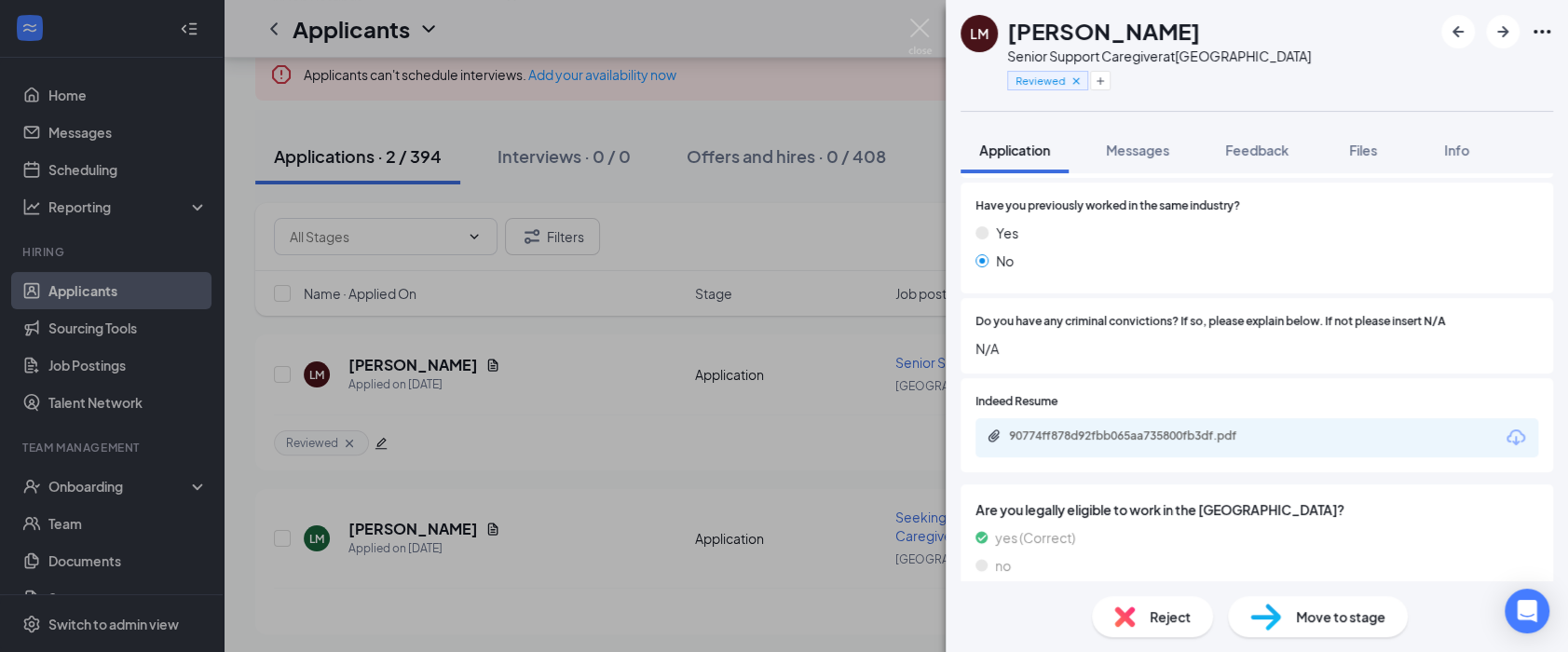
scroll to position [19, 0]
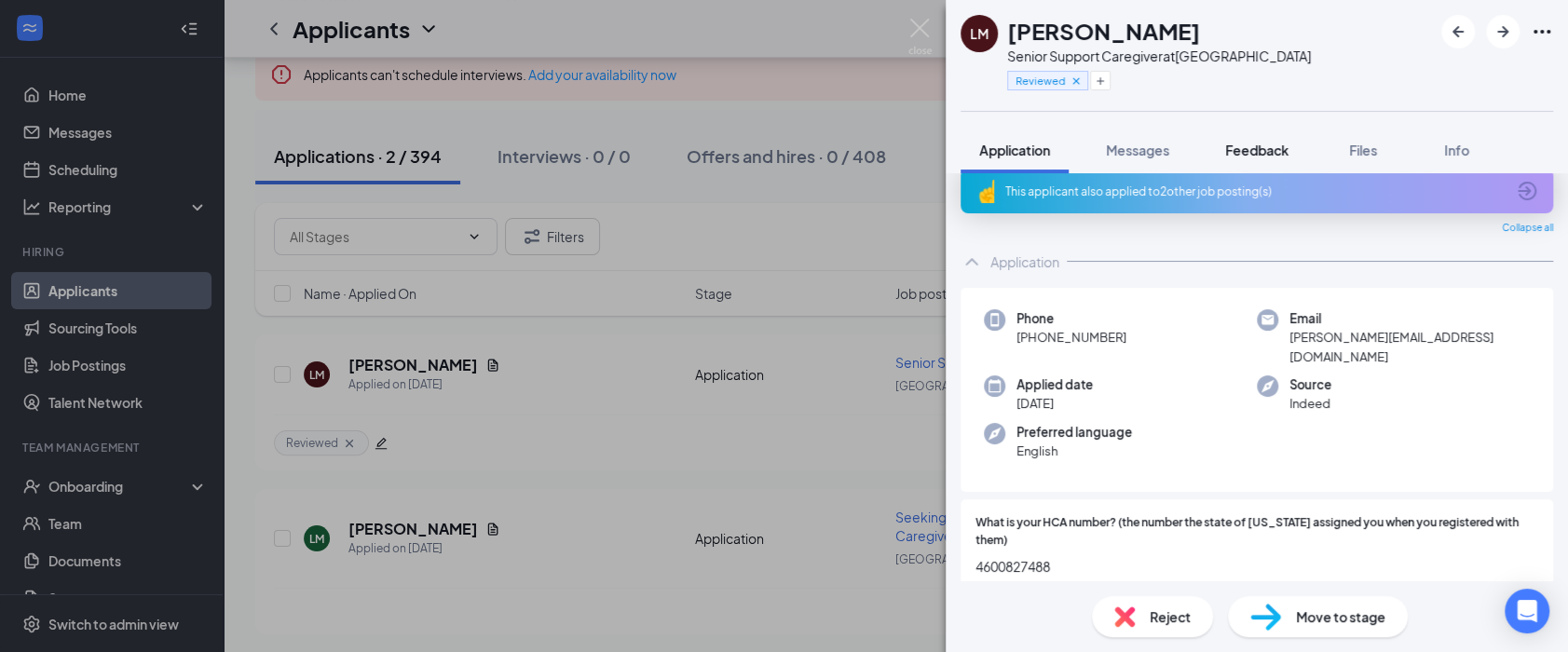
click at [1257, 147] on span "Feedback" at bounding box center [1256, 150] width 63 height 16
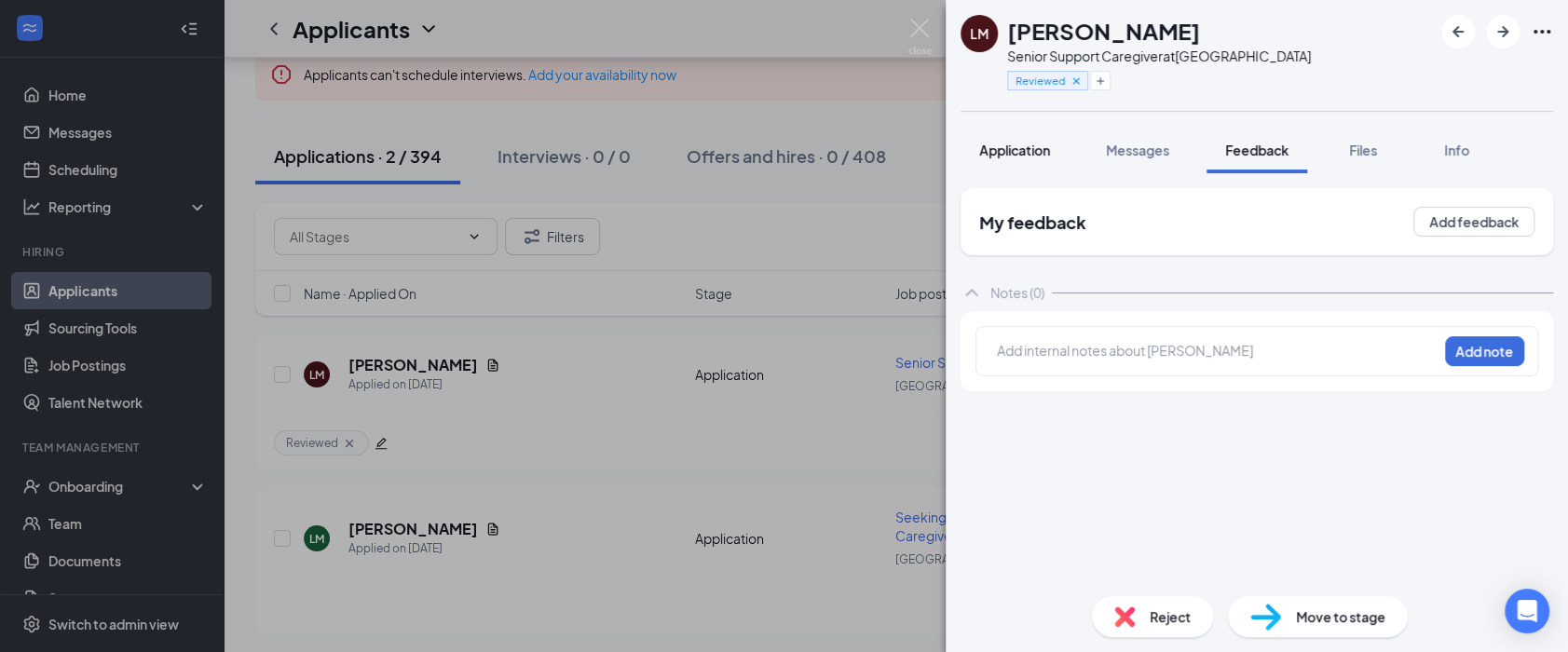
click at [1043, 151] on span "Application" at bounding box center [1015, 150] width 71 height 16
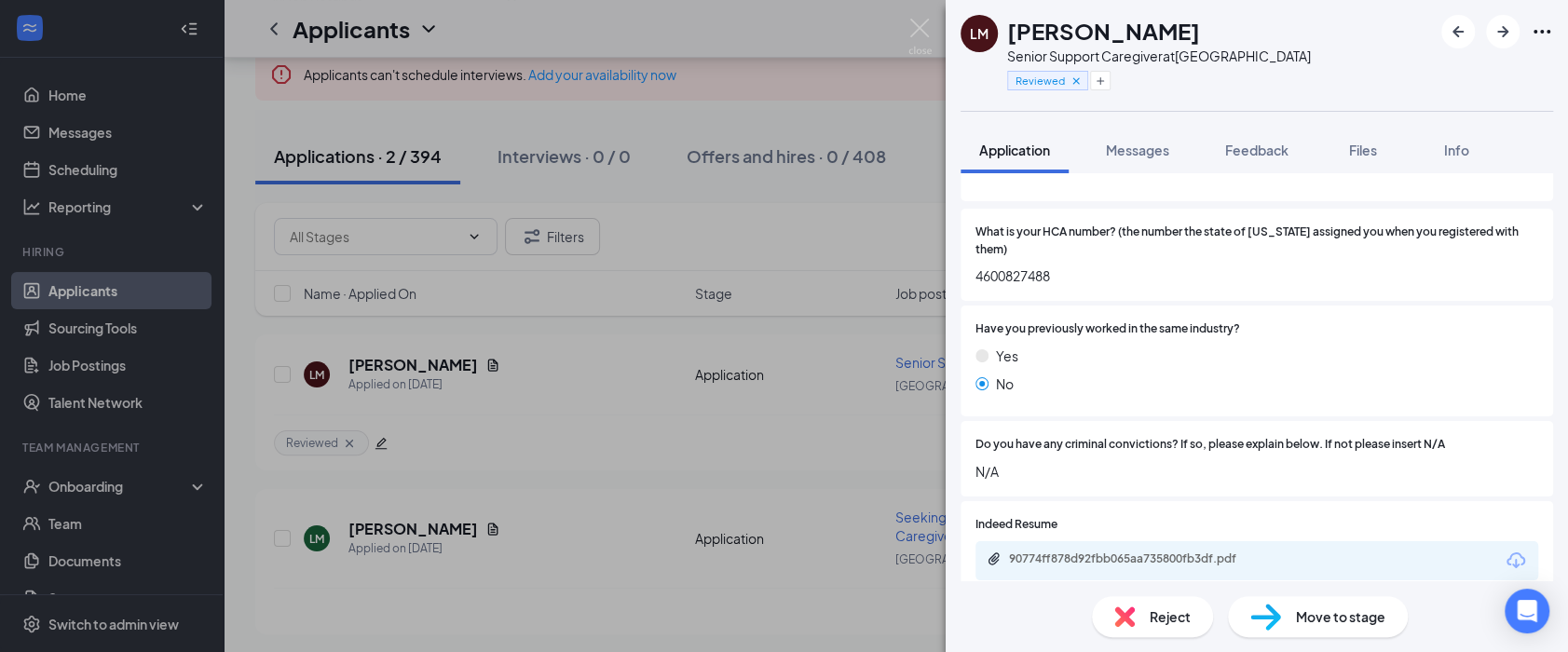
scroll to position [433, 0]
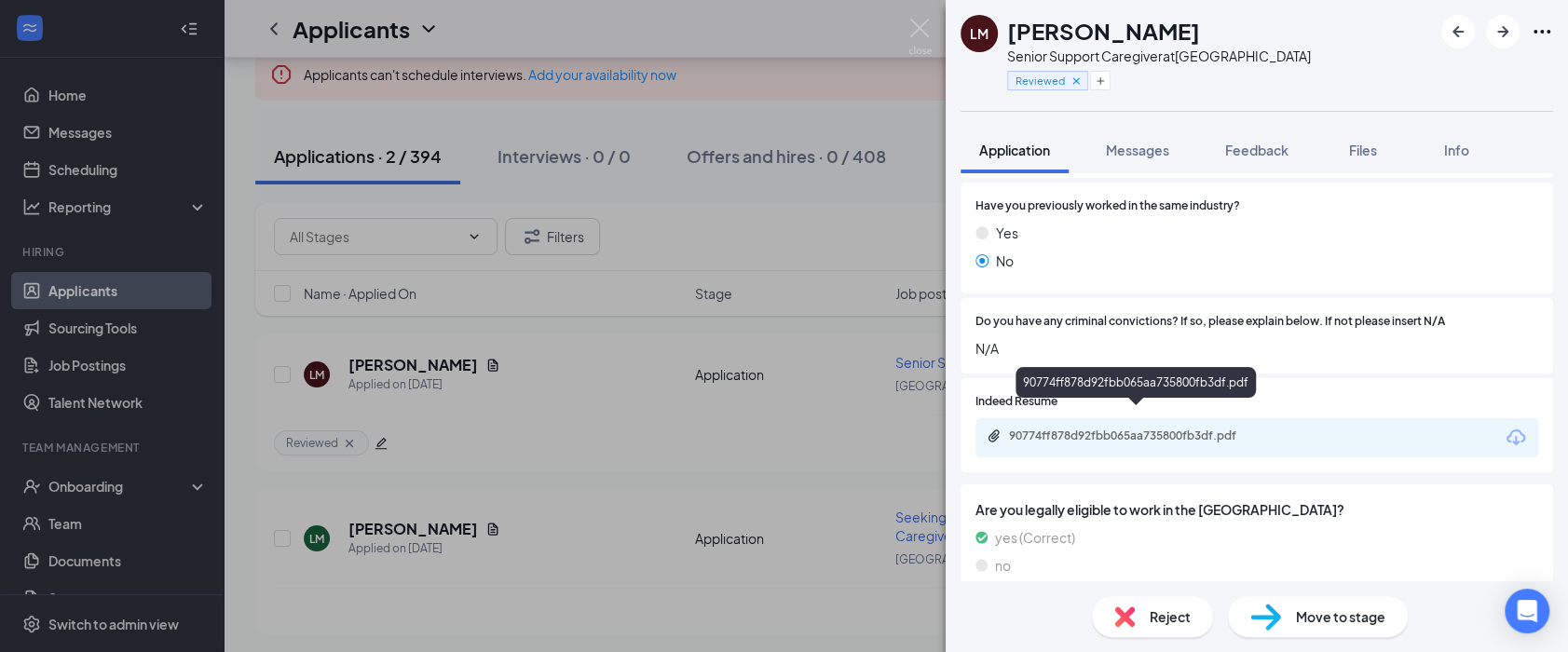
click at [1138, 429] on div "90774ff878d92fbb065aa735800fb3df.pdf" at bounding box center [1139, 436] width 261 height 15
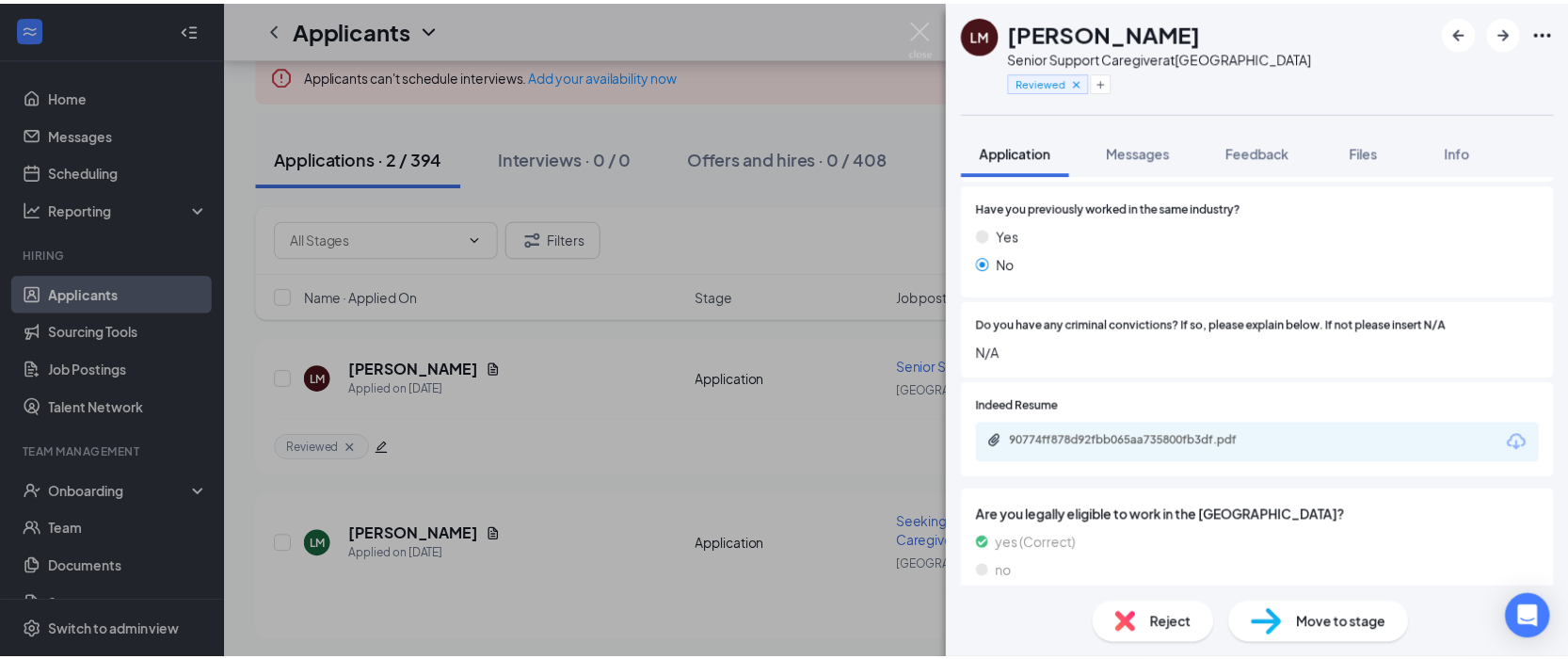
scroll to position [431, 0]
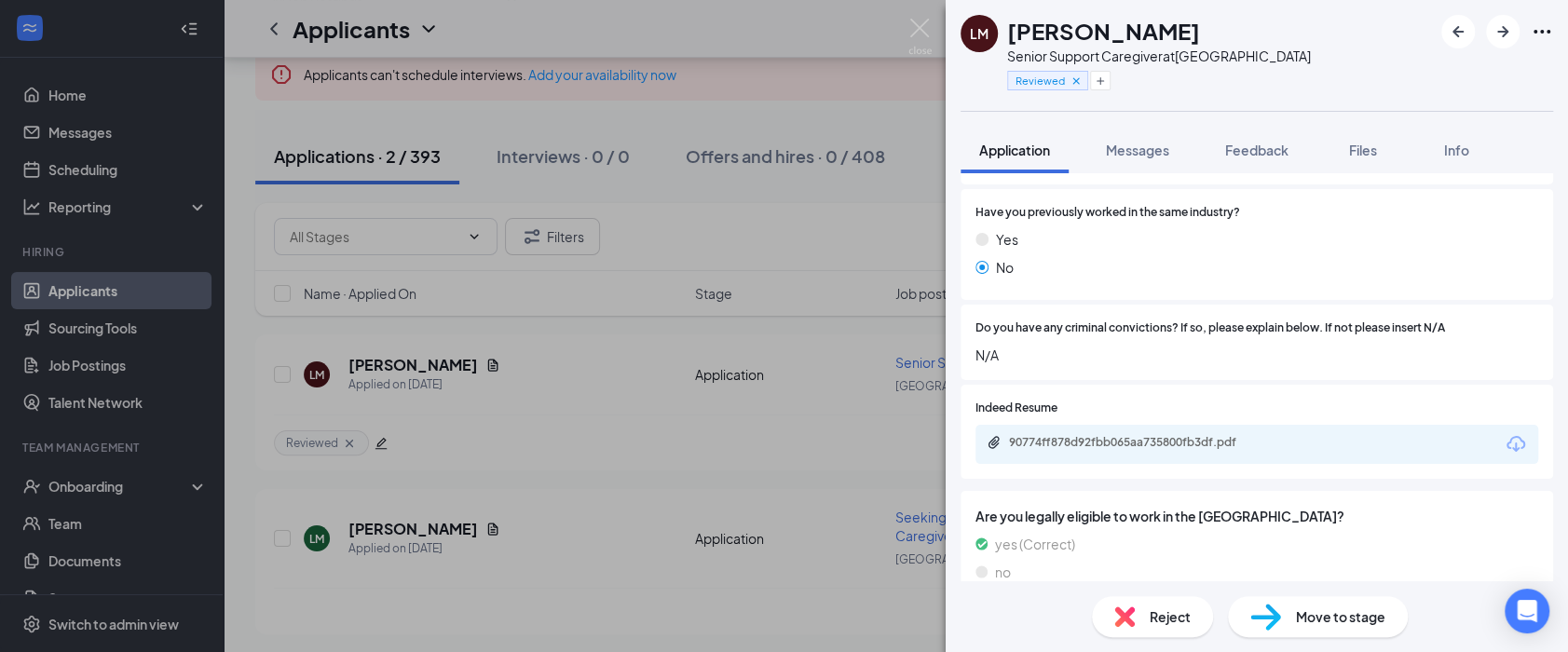
click at [1259, 96] on div "LM Lauraine Masimango Senior Support Caregiver at San Diego Reviewed" at bounding box center [1256, 56] width 622 height 111
click at [916, 26] on img at bounding box center [920, 36] width 23 height 36
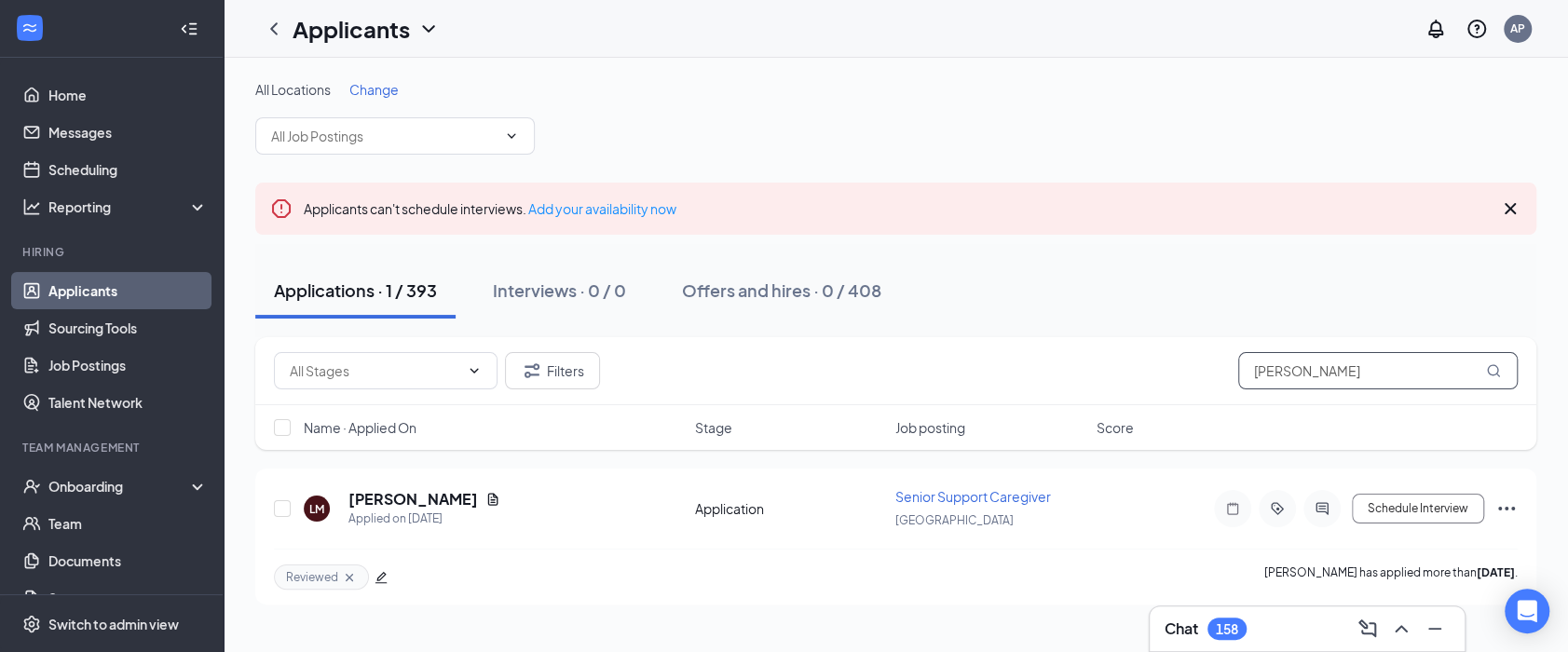
click at [1392, 375] on input "[PERSON_NAME]" at bounding box center [1377, 370] width 279 height 37
drag, startPoint x: 1406, startPoint y: 372, endPoint x: 1233, endPoint y: 360, distance: 173.4
click at [1233, 360] on div "Filters Lauraine Masimango" at bounding box center [896, 370] width 1244 height 37
paste input "Sofia Hermosill"
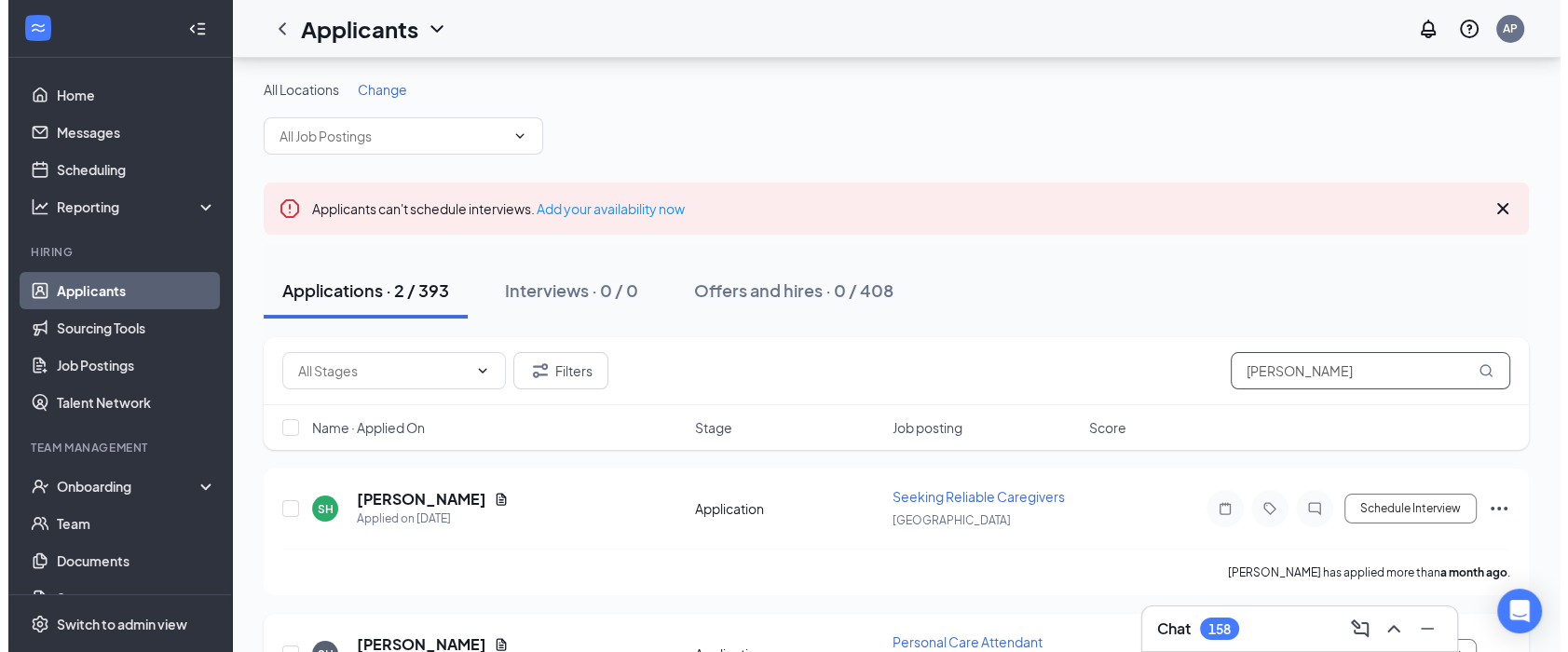
scroll to position [107, 0]
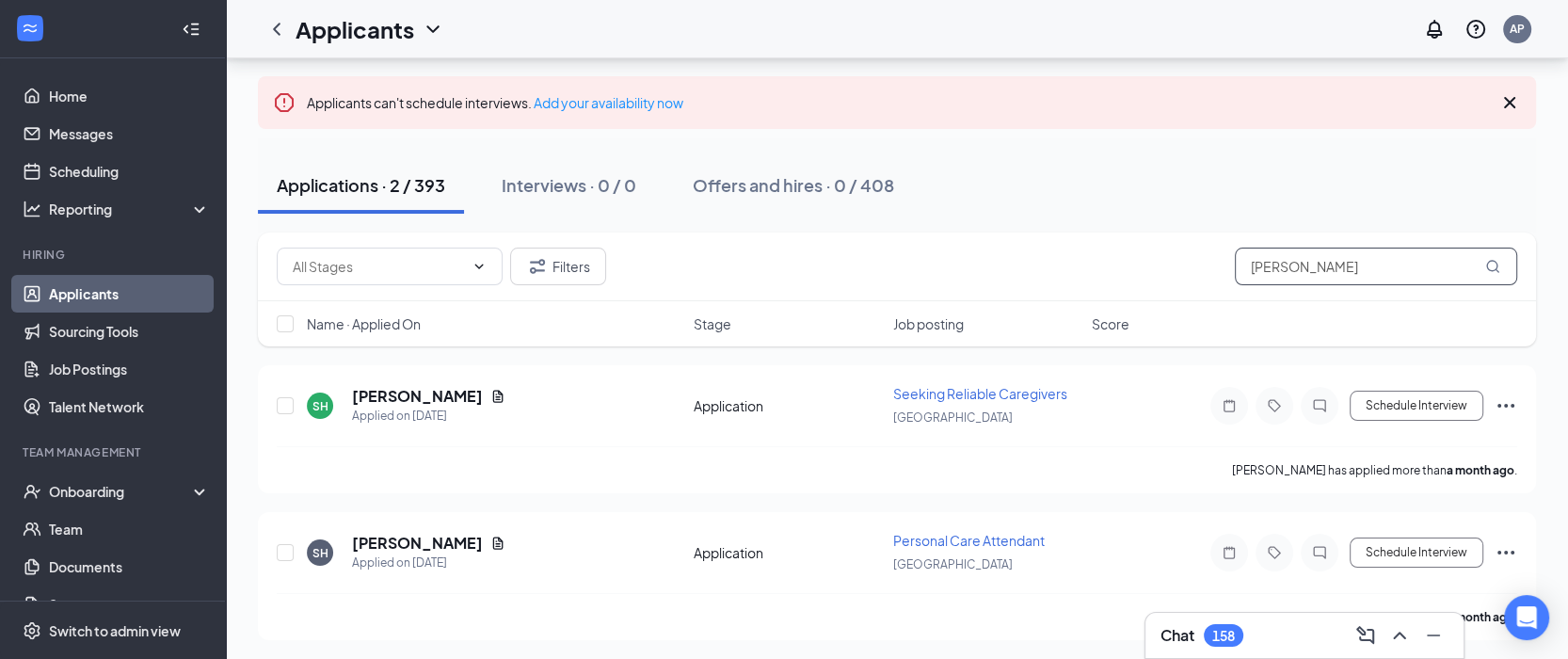
type input "[PERSON_NAME]"
click at [410, 390] on h5 "[PERSON_NAME]" at bounding box center [417, 395] width 131 height 20
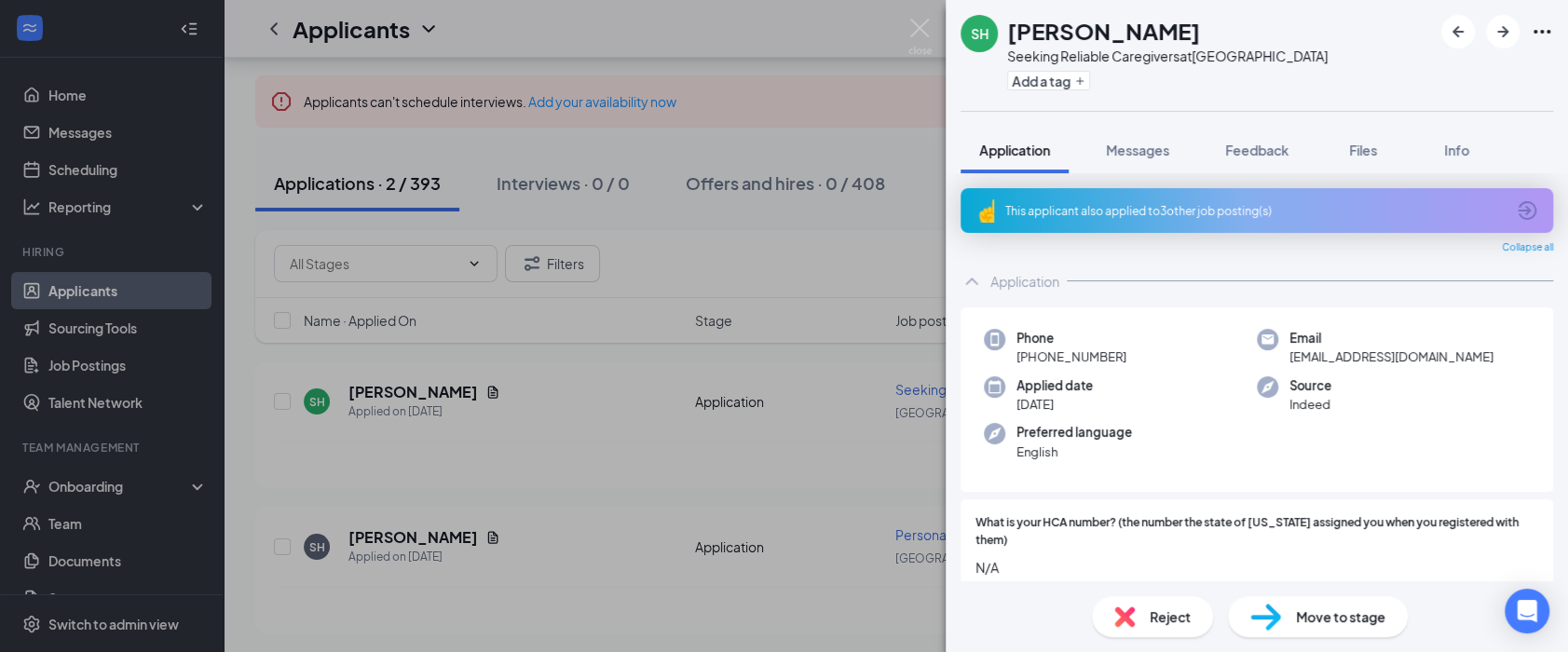
click at [1139, 609] on div "Reject" at bounding box center [1152, 617] width 121 height 41
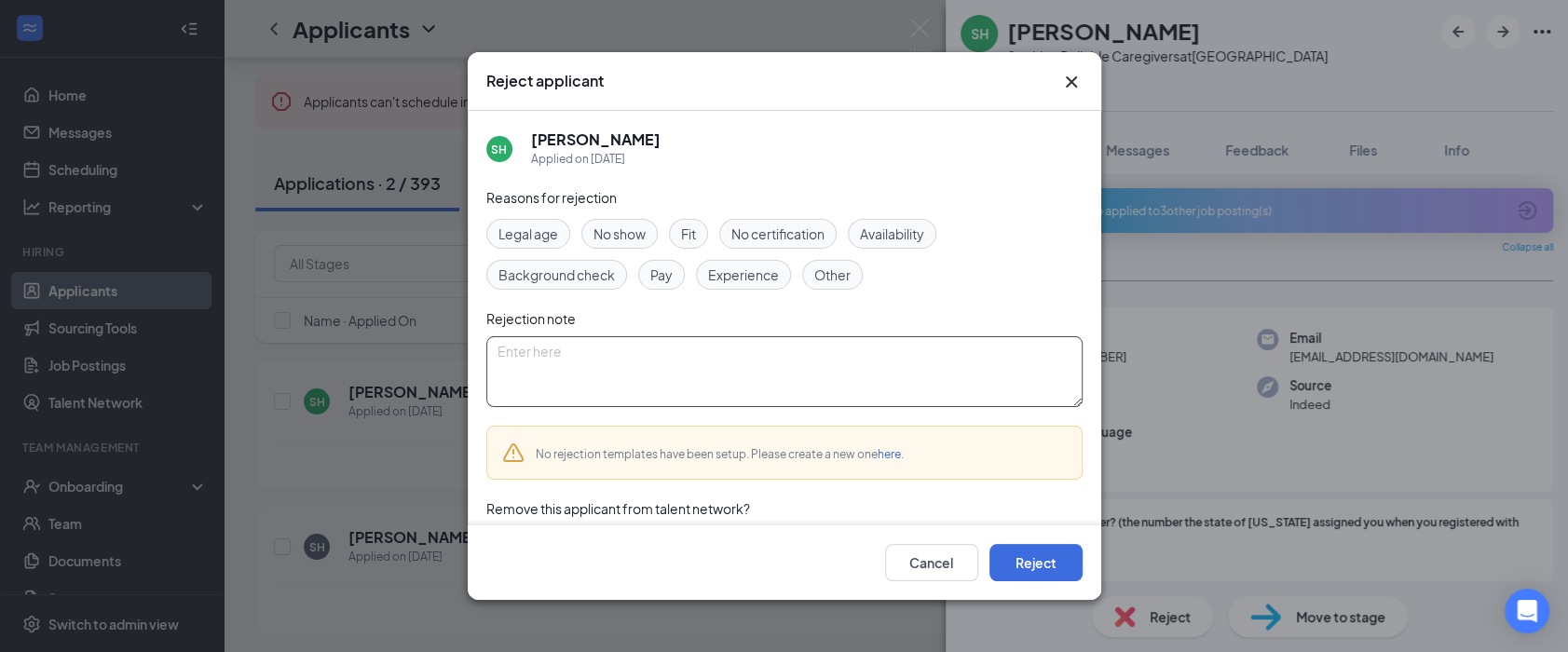
click at [615, 375] on textarea at bounding box center [784, 372] width 597 height 71
type textarea "Duplicate"
click at [1012, 566] on button "Reject" at bounding box center [1036, 562] width 93 height 37
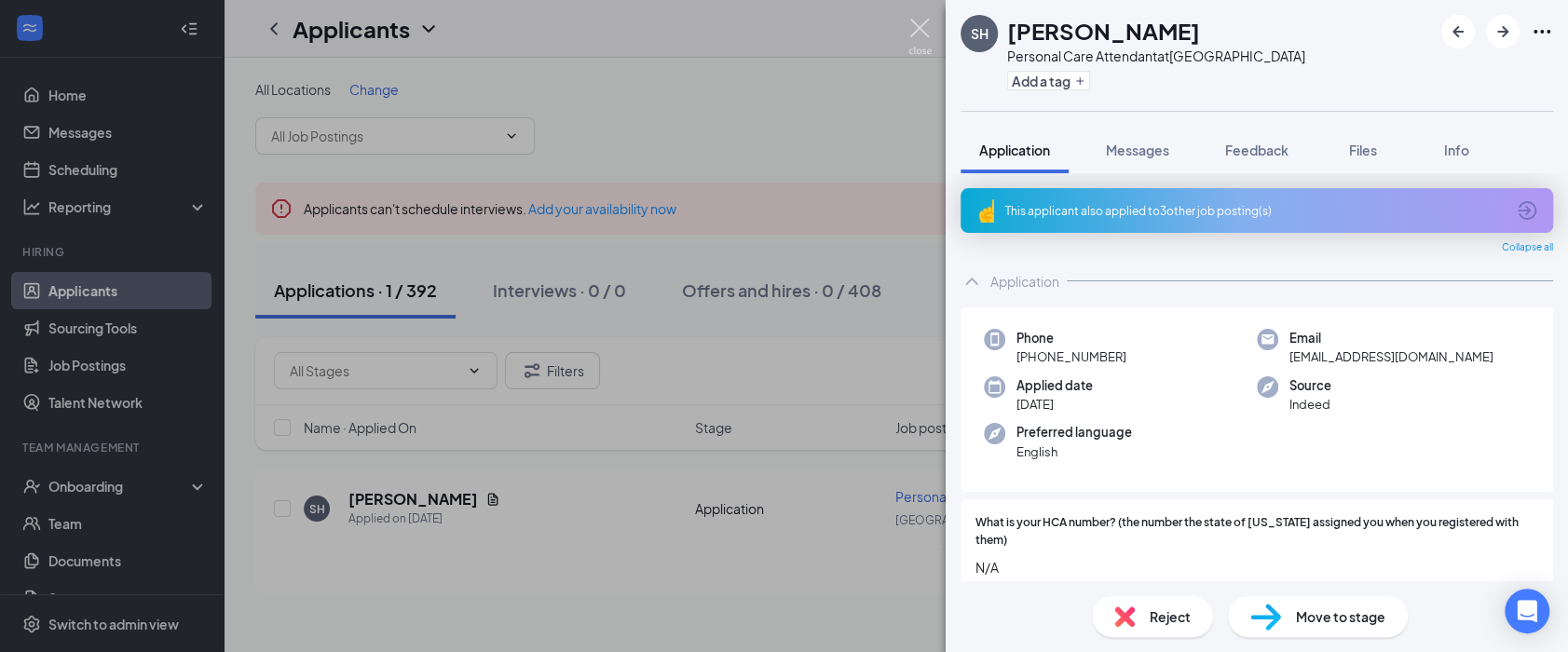
click at [910, 36] on img at bounding box center [920, 36] width 23 height 36
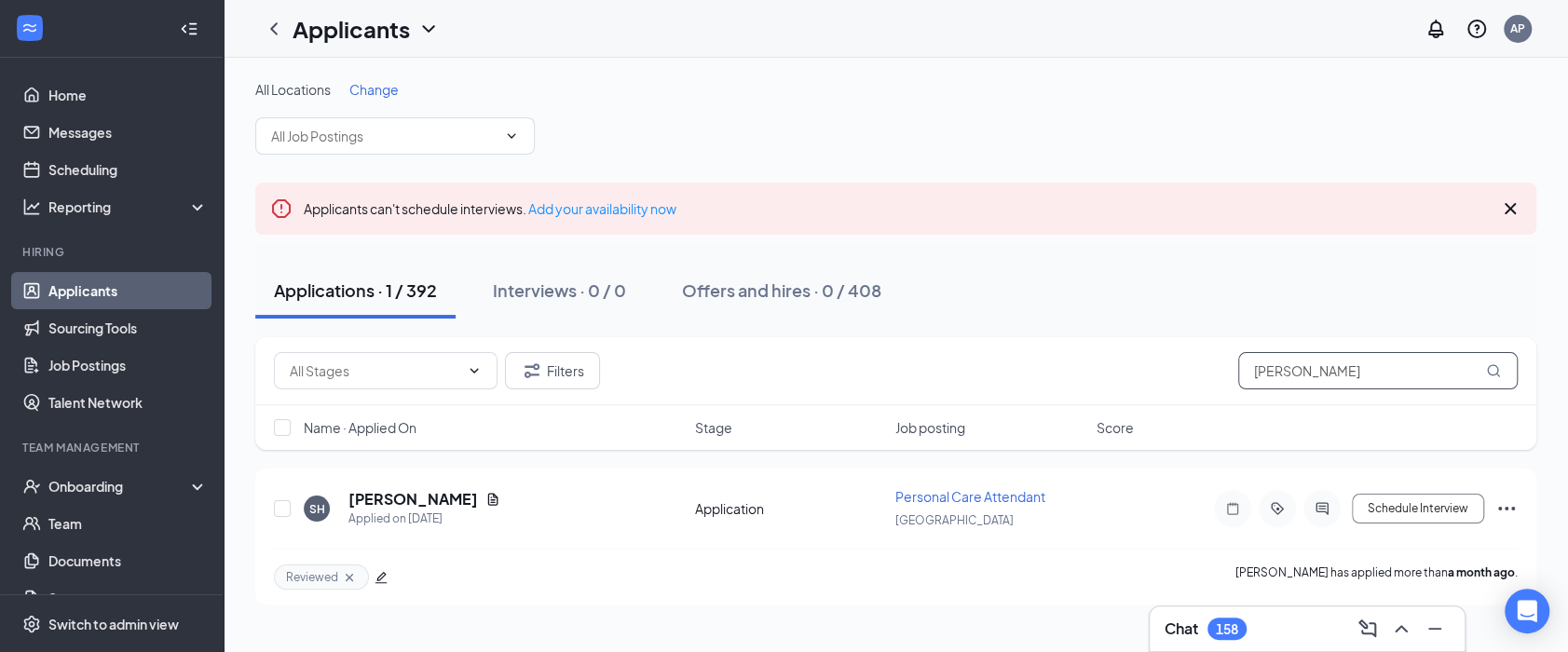
click at [1328, 373] on input "[PERSON_NAME]" at bounding box center [1377, 370] width 279 height 37
drag, startPoint x: 1367, startPoint y: 376, endPoint x: 1192, endPoint y: 368, distance: 175.2
click at [1192, 368] on div "Filters Sofia Hermosillo" at bounding box center [896, 370] width 1244 height 37
paste input "[PERSON_NAME]"
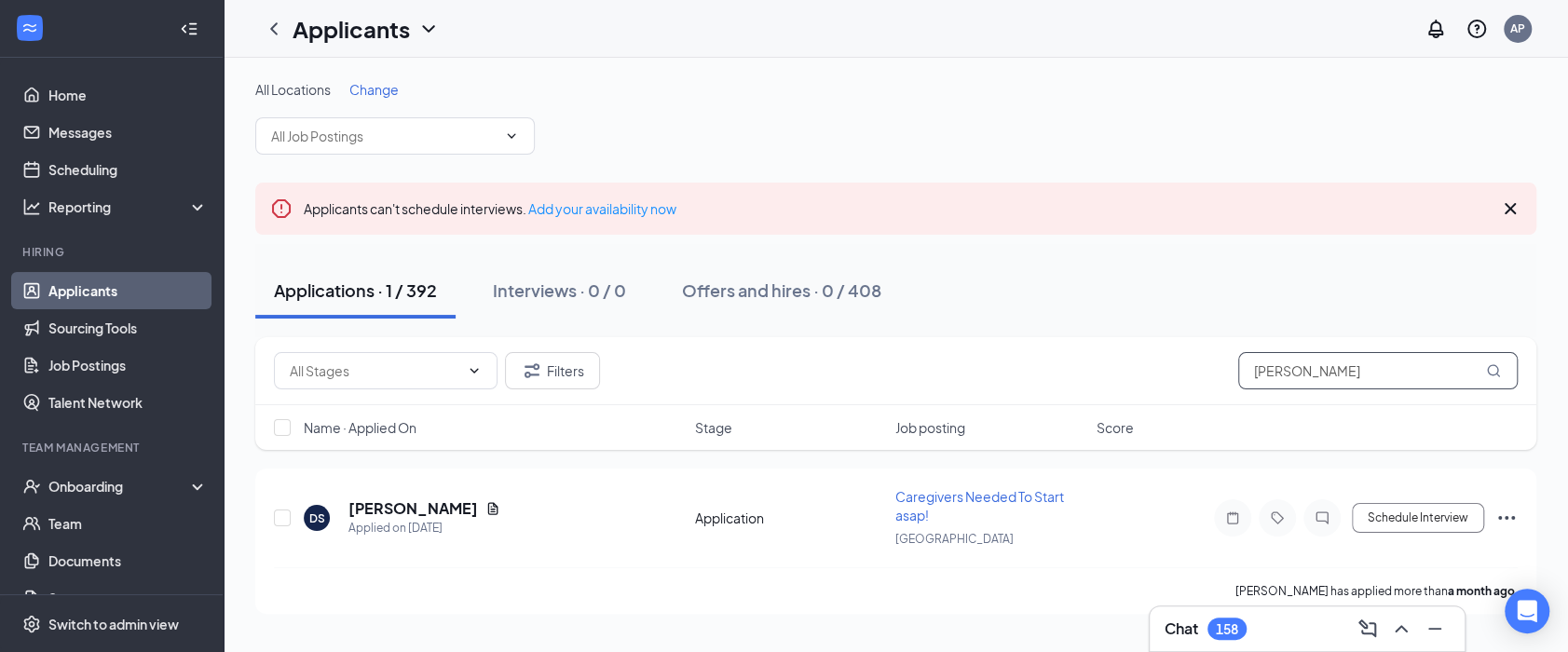
type input "[PERSON_NAME]"
